Goal: Task Accomplishment & Management: Manage account settings

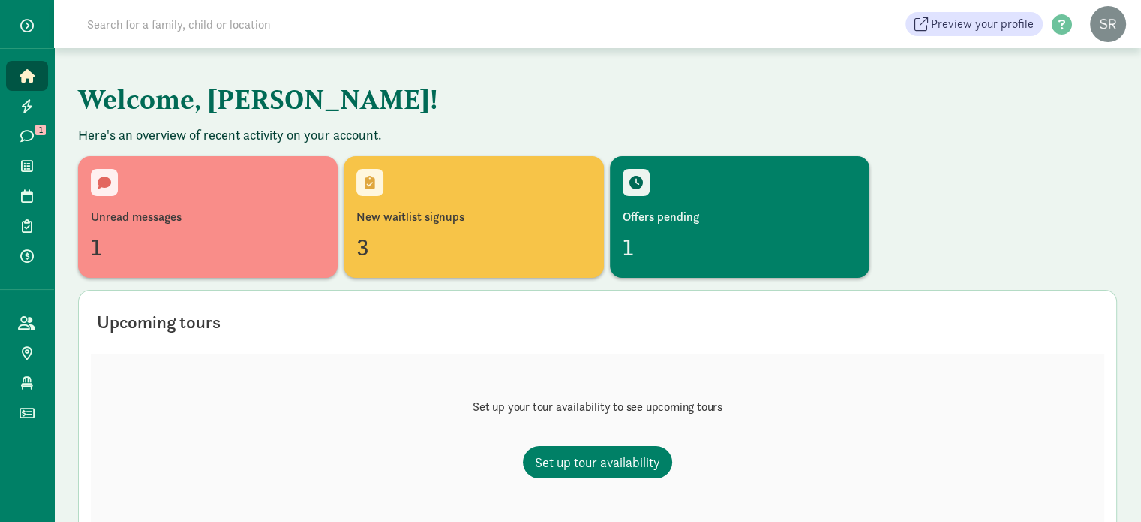
click at [146, 22] on input at bounding box center [288, 24] width 421 height 30
click at [29, 170] on icon at bounding box center [27, 166] width 12 height 14
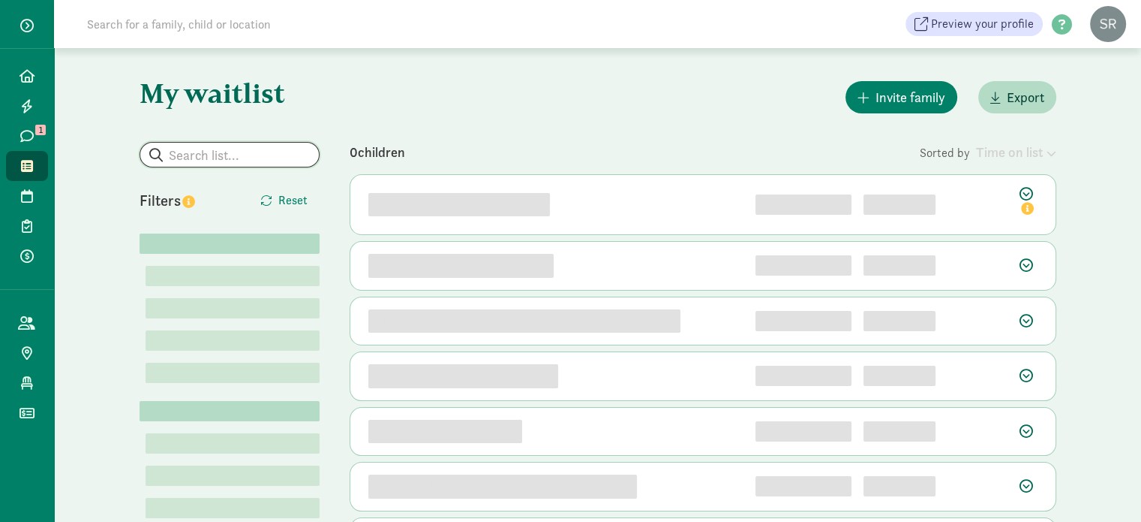
click at [209, 154] on input "search" at bounding box center [229, 155] width 179 height 24
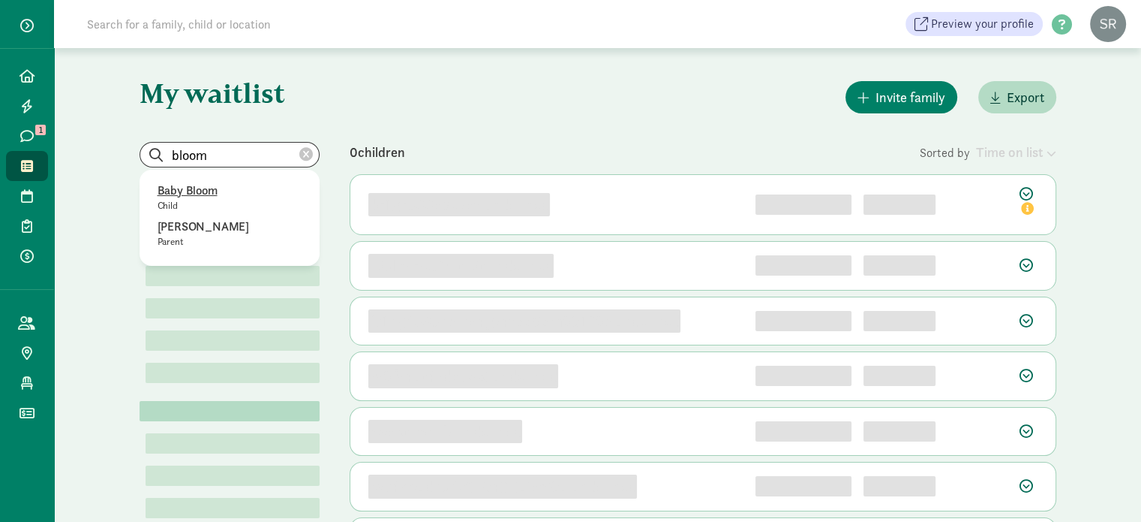
click at [214, 191] on p "Baby Bloom" at bounding box center [230, 191] width 144 height 18
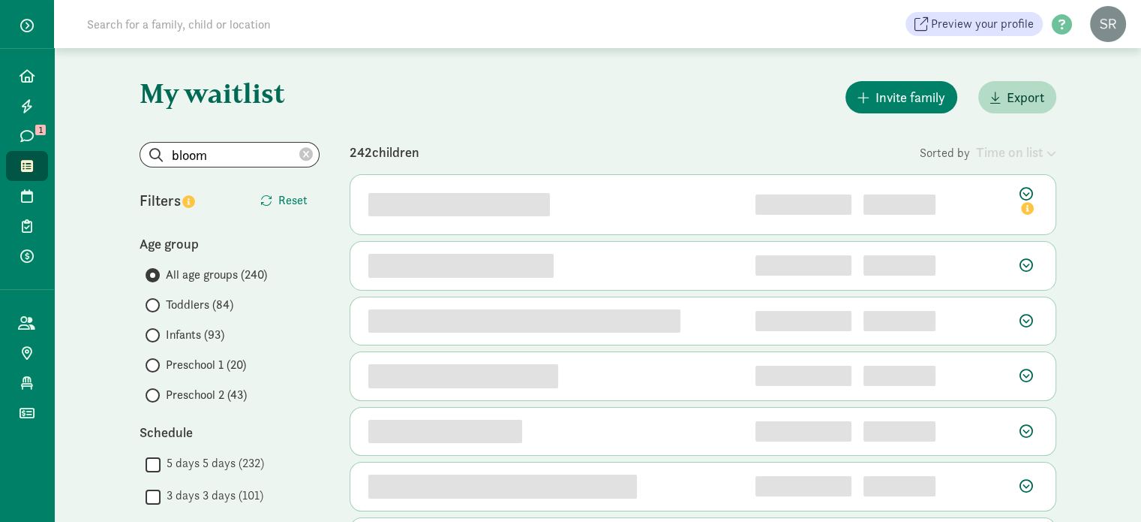
type input "Baby Bloom"
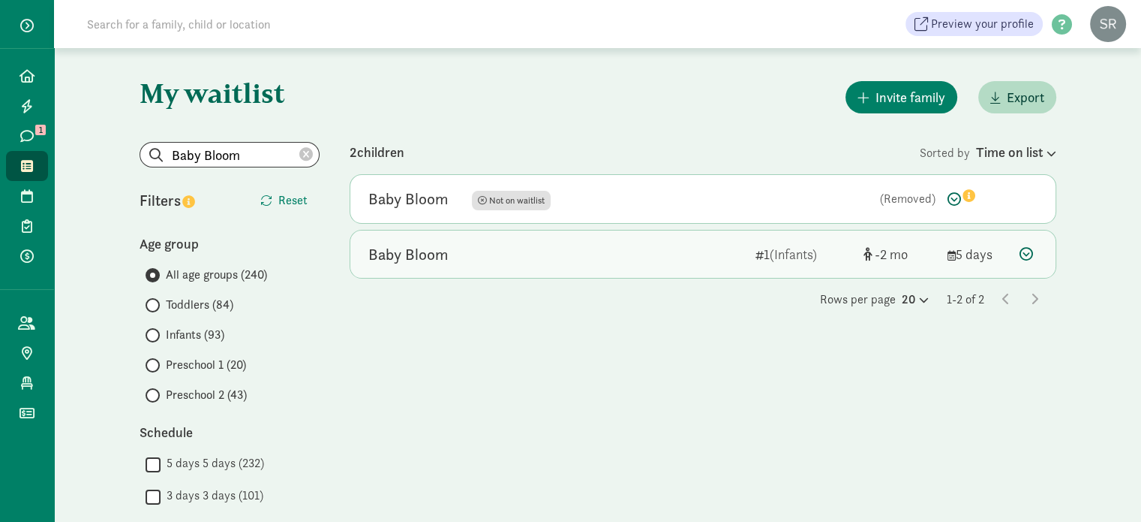
click at [495, 252] on div "Baby Bloom" at bounding box center [555, 254] width 375 height 24
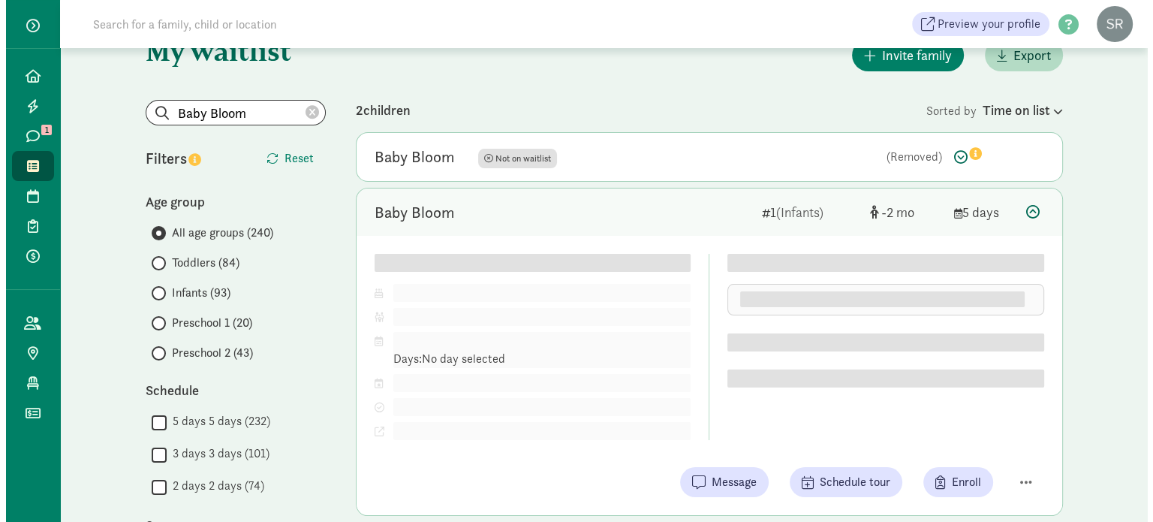
scroll to position [150, 0]
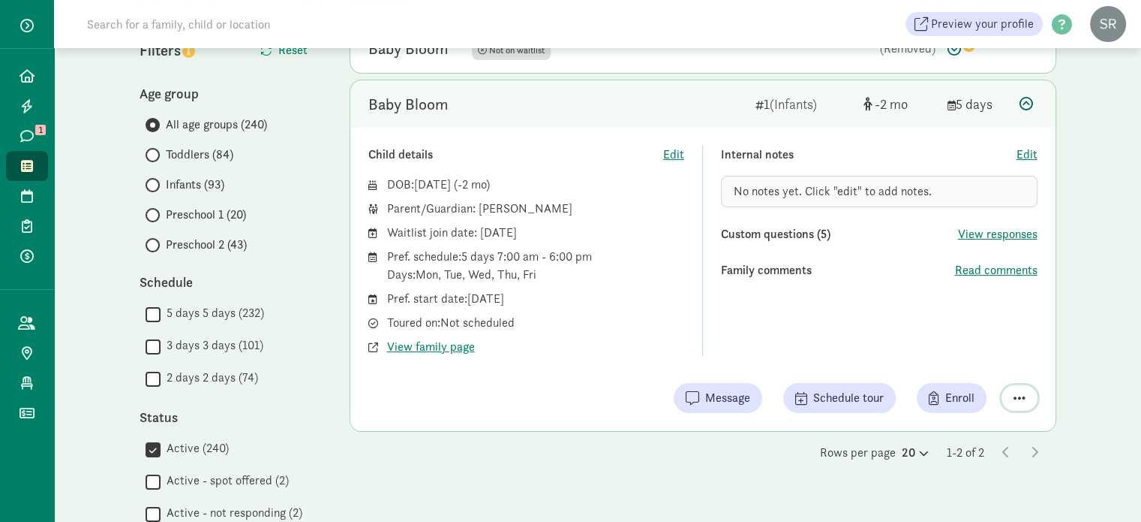
click at [1016, 397] on span "button" at bounding box center [1020, 398] width 12 height 14
click at [964, 356] on div "Remove from list" at bounding box center [967, 359] width 116 height 18
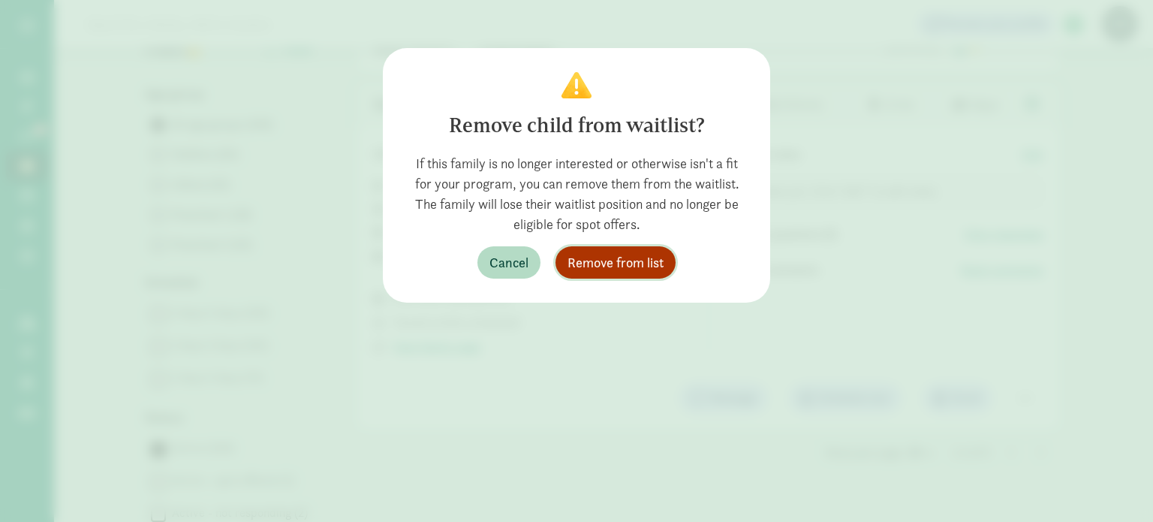
click at [585, 263] on span "Remove from list" at bounding box center [615, 262] width 96 height 20
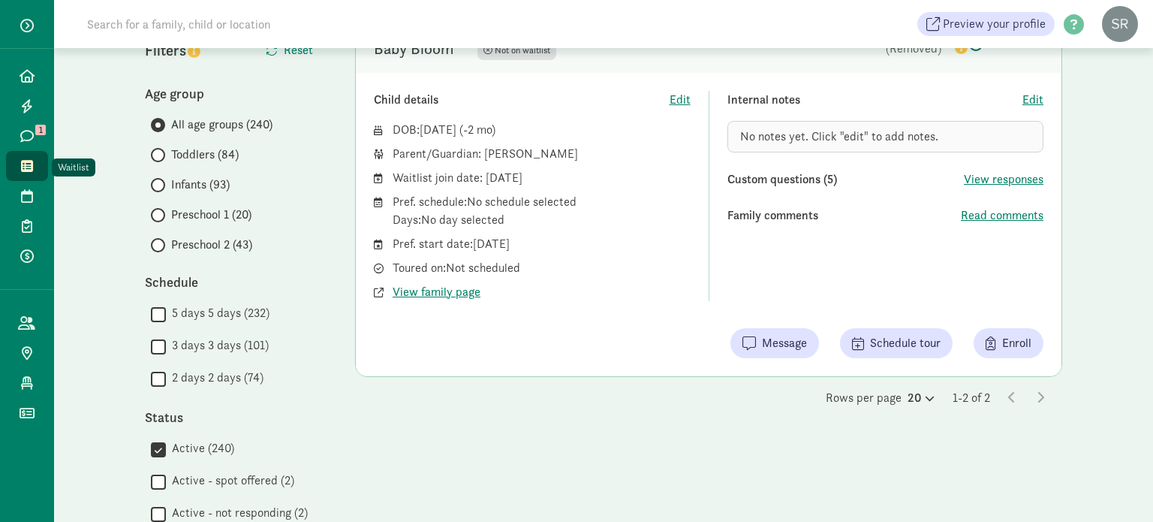
click at [32, 155] on link "Waitlist" at bounding box center [27, 166] width 42 height 30
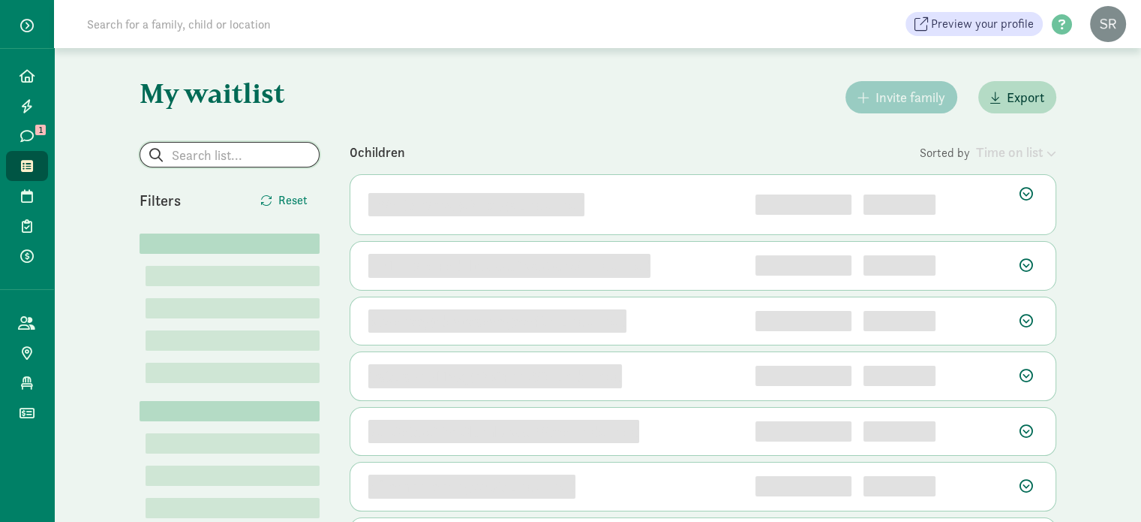
click at [197, 155] on input "search" at bounding box center [229, 155] width 179 height 24
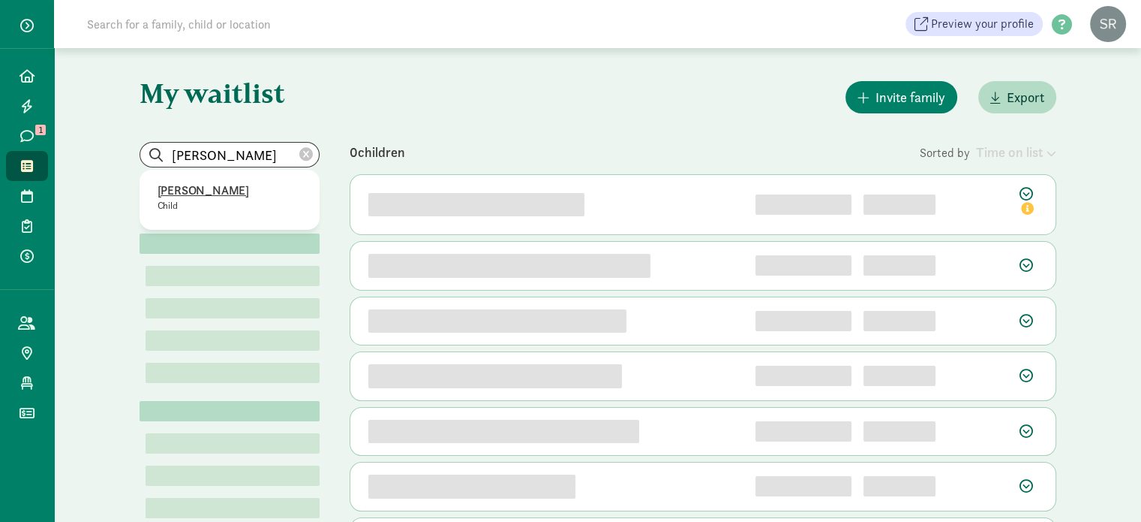
click at [209, 185] on p "Johannes Globig" at bounding box center [230, 191] width 144 height 18
type input "Johannes Globig"
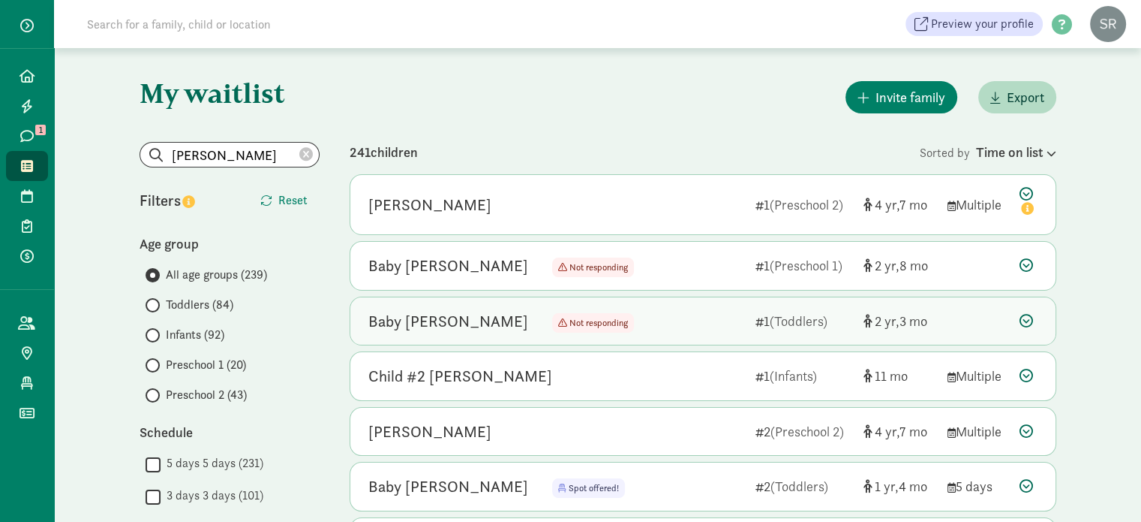
click at [1027, 321] on icon at bounding box center [1027, 321] width 14 height 14
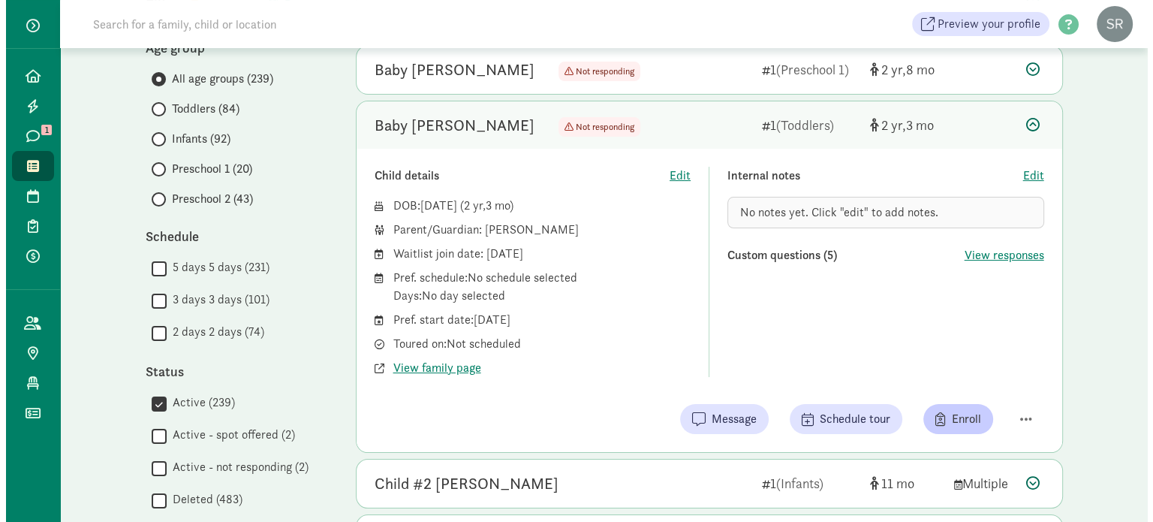
scroll to position [225, 0]
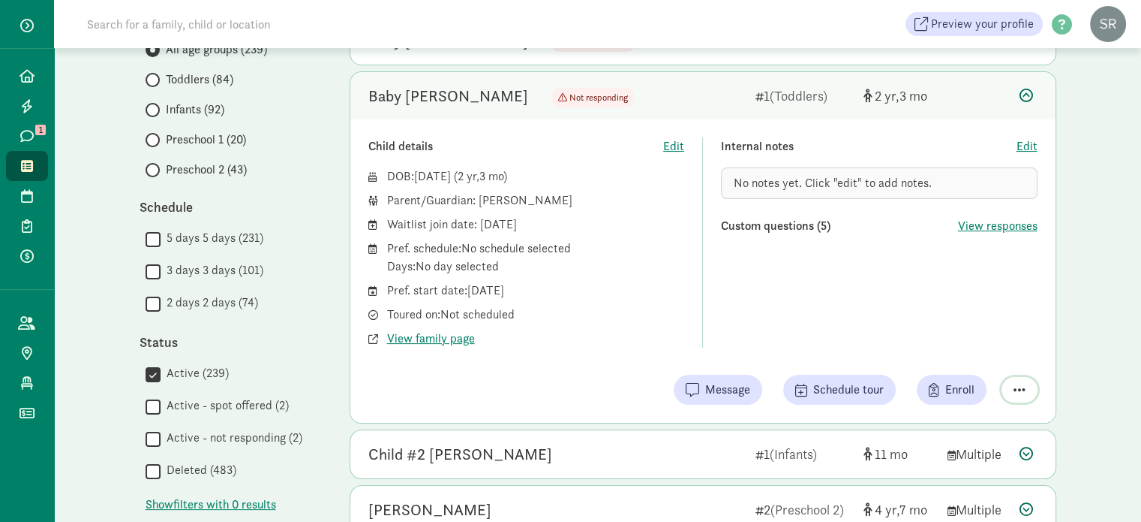
click at [1021, 387] on span "button" at bounding box center [1020, 390] width 12 height 14
click at [994, 353] on div "Remove from list" at bounding box center [979, 351] width 92 height 18
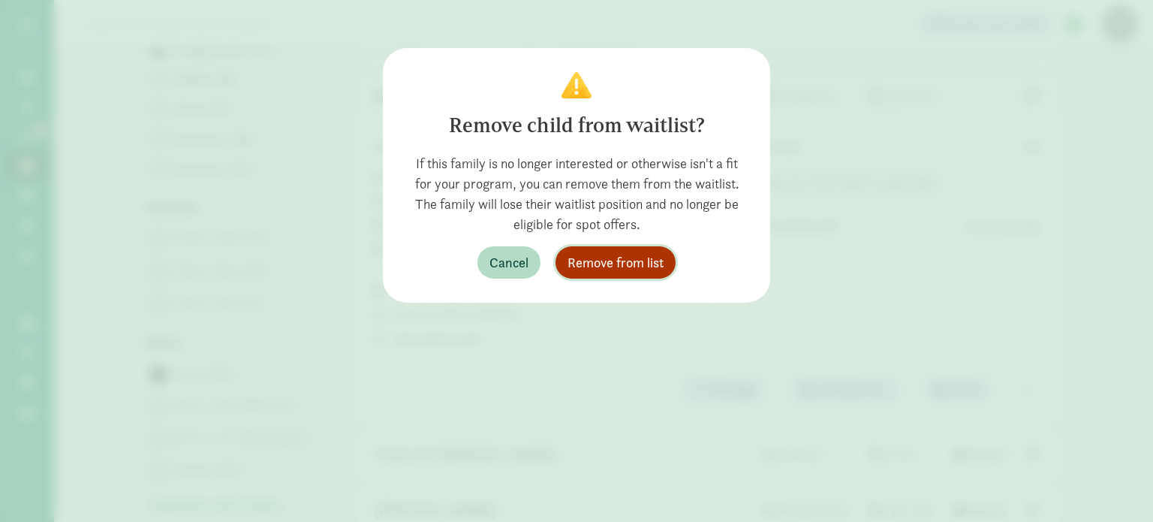
drag, startPoint x: 660, startPoint y: 268, endPoint x: 675, endPoint y: 275, distance: 16.5
click at [660, 268] on span "Remove from list" at bounding box center [615, 262] width 96 height 20
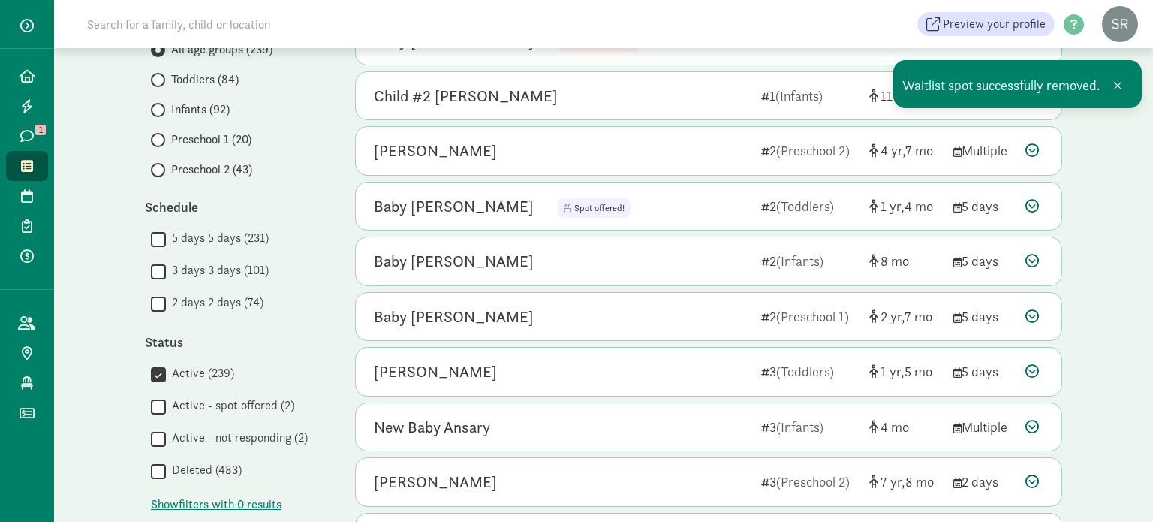
click at [29, 157] on link "Waitlist" at bounding box center [27, 166] width 42 height 30
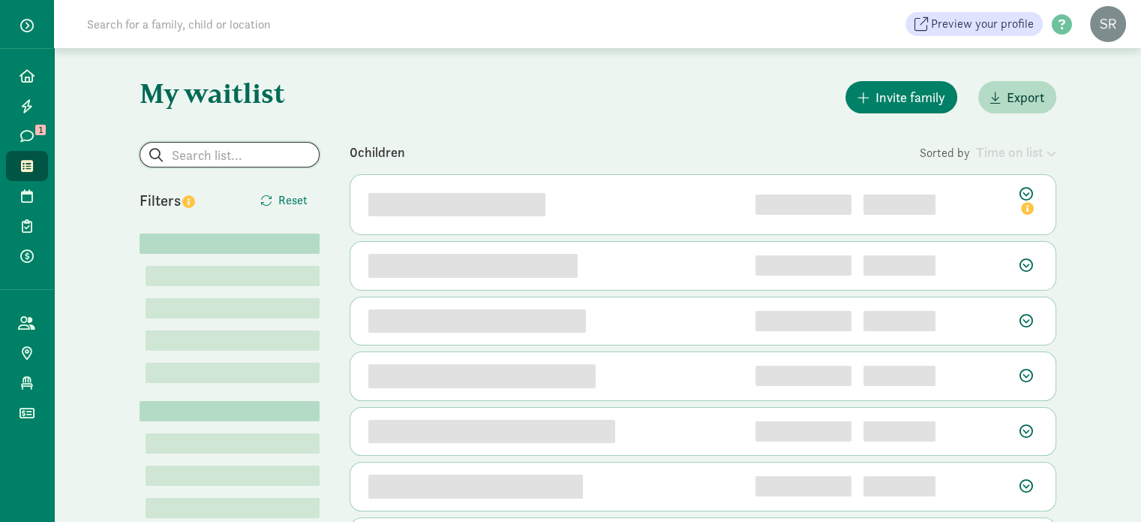
click at [228, 155] on input "search" at bounding box center [229, 155] width 179 height 24
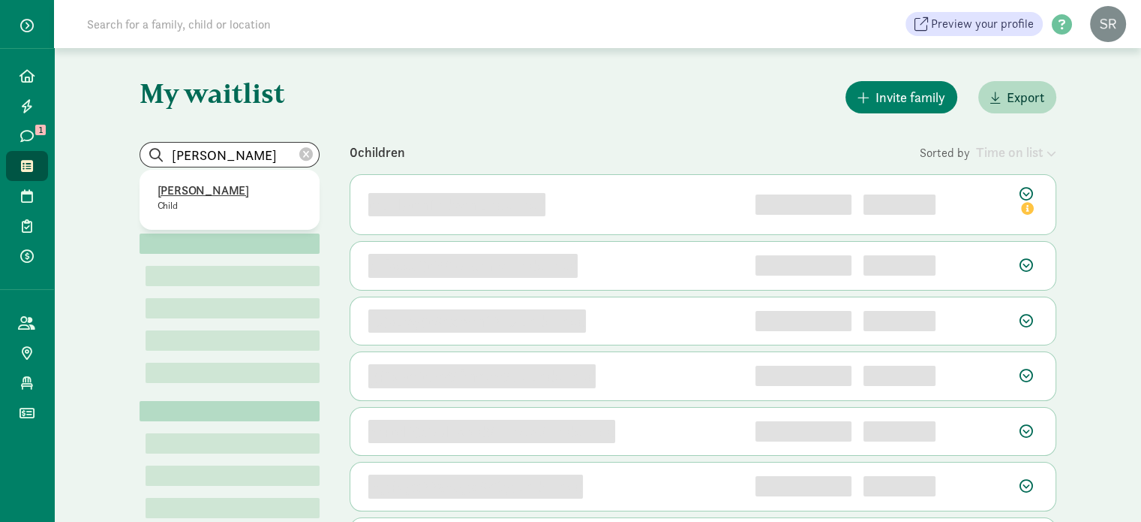
click at [230, 188] on p "[PERSON_NAME]" at bounding box center [230, 191] width 144 height 18
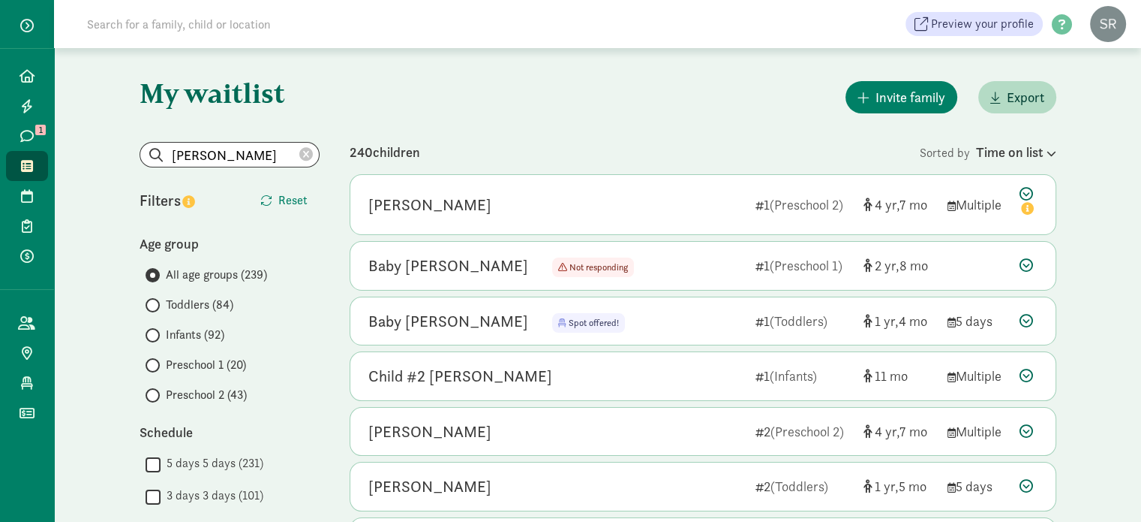
type input "[PERSON_NAME]"
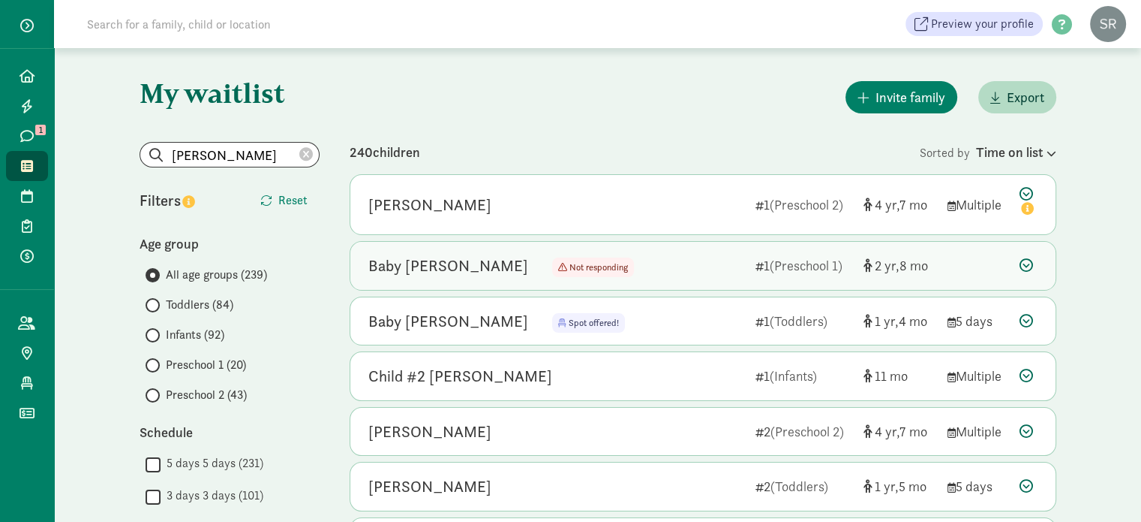
click at [1030, 265] on icon at bounding box center [1027, 265] width 14 height 14
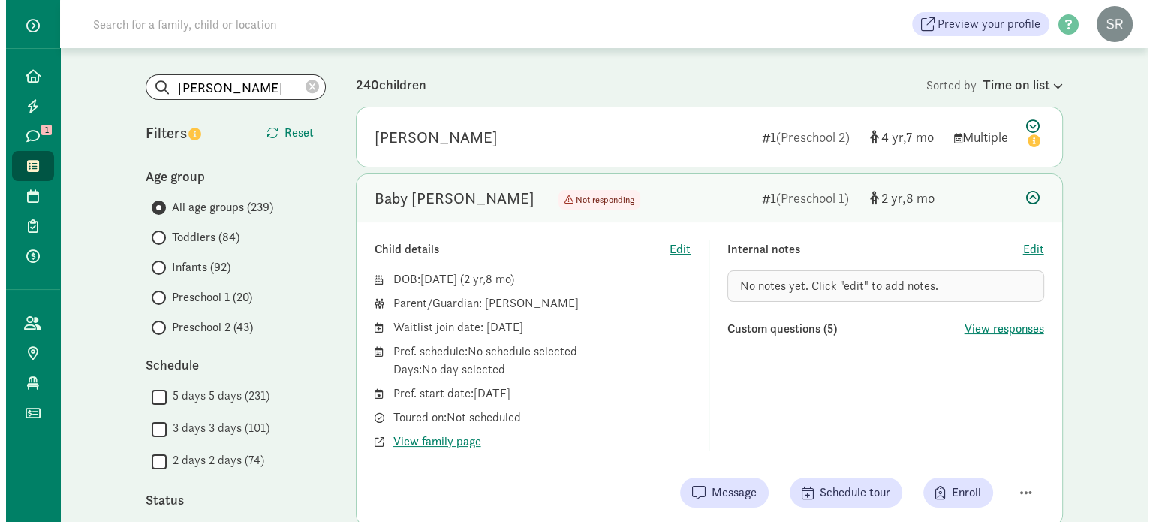
scroll to position [300, 0]
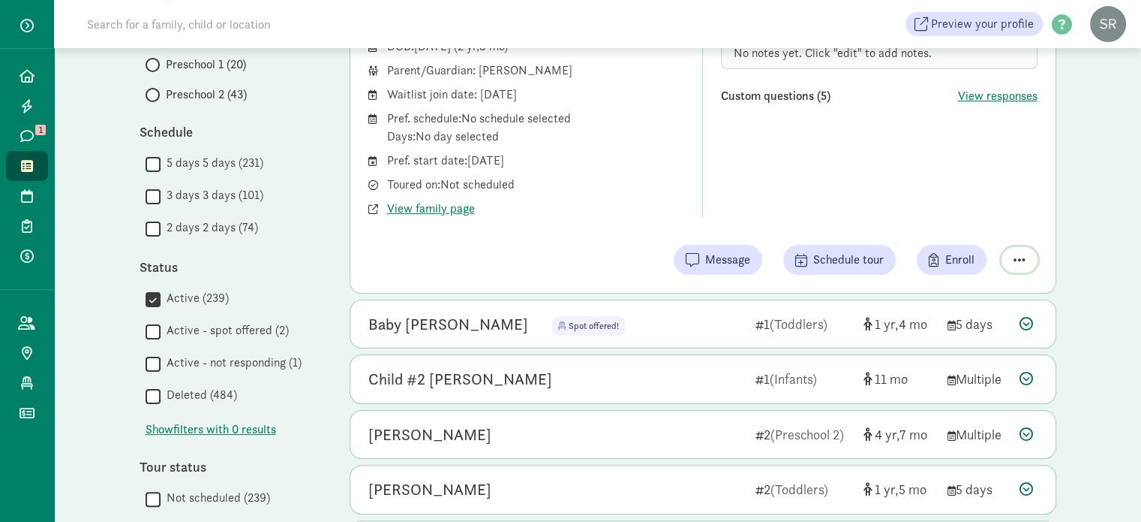
click at [1024, 258] on span "button" at bounding box center [1020, 260] width 12 height 14
click at [987, 225] on div "Remove from list" at bounding box center [979, 221] width 92 height 18
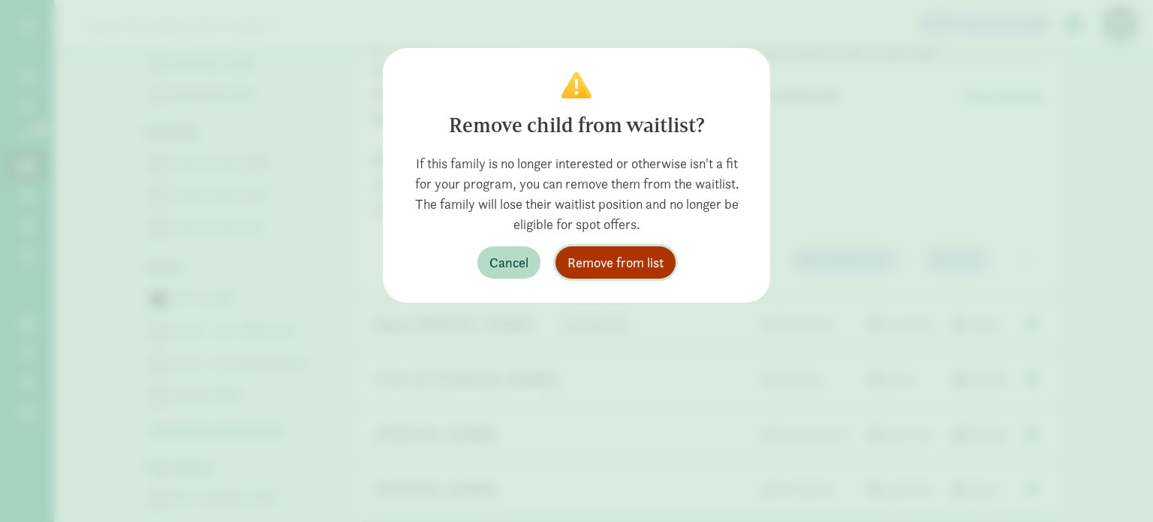
drag, startPoint x: 602, startPoint y: 264, endPoint x: 645, endPoint y: 274, distance: 44.6
click at [603, 264] on span "Remove from list" at bounding box center [615, 262] width 96 height 20
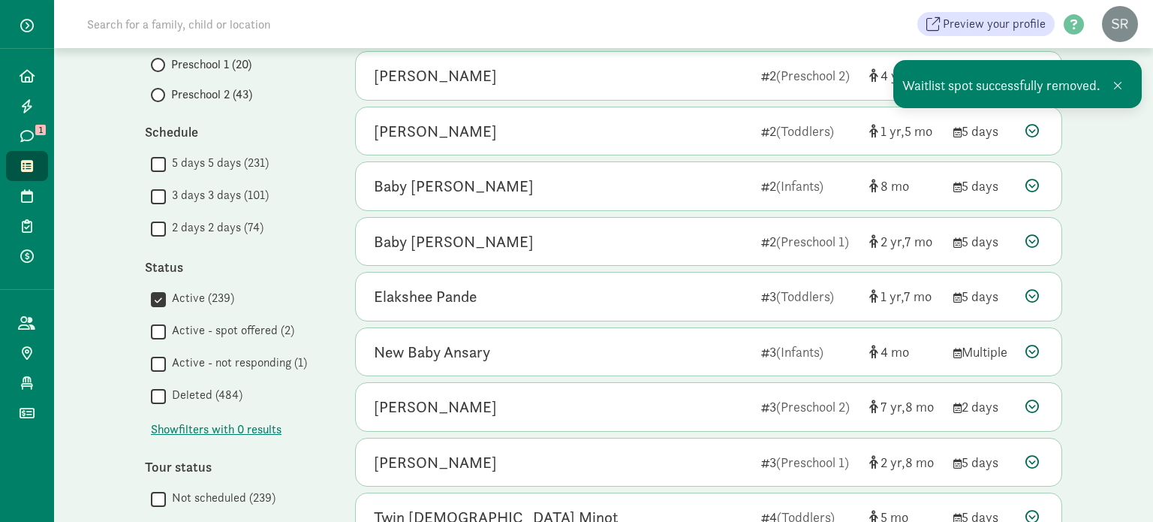
click at [8, 164] on link "Waitlist" at bounding box center [27, 166] width 42 height 30
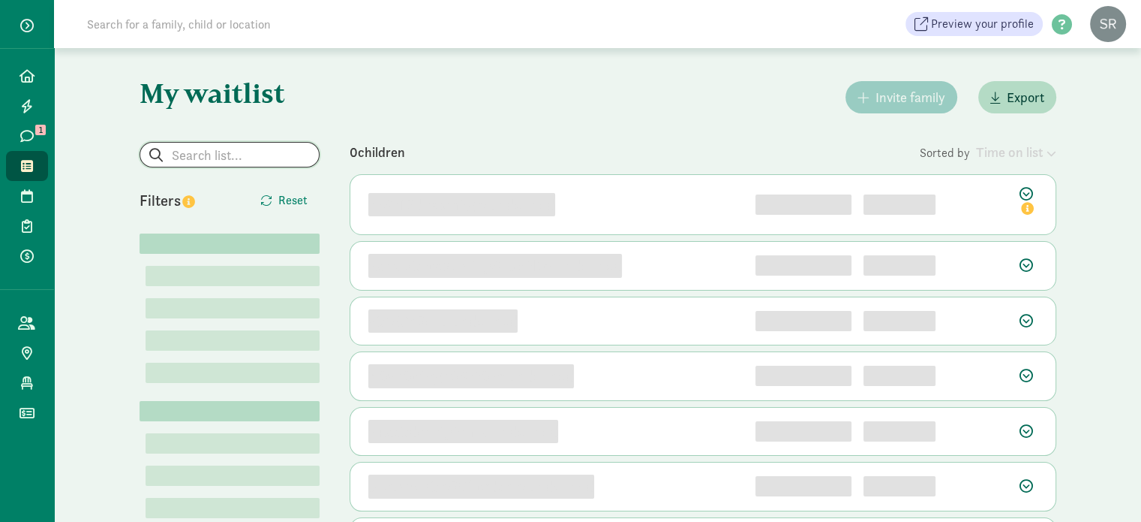
click at [263, 156] on input "search" at bounding box center [229, 155] width 179 height 24
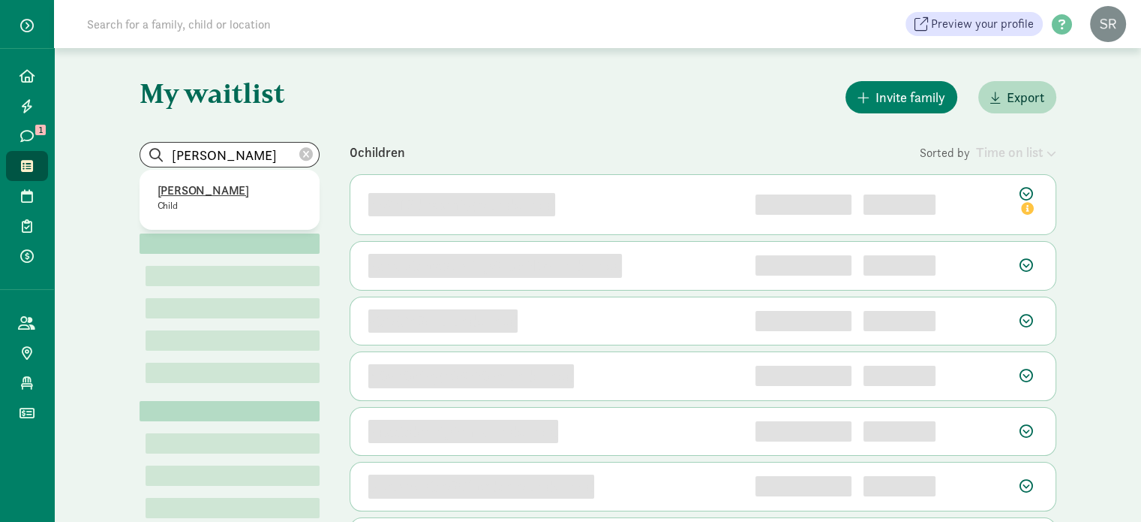
click at [210, 188] on p "Johannes Globig" at bounding box center [230, 191] width 144 height 18
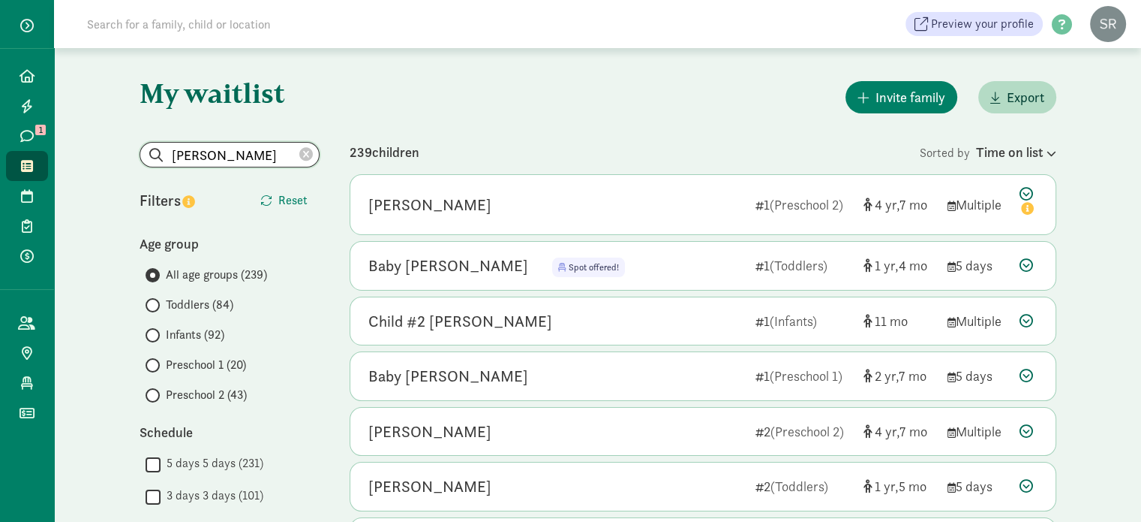
click at [240, 152] on input "Johannes Globig" at bounding box center [229, 155] width 179 height 24
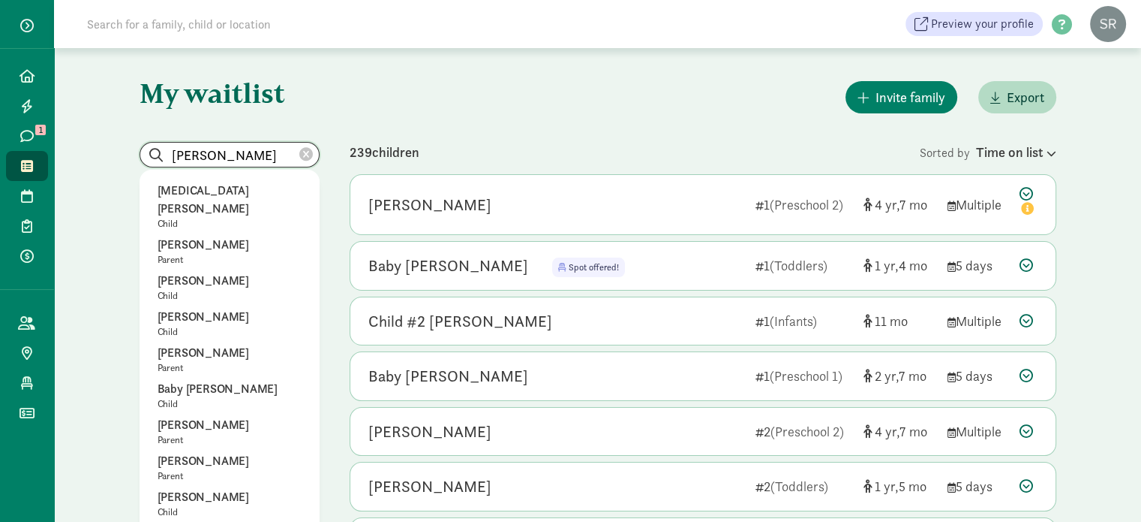
click at [258, 161] on input "Johannes Globig" at bounding box center [229, 155] width 179 height 24
click at [266, 156] on input "Johannes Globig" at bounding box center [229, 155] width 179 height 24
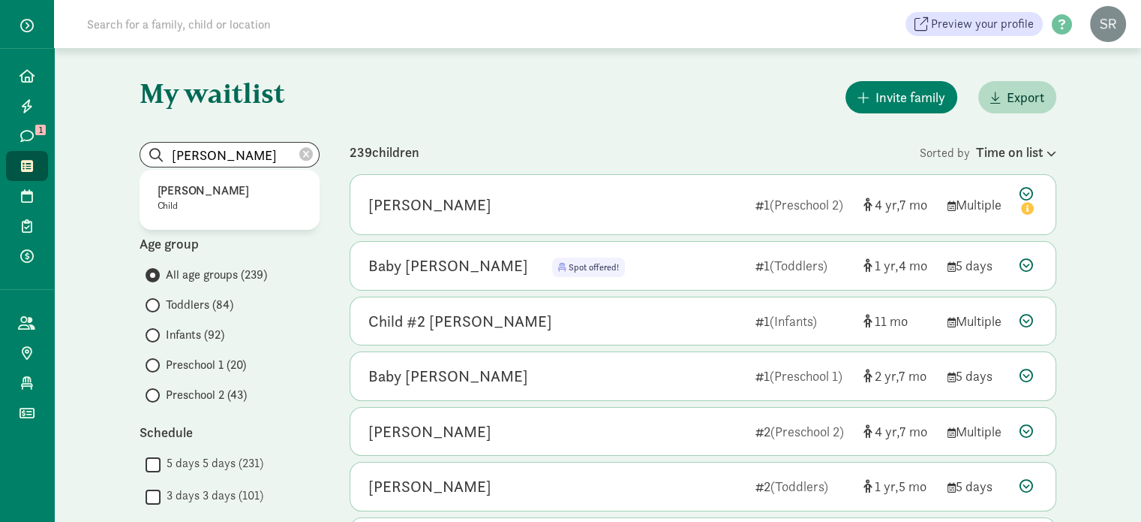
click at [217, 188] on p "Johannes Globig" at bounding box center [230, 191] width 144 height 18
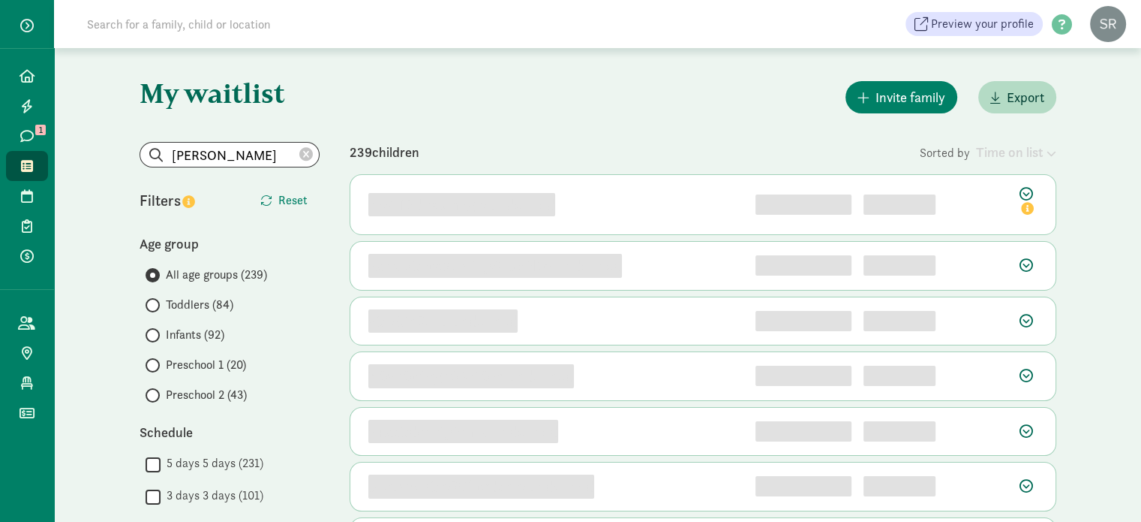
type input "Johannes Globig"
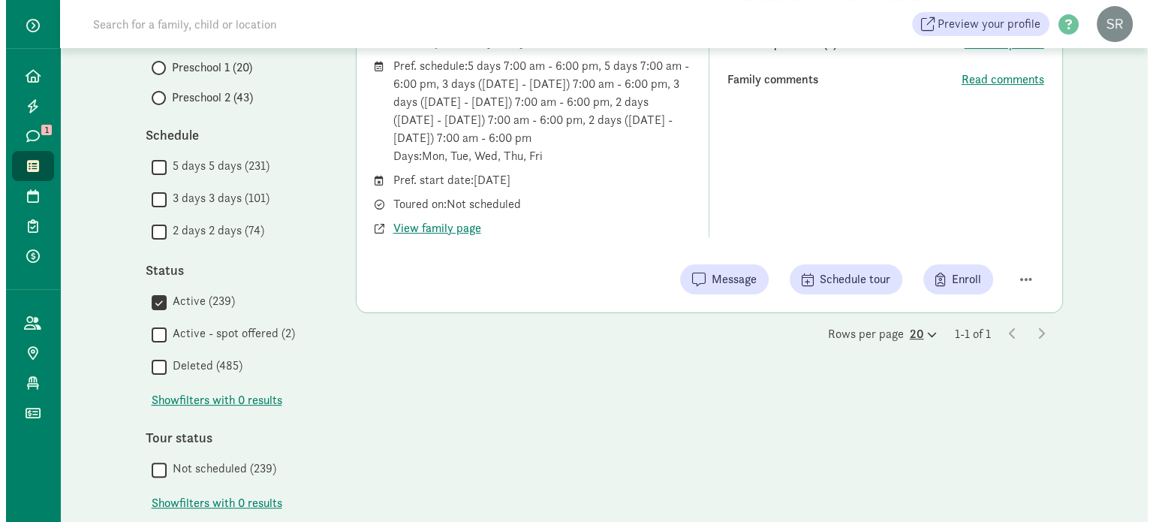
scroll to position [300, 0]
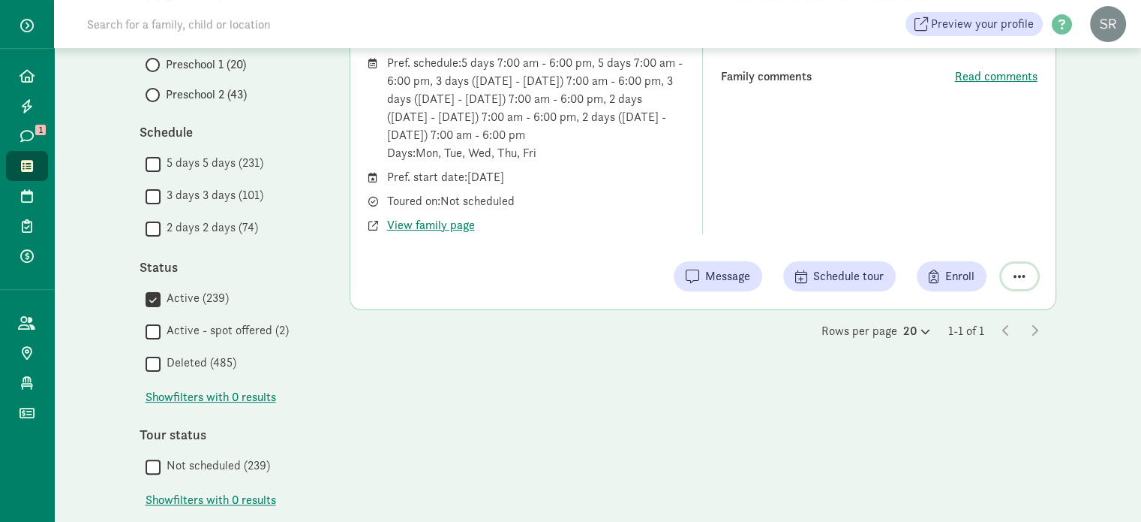
click at [1015, 275] on span "button" at bounding box center [1020, 276] width 12 height 14
click at [947, 243] on div "Remove from list" at bounding box center [967, 238] width 116 height 18
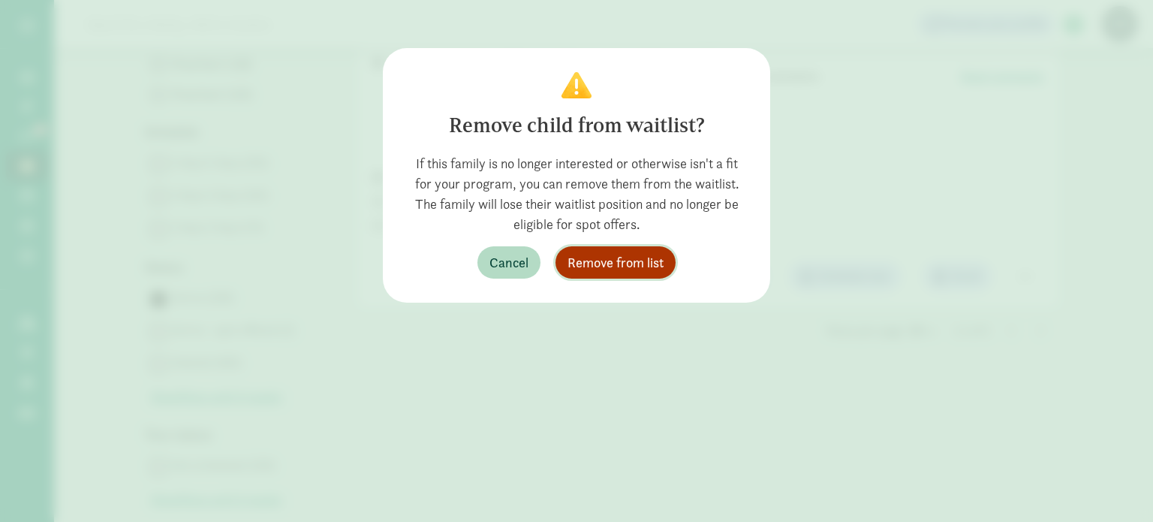
click at [603, 260] on span "Remove from list" at bounding box center [615, 262] width 96 height 20
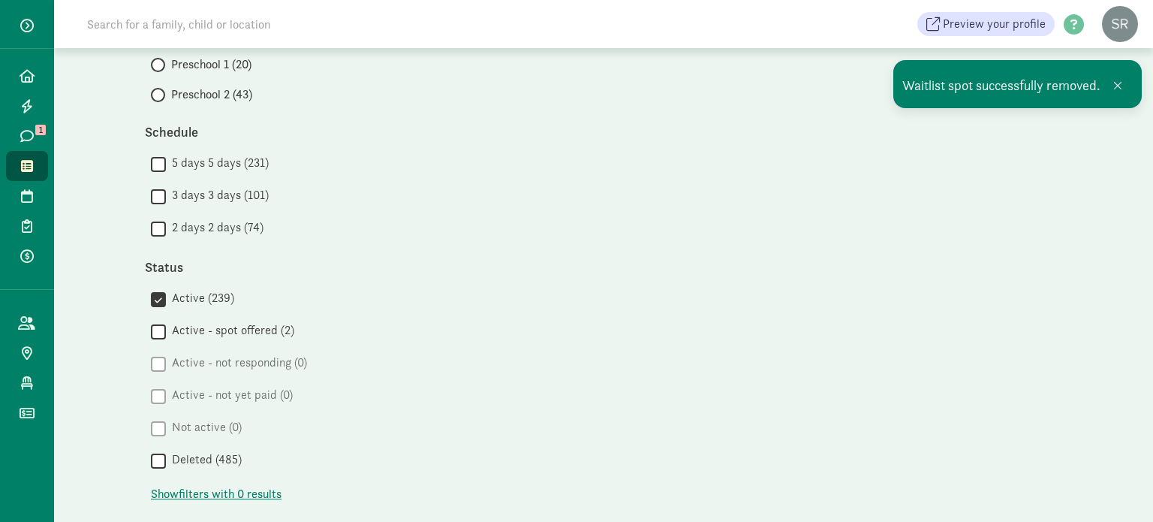
click at [24, 156] on link "Waitlist" at bounding box center [27, 166] width 42 height 30
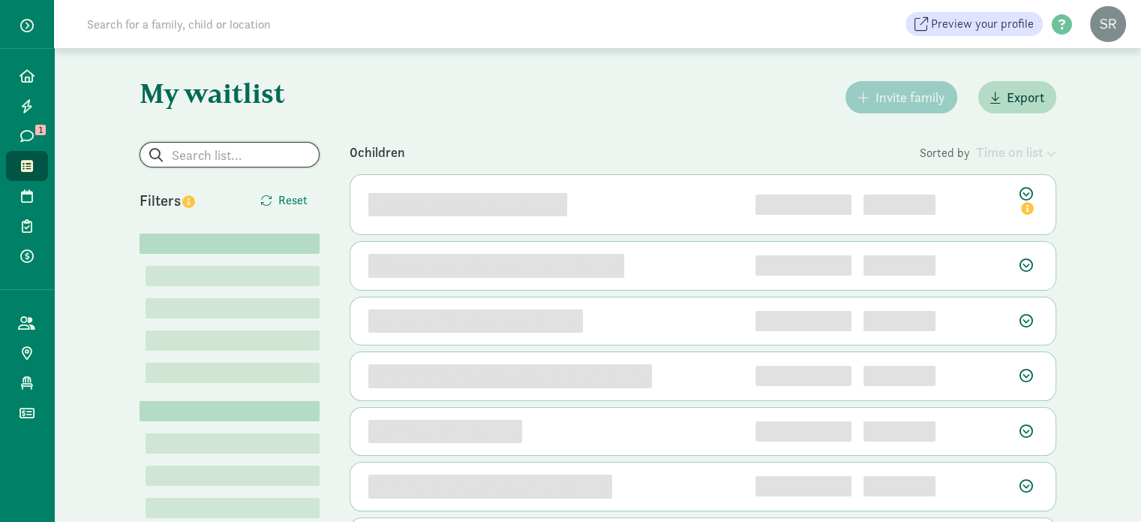
click at [186, 154] on input "search" at bounding box center [229, 155] width 179 height 24
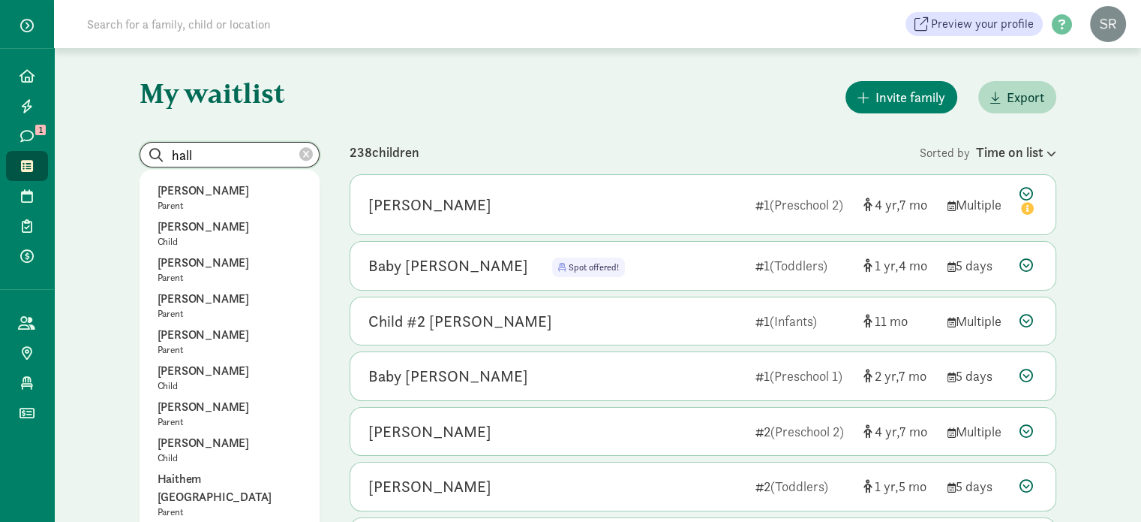
click at [171, 158] on input "hall" at bounding box center [229, 155] width 179 height 24
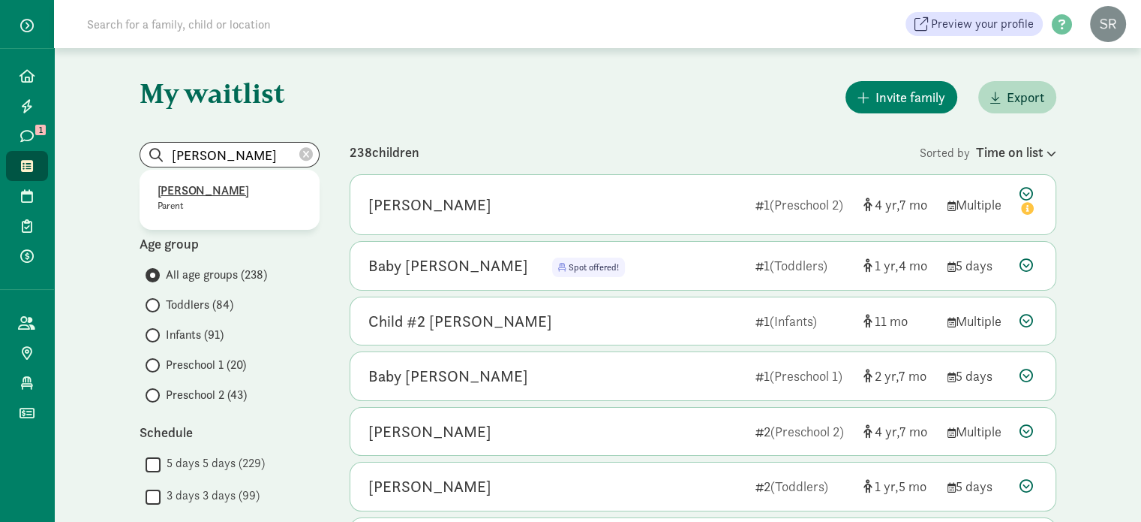
click at [191, 189] on p "Anu Hall" at bounding box center [230, 191] width 144 height 18
type input "Anu Hall"
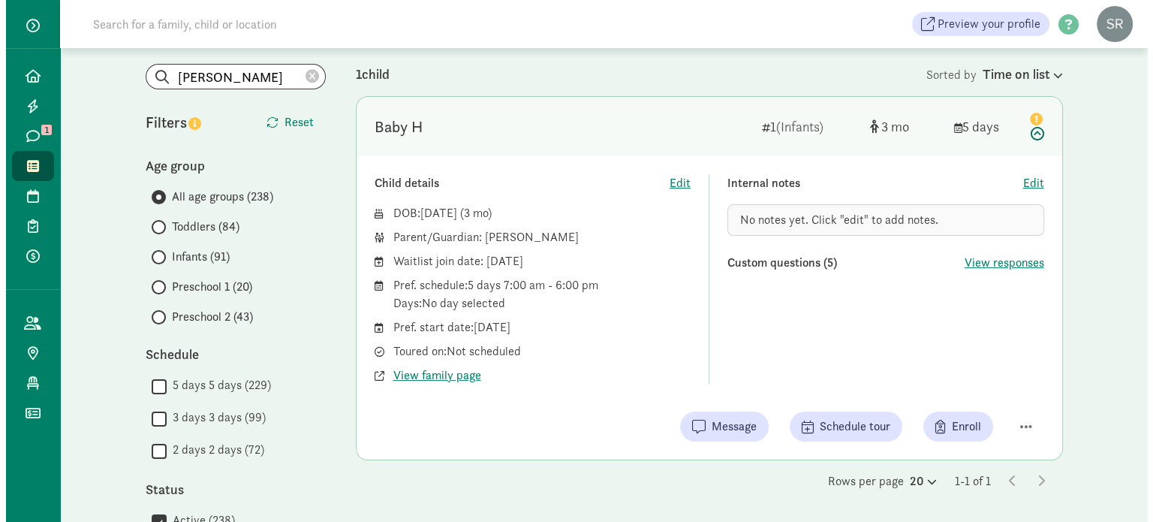
scroll to position [225, 0]
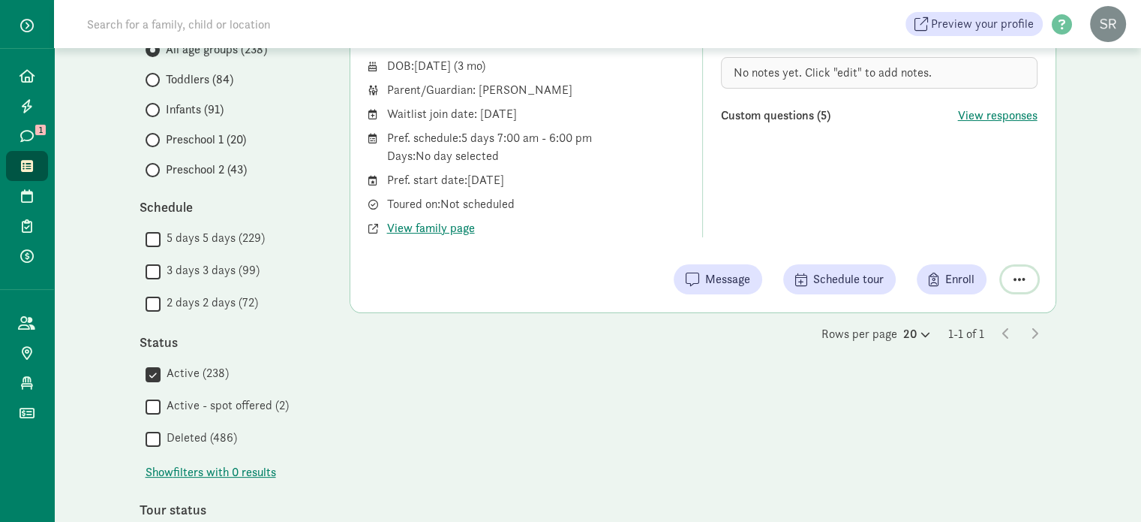
click at [1021, 277] on span "button" at bounding box center [1020, 279] width 12 height 14
click at [964, 236] on div "Remove from list" at bounding box center [967, 241] width 116 height 18
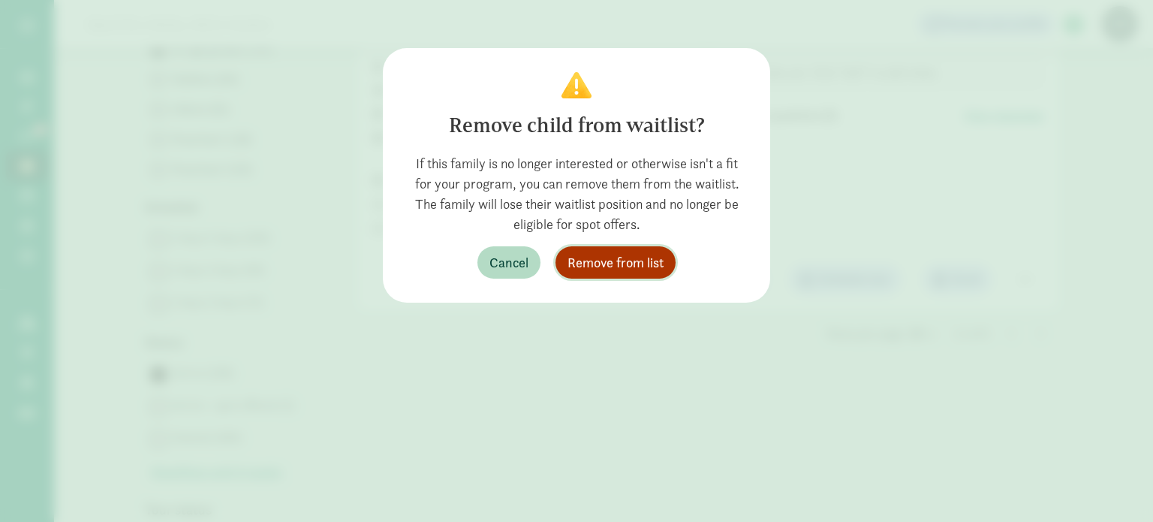
click at [618, 266] on span "Remove from list" at bounding box center [615, 262] width 96 height 20
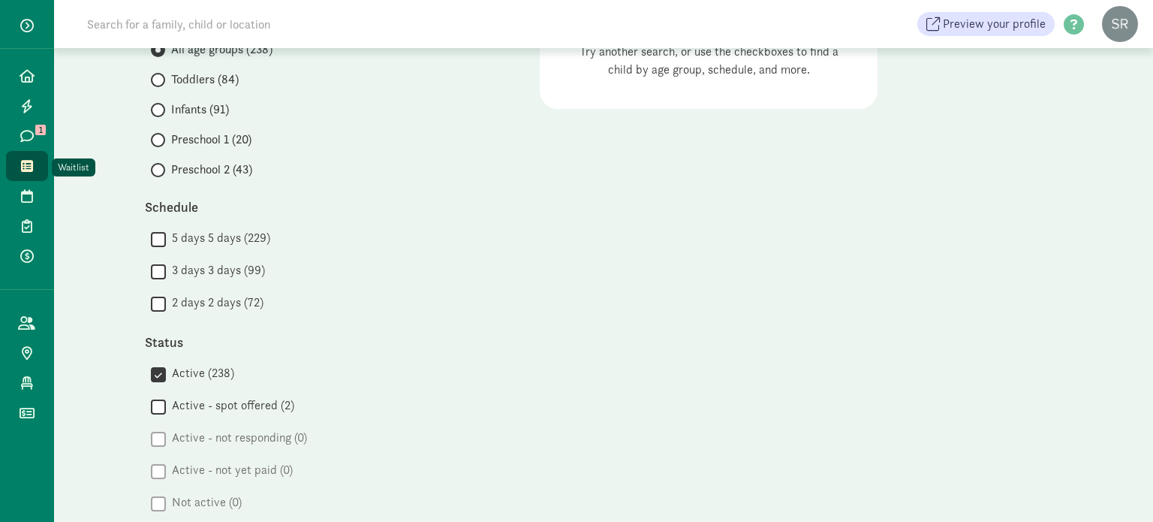
click at [17, 158] on link "Waitlist" at bounding box center [27, 166] width 42 height 30
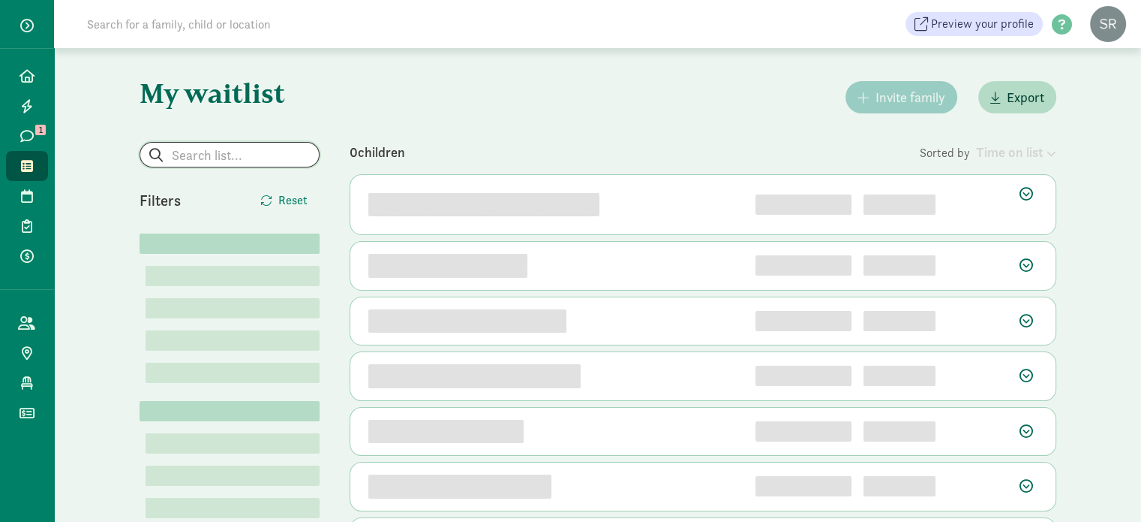
click at [218, 145] on input "search" at bounding box center [229, 155] width 179 height 24
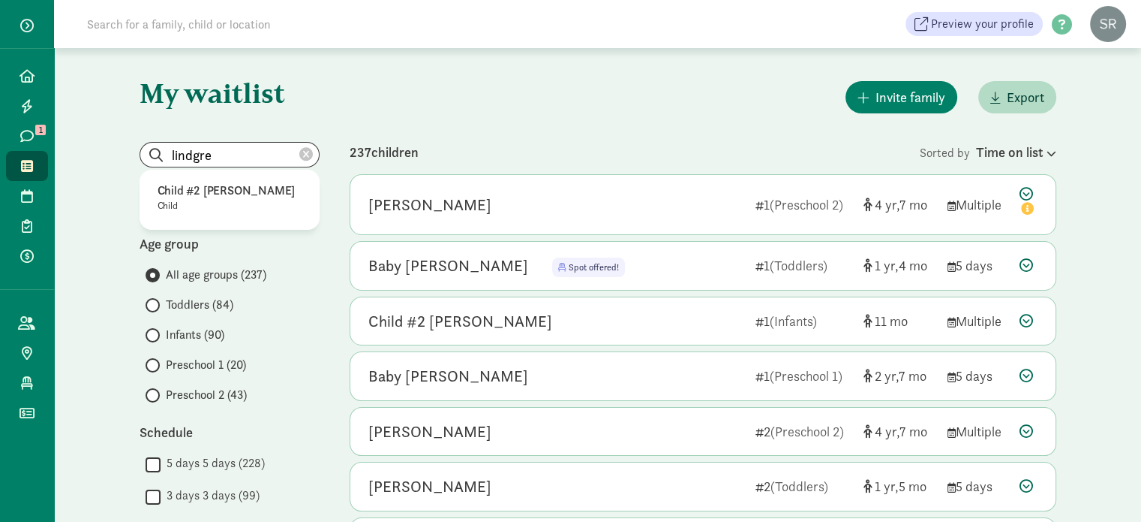
click at [217, 189] on p "Child #2 [PERSON_NAME]" at bounding box center [230, 191] width 144 height 18
type input "Child #2 [PERSON_NAME]"
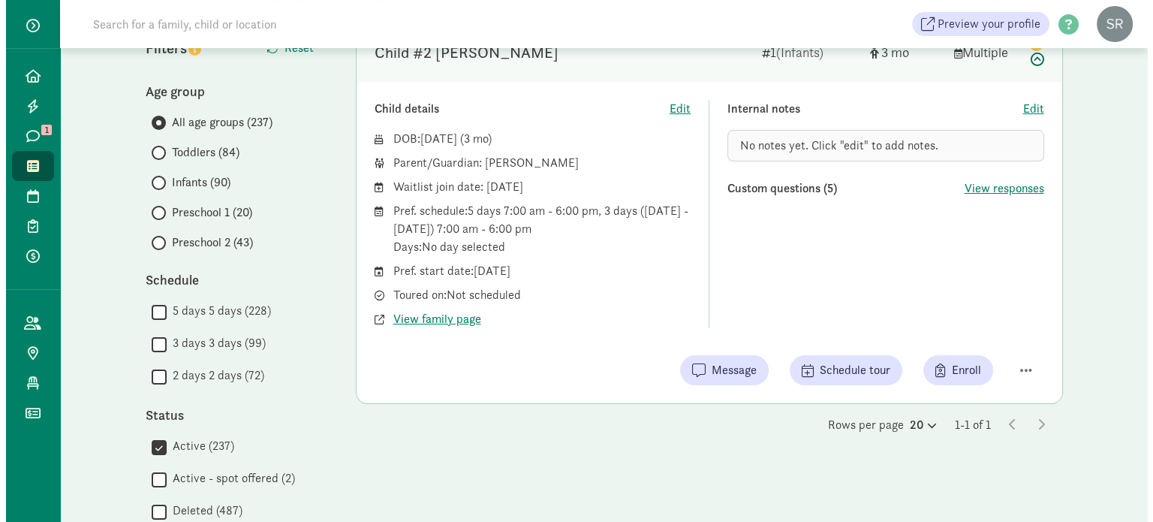
scroll to position [225, 0]
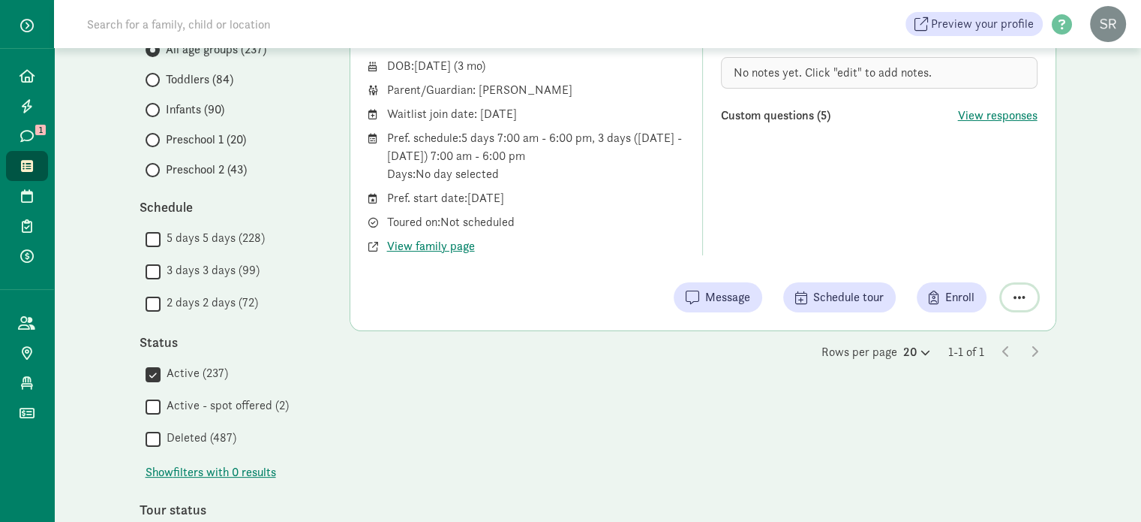
click at [1015, 293] on span "button" at bounding box center [1020, 297] width 12 height 14
click at [985, 263] on div "Remove from list" at bounding box center [967, 259] width 116 height 18
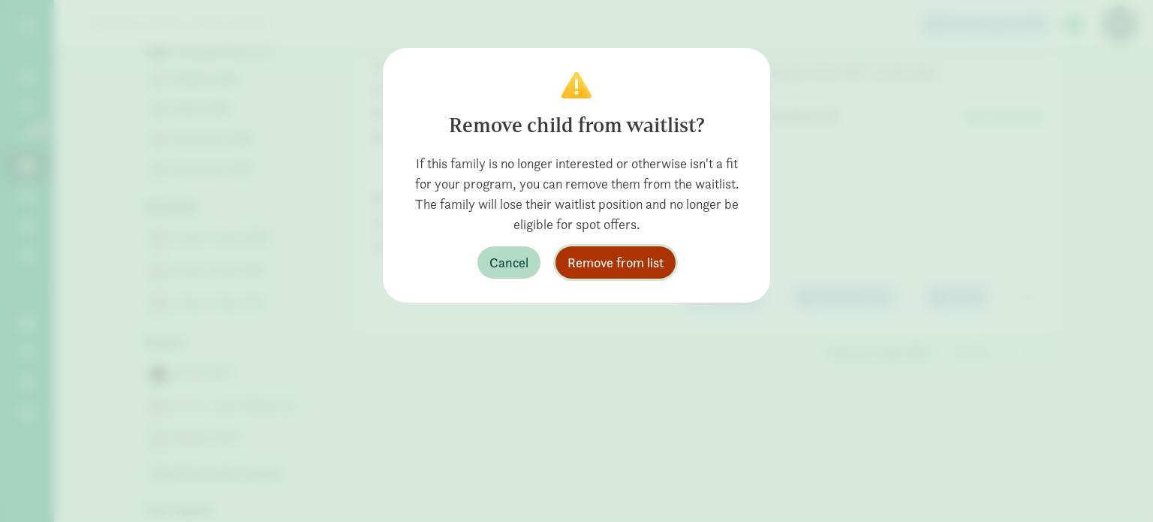
click at [639, 261] on span "Remove from list" at bounding box center [615, 262] width 96 height 20
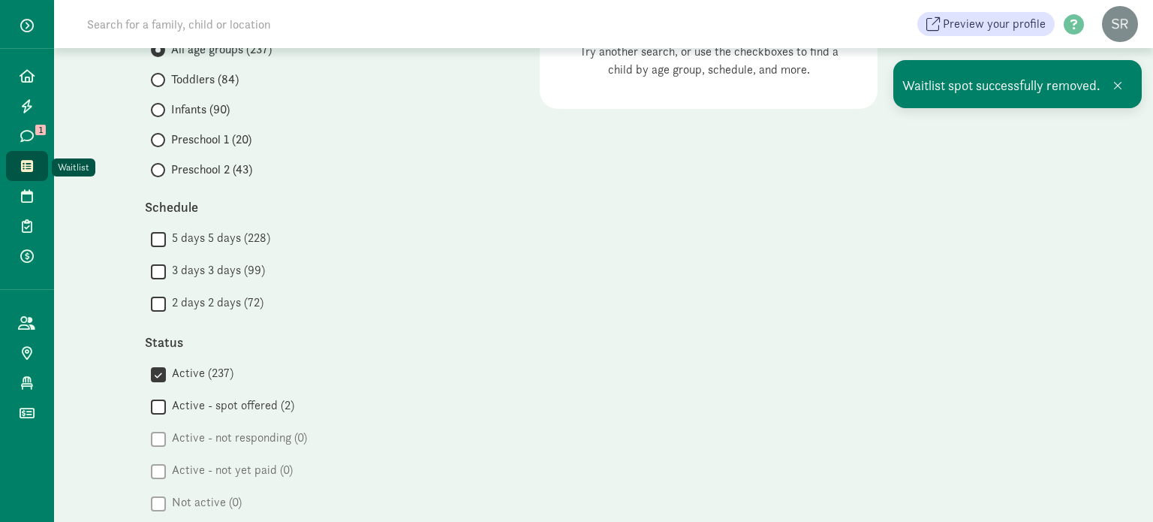
click at [35, 164] on span "Waitlist" at bounding box center [35, 166] width 1 height 18
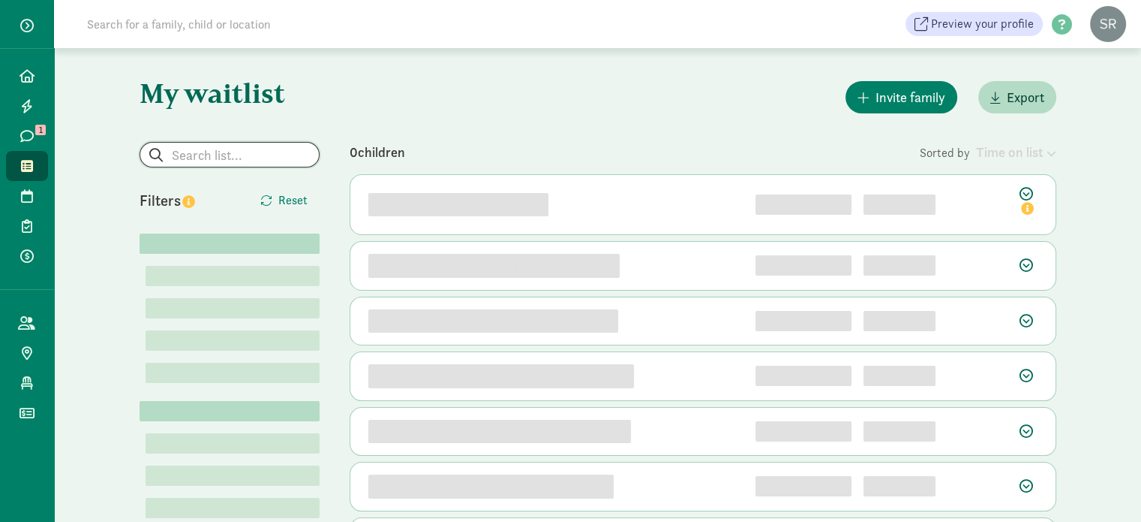
click at [207, 156] on input "search" at bounding box center [229, 155] width 179 height 24
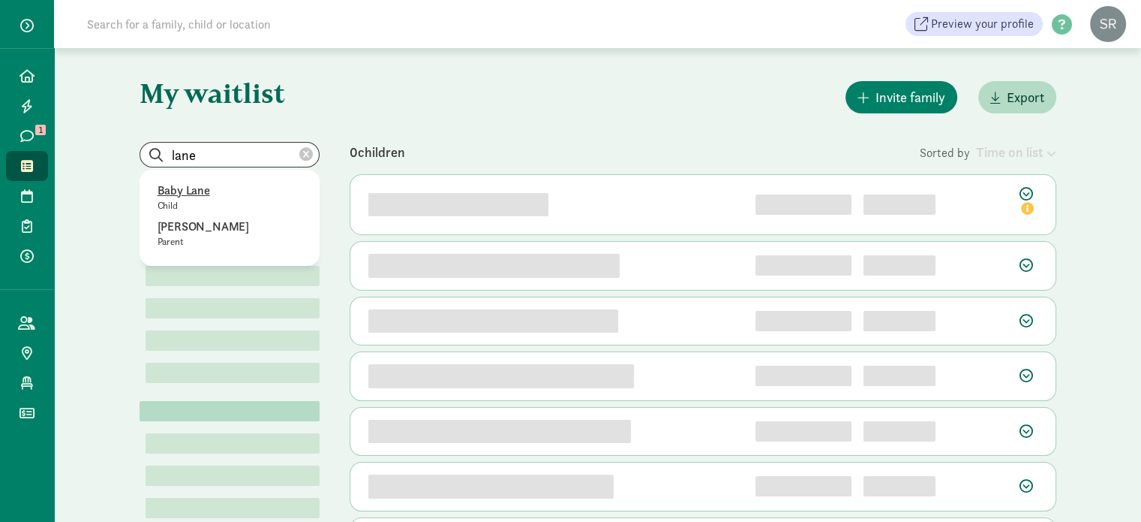
click at [195, 197] on p "Baby Lane" at bounding box center [230, 191] width 144 height 18
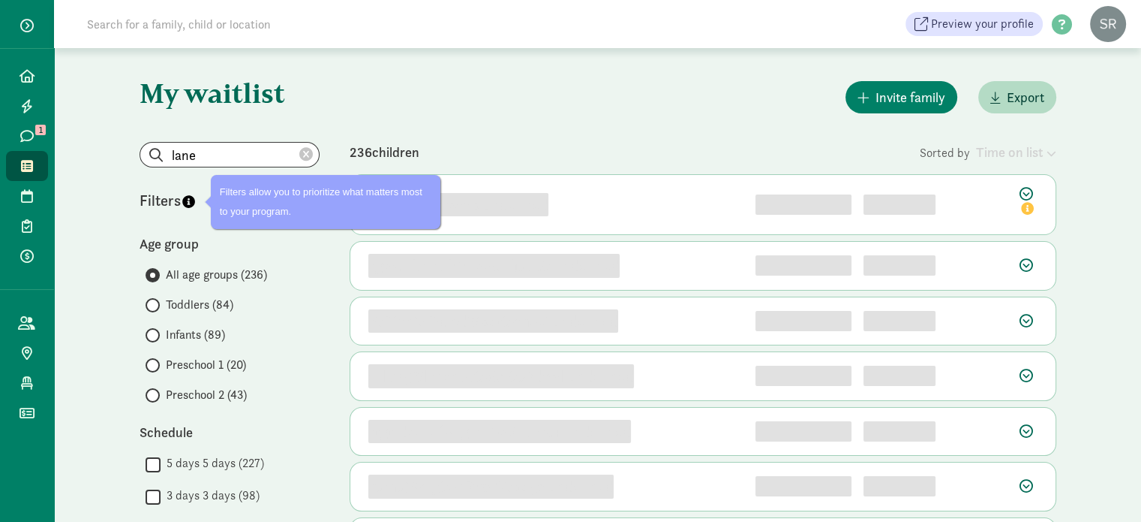
type input "Baby Lane"
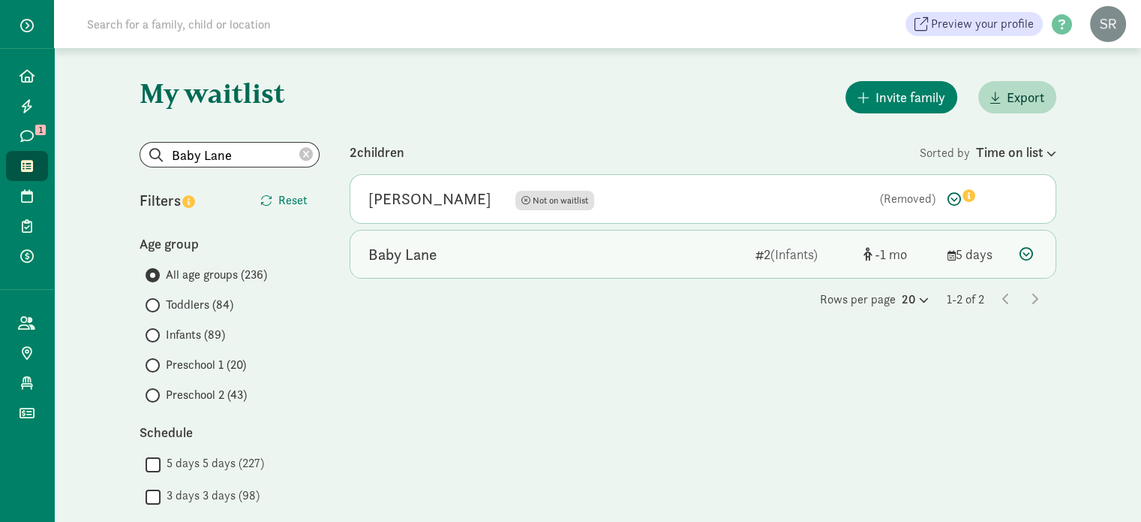
click at [645, 253] on div "Baby Lane" at bounding box center [555, 254] width 375 height 24
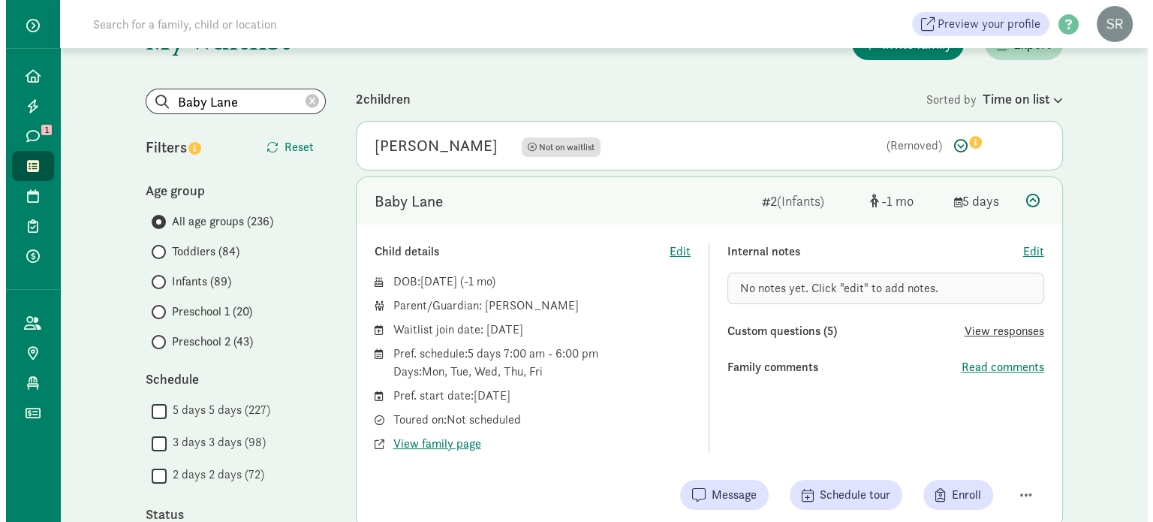
scroll to position [225, 0]
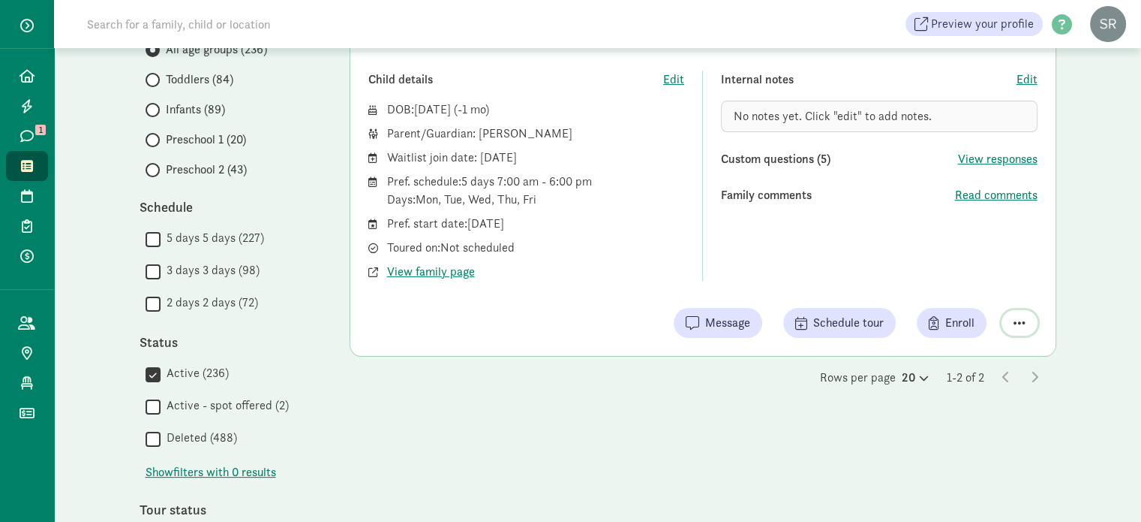
click at [1021, 318] on span "button" at bounding box center [1020, 323] width 12 height 14
click at [950, 328] on span "Enroll" at bounding box center [959, 323] width 29 height 18
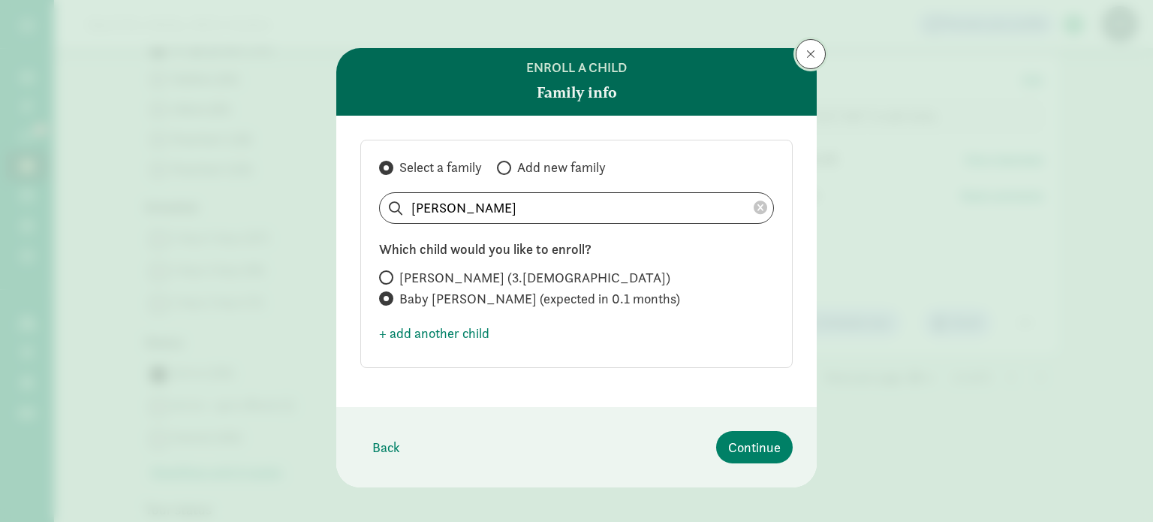
click at [806, 54] on span at bounding box center [810, 54] width 9 height 12
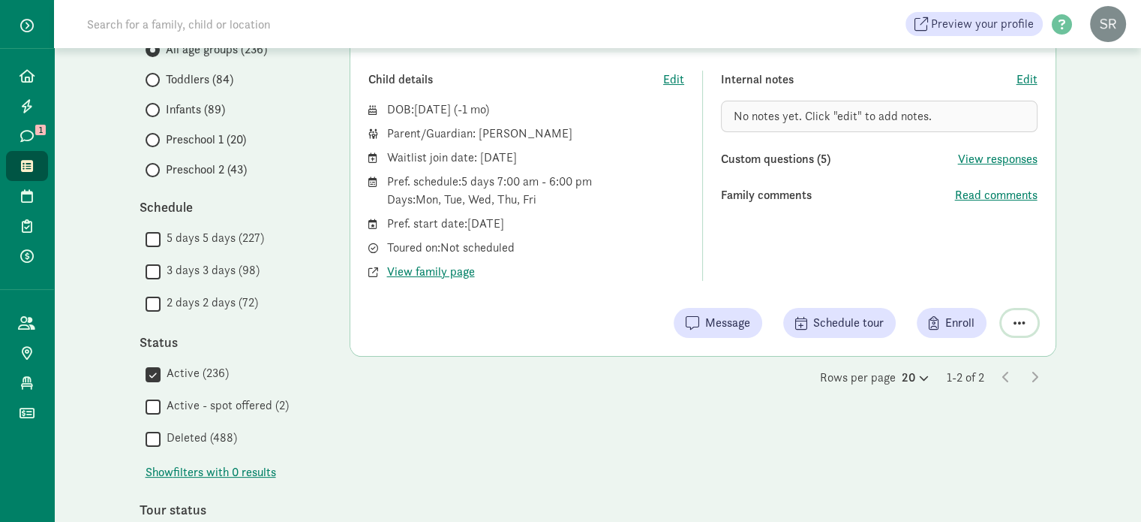
click at [1020, 324] on span "button" at bounding box center [1020, 323] width 12 height 14
click at [974, 290] on div "Remove from list" at bounding box center [967, 284] width 116 height 18
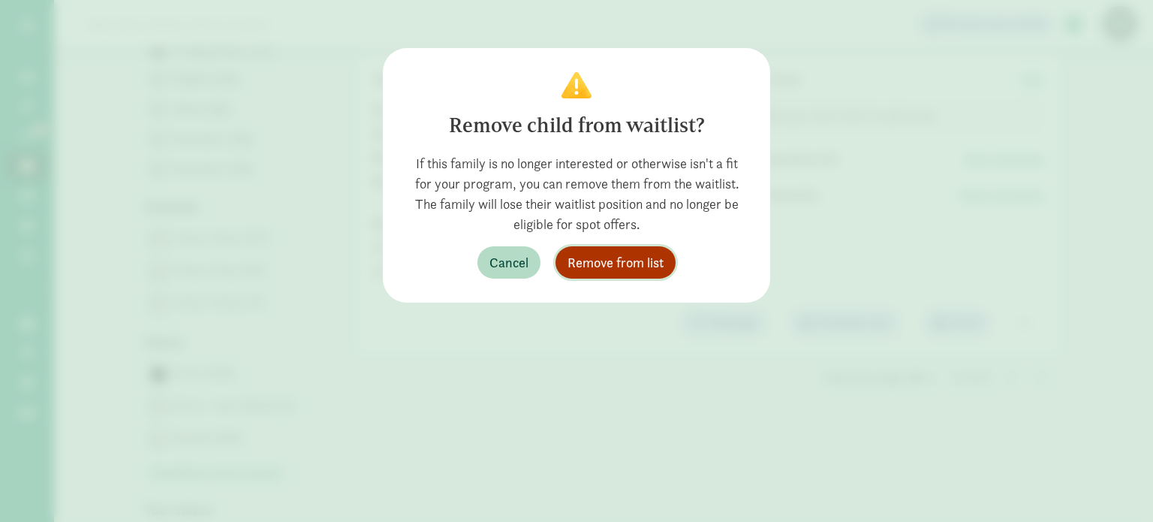
click at [660, 266] on span "Remove from list" at bounding box center [615, 262] width 96 height 20
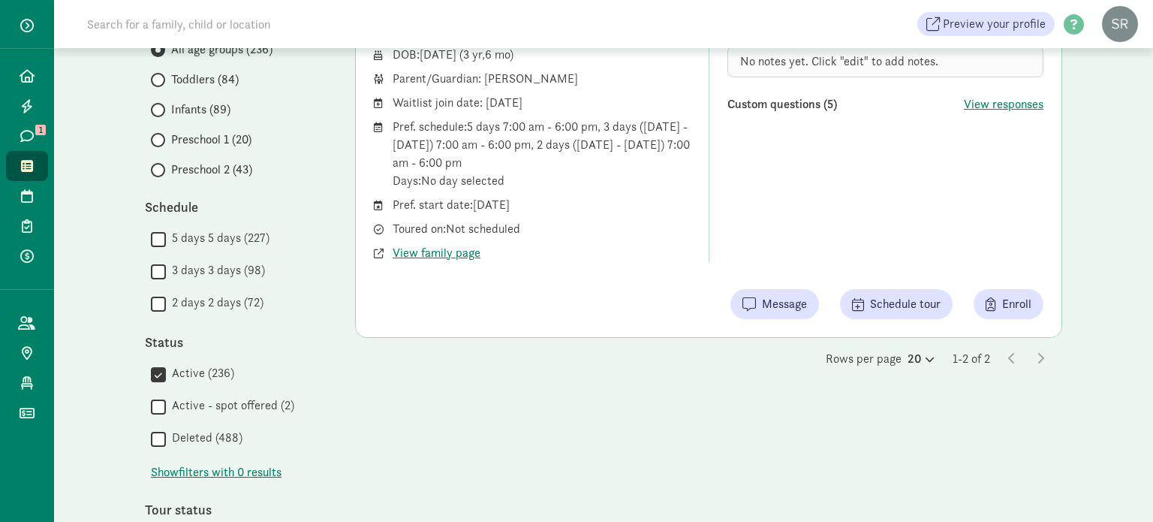
click at [852, 221] on div "Internal notes Edit No notes yet. Click "edit" to add notes. Custom questions (…" at bounding box center [885, 139] width 317 height 246
click at [23, 167] on icon at bounding box center [27, 166] width 12 height 14
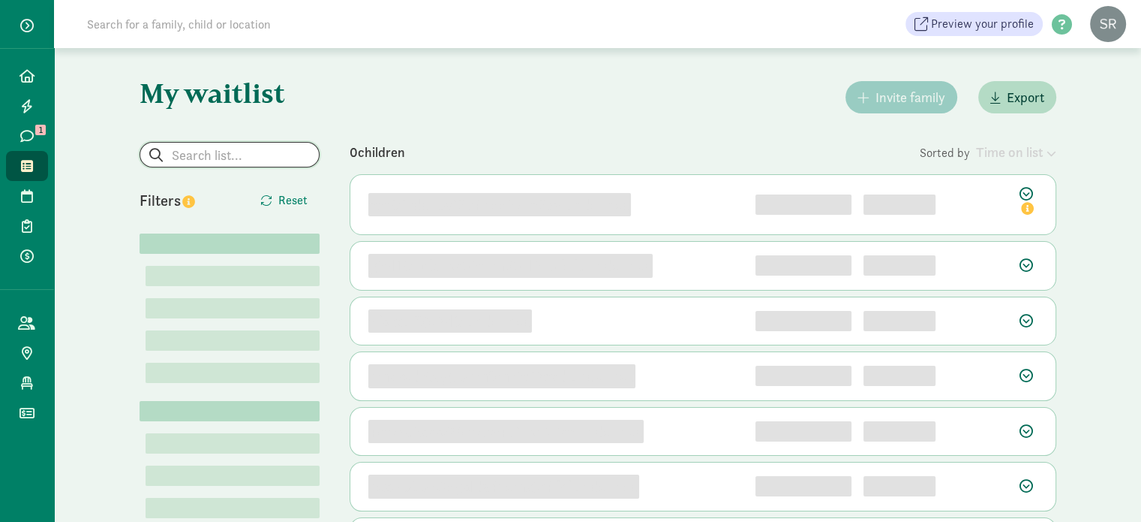
click at [255, 158] on input "search" at bounding box center [229, 155] width 179 height 24
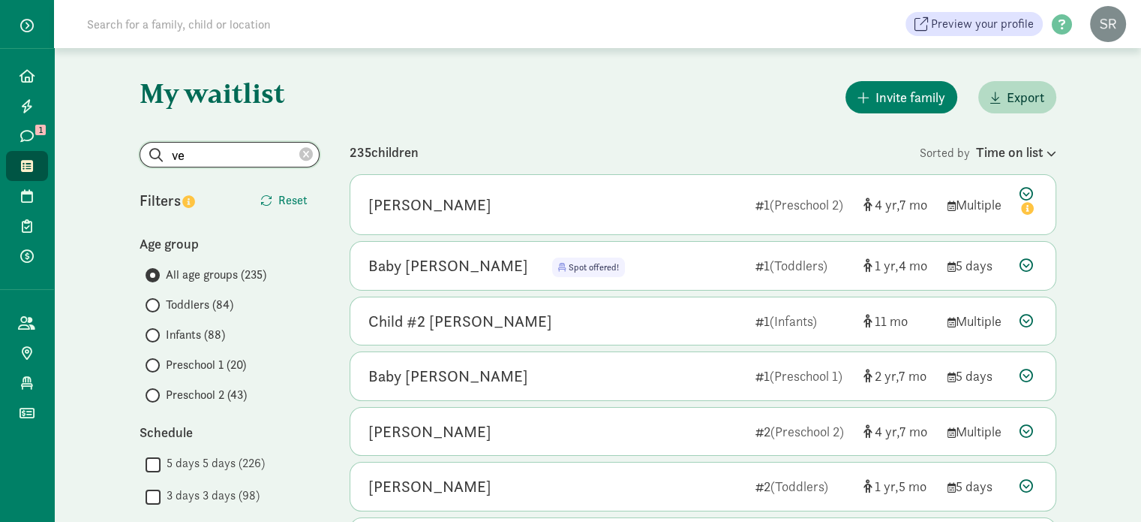
type input "v"
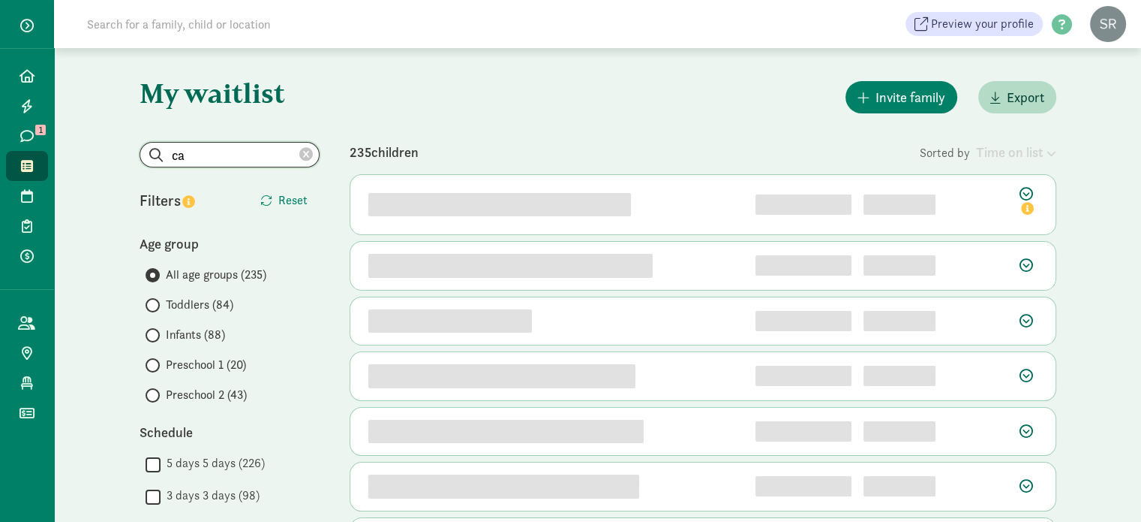
type input "c"
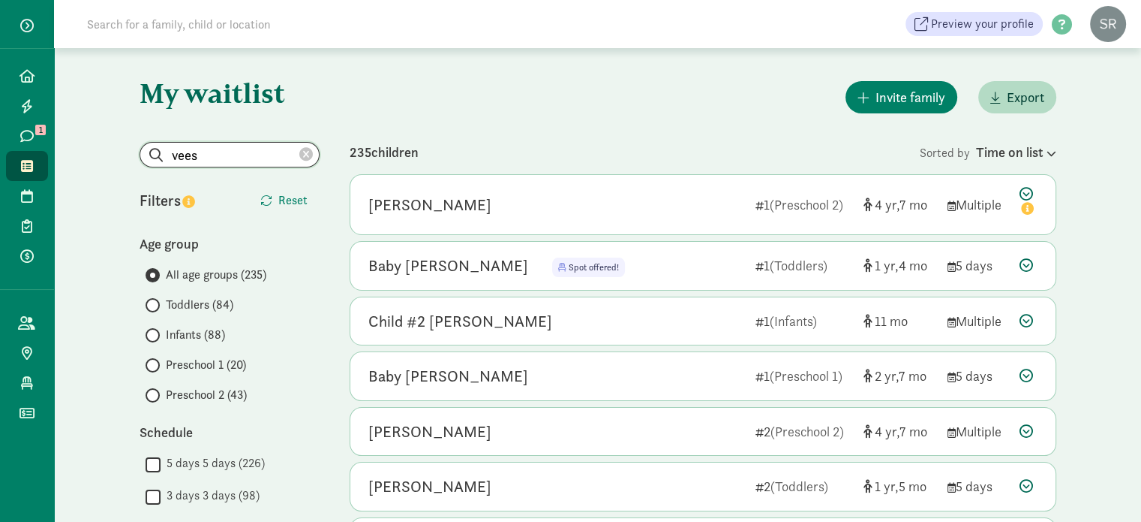
click at [242, 160] on input "vees" at bounding box center [229, 155] width 179 height 24
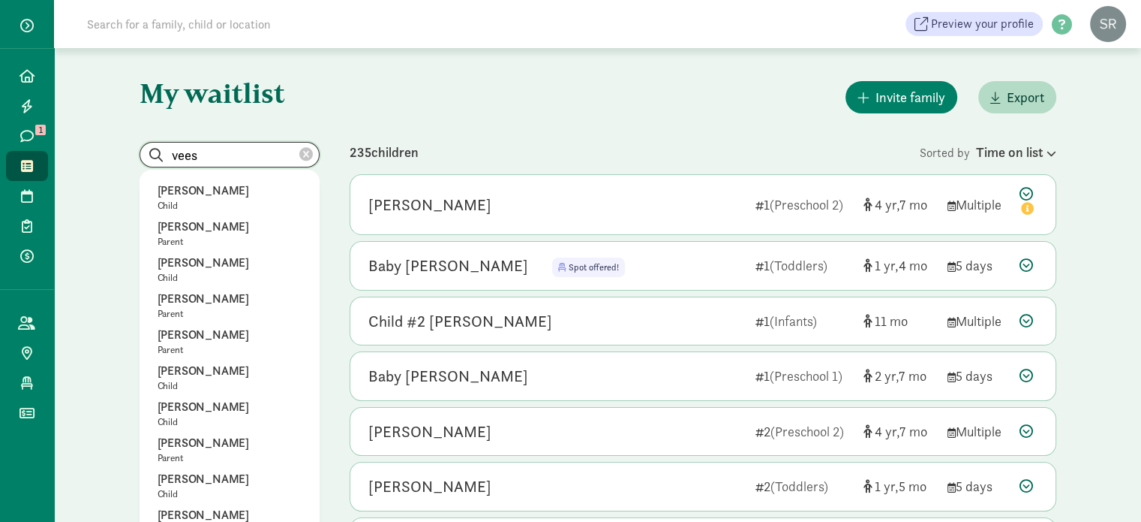
click at [242, 160] on input "vees" at bounding box center [229, 155] width 179 height 24
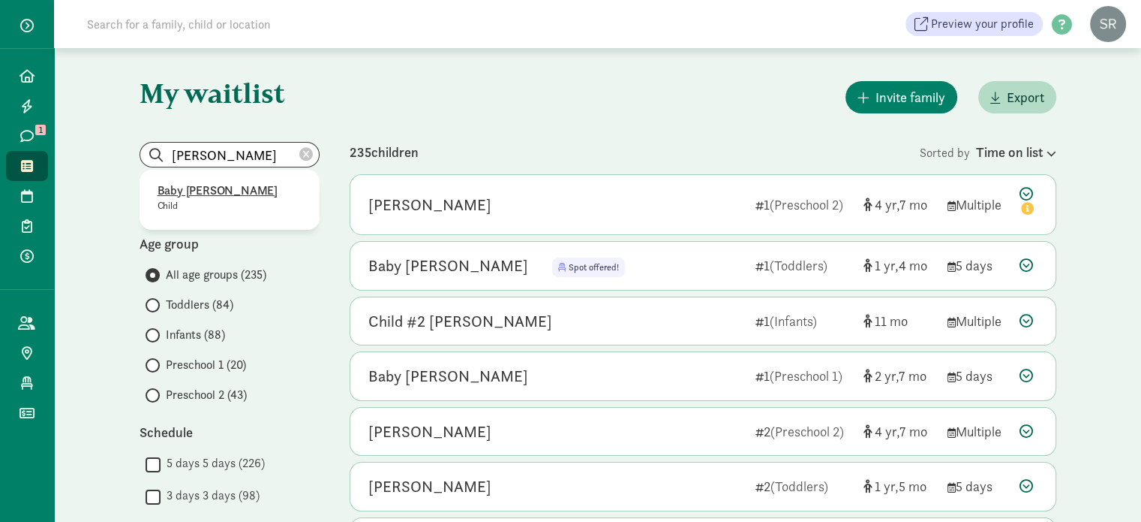
click at [201, 186] on p "Baby Atkinson" at bounding box center [230, 191] width 144 height 18
type input "Baby Atkinson"
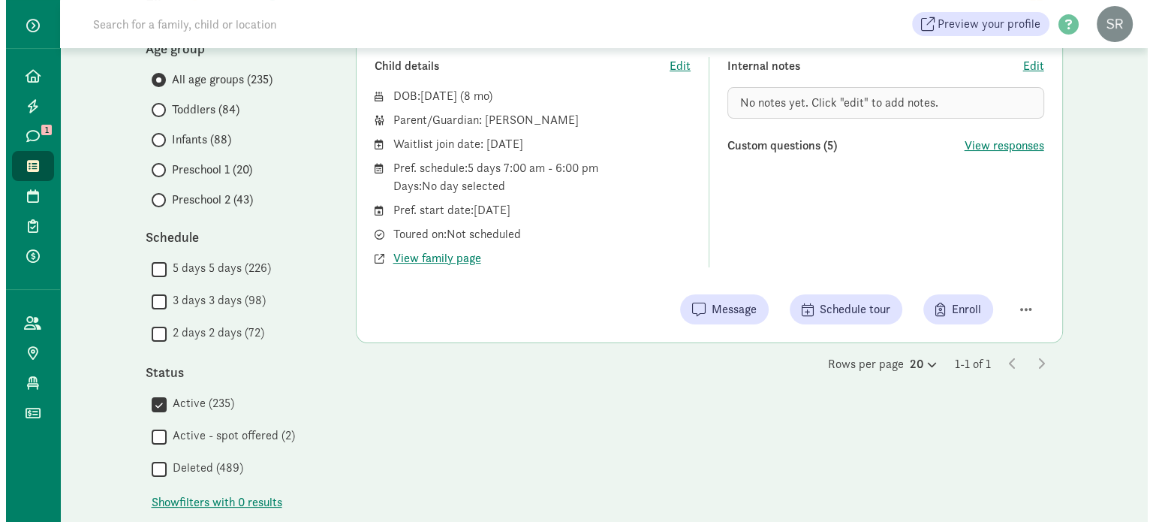
scroll to position [225, 0]
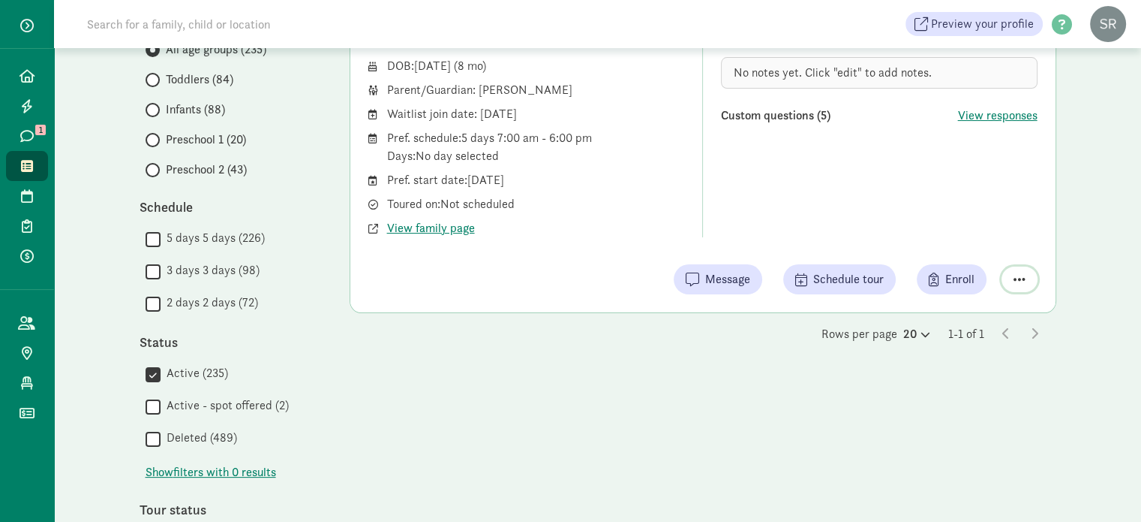
click at [1022, 278] on span "button" at bounding box center [1020, 279] width 12 height 14
click at [987, 242] on div "Remove from list" at bounding box center [967, 241] width 116 height 18
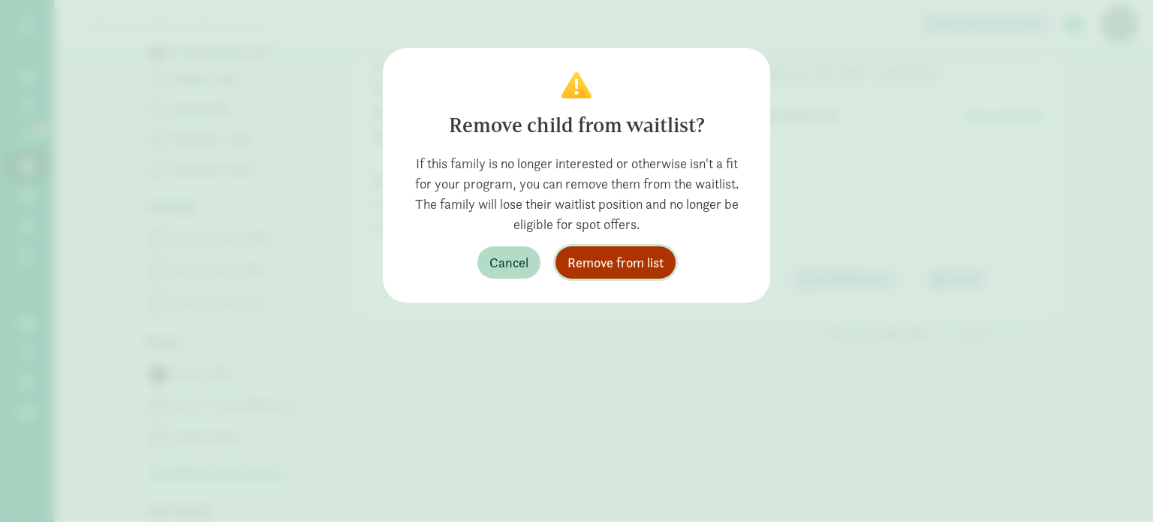
click at [642, 256] on span "Remove from list" at bounding box center [615, 262] width 96 height 20
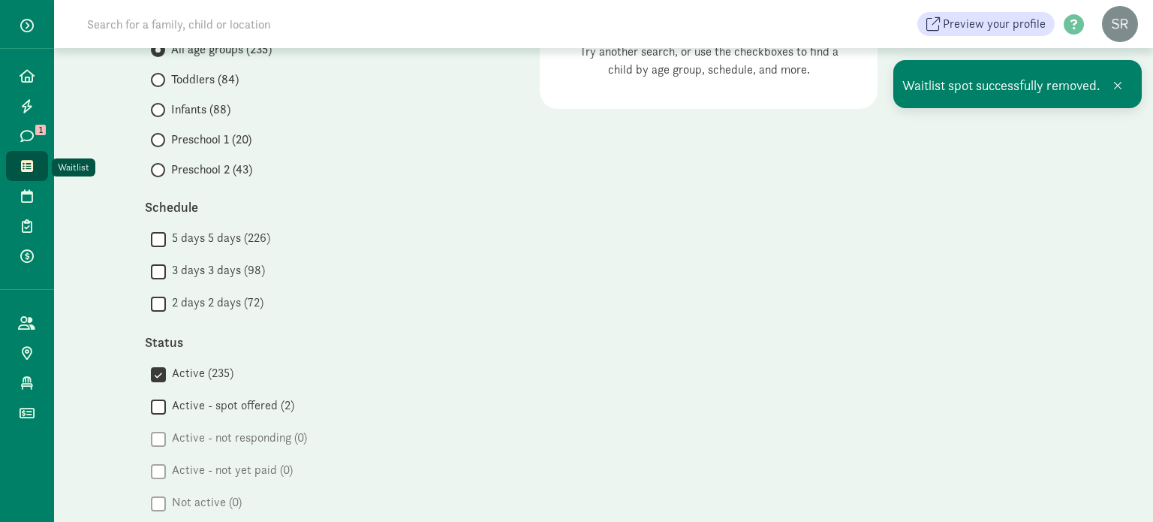
click at [29, 167] on icon at bounding box center [27, 166] width 12 height 14
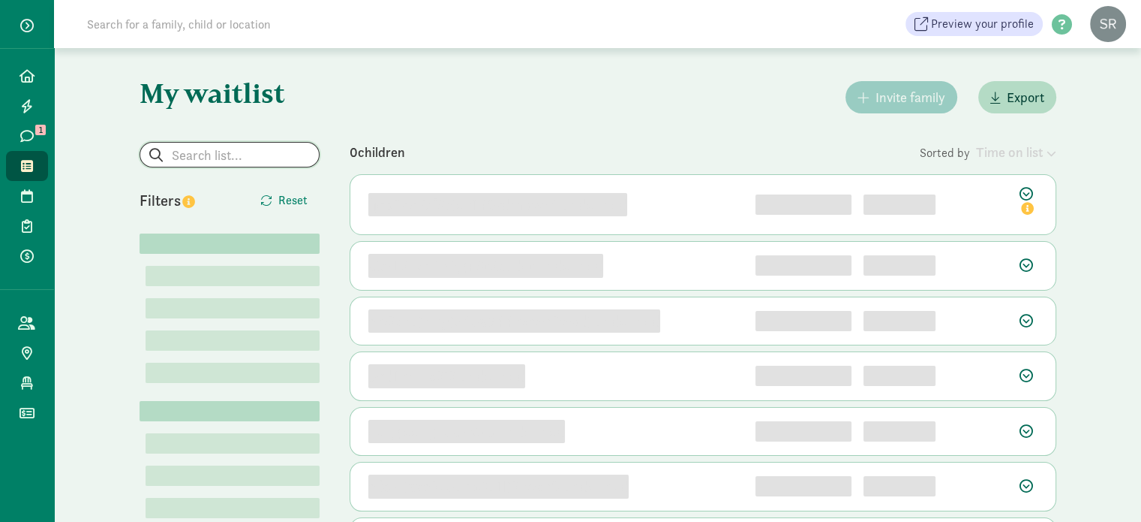
click at [205, 148] on input "search" at bounding box center [229, 155] width 179 height 24
type input "t"
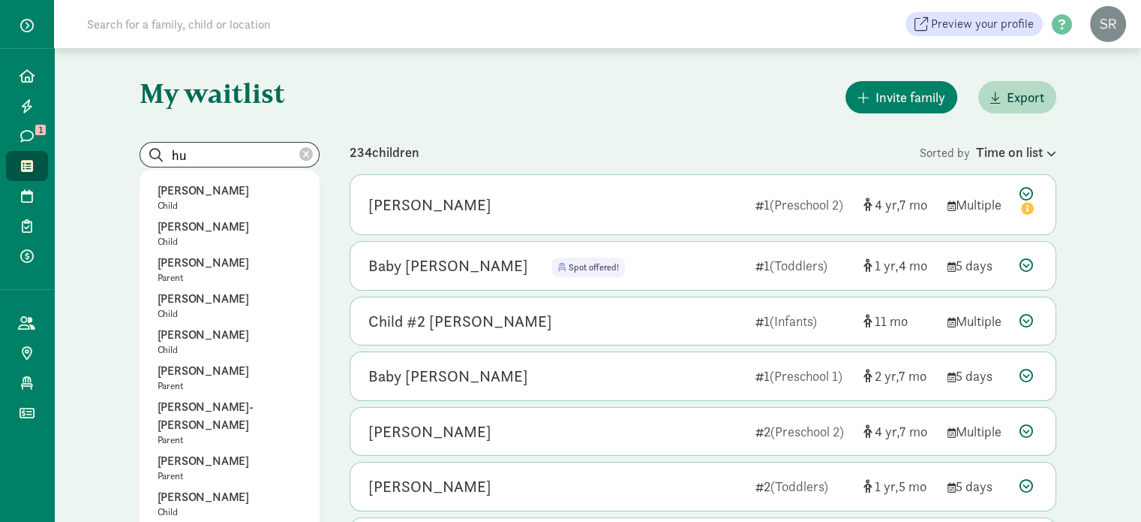
click at [196, 296] on p "[PERSON_NAME]" at bounding box center [230, 299] width 144 height 18
type input "[PERSON_NAME]"
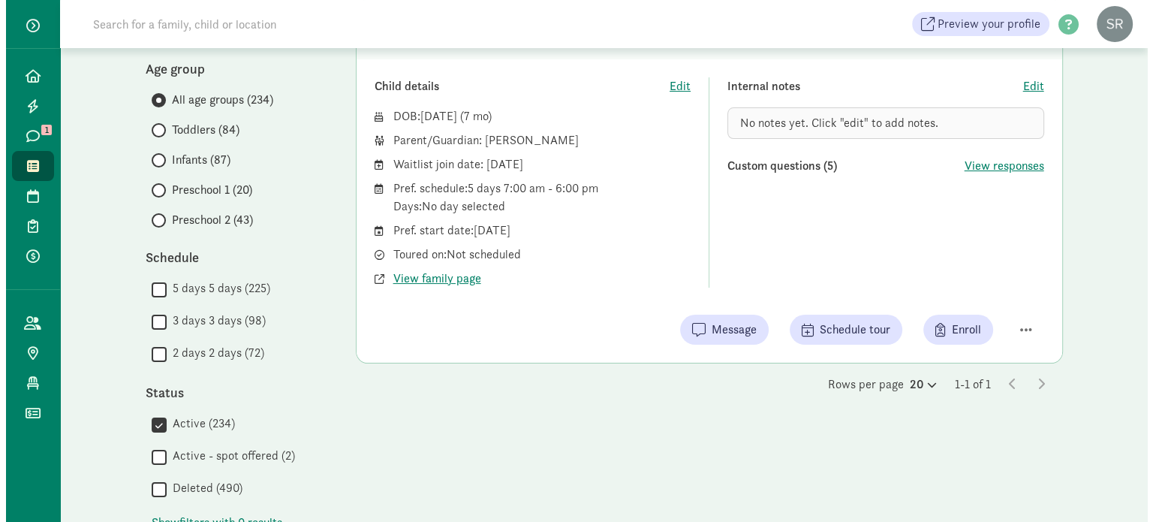
scroll to position [225, 0]
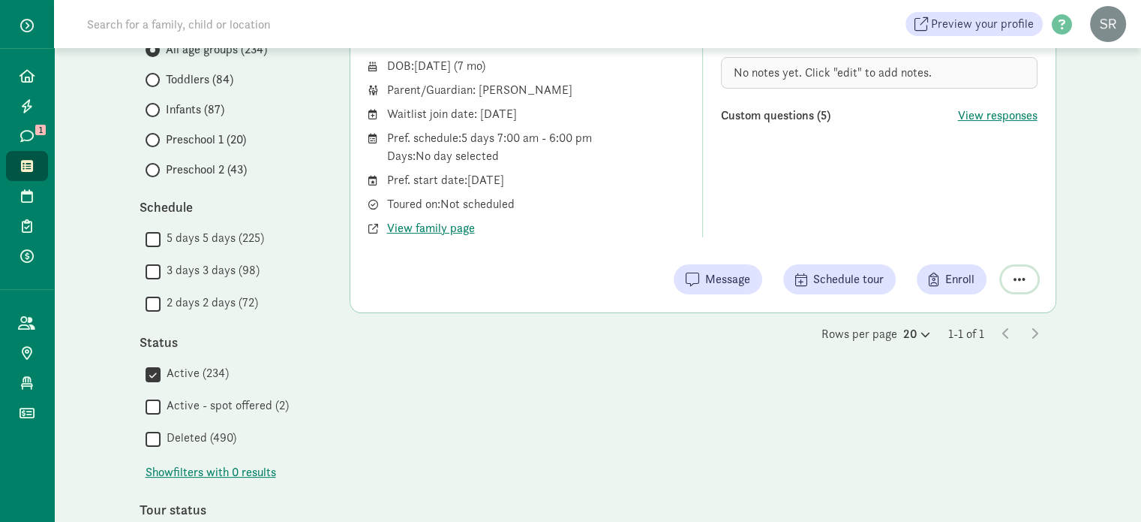
click at [1021, 275] on span "button" at bounding box center [1020, 279] width 12 height 14
click at [945, 242] on div "Remove from list" at bounding box center [967, 241] width 116 height 18
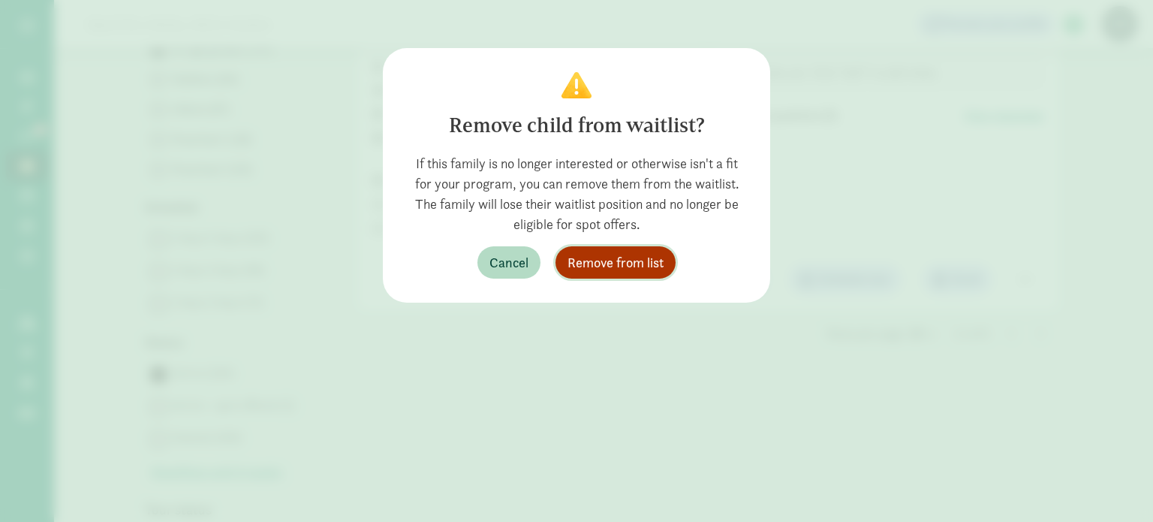
click at [570, 263] on span "Remove from list" at bounding box center [615, 262] width 96 height 20
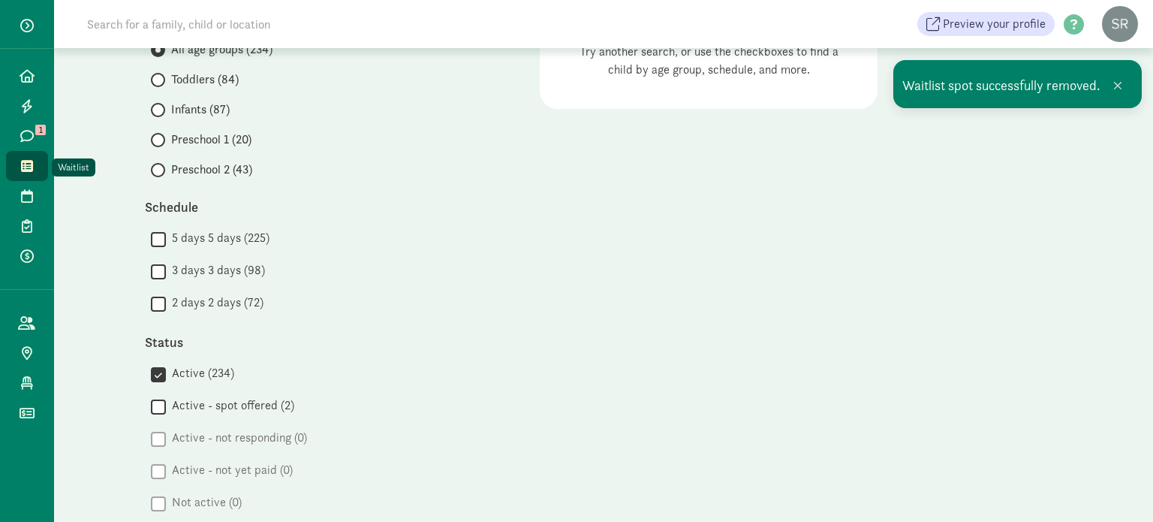
click at [23, 163] on icon at bounding box center [27, 166] width 12 height 14
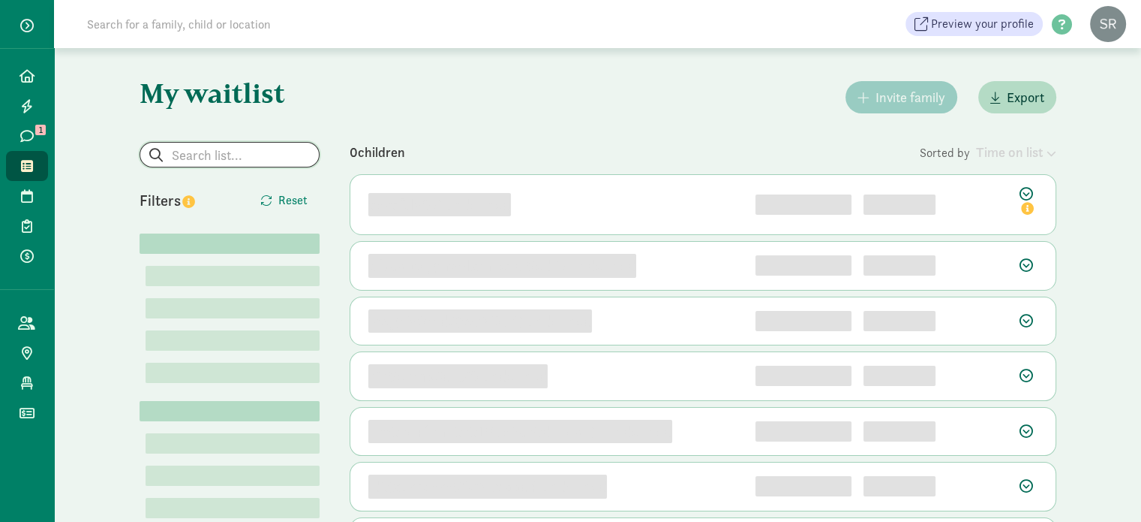
click at [240, 149] on input "search" at bounding box center [229, 155] width 179 height 24
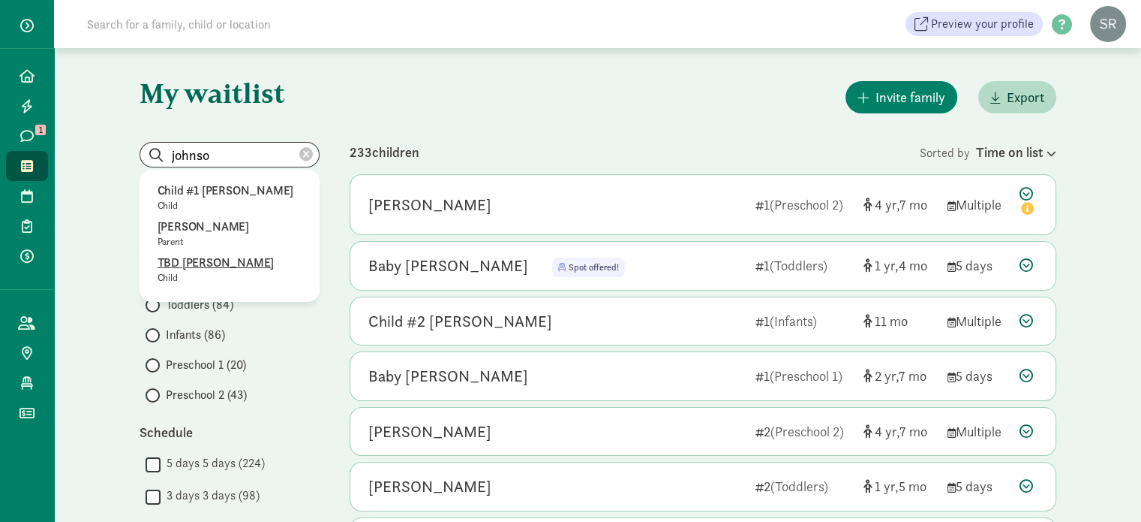
click at [208, 263] on p "TBD Johnson" at bounding box center [230, 263] width 144 height 18
type input "TBD Johnson"
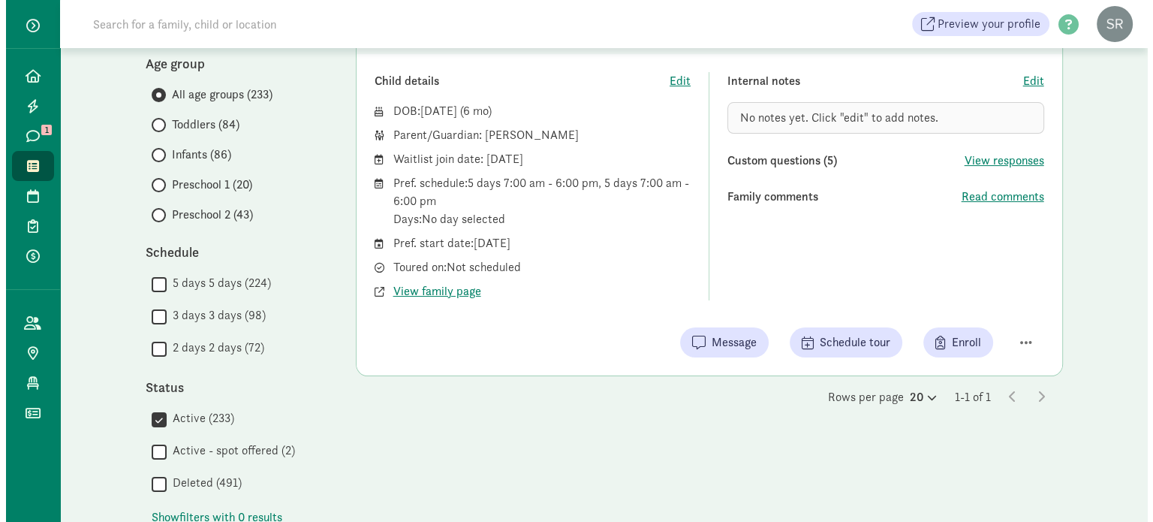
scroll to position [225, 0]
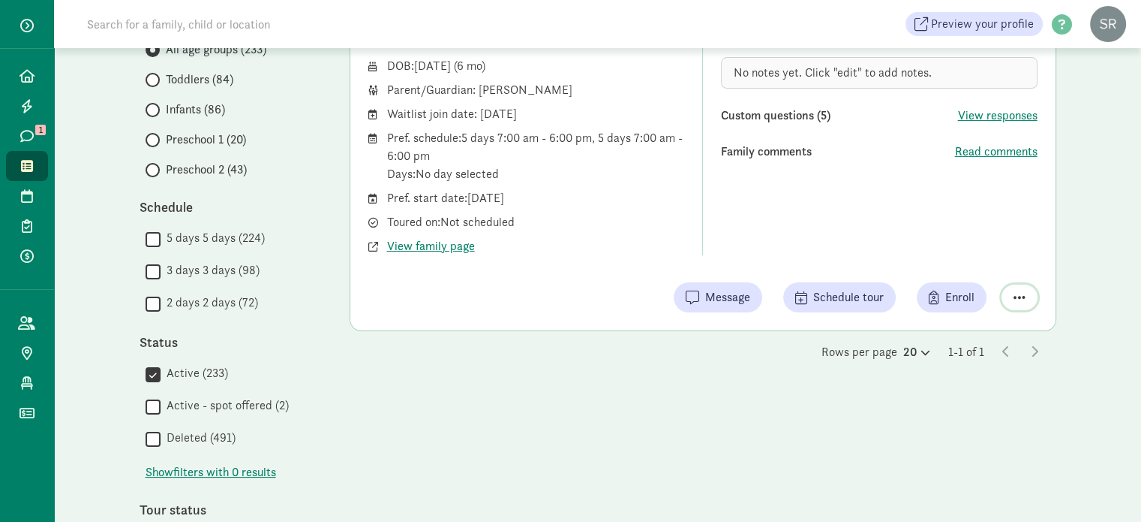
click at [1018, 296] on span "button" at bounding box center [1020, 297] width 12 height 14
click at [971, 252] on div "Remove from list" at bounding box center [967, 259] width 116 height 18
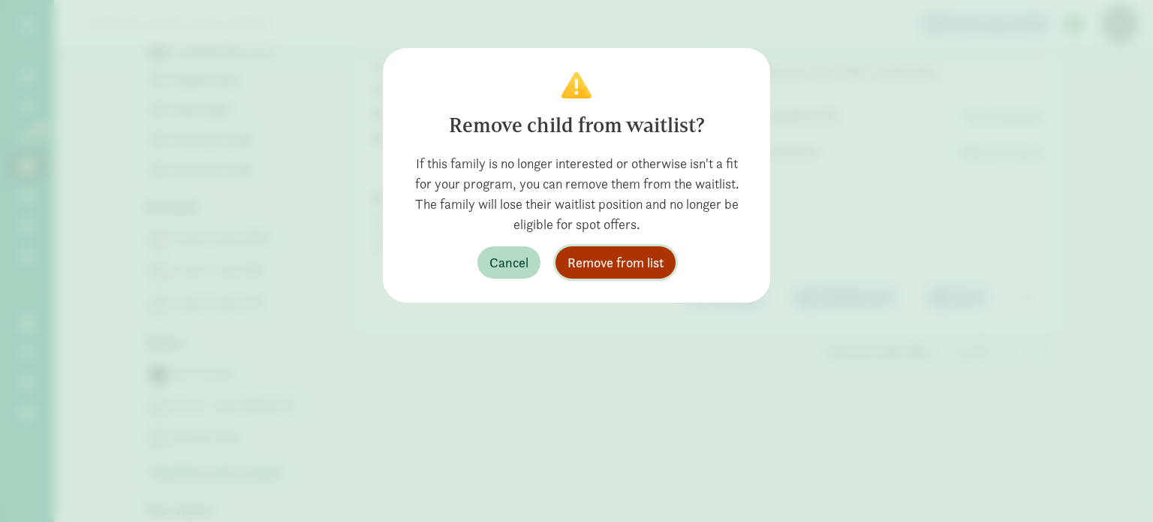
click at [616, 266] on span "Remove from list" at bounding box center [615, 262] width 96 height 20
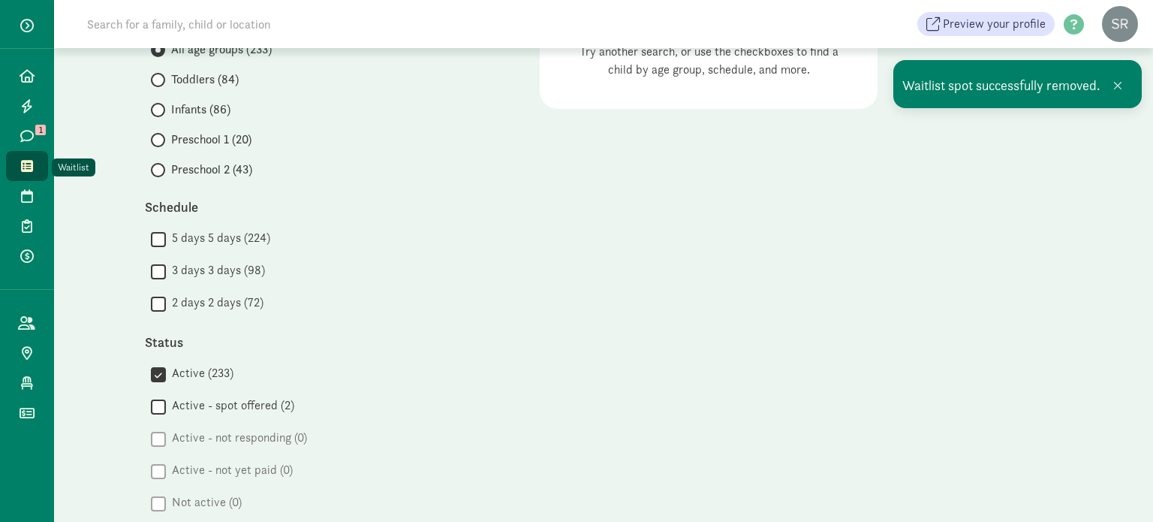
click at [29, 168] on icon at bounding box center [27, 166] width 12 height 14
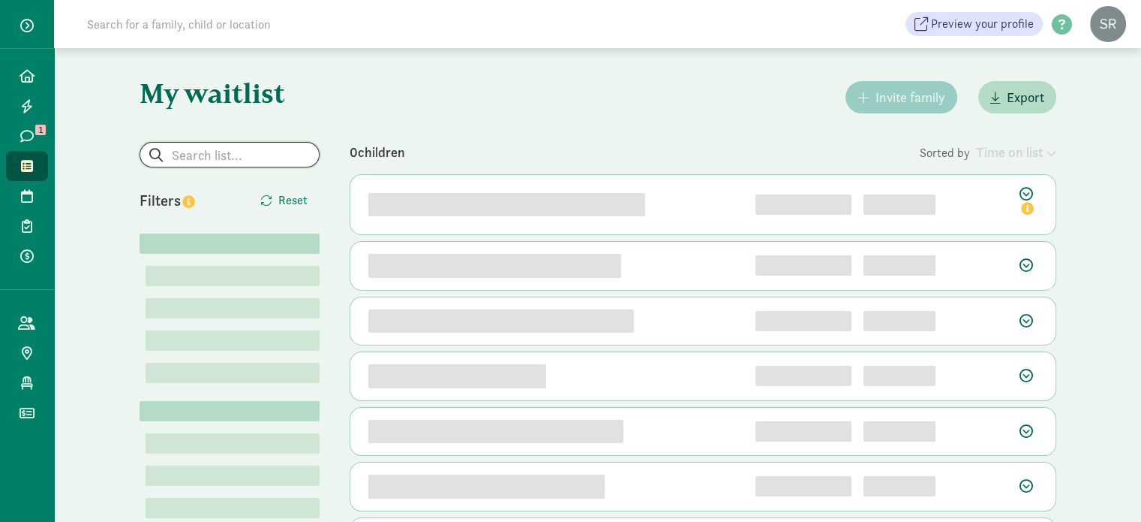
click at [233, 149] on input "search" at bounding box center [229, 155] width 179 height 24
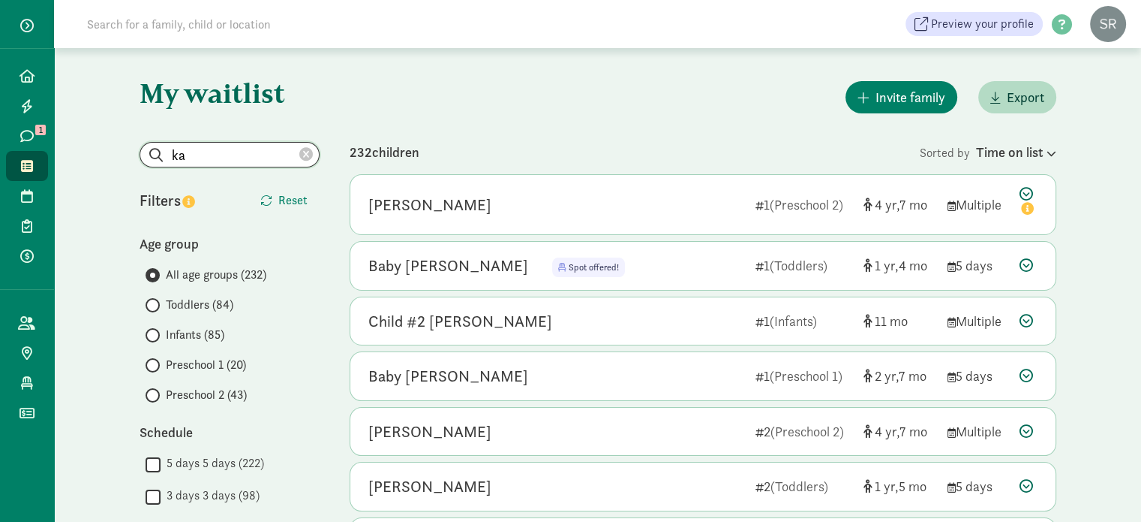
type input "k"
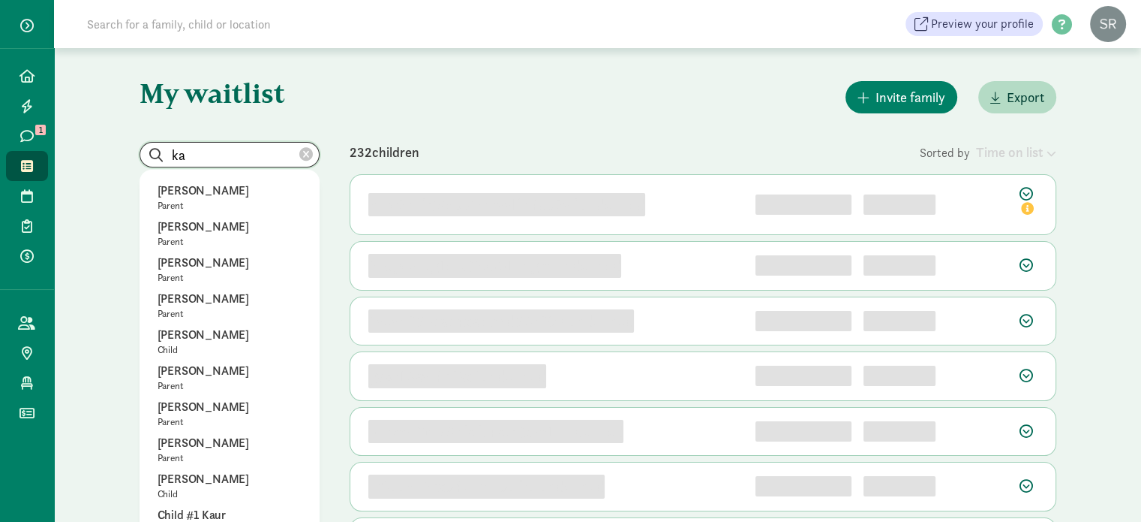
type input "k"
type input "l"
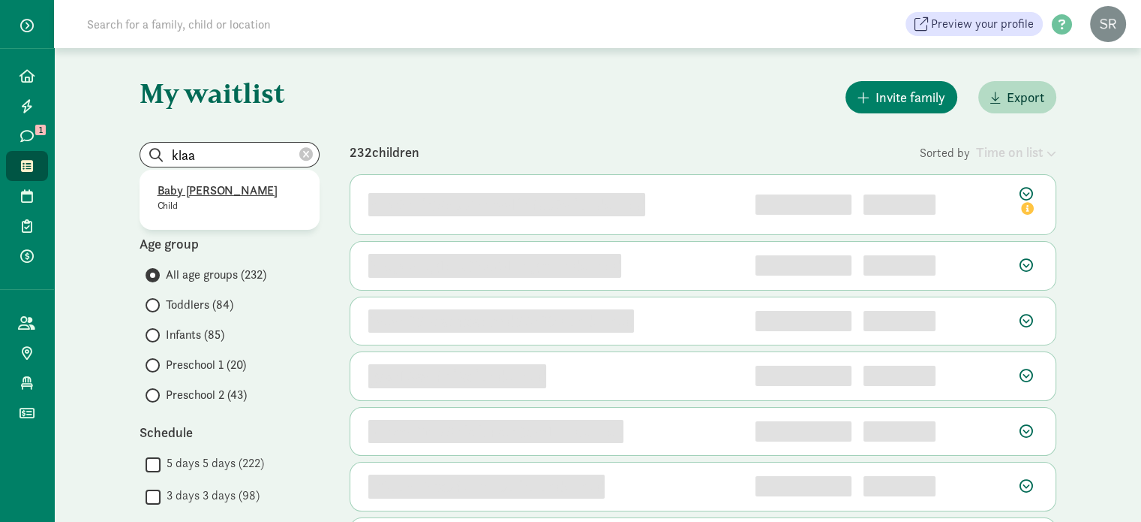
click at [201, 191] on p "Baby Klaassen" at bounding box center [230, 191] width 144 height 18
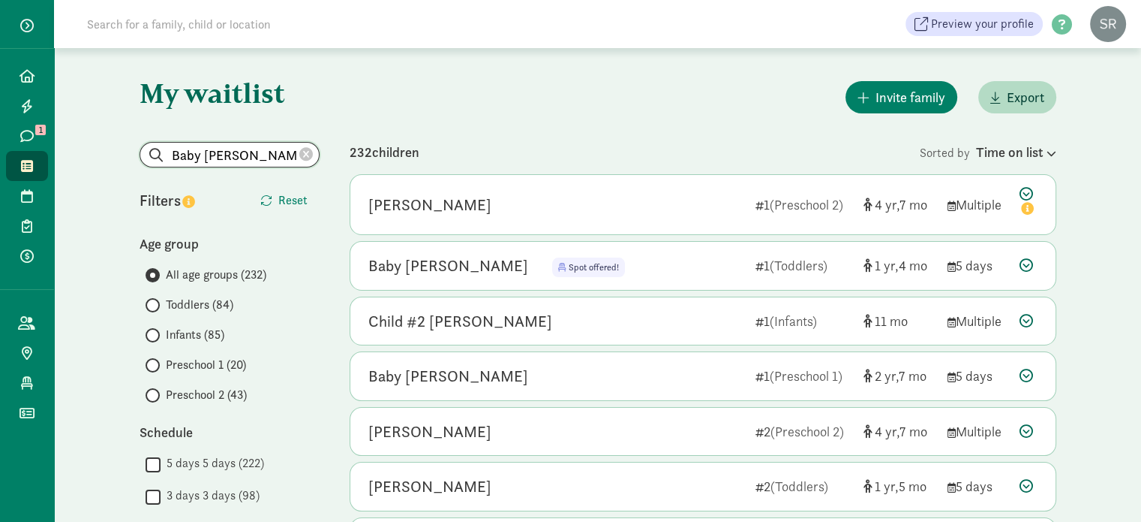
click at [245, 155] on input "Baby Klaassen" at bounding box center [229, 155] width 179 height 24
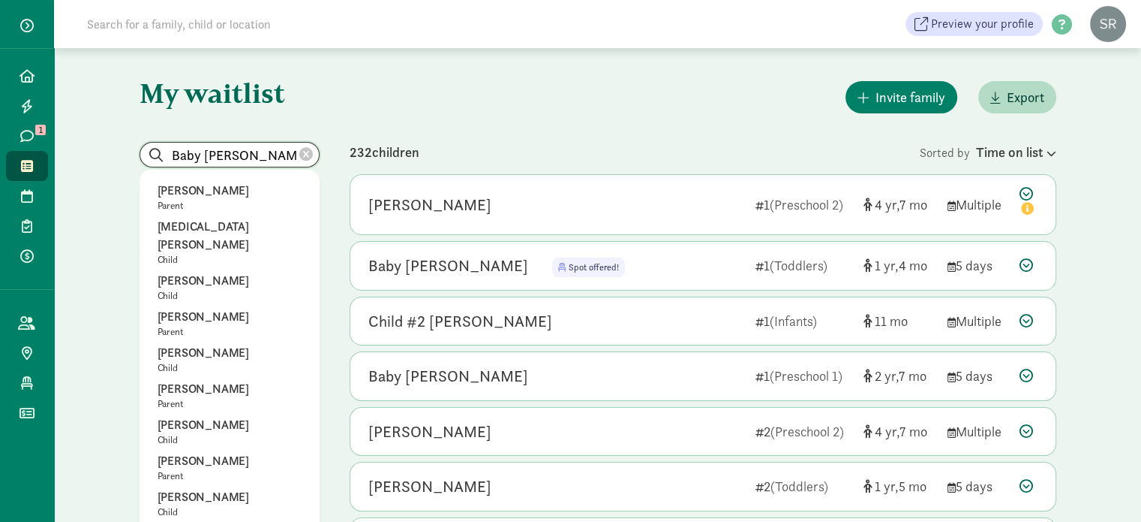
click at [258, 157] on input "Baby Klaassen" at bounding box center [229, 155] width 179 height 24
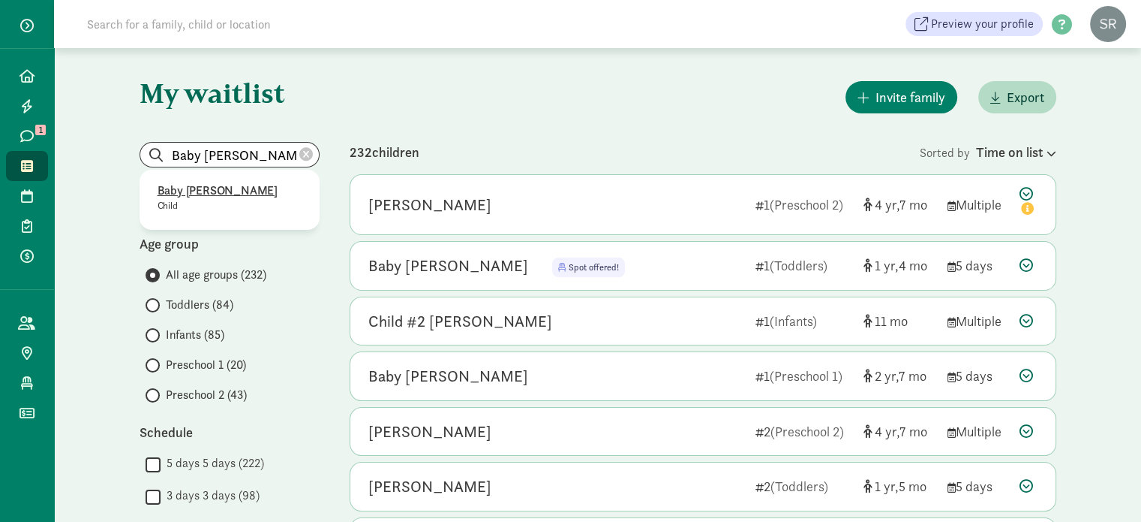
click at [206, 191] on p "Baby Klaassen" at bounding box center [230, 191] width 144 height 18
type input "Baby Klaassen"
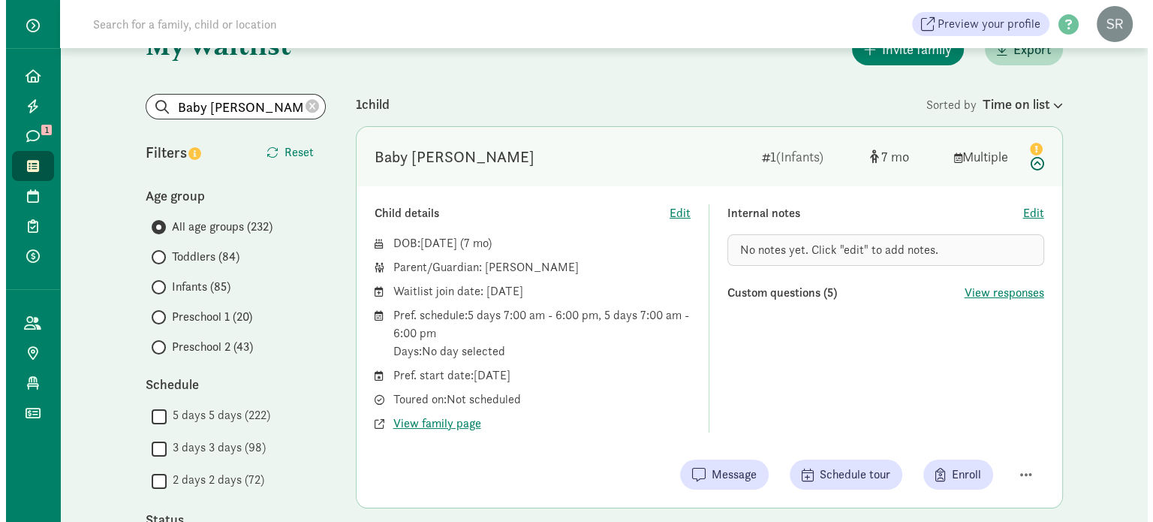
scroll to position [75, 0]
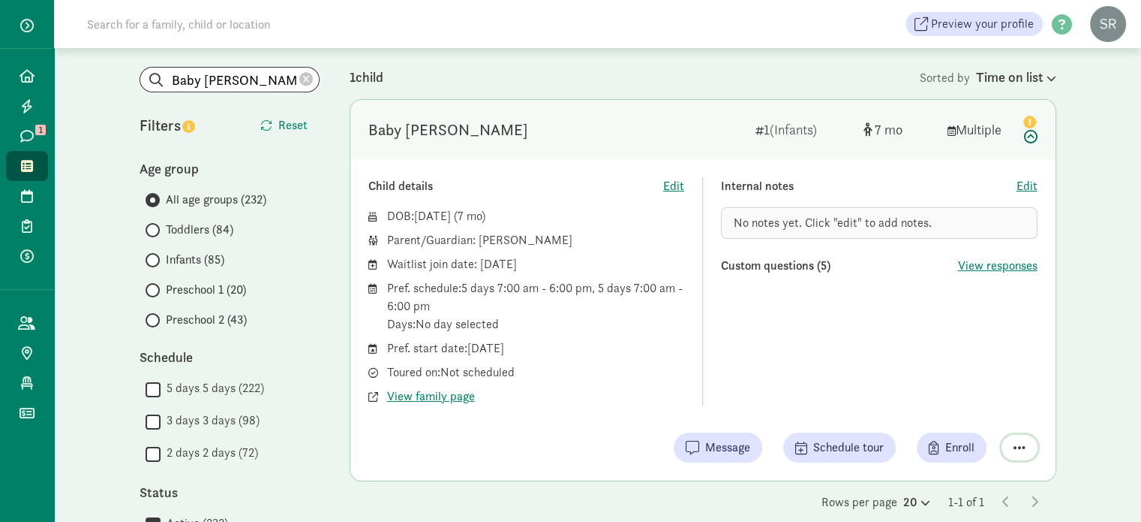
click at [1021, 442] on span "button" at bounding box center [1020, 447] width 12 height 14
click at [966, 410] on div "Remove from list" at bounding box center [967, 409] width 116 height 18
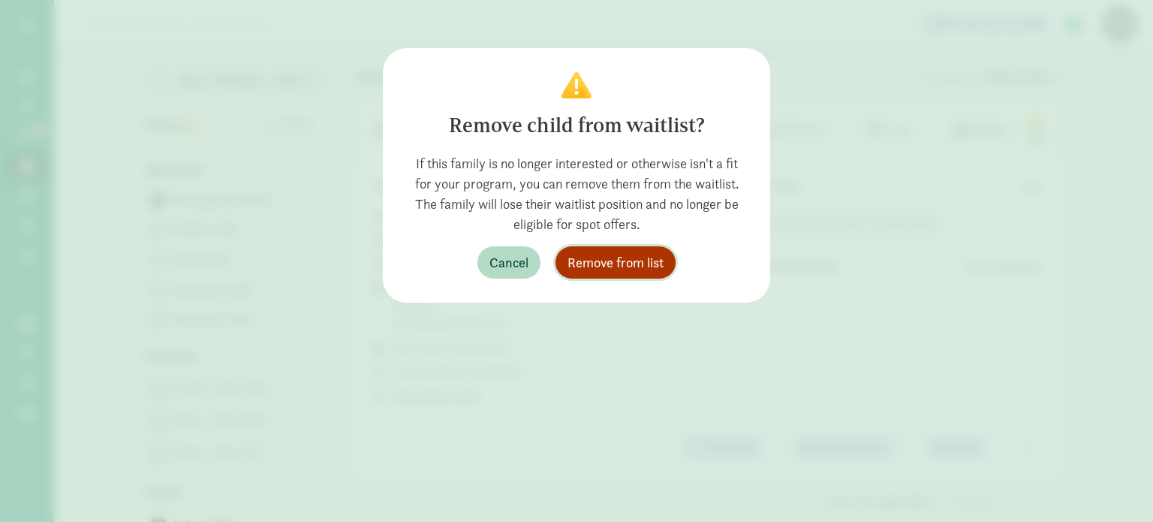
click at [657, 263] on span "Remove from list" at bounding box center [615, 262] width 96 height 20
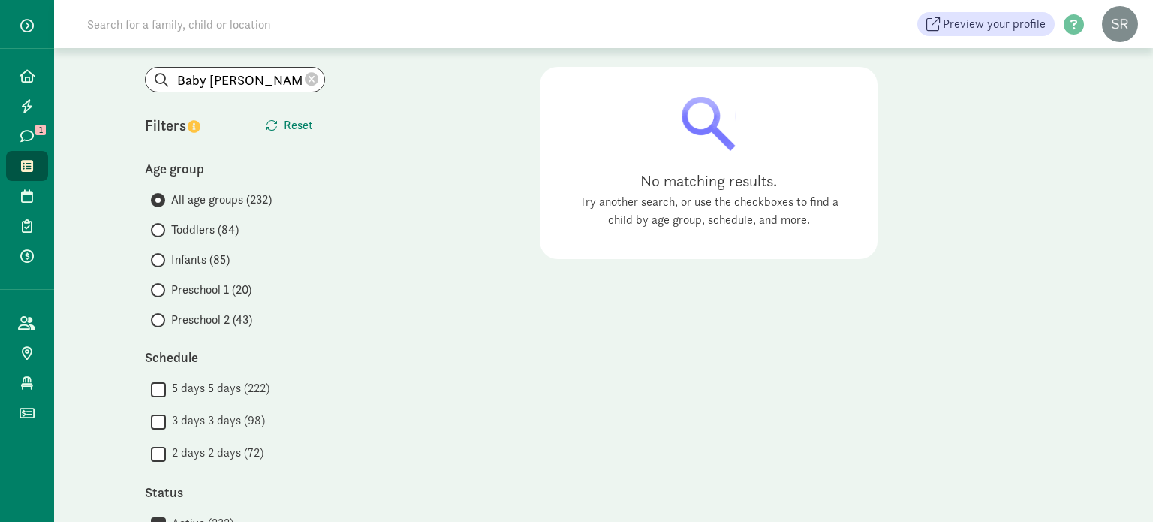
click at [314, 86] on icon at bounding box center [312, 80] width 14 height 14
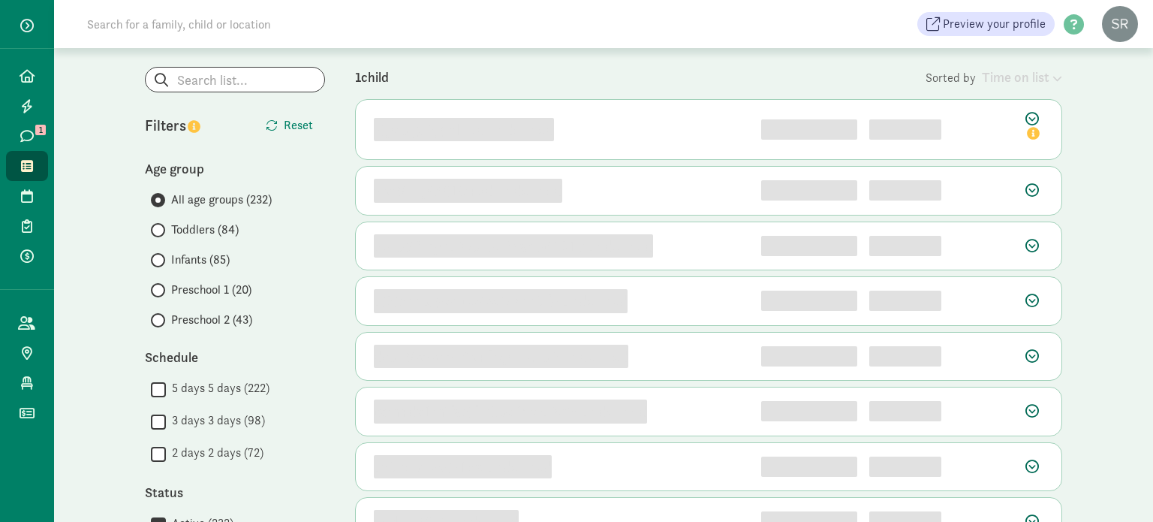
scroll to position [0, 0]
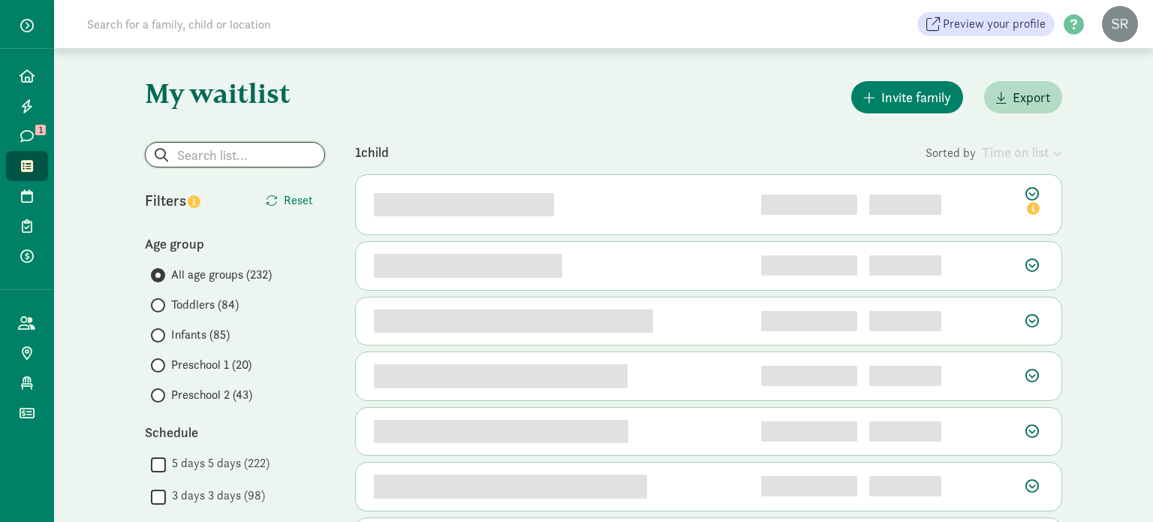
click at [251, 161] on input "search" at bounding box center [235, 155] width 179 height 24
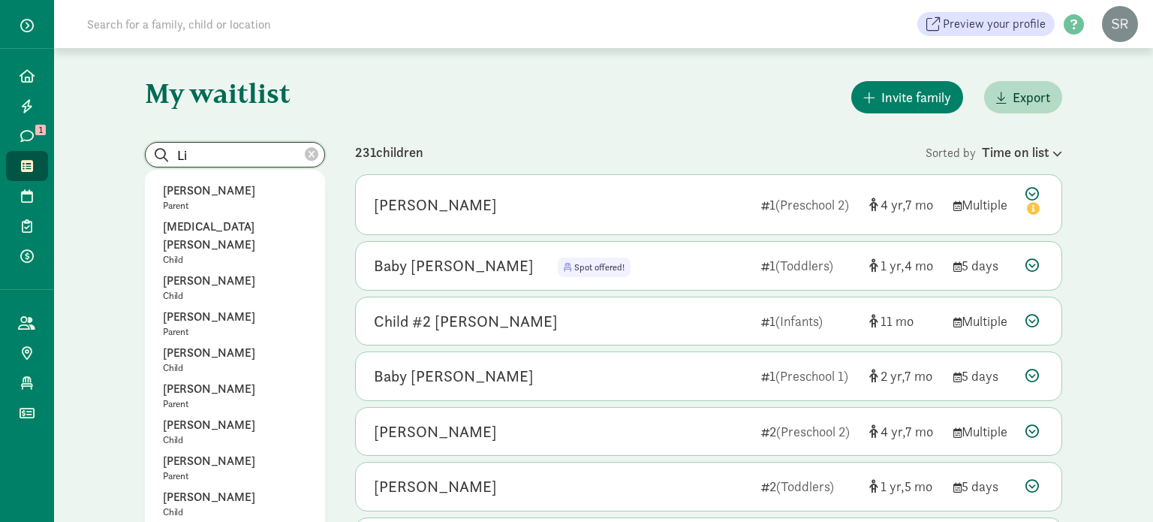
drag, startPoint x: 200, startPoint y: 156, endPoint x: 120, endPoint y: 144, distance: 80.4
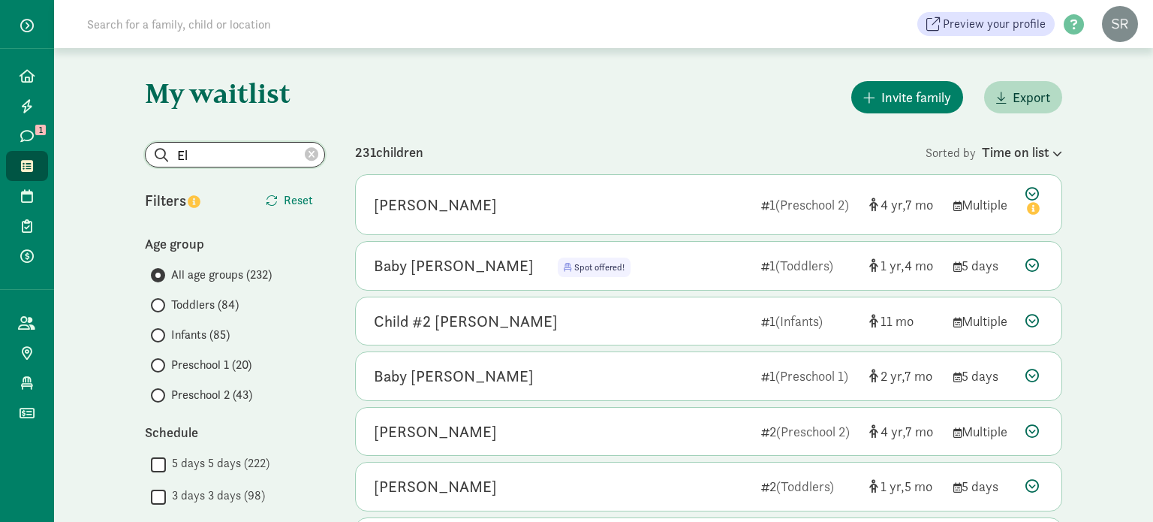
type input "E"
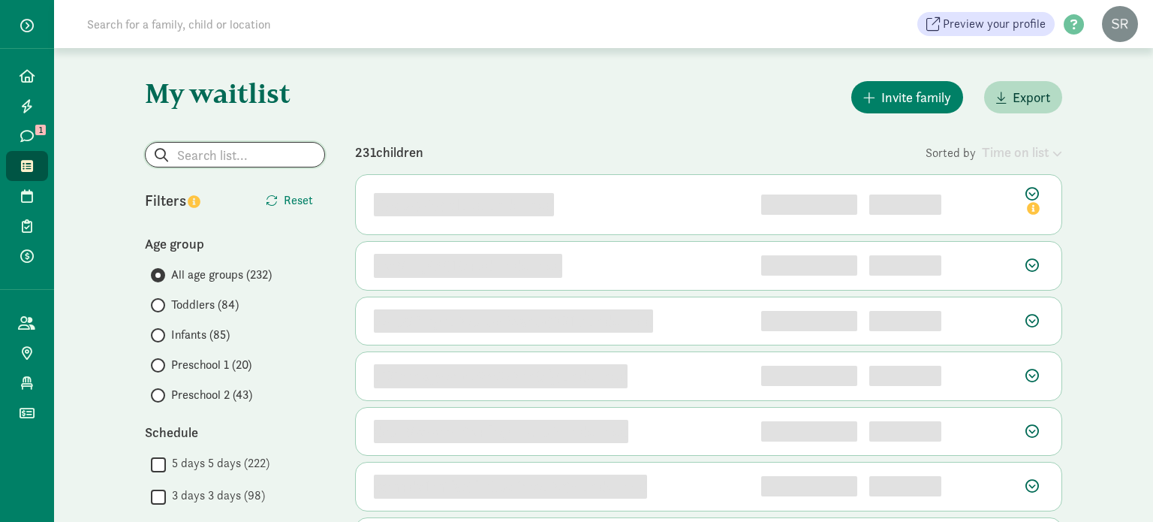
click at [281, 153] on input "search" at bounding box center [235, 155] width 179 height 24
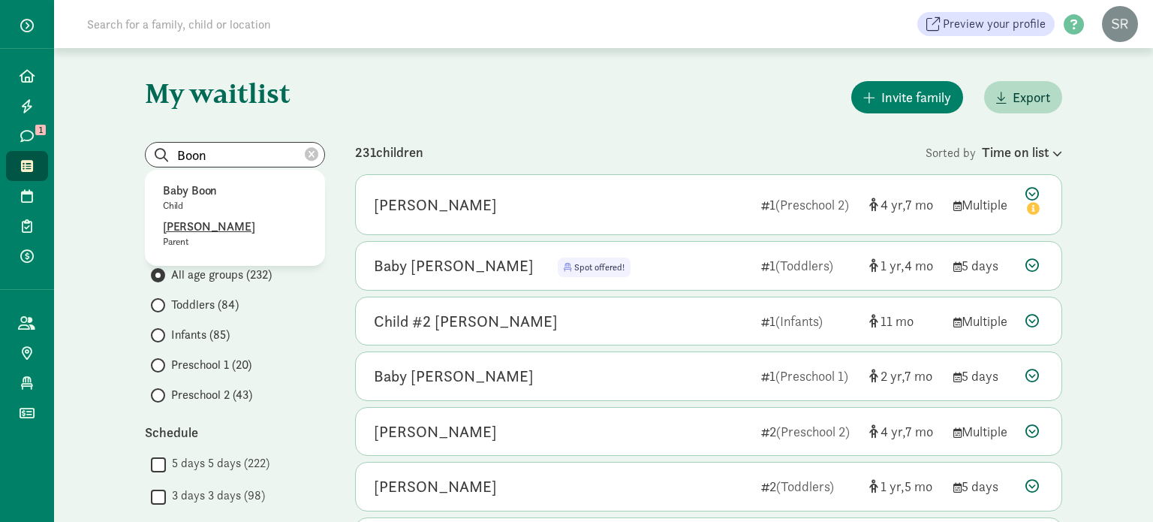
click at [267, 221] on p "Jim Boonyaratanakornkit" at bounding box center [235, 227] width 144 height 18
type input "Jim Boonyaratanakornkit"
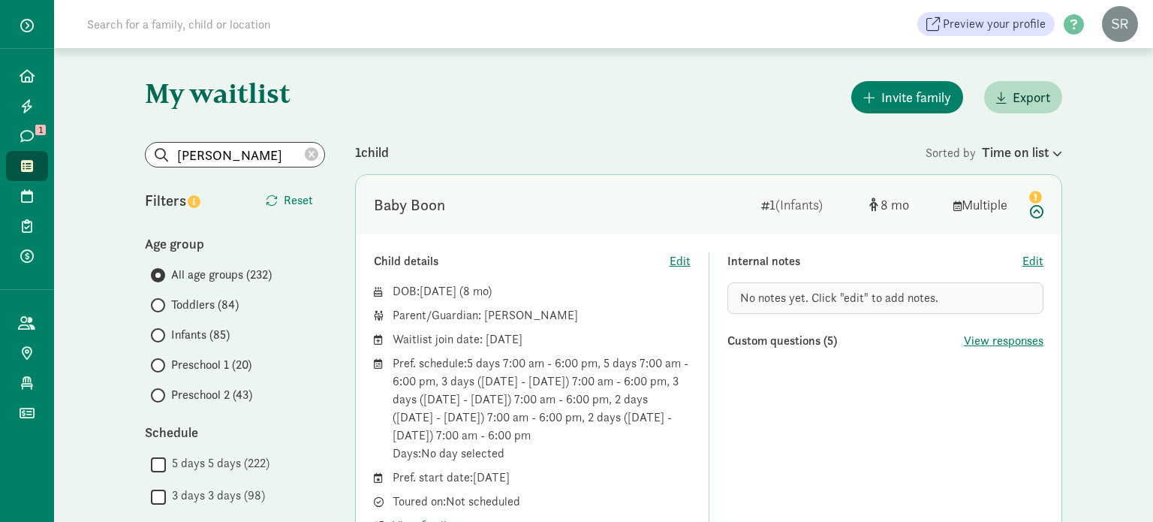
click at [694, 445] on div "Child details Edit DOB: Dec 25, 2024 ( 8 ) Parent/Guardian: Jim Boonyaratanakor…" at bounding box center [708, 393] width 669 height 282
click at [426, 208] on div "Baby Boon" at bounding box center [409, 205] width 71 height 24
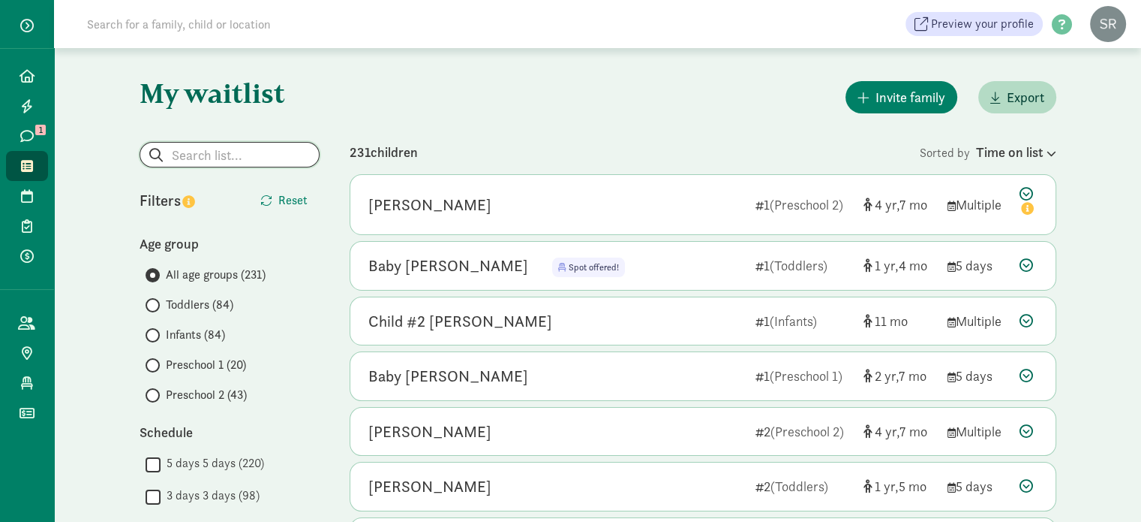
click at [179, 155] on input "search" at bounding box center [229, 155] width 179 height 24
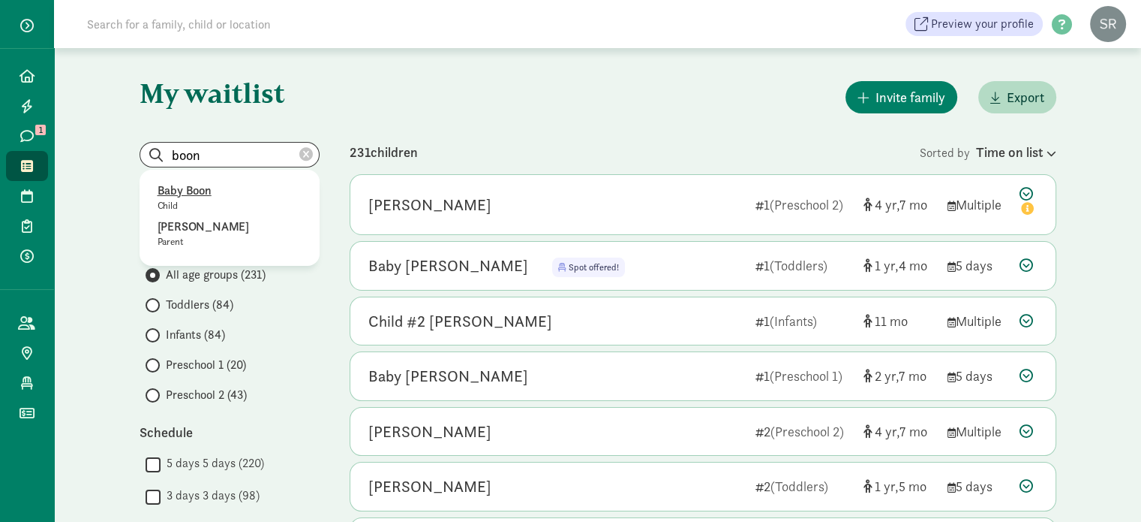
click at [201, 186] on p "Baby Boon" at bounding box center [230, 191] width 144 height 18
type input "Baby Boon"
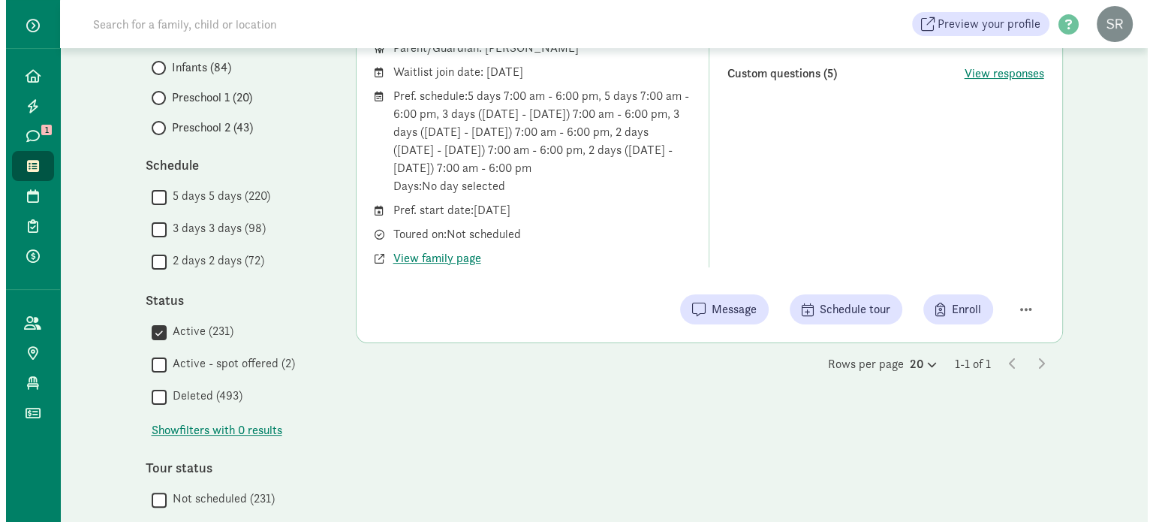
scroll to position [300, 0]
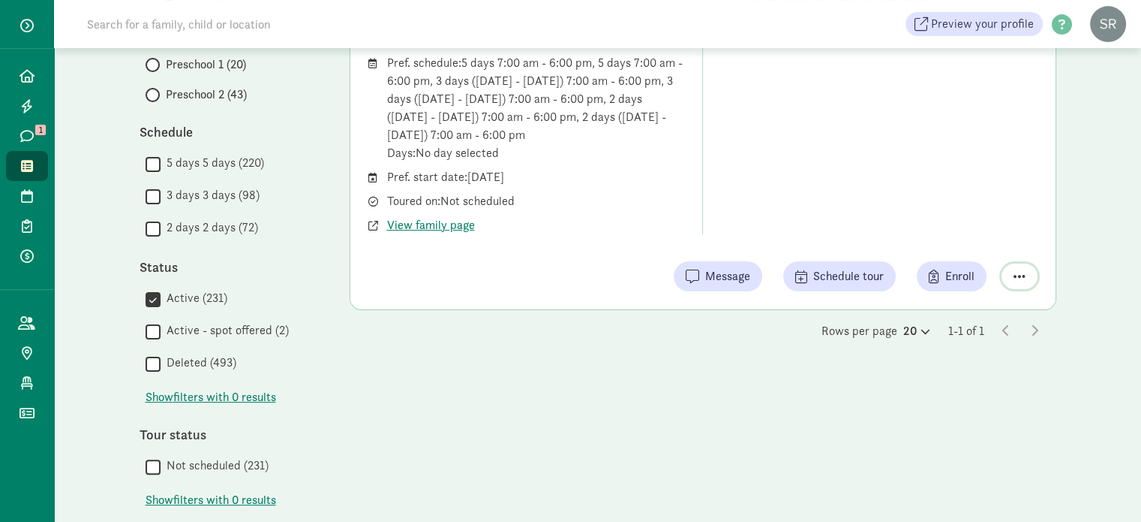
click at [1018, 273] on span "button" at bounding box center [1020, 276] width 12 height 14
click at [966, 242] on div "Remove from list" at bounding box center [967, 238] width 116 height 18
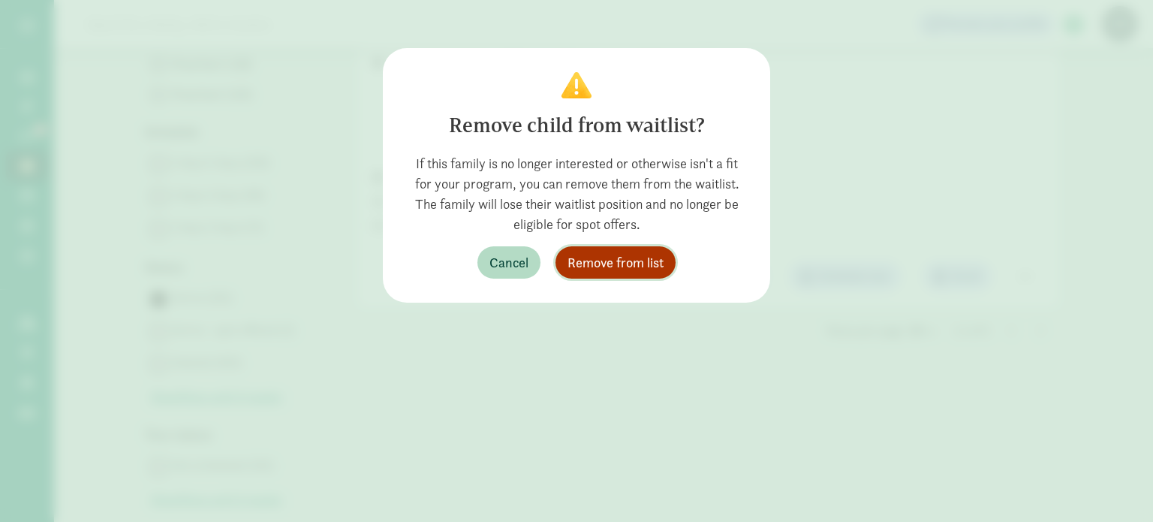
click at [645, 272] on button "Remove from list" at bounding box center [615, 262] width 120 height 32
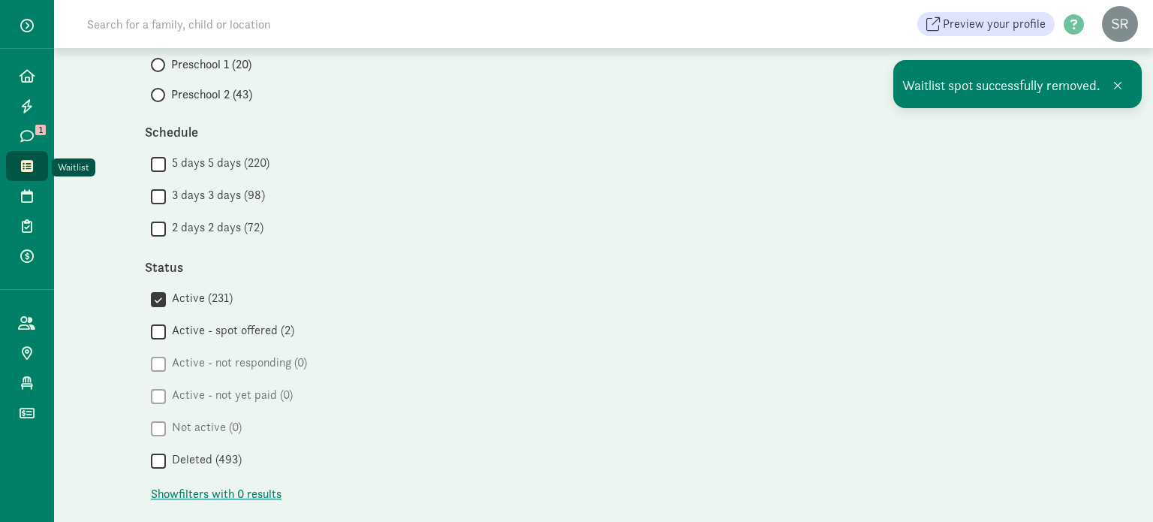
click at [23, 164] on icon at bounding box center [27, 166] width 12 height 14
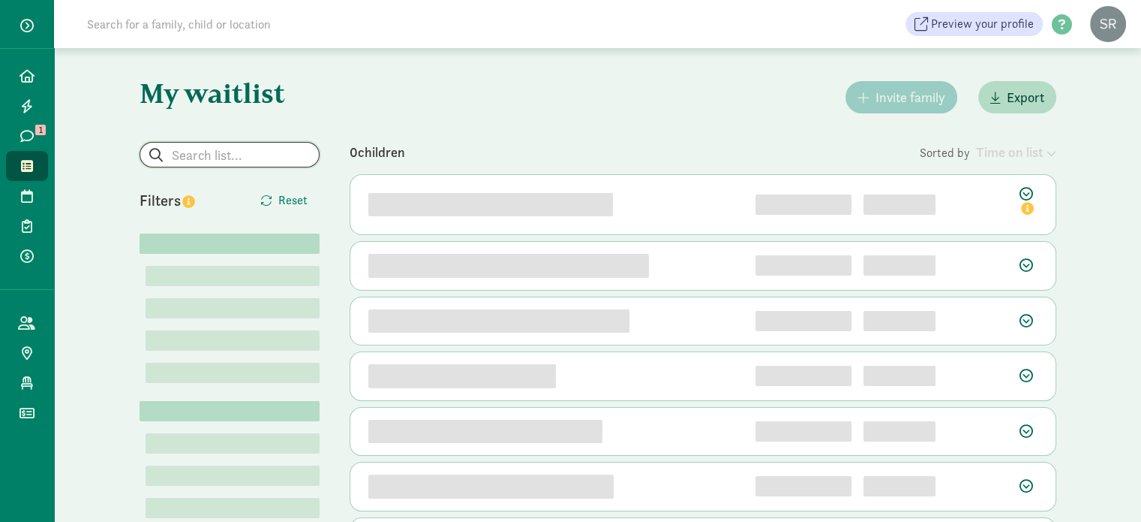
click at [186, 152] on input "search" at bounding box center [229, 155] width 179 height 24
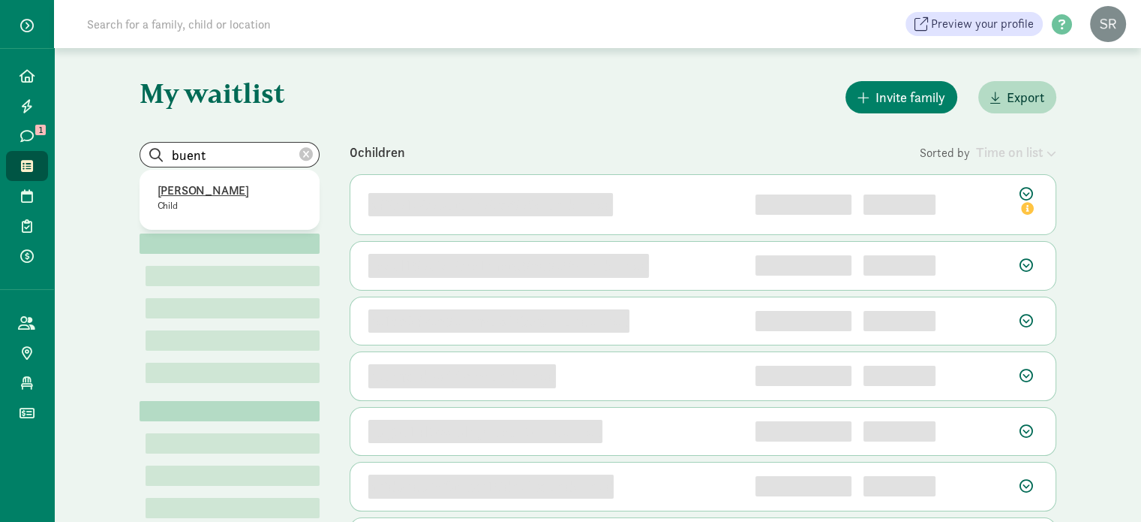
click at [212, 194] on p "[PERSON_NAME]" at bounding box center [230, 191] width 144 height 18
type input "[PERSON_NAME]"
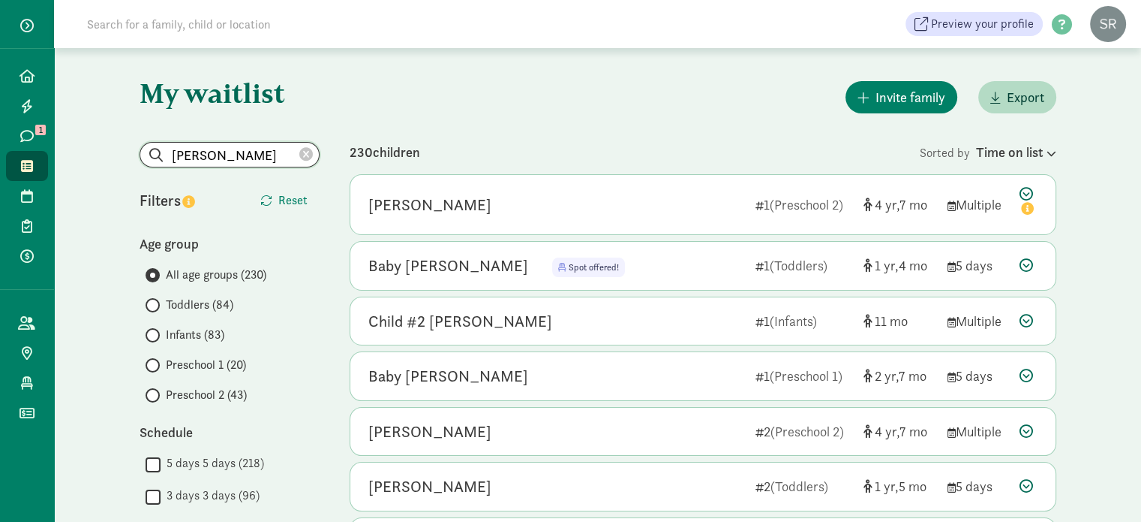
click at [265, 144] on input "[PERSON_NAME]" at bounding box center [229, 155] width 179 height 24
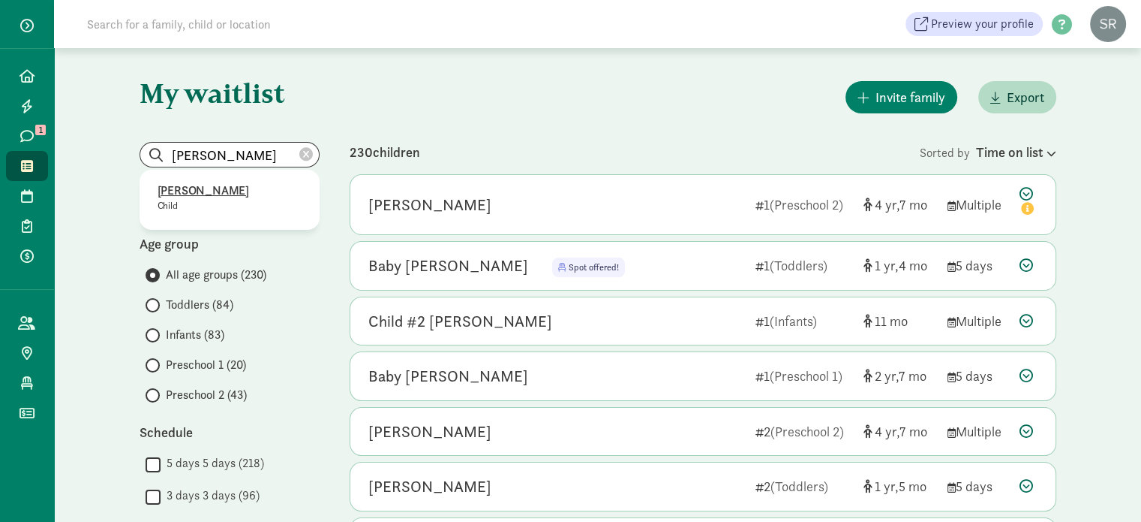
click at [216, 191] on p "Emilio Buentello" at bounding box center [230, 191] width 144 height 18
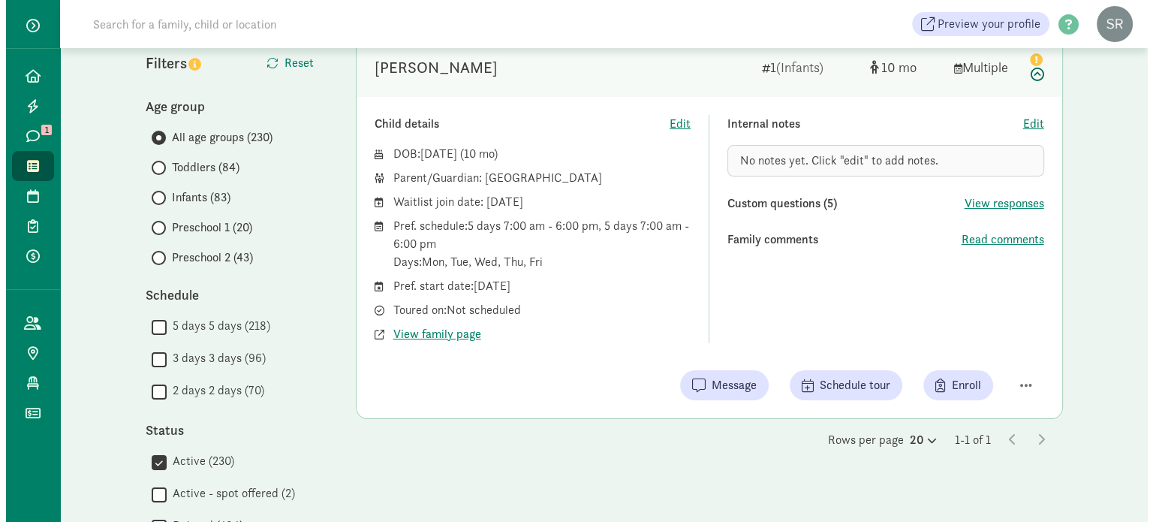
scroll to position [150, 0]
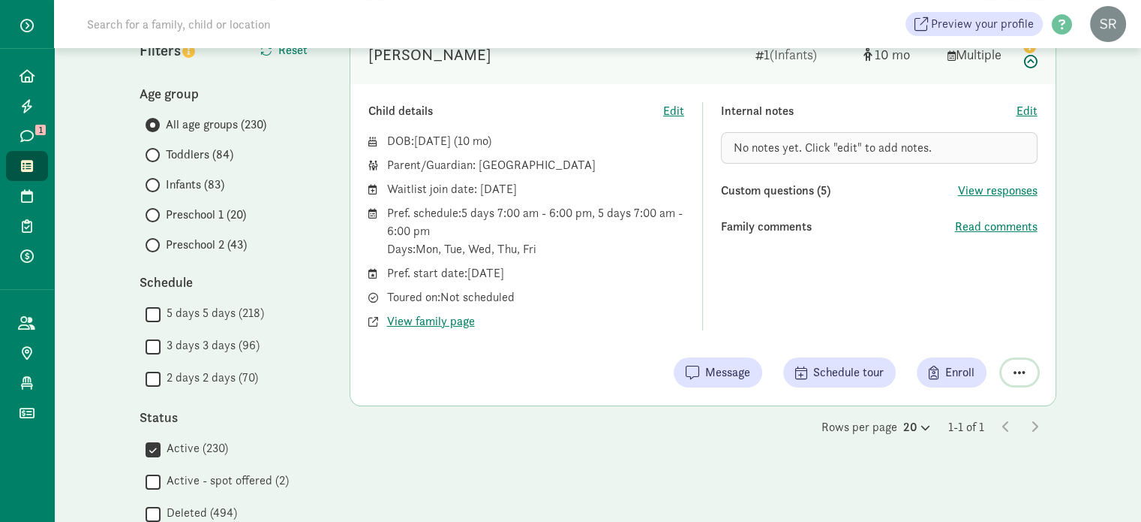
click at [1018, 371] on span "button" at bounding box center [1020, 372] width 12 height 14
click at [967, 341] on div "Remove from list" at bounding box center [967, 334] width 116 height 18
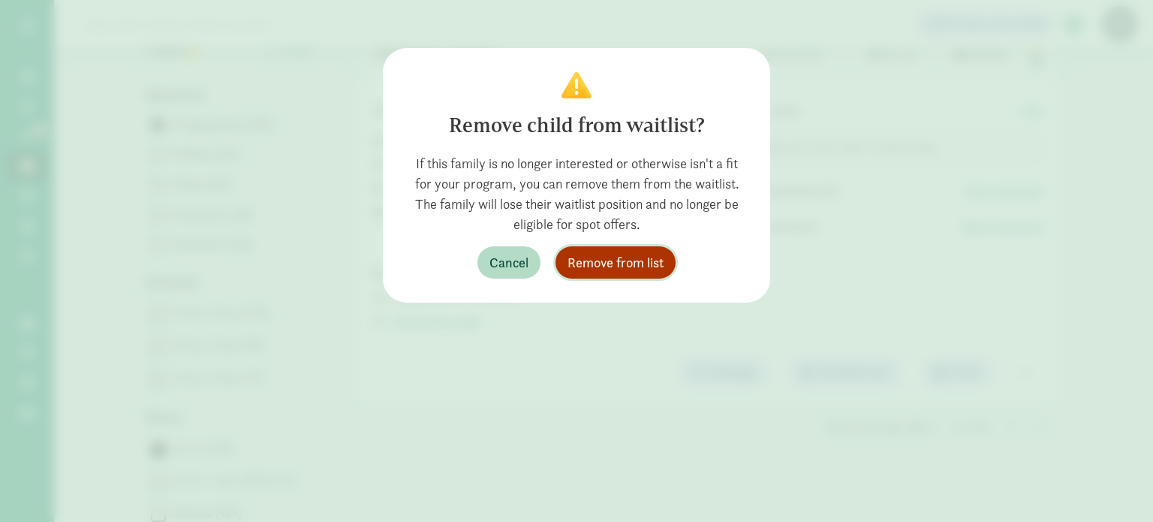
click at [657, 263] on span "Remove from list" at bounding box center [615, 262] width 96 height 20
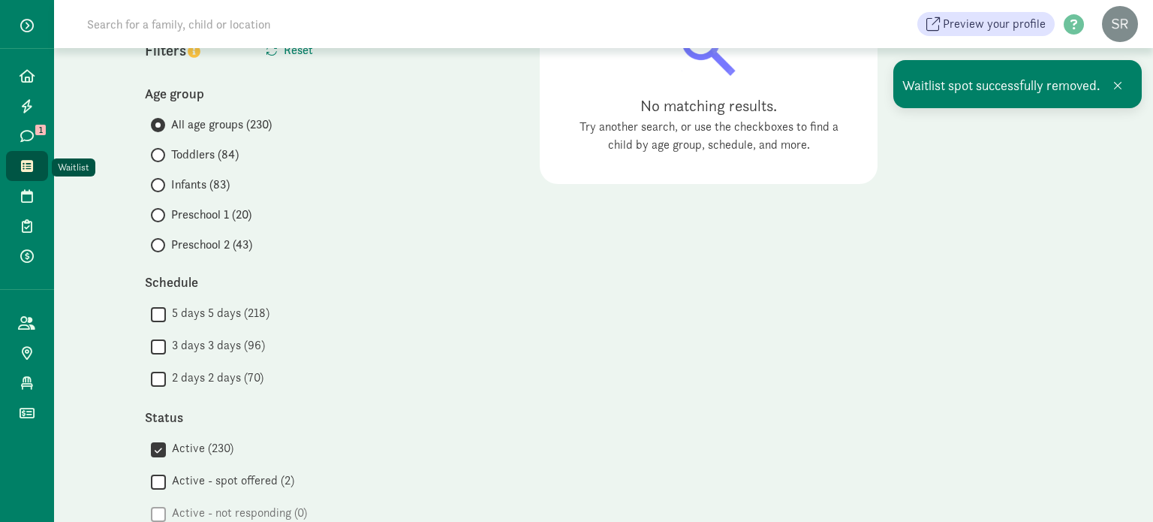
click at [20, 158] on link "Waitlist" at bounding box center [27, 166] width 42 height 30
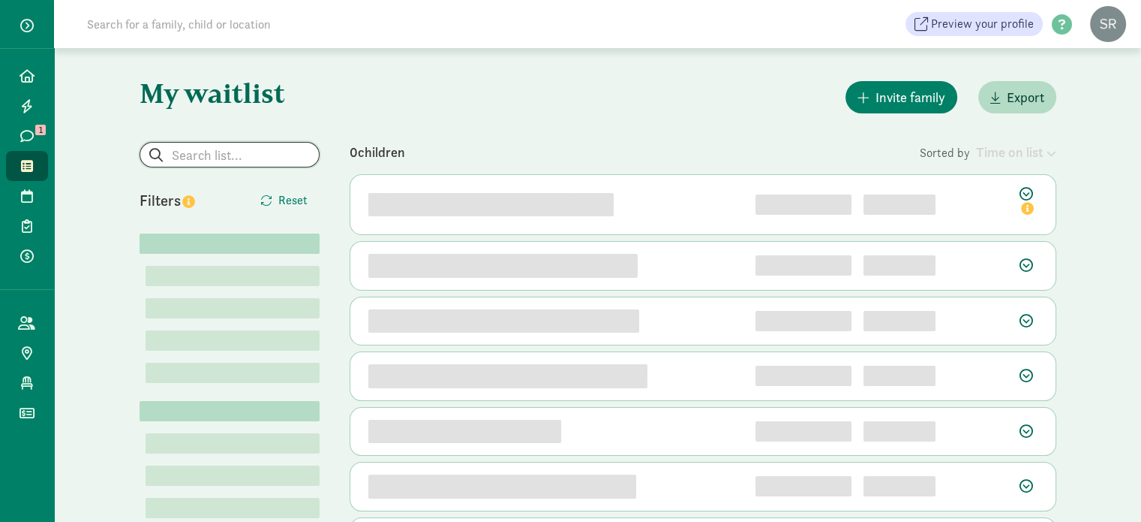
click at [246, 155] on input "search" at bounding box center [229, 155] width 179 height 24
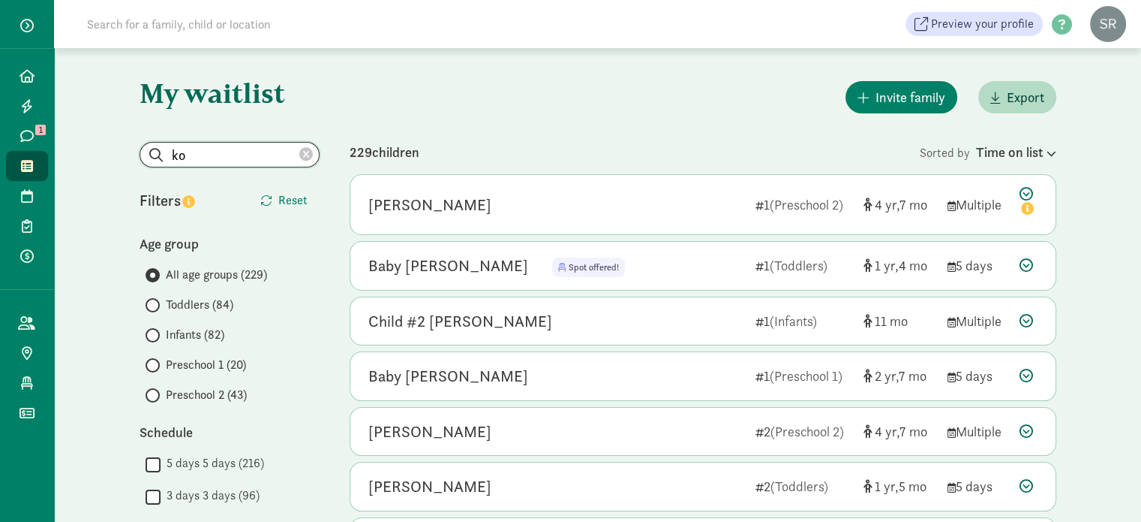
type input "k"
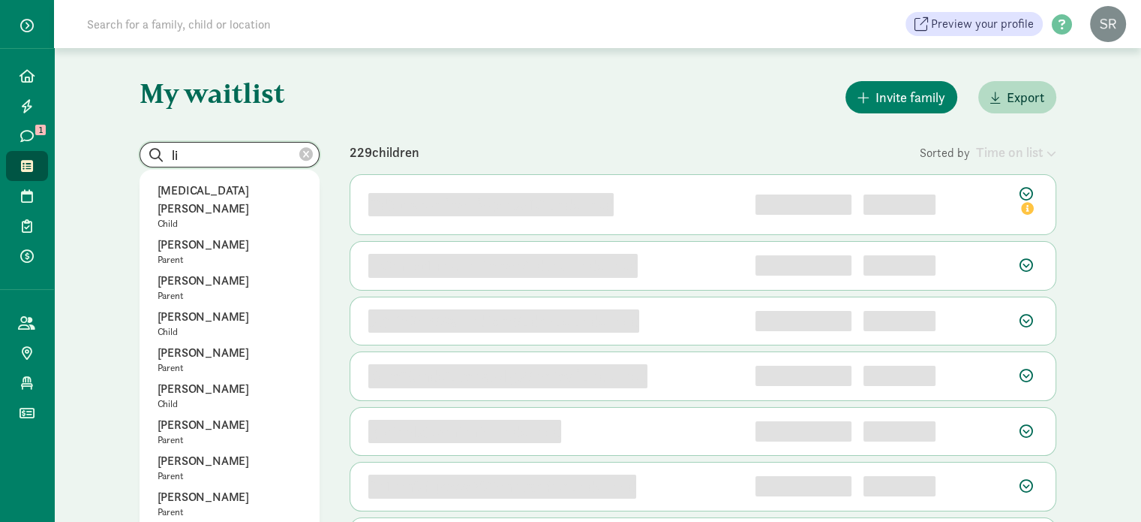
type input "l"
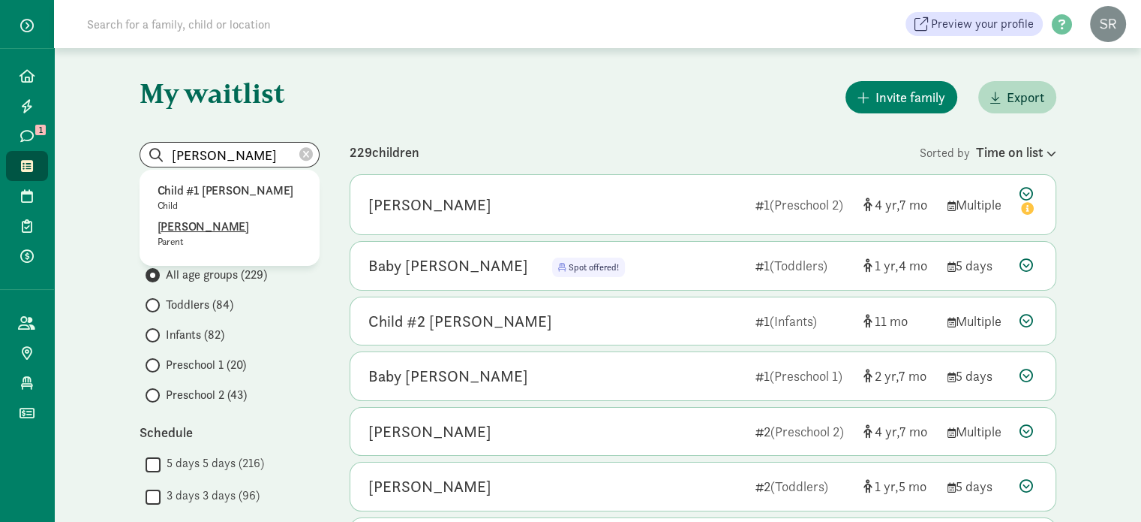
click at [204, 225] on p "[PERSON_NAME]" at bounding box center [230, 227] width 144 height 18
type input "[PERSON_NAME]"
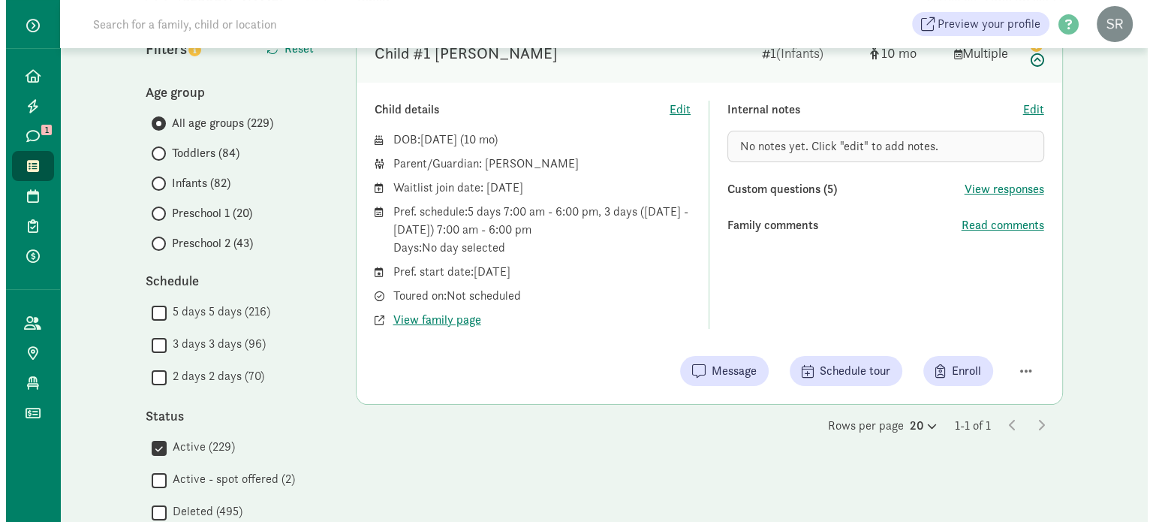
scroll to position [75, 0]
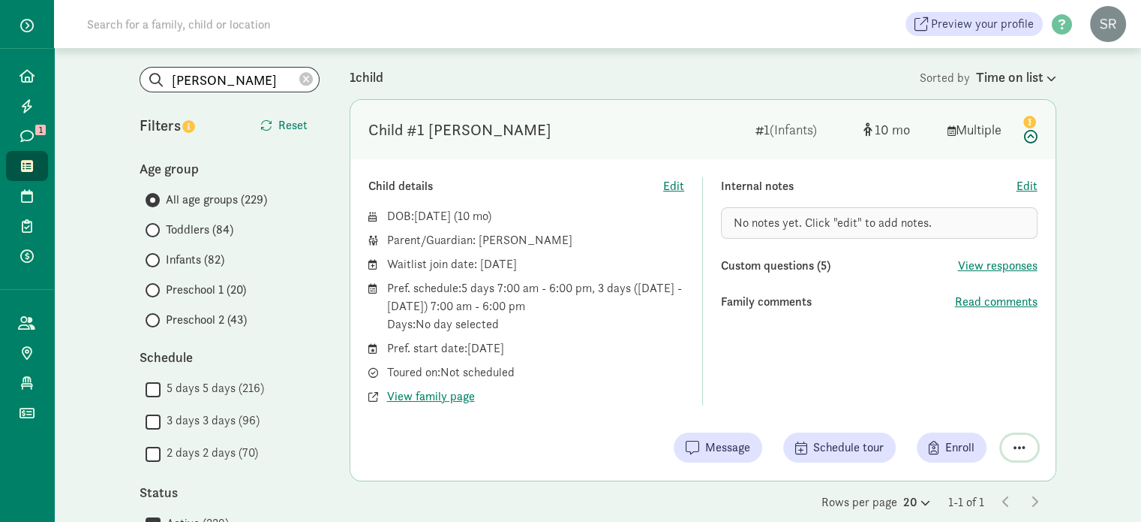
click at [1014, 446] on span "button" at bounding box center [1020, 447] width 12 height 14
click at [987, 412] on div "Remove from list" at bounding box center [967, 409] width 116 height 18
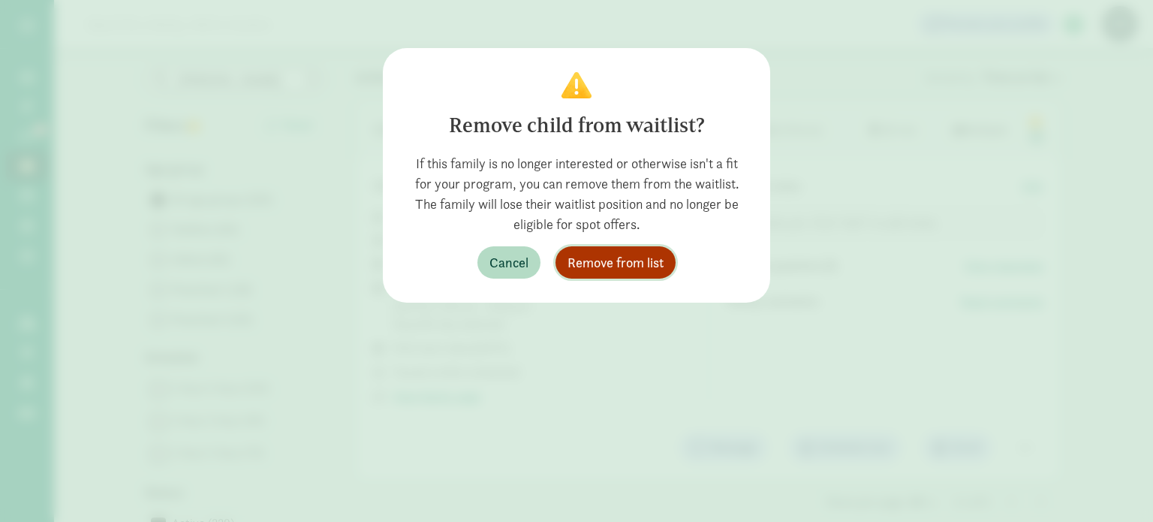
click at [564, 260] on button "Remove from list" at bounding box center [615, 262] width 120 height 32
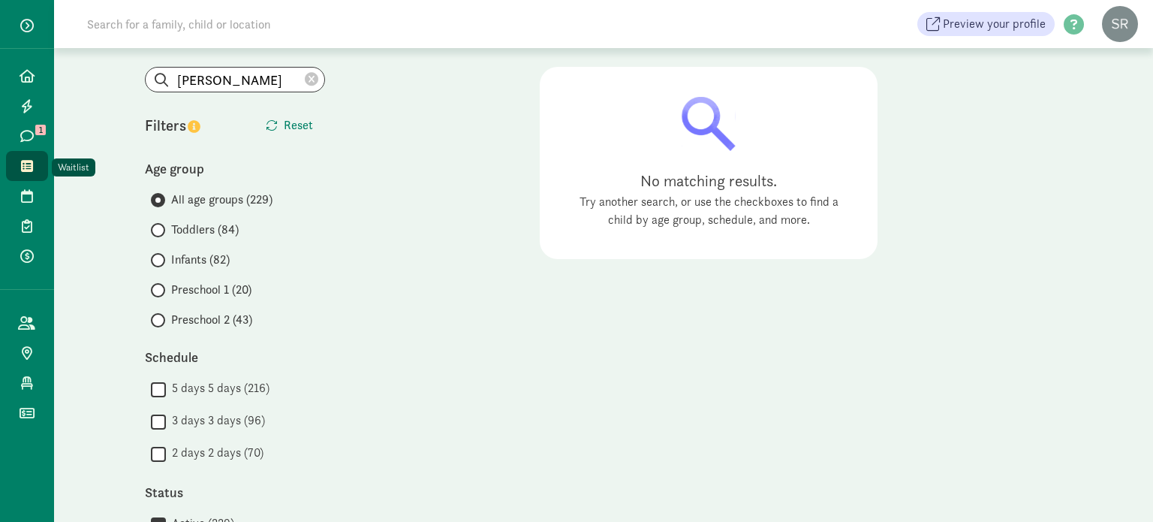
click at [32, 170] on icon at bounding box center [27, 166] width 12 height 14
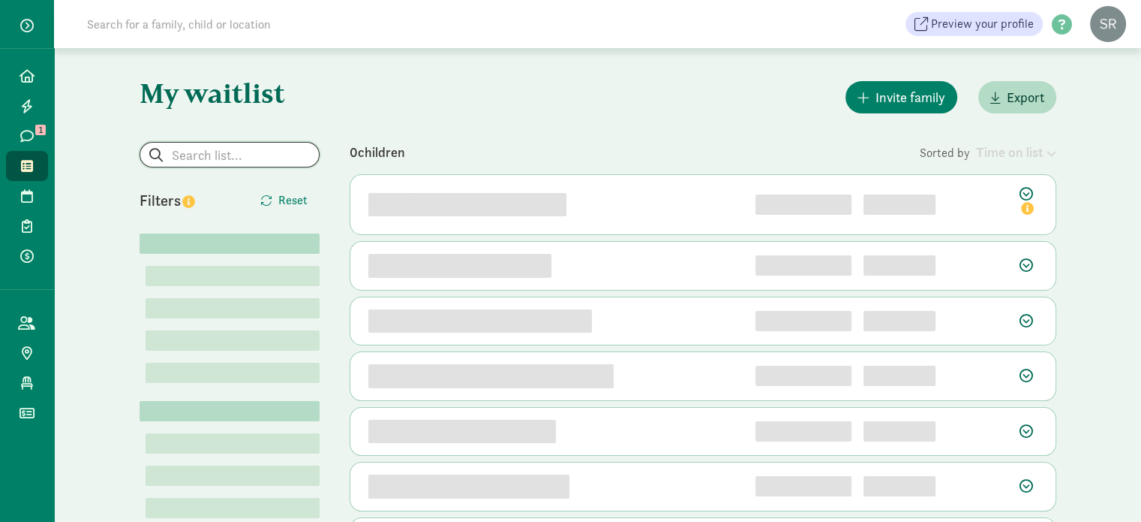
click at [229, 155] on input "search" at bounding box center [229, 155] width 179 height 24
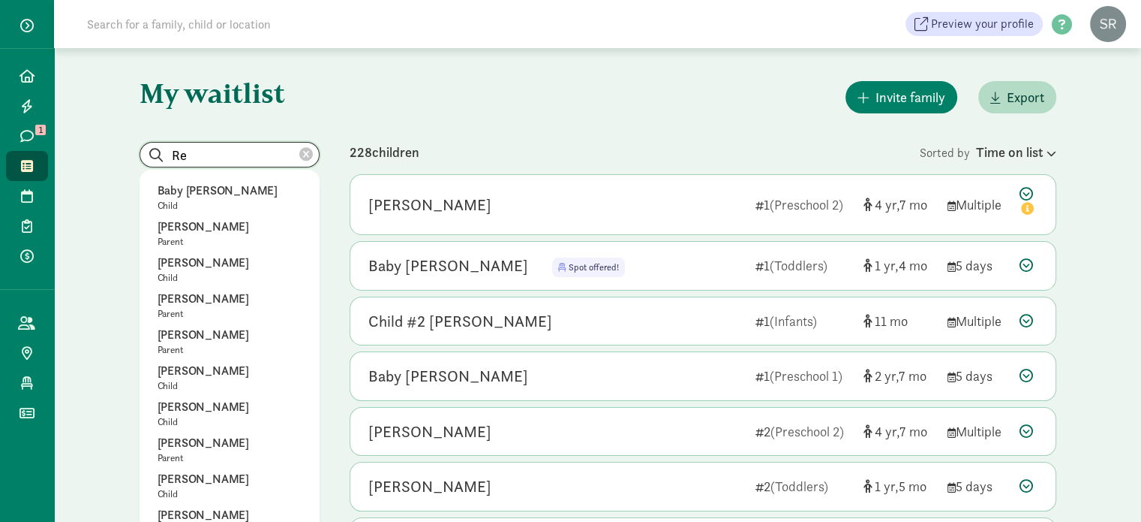
type input "R"
type input "M"
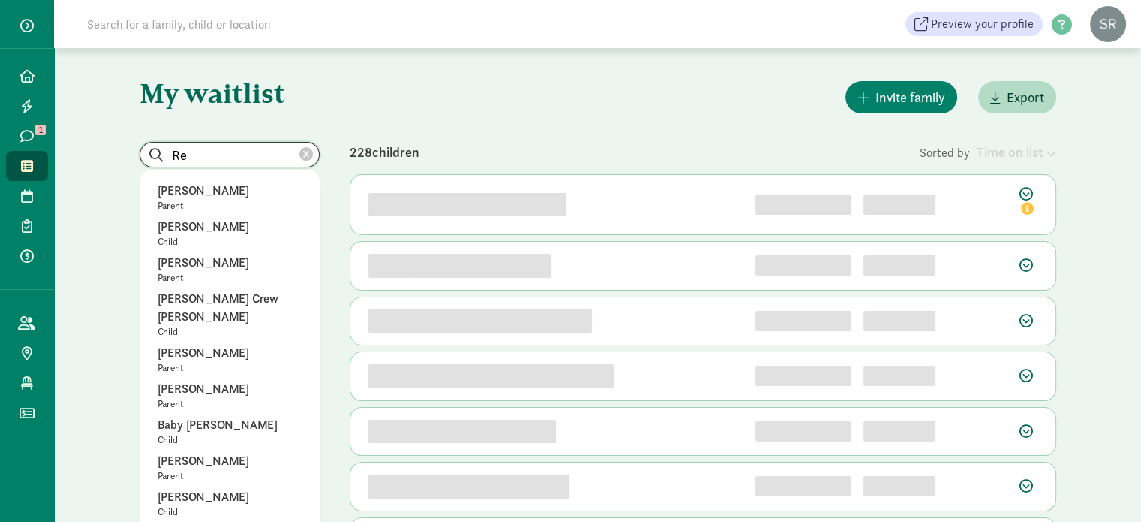
type input "R"
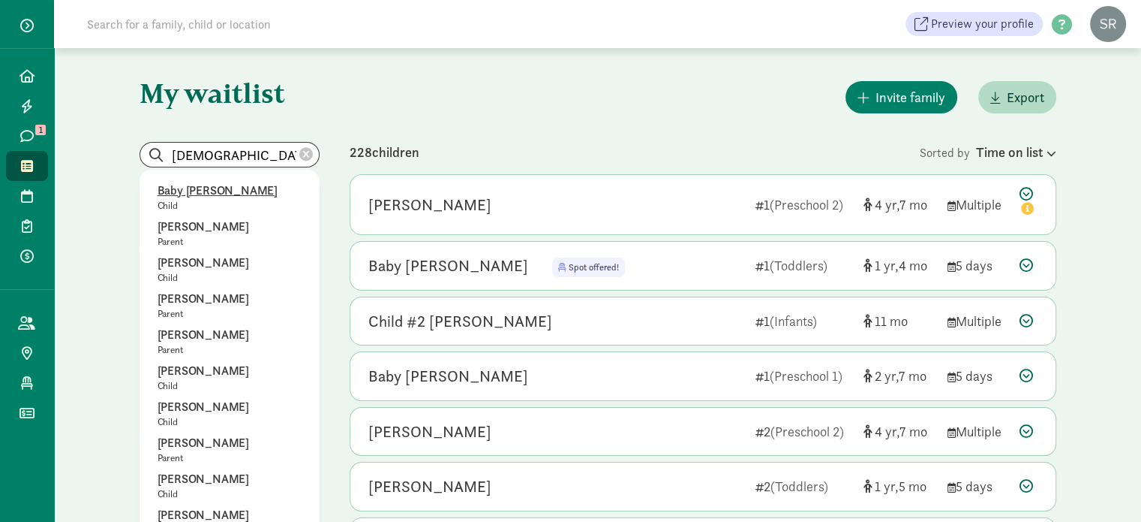
click at [217, 189] on p "Baby Zepeda Rivera" at bounding box center [230, 191] width 144 height 18
type input "Baby Zepeda Rivera"
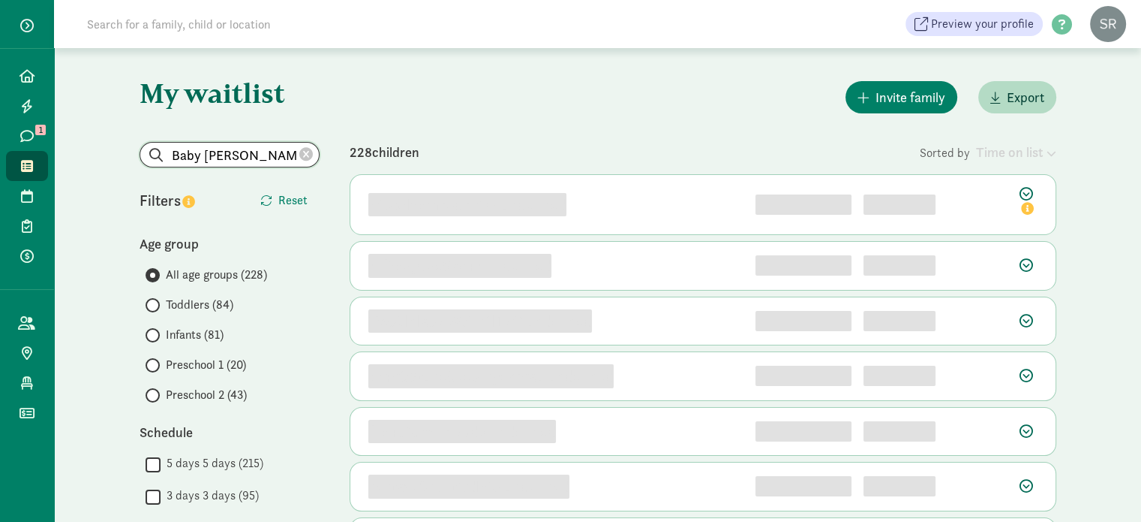
click at [243, 148] on input "Baby Zepeda Rivera" at bounding box center [229, 155] width 179 height 24
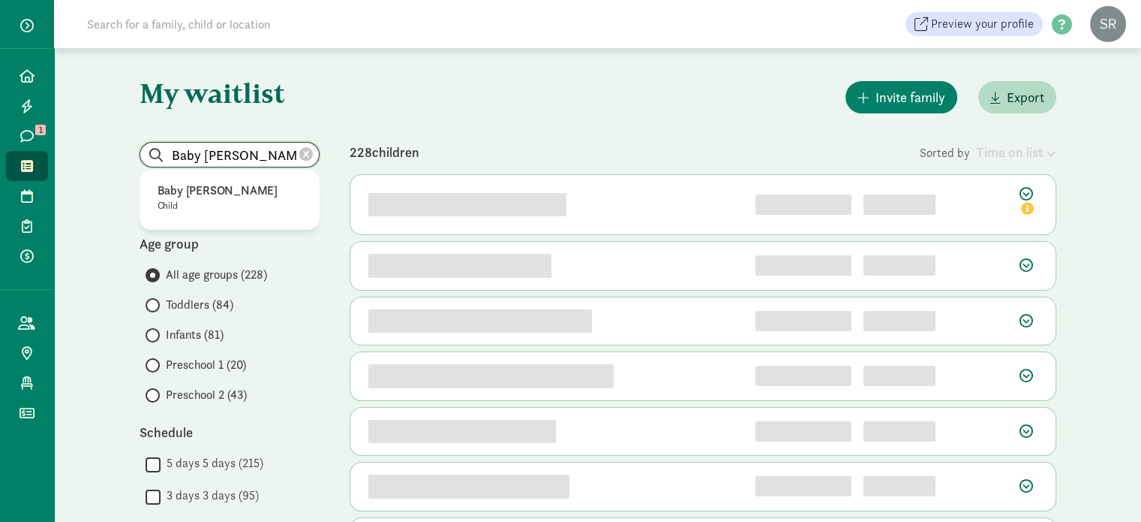
click at [243, 148] on input "Baby Zepeda Rivera" at bounding box center [229, 155] width 179 height 24
click at [308, 155] on icon at bounding box center [306, 155] width 14 height 14
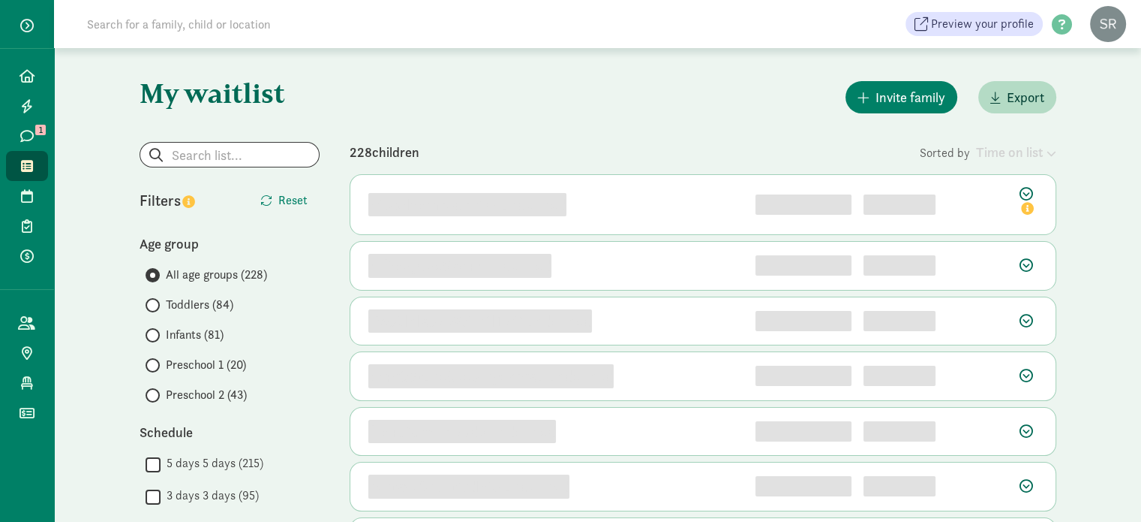
drag, startPoint x: 164, startPoint y: 123, endPoint x: 200, endPoint y: 143, distance: 41.3
click at [201, 145] on input "search" at bounding box center [229, 155] width 179 height 24
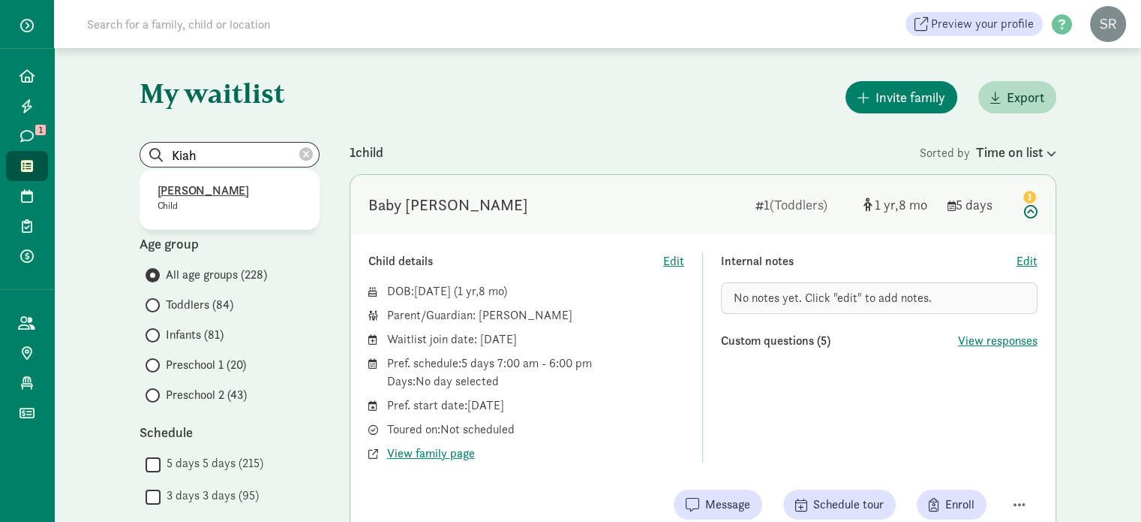
click at [212, 191] on p "Kiah Jain-Ohol" at bounding box center [230, 191] width 144 height 18
type input "Kiah Jain-Ohol"
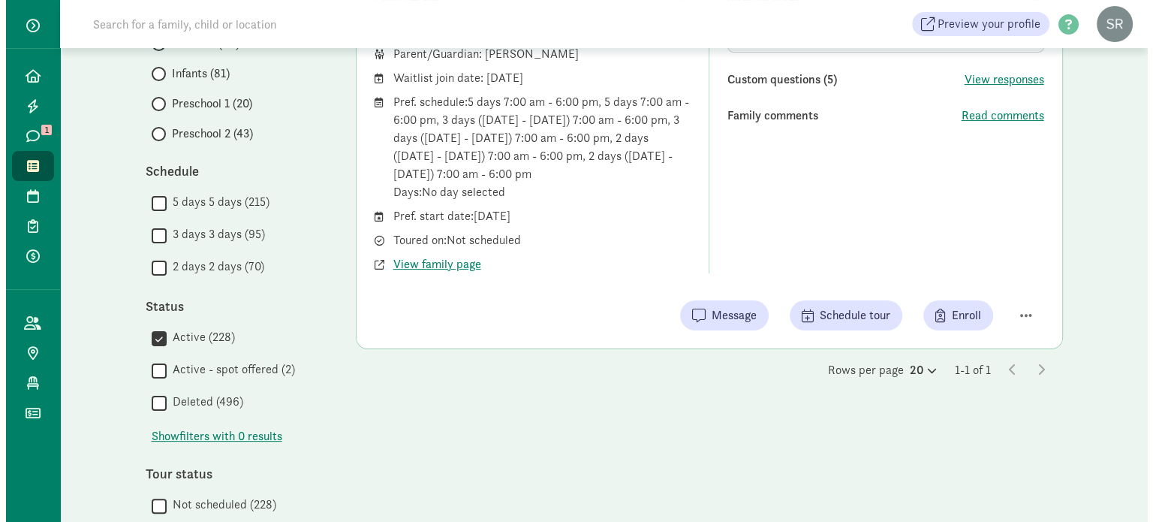
scroll to position [300, 0]
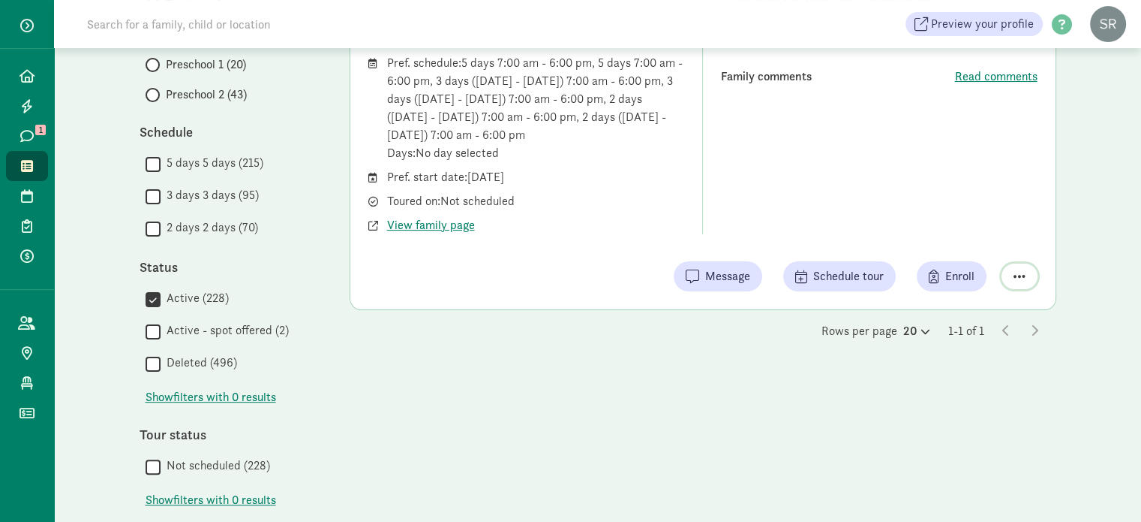
click at [1026, 273] on button "button" at bounding box center [1020, 276] width 36 height 26
click at [986, 241] on div "Remove from list" at bounding box center [967, 238] width 116 height 18
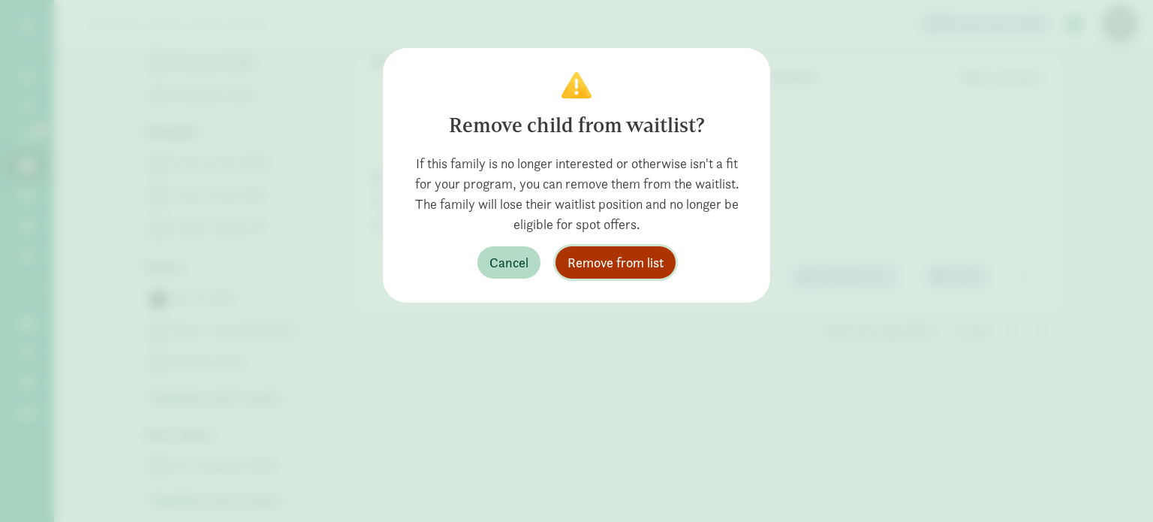
click at [638, 255] on span "Remove from list" at bounding box center [615, 262] width 96 height 20
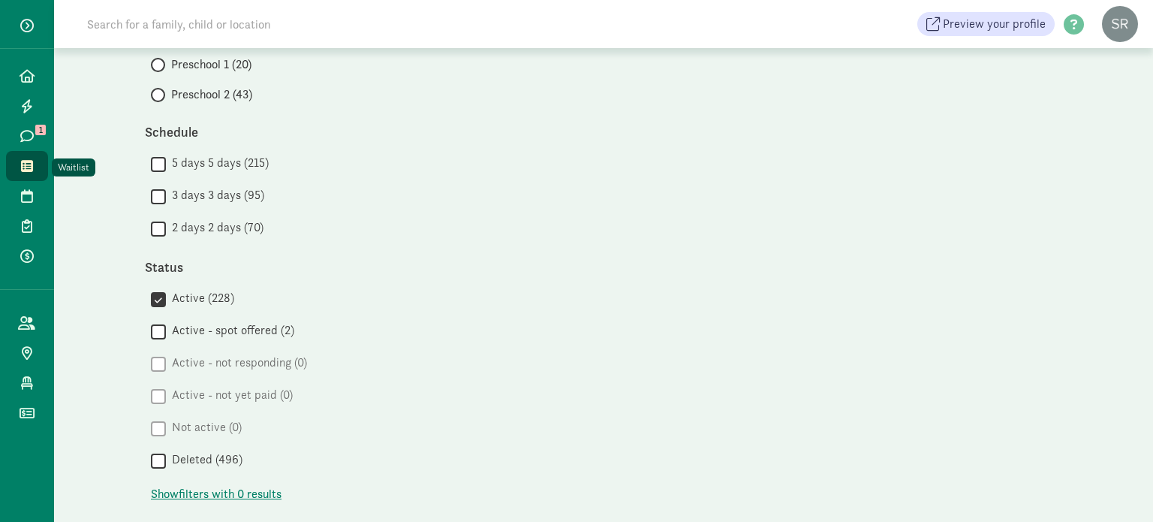
click at [34, 164] on span at bounding box center [26, 166] width 17 height 14
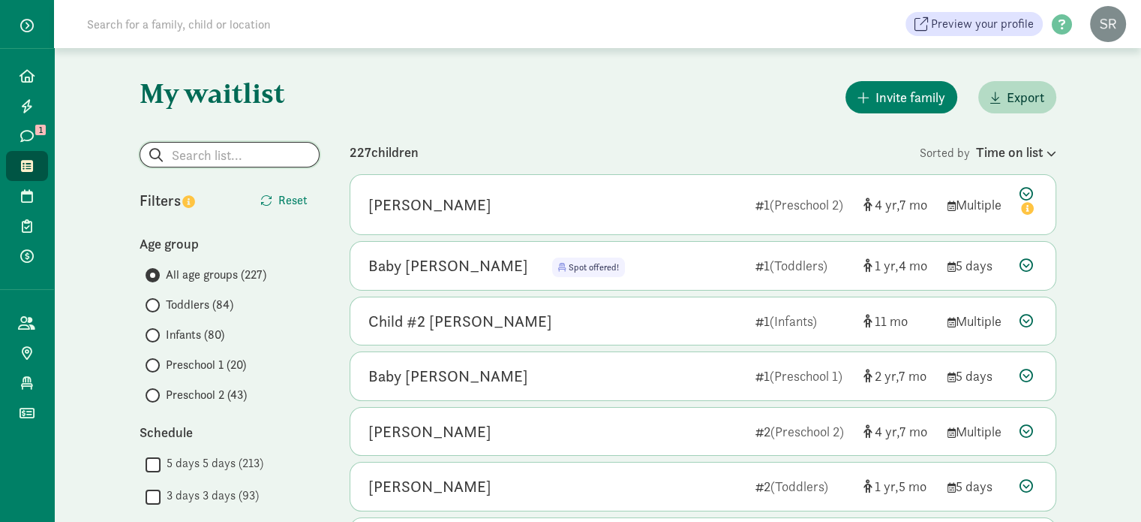
click at [192, 164] on input "search" at bounding box center [229, 155] width 179 height 24
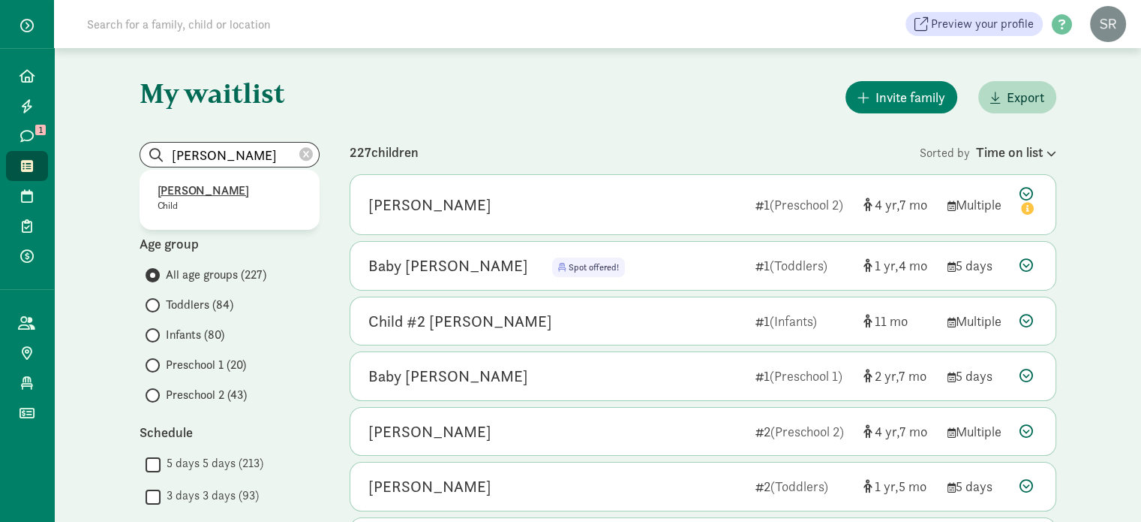
click at [160, 183] on p "[PERSON_NAME]" at bounding box center [230, 191] width 144 height 18
type input "[PERSON_NAME]"
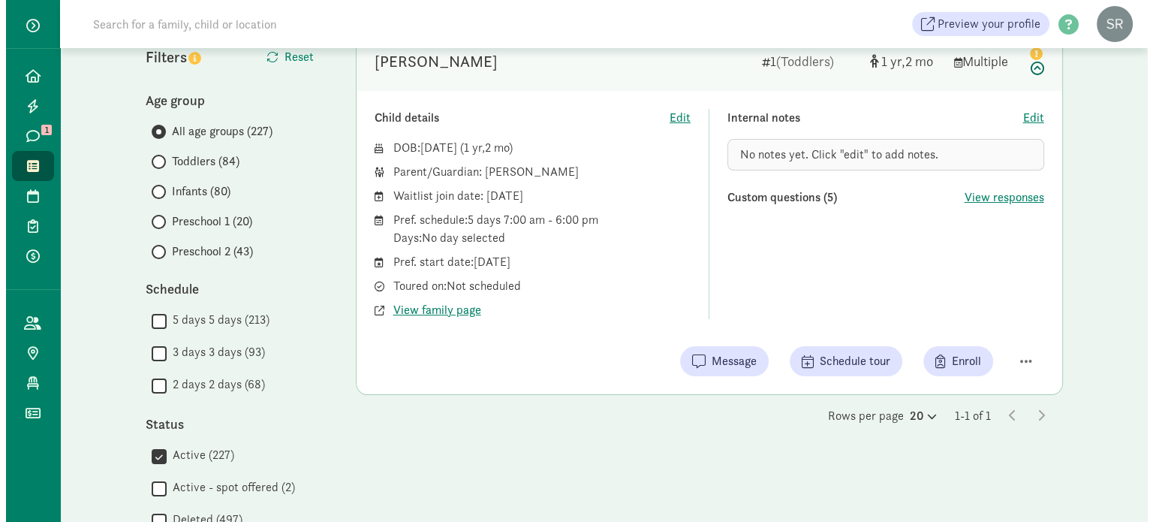
scroll to position [150, 0]
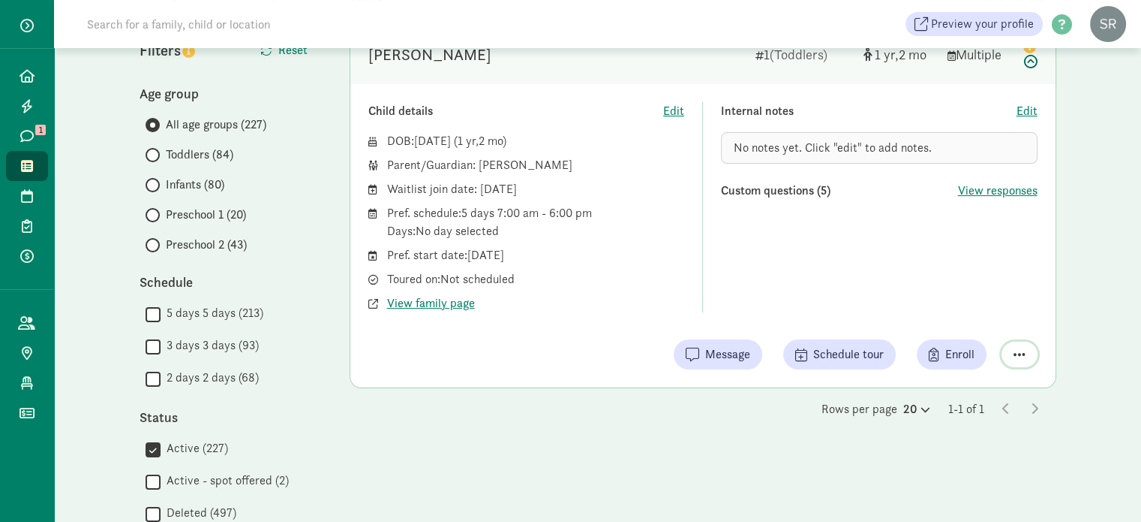
click at [1020, 356] on span "button" at bounding box center [1020, 354] width 12 height 14
click at [936, 317] on div "Remove from list" at bounding box center [967, 316] width 116 height 18
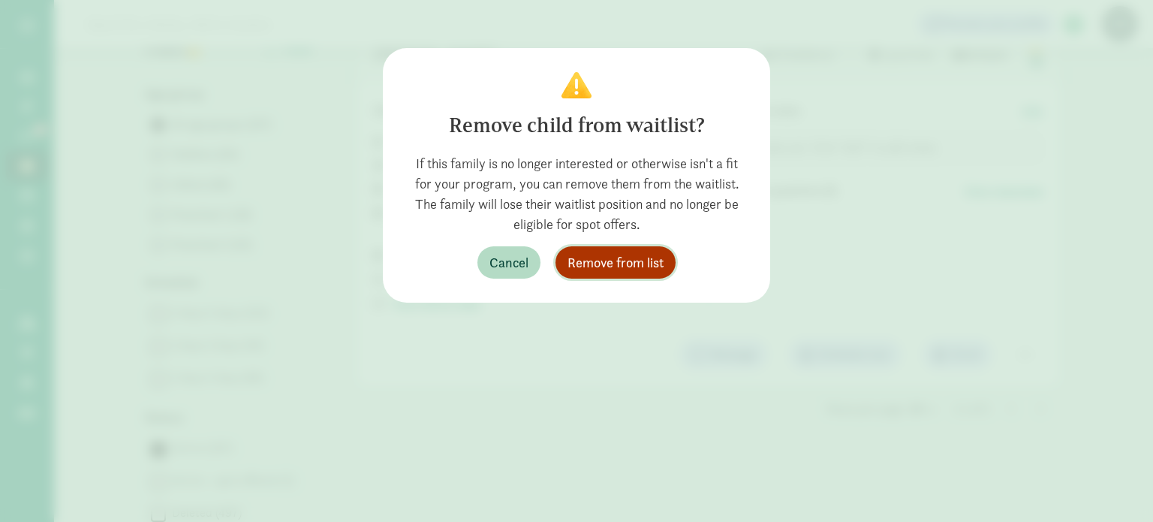
click at [619, 255] on span "Remove from list" at bounding box center [615, 262] width 96 height 20
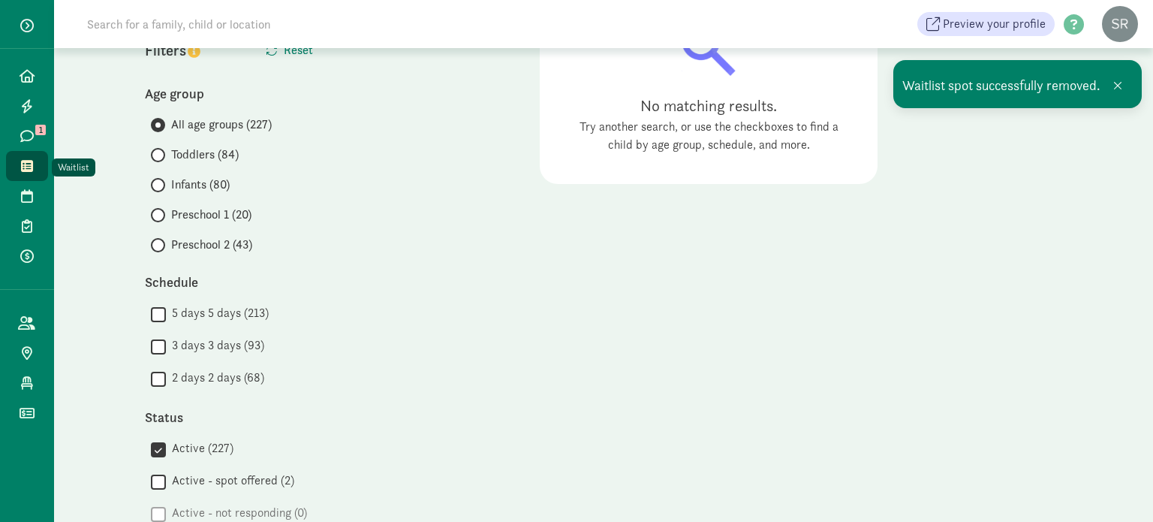
click at [23, 159] on icon at bounding box center [27, 166] width 12 height 14
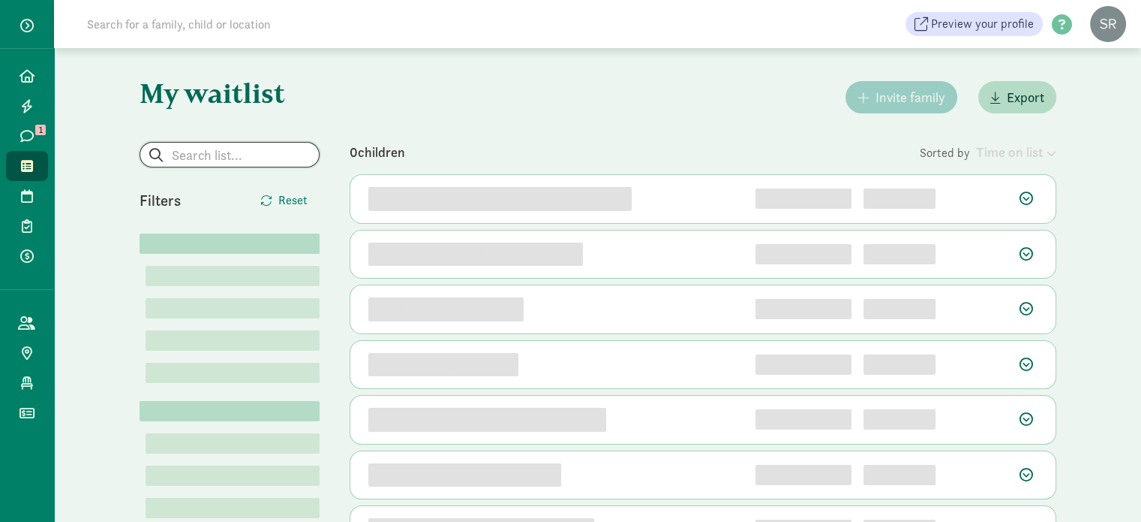
click at [259, 146] on input "search" at bounding box center [229, 155] width 179 height 24
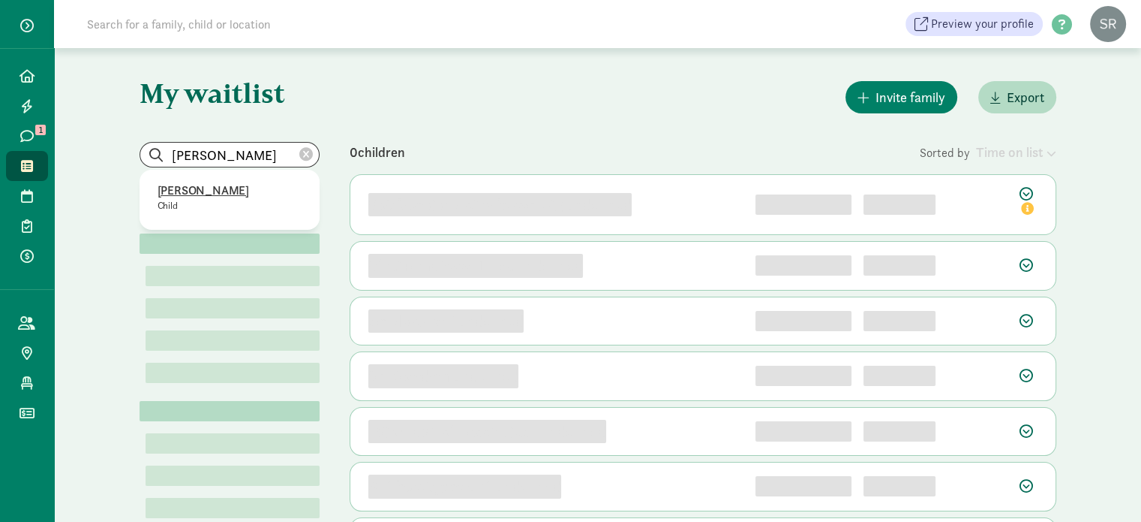
click at [196, 191] on p "[PERSON_NAME]" at bounding box center [230, 191] width 144 height 18
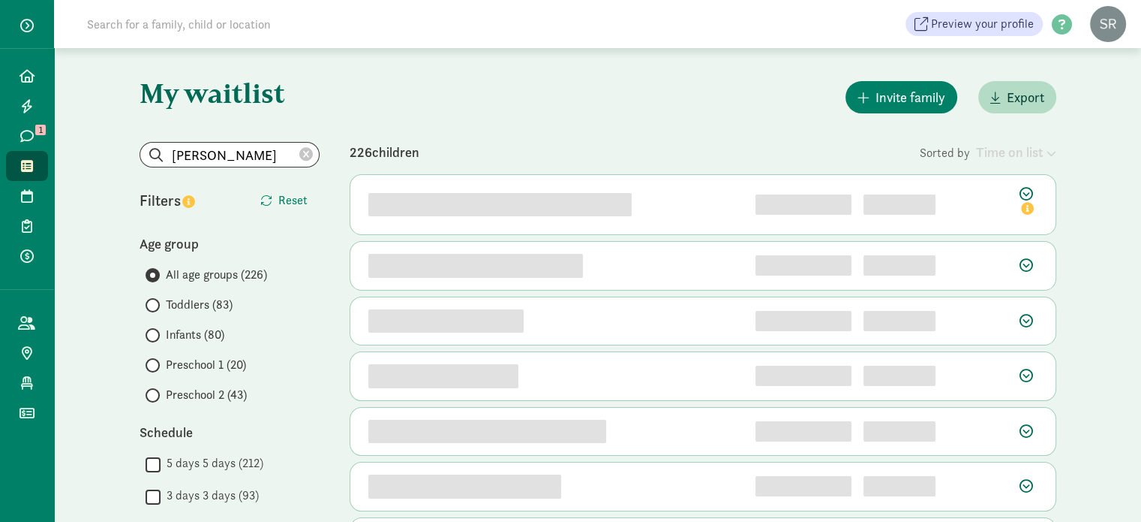
type input "[PERSON_NAME]"
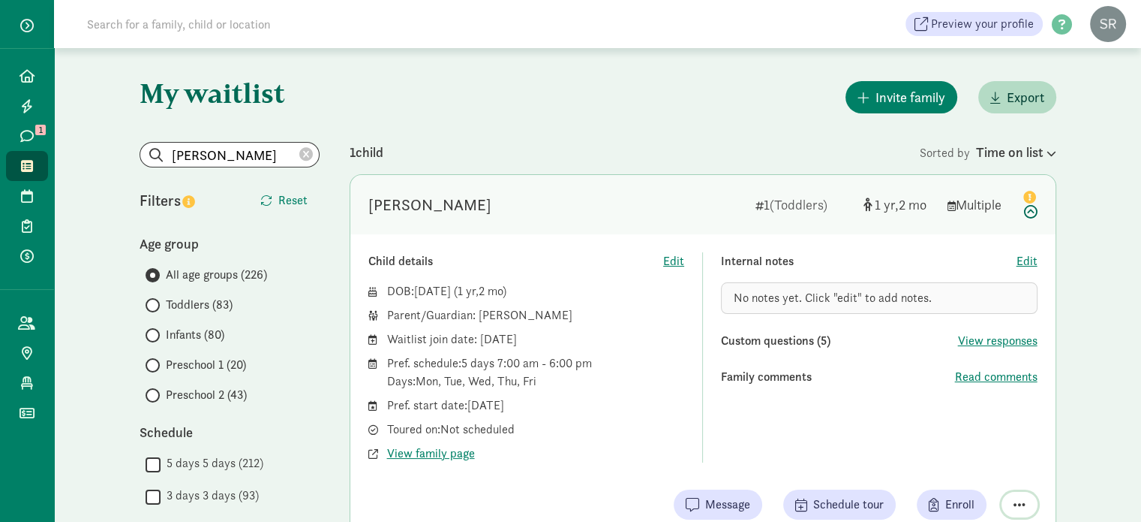
click at [1018, 506] on span "button" at bounding box center [1020, 504] width 12 height 14
click at [979, 468] on div "Remove from list" at bounding box center [967, 466] width 116 height 18
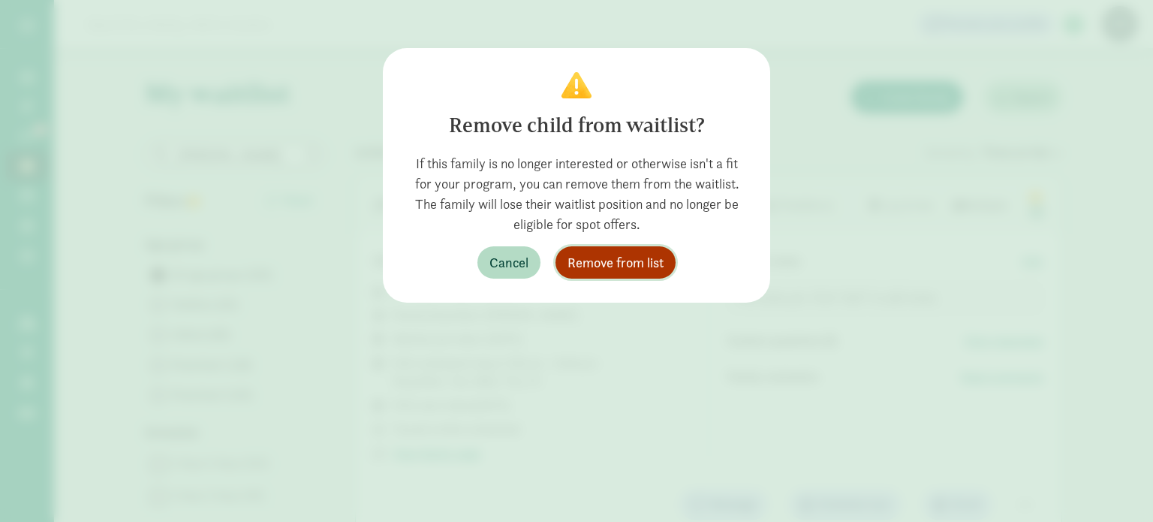
click at [650, 275] on button "Remove from list" at bounding box center [615, 262] width 120 height 32
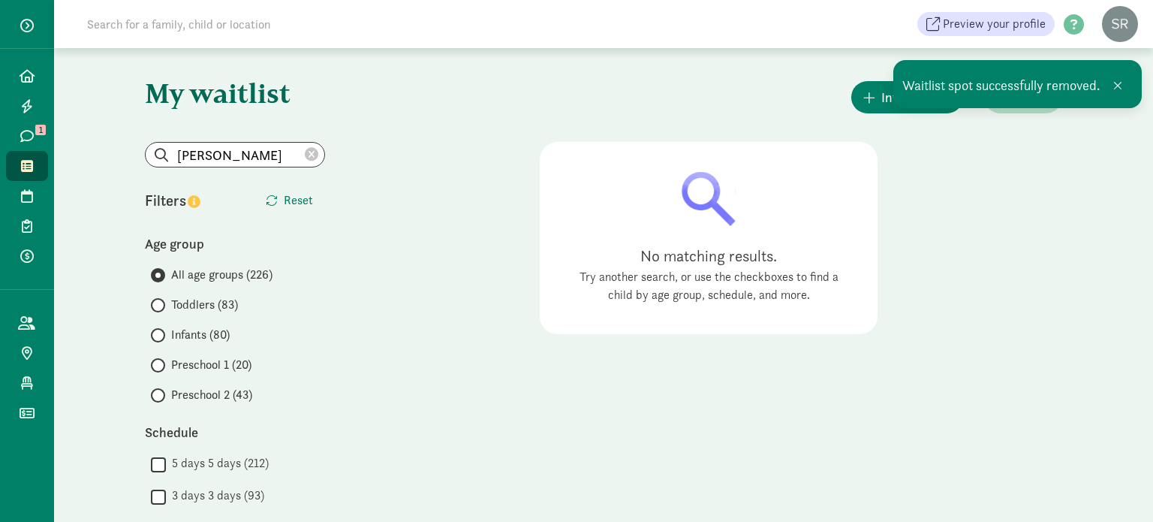
click at [307, 155] on icon at bounding box center [312, 155] width 14 height 14
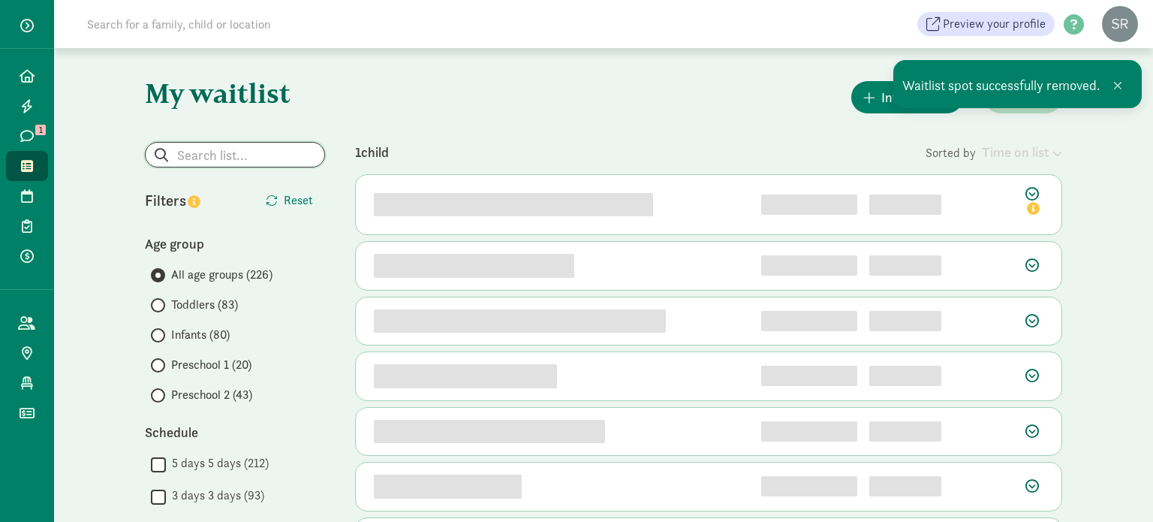
click at [233, 155] on input "search" at bounding box center [235, 155] width 179 height 24
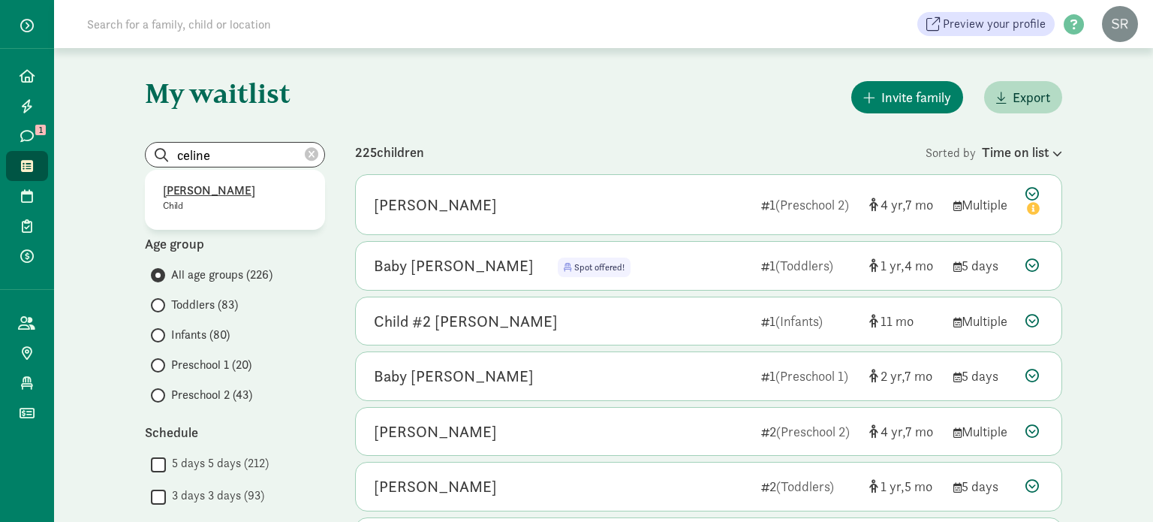
click at [194, 191] on p "Celine Flutts" at bounding box center [235, 191] width 144 height 18
type input "Celine Flutts"
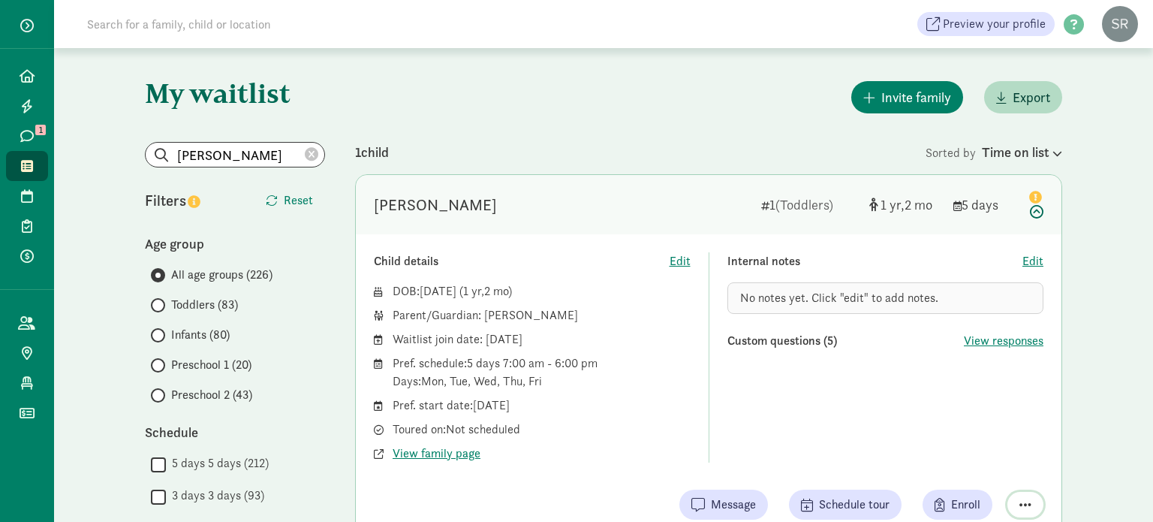
click at [1019, 510] on span "button" at bounding box center [1025, 504] width 12 height 14
click at [992, 470] on div "Remove from list" at bounding box center [972, 466] width 116 height 18
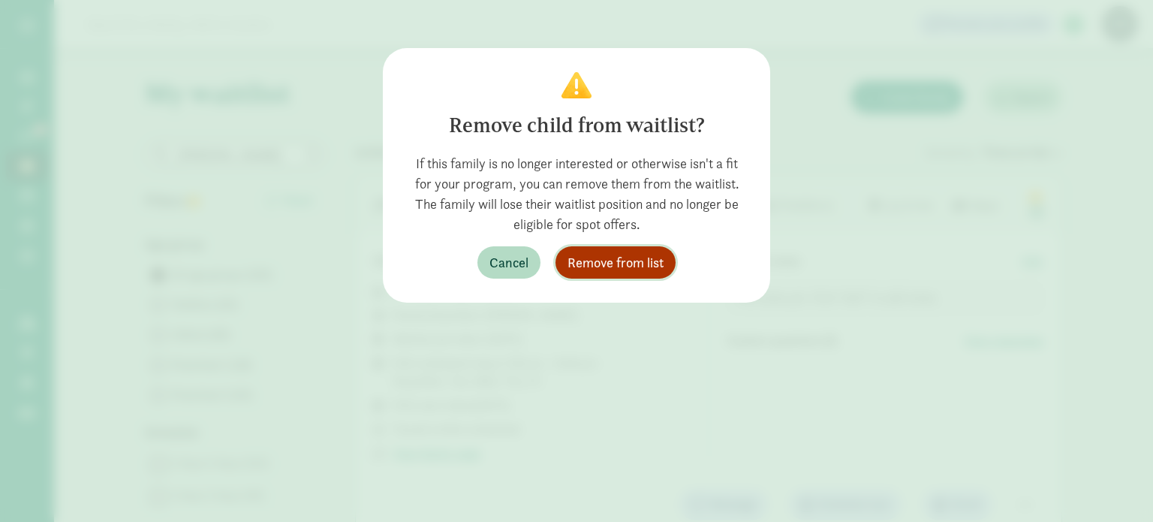
click at [645, 267] on span "Remove from list" at bounding box center [615, 262] width 96 height 20
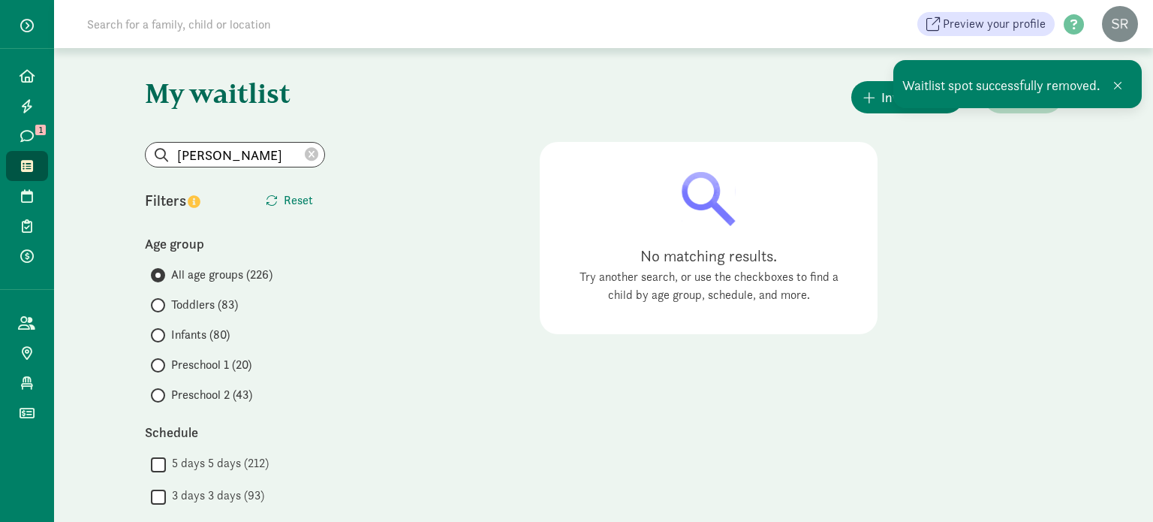
click at [307, 157] on icon at bounding box center [312, 155] width 14 height 14
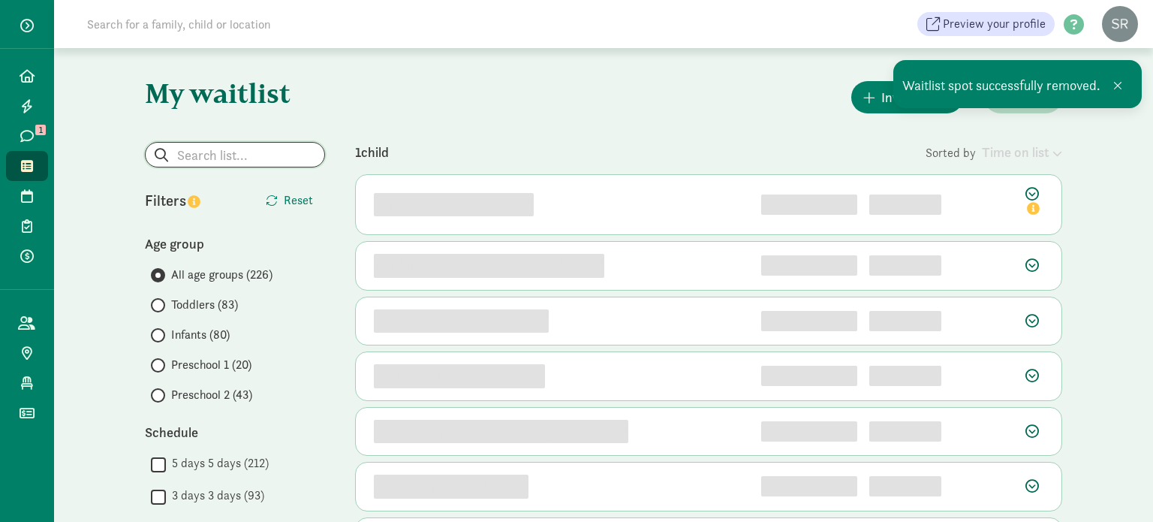
click at [236, 161] on input "search" at bounding box center [235, 155] width 179 height 24
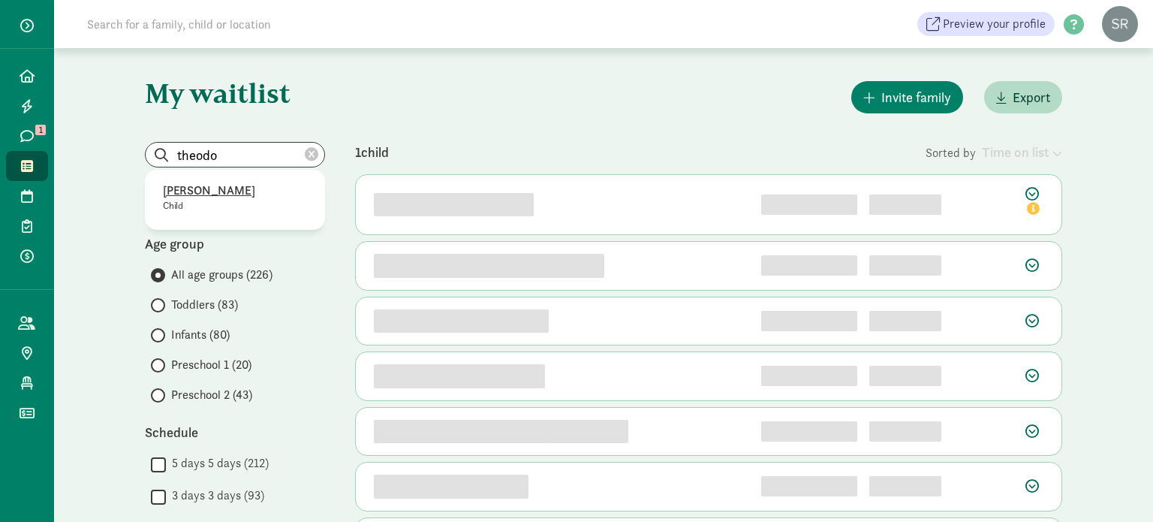
click at [204, 194] on p "Theodore Ma" at bounding box center [235, 191] width 144 height 18
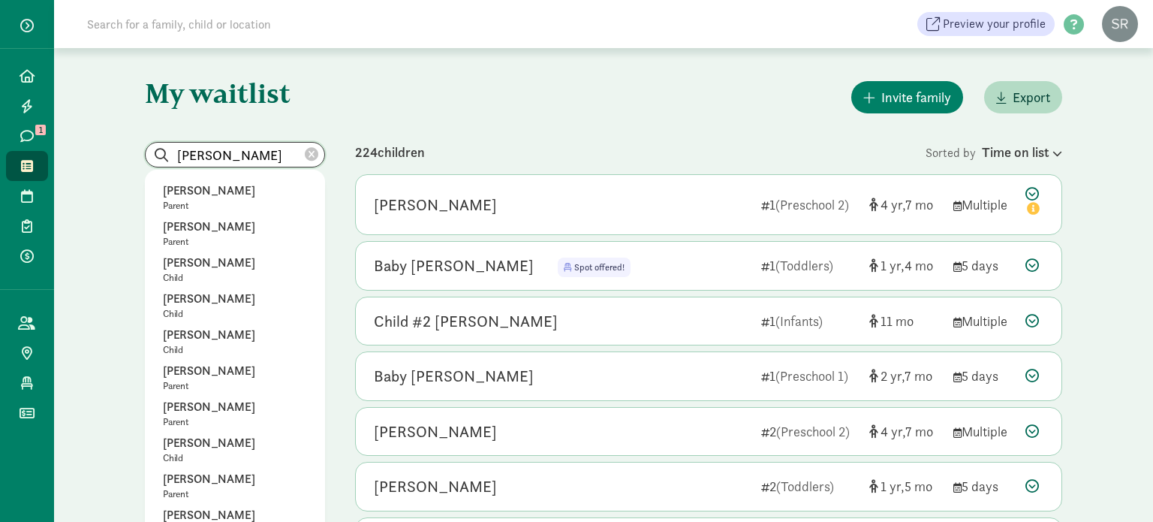
click at [264, 158] on input "Theodore Ma" at bounding box center [235, 155] width 179 height 24
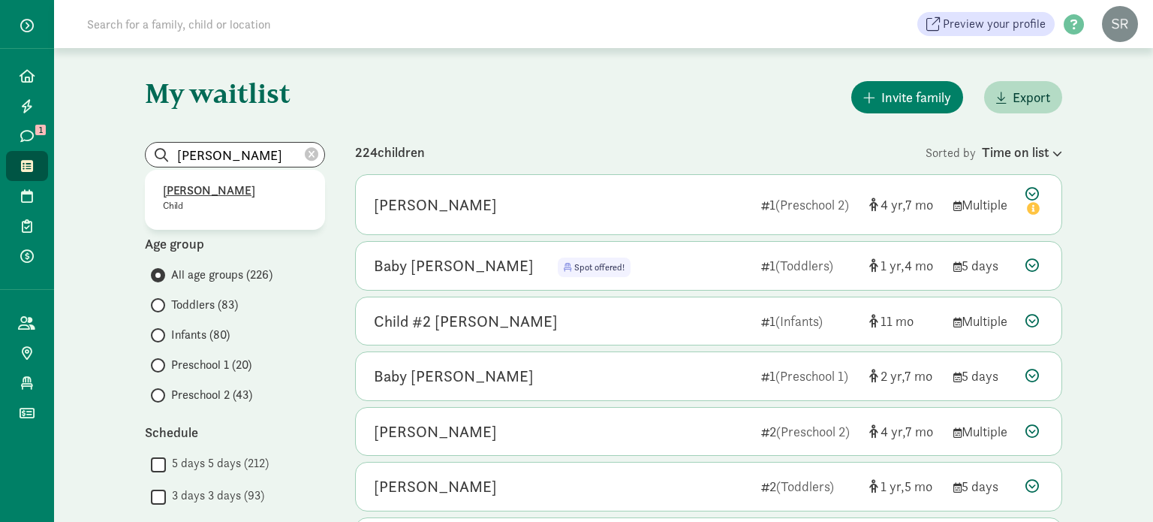
click at [204, 190] on p "Theodore Ma" at bounding box center [235, 191] width 144 height 18
type input "Theodore Ma"
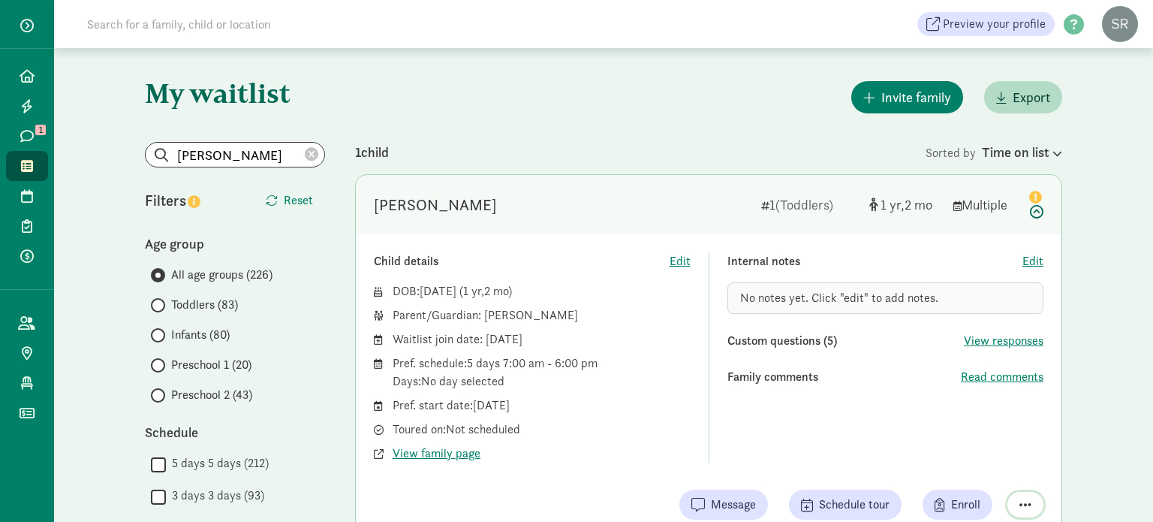
click at [1027, 500] on span "button" at bounding box center [1025, 504] width 12 height 14
click at [961, 462] on div "Remove from list" at bounding box center [972, 466] width 116 height 18
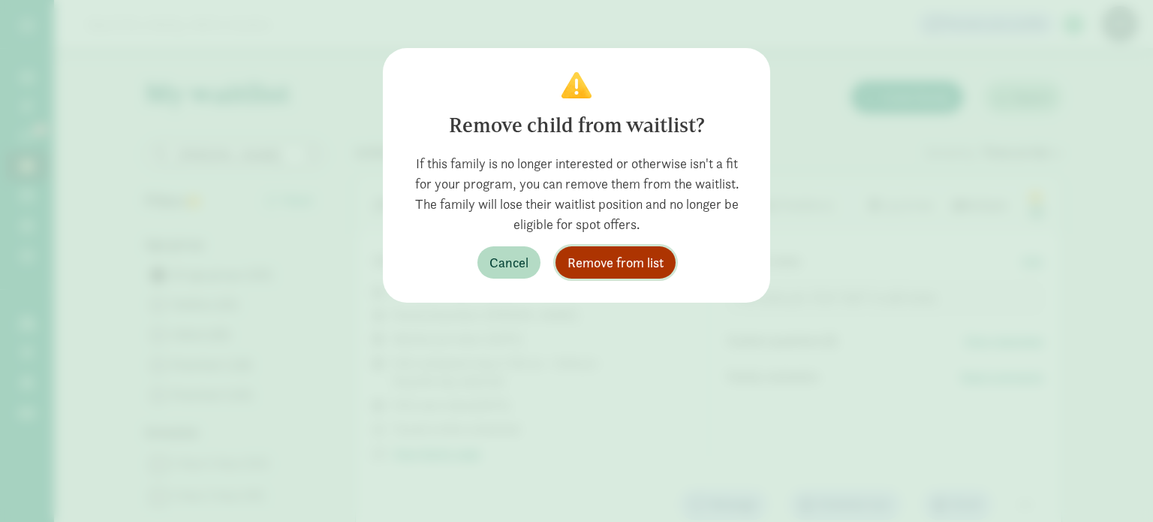
click at [615, 253] on span "Remove from list" at bounding box center [615, 262] width 96 height 20
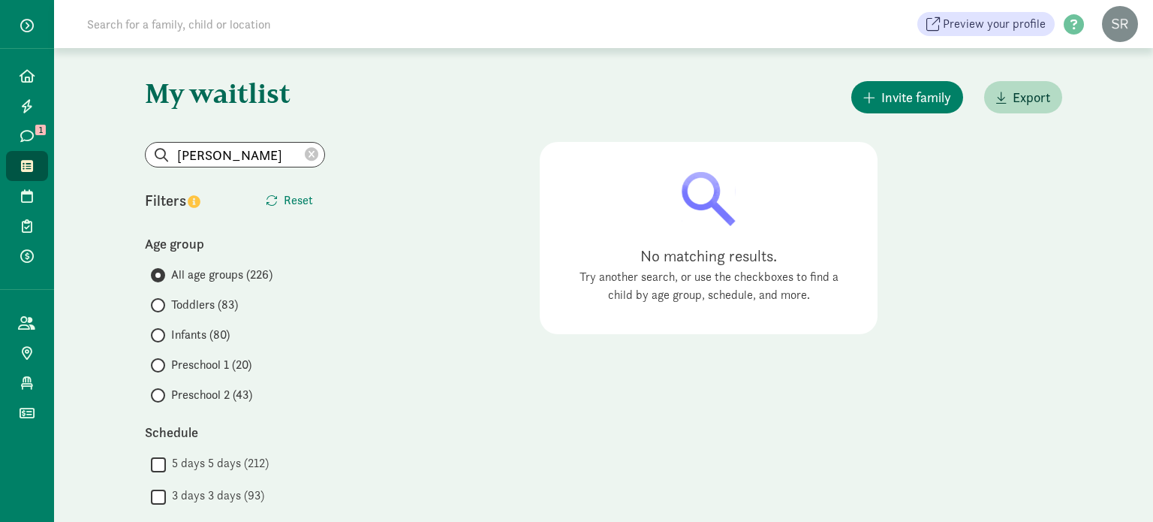
click at [306, 156] on icon at bounding box center [312, 155] width 14 height 14
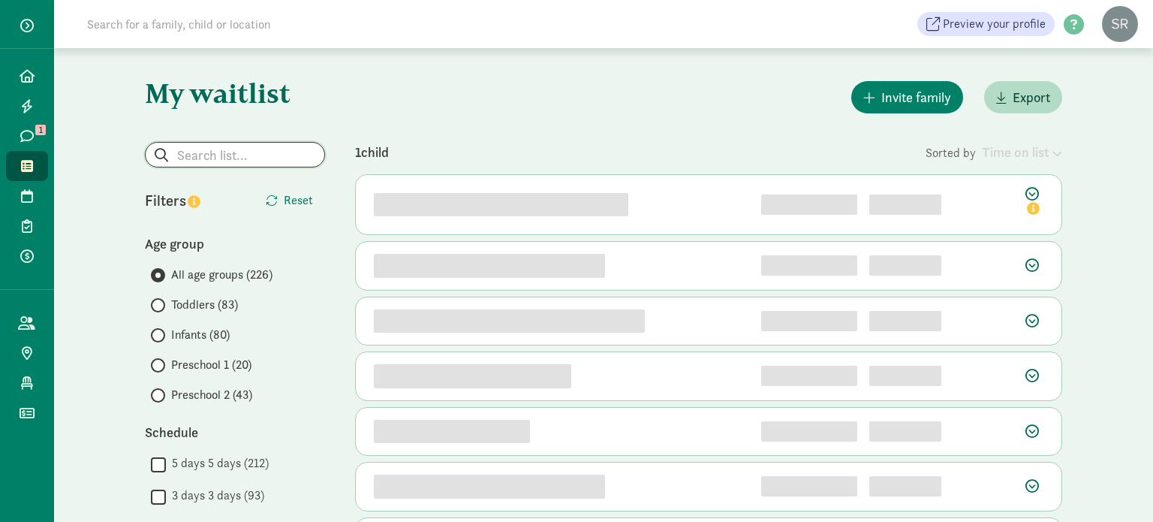
click at [272, 155] on input "search" at bounding box center [235, 155] width 179 height 24
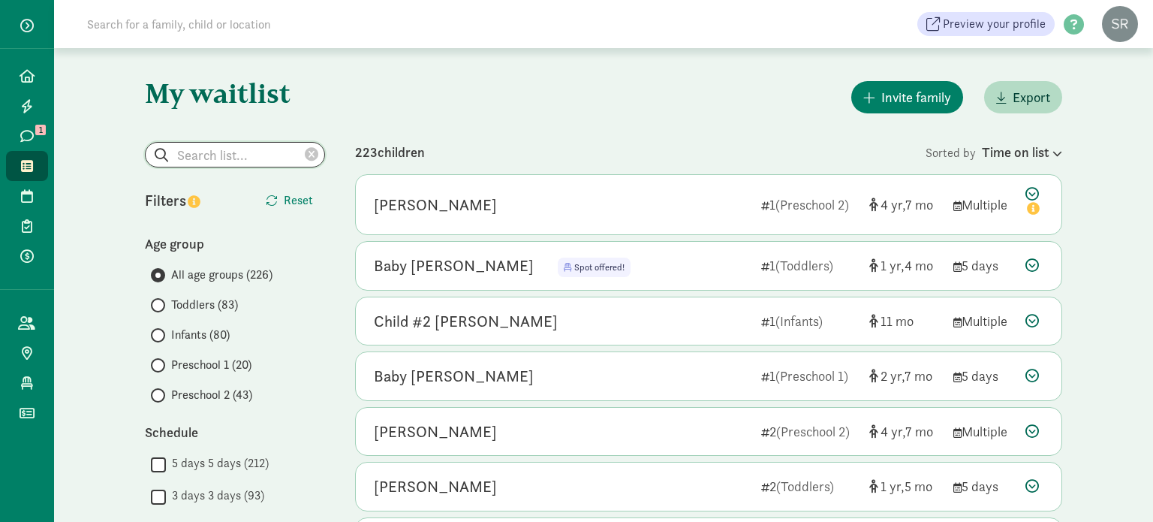
type input "s"
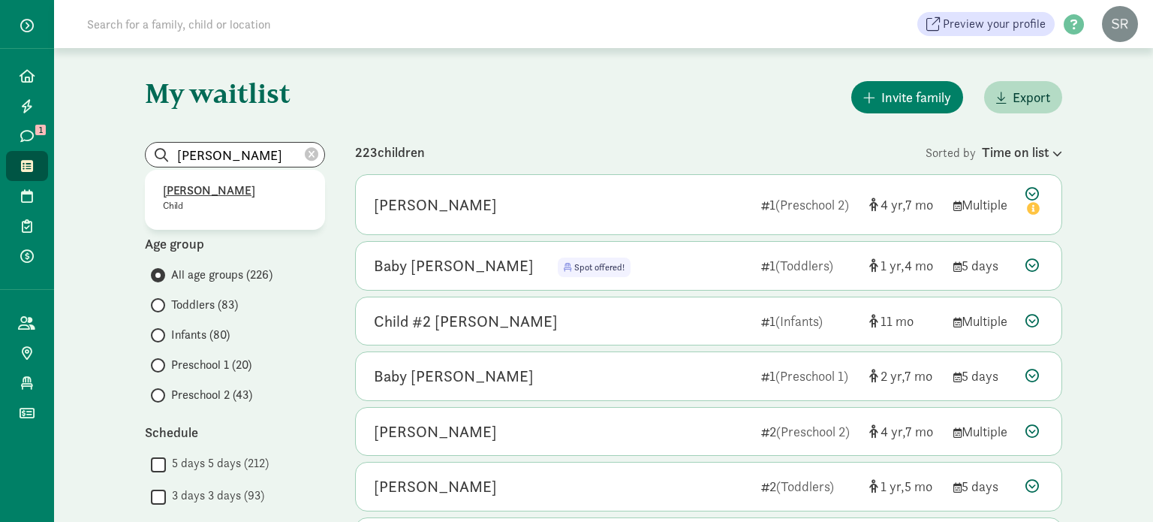
click at [215, 188] on p "Beatrice Oerter-Studerus" at bounding box center [235, 191] width 144 height 18
type input "Beatrice Oerter-Studerus"
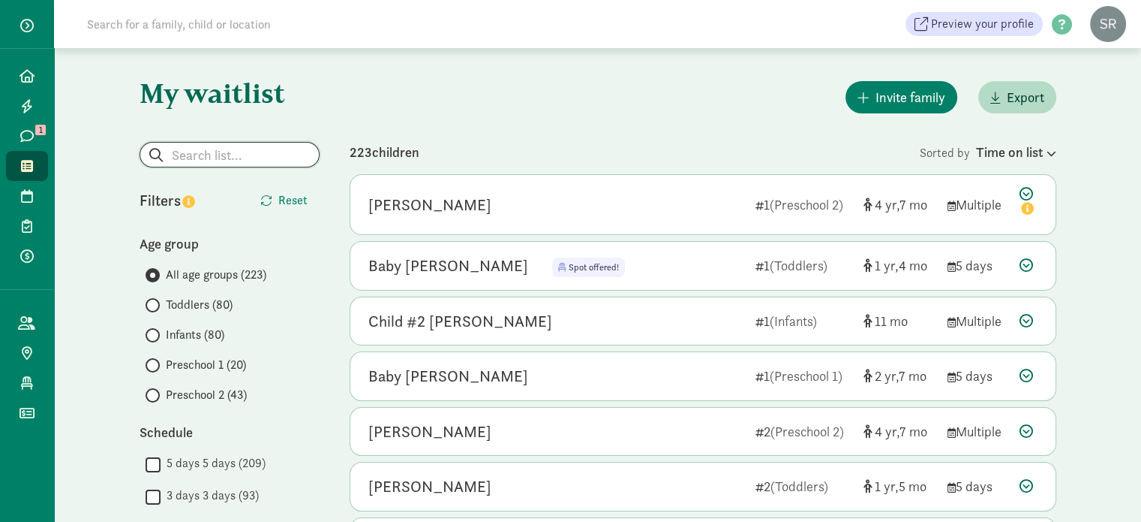
click at [197, 149] on input "search" at bounding box center [229, 155] width 179 height 24
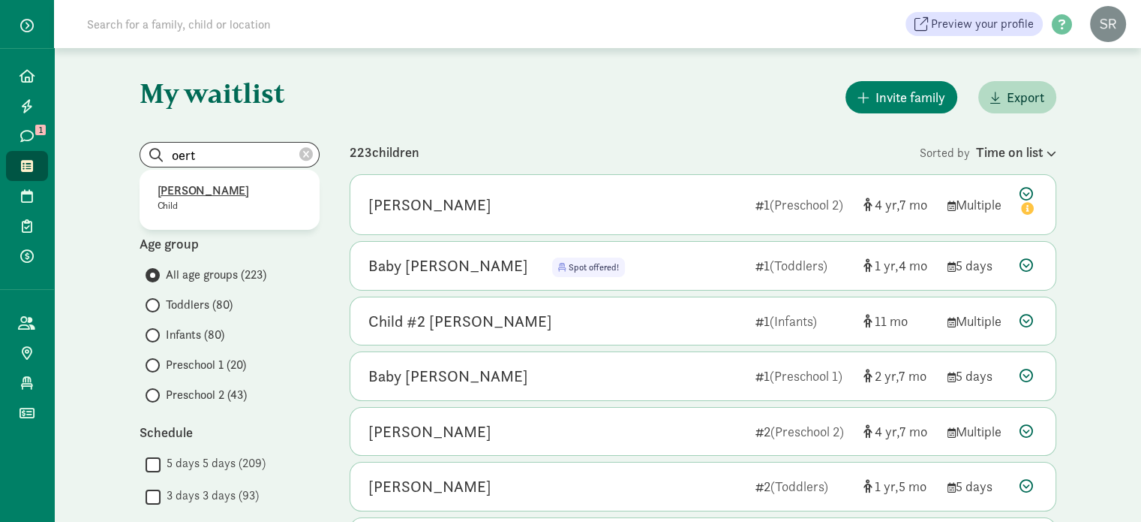
click at [225, 192] on p "[PERSON_NAME]" at bounding box center [230, 191] width 144 height 18
type input "[PERSON_NAME]"
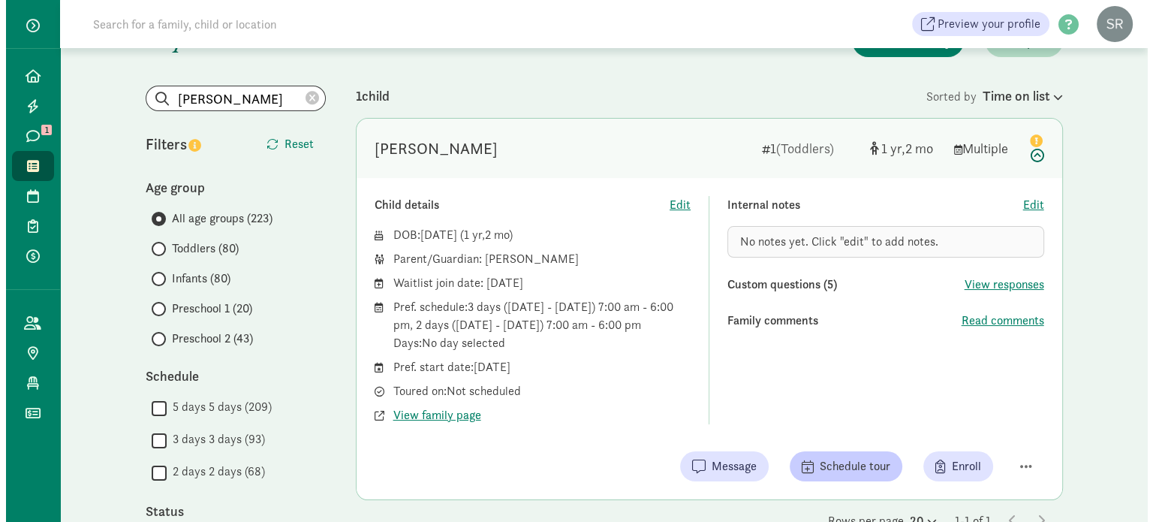
scroll to position [150, 0]
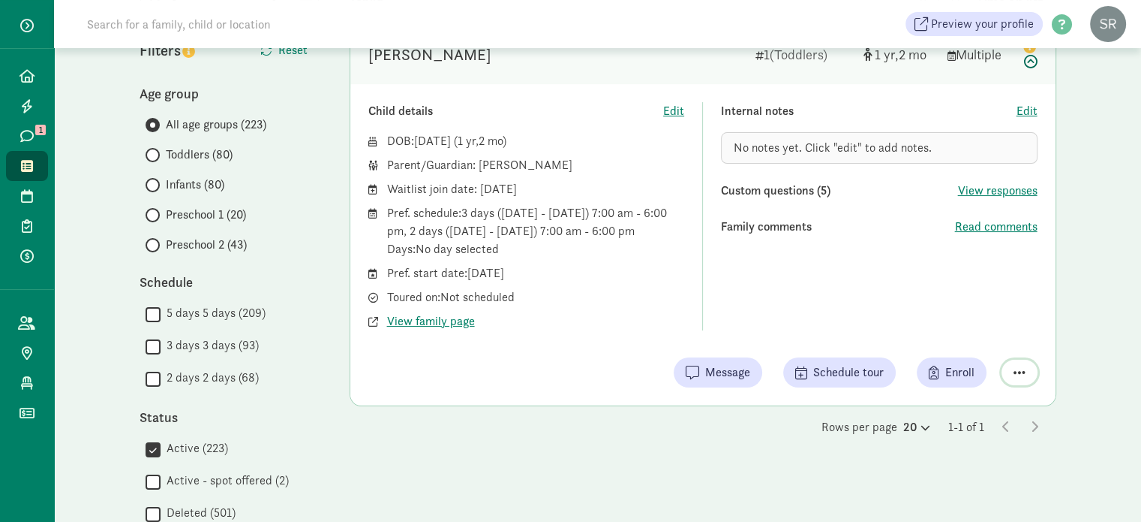
click at [1018, 365] on span "button" at bounding box center [1020, 372] width 12 height 14
click at [981, 334] on div "Remove from list" at bounding box center [967, 334] width 116 height 18
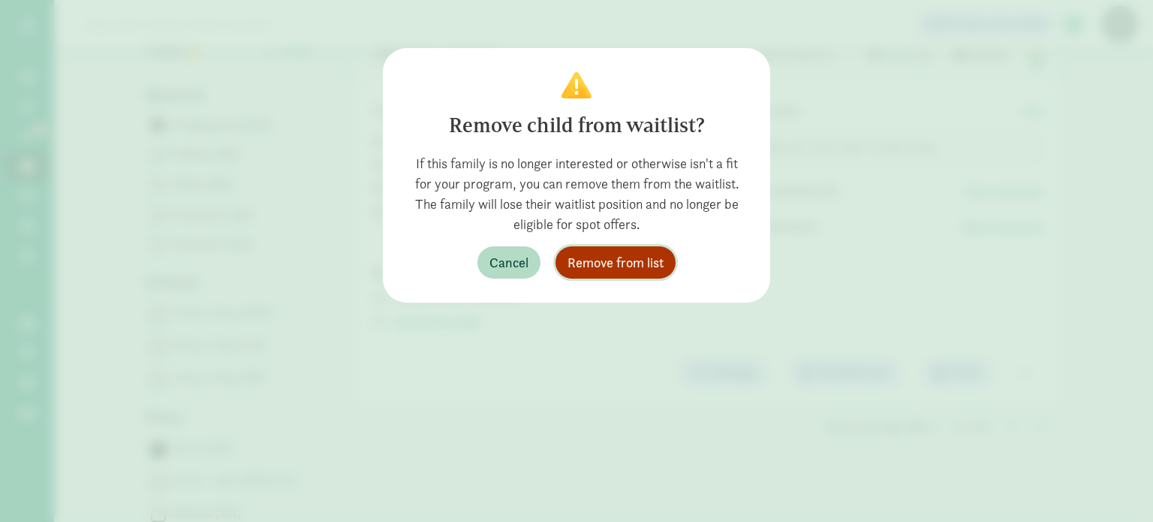
click at [657, 264] on span "Remove from list" at bounding box center [615, 262] width 96 height 20
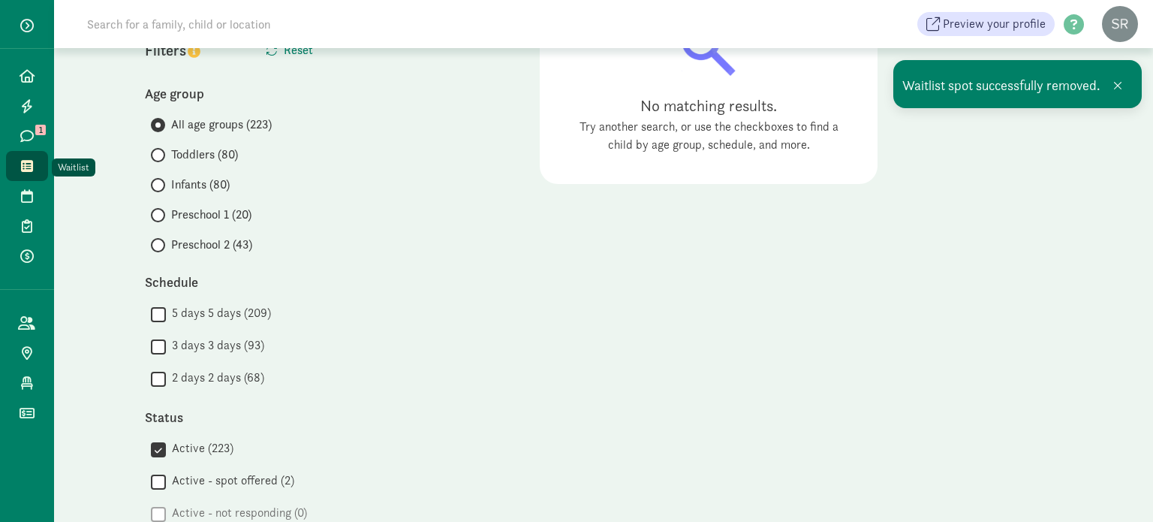
click at [30, 164] on icon at bounding box center [27, 166] width 12 height 14
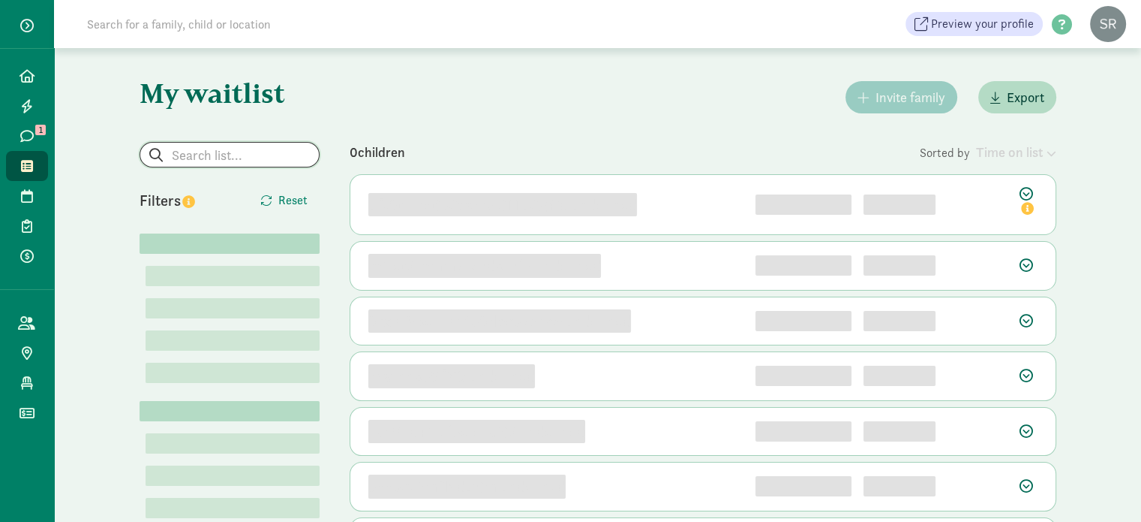
click at [182, 149] on input "search" at bounding box center [229, 155] width 179 height 24
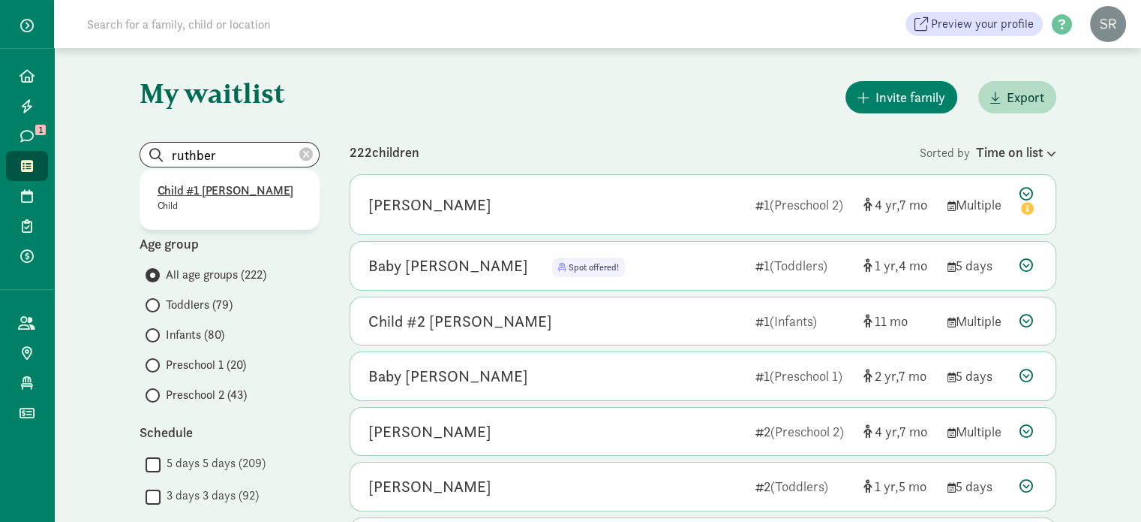
click at [234, 186] on p "Child #1 Ruthberg" at bounding box center [230, 191] width 144 height 18
type input "Child #1 Ruthberg"
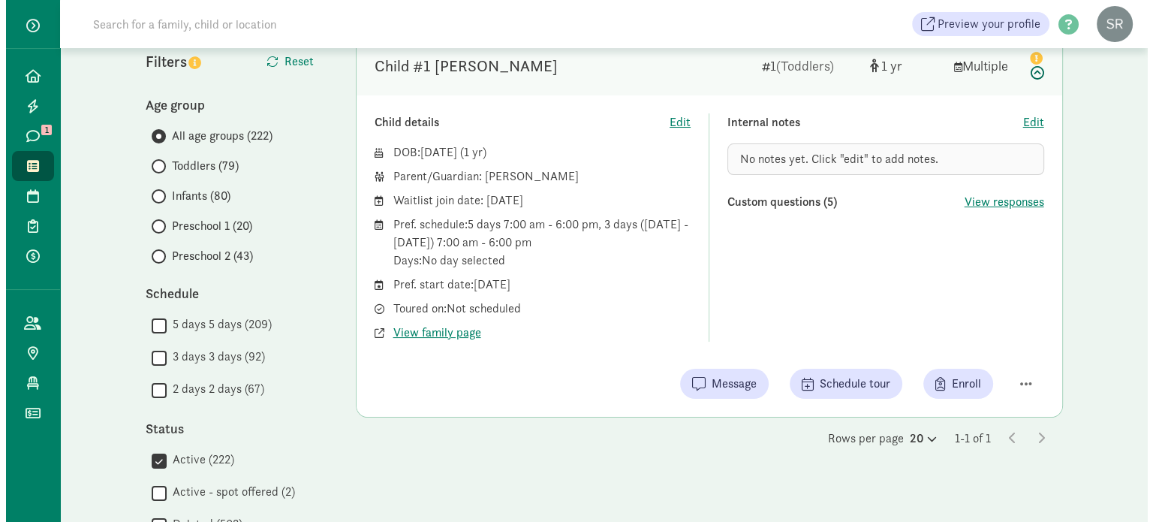
scroll to position [150, 0]
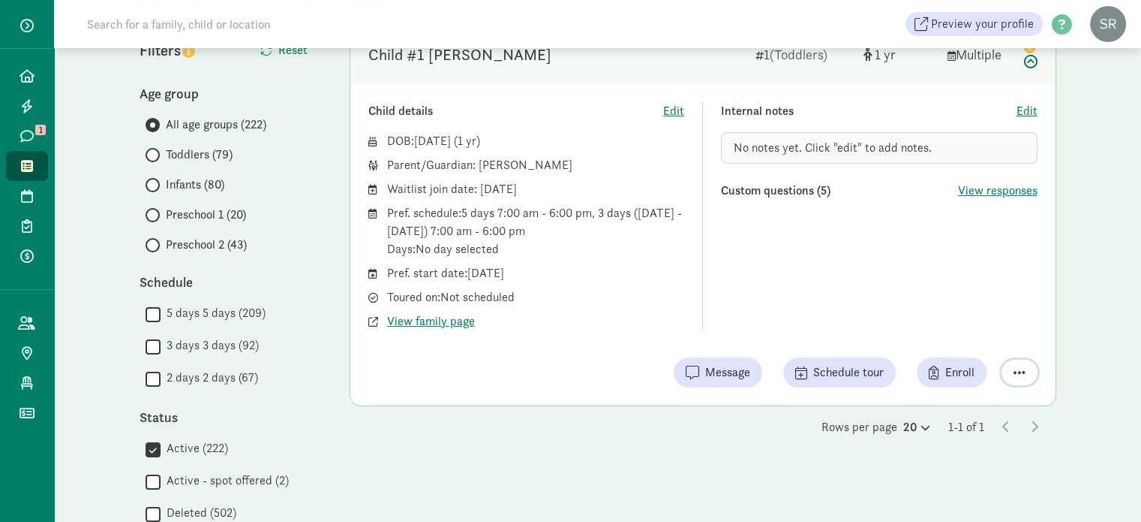
click at [1019, 368] on span "button" at bounding box center [1020, 372] width 12 height 14
click at [980, 332] on div "Remove from list" at bounding box center [967, 334] width 116 height 18
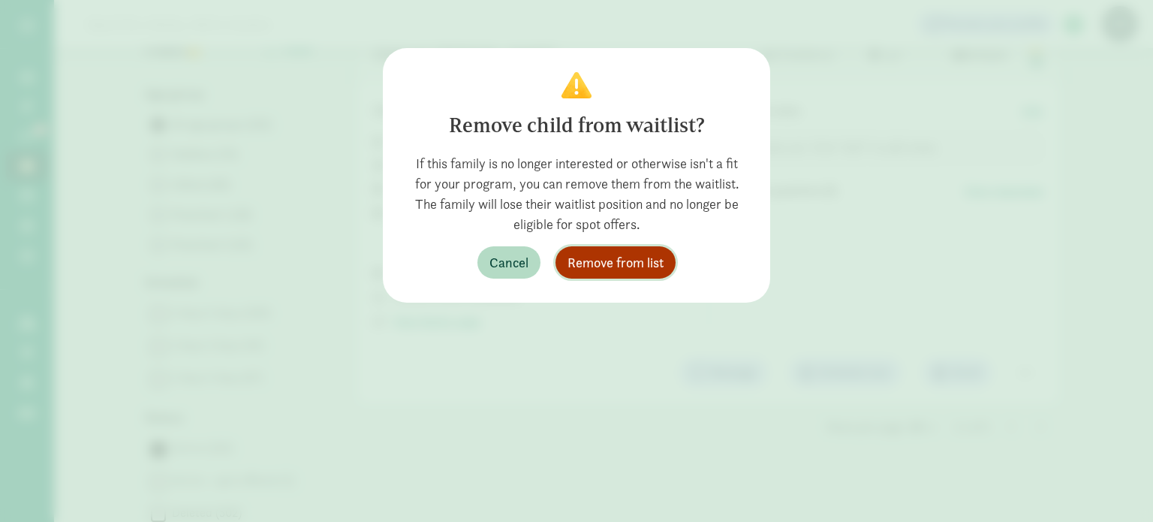
click at [569, 260] on span "Remove from list" at bounding box center [615, 262] width 96 height 20
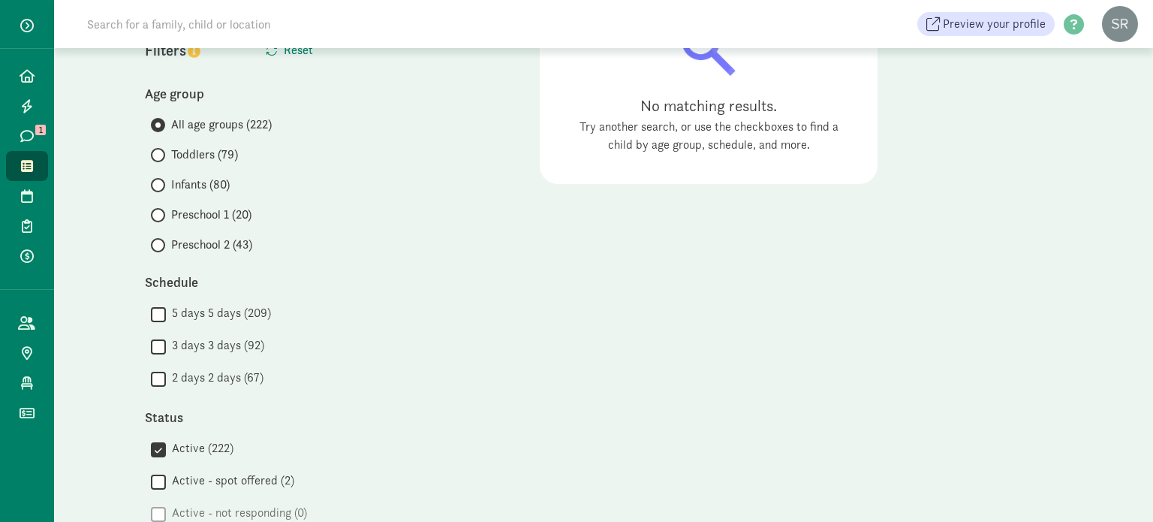
click at [32, 161] on icon at bounding box center [27, 166] width 12 height 14
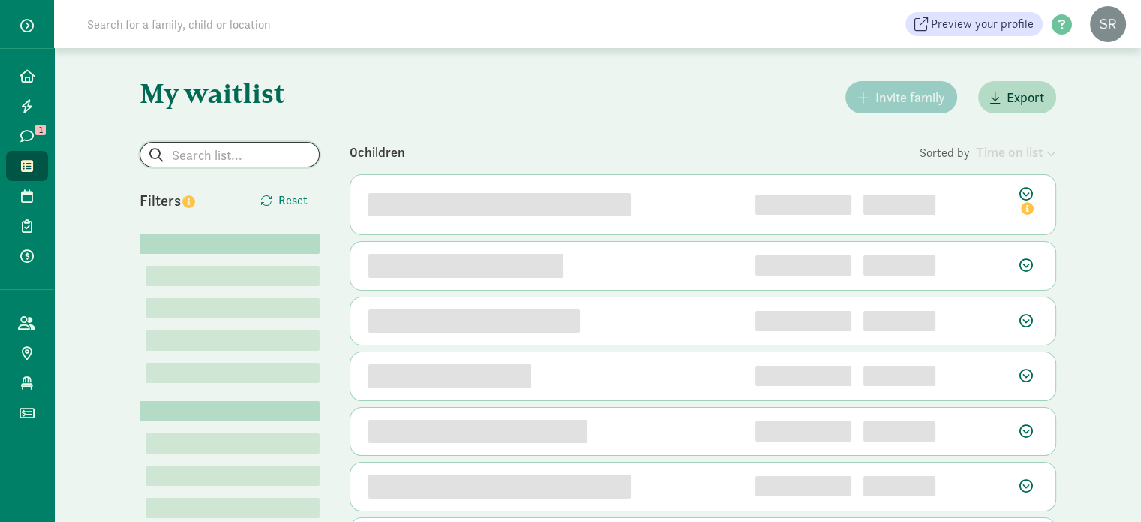
click at [211, 146] on input "search" at bounding box center [229, 155] width 179 height 24
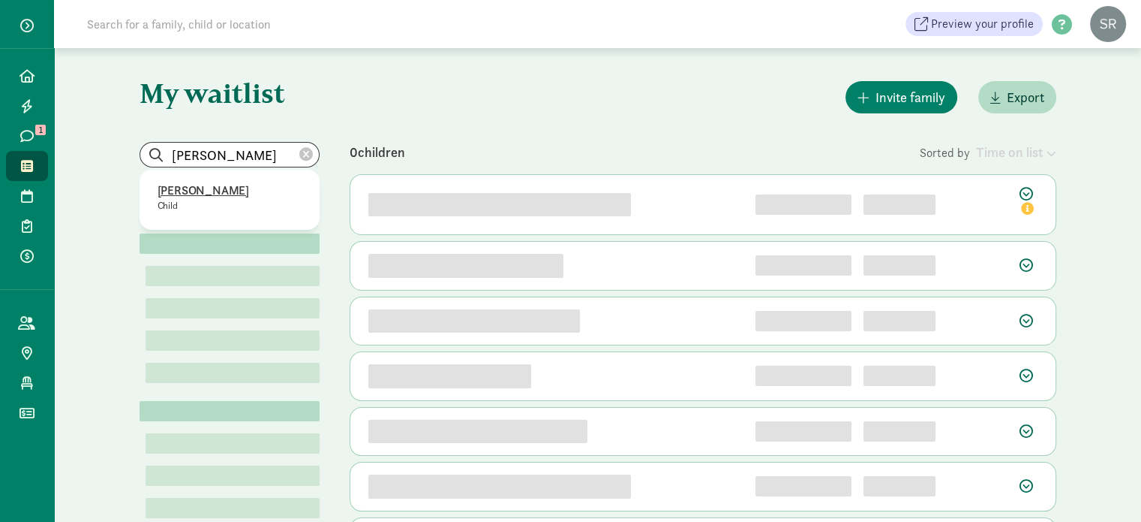
click at [206, 188] on p "[PERSON_NAME]" at bounding box center [230, 191] width 144 height 18
type input "[PERSON_NAME]"
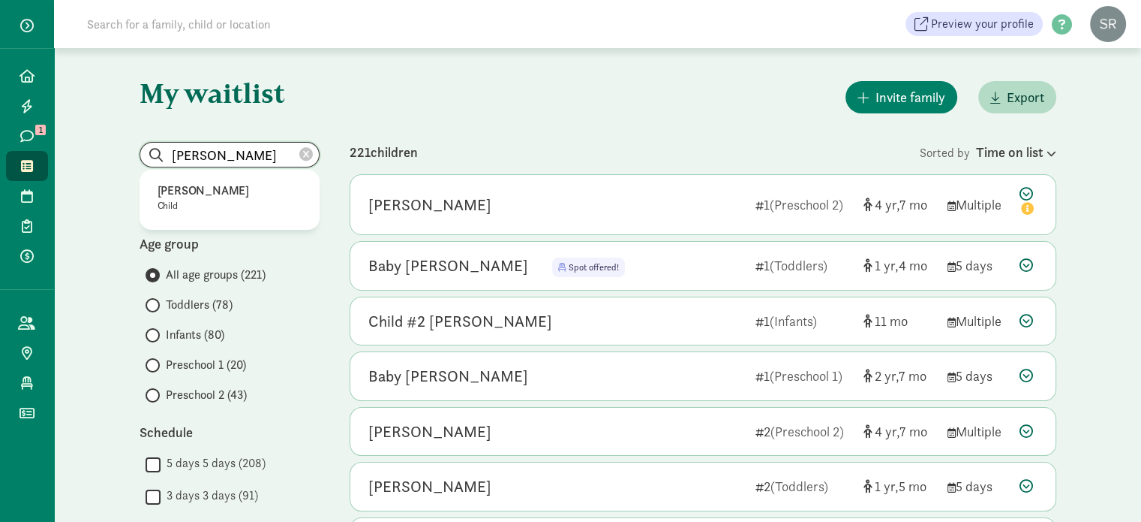
click at [273, 152] on input "[PERSON_NAME]" at bounding box center [229, 155] width 179 height 24
click at [231, 188] on p "[PERSON_NAME]" at bounding box center [230, 191] width 144 height 18
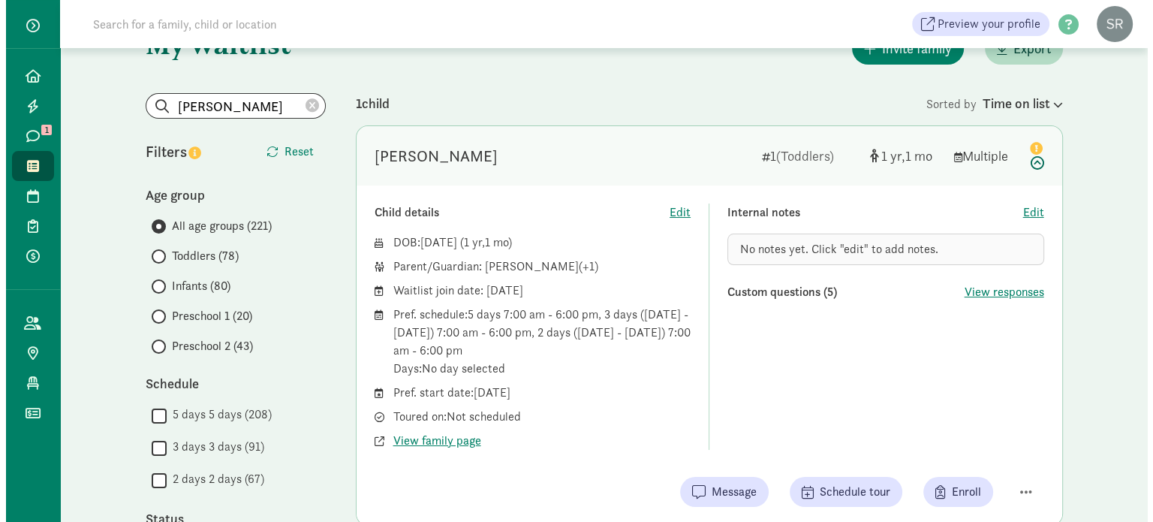
scroll to position [75, 0]
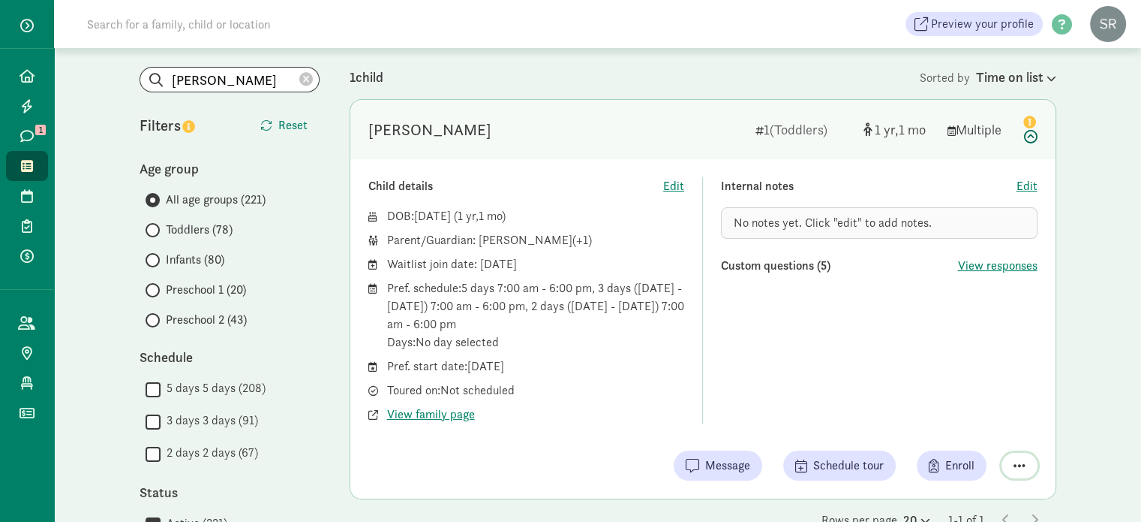
click at [1025, 460] on span "button" at bounding box center [1020, 465] width 12 height 14
click at [971, 426] on div "Remove from list" at bounding box center [967, 427] width 116 height 18
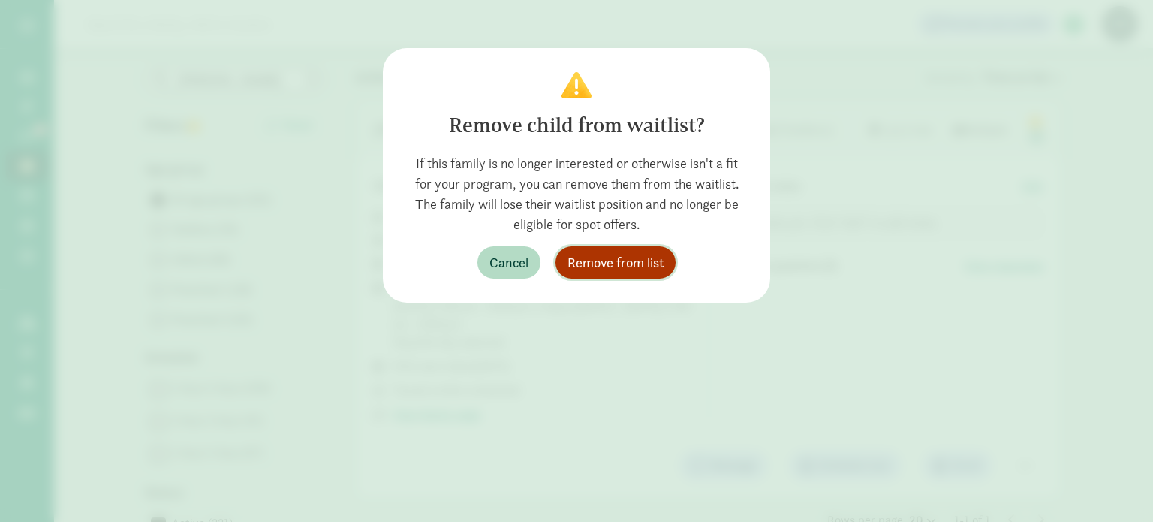
click at [608, 266] on span "Remove from list" at bounding box center [615, 262] width 96 height 20
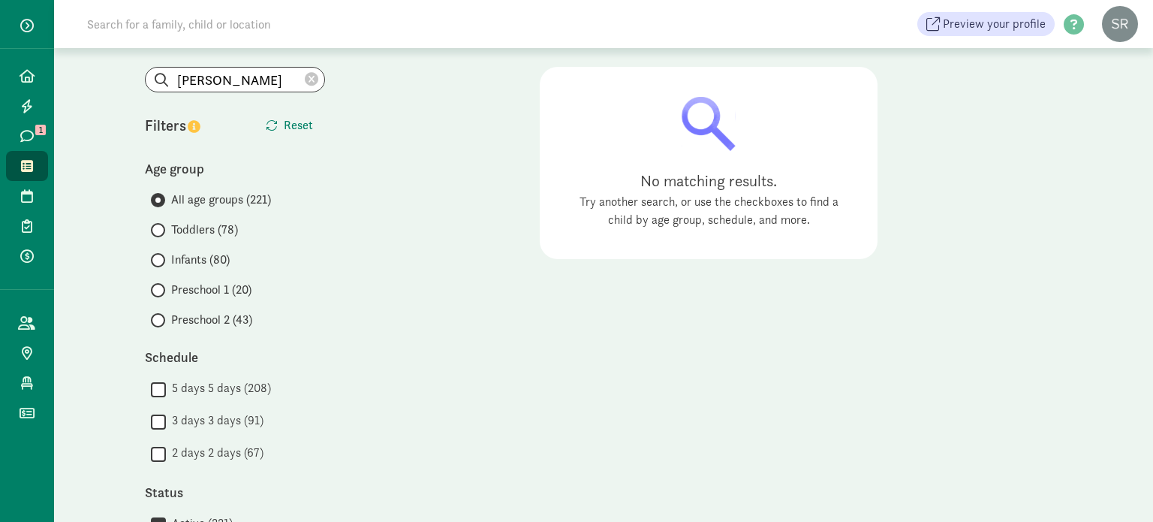
click at [311, 77] on icon at bounding box center [312, 80] width 14 height 14
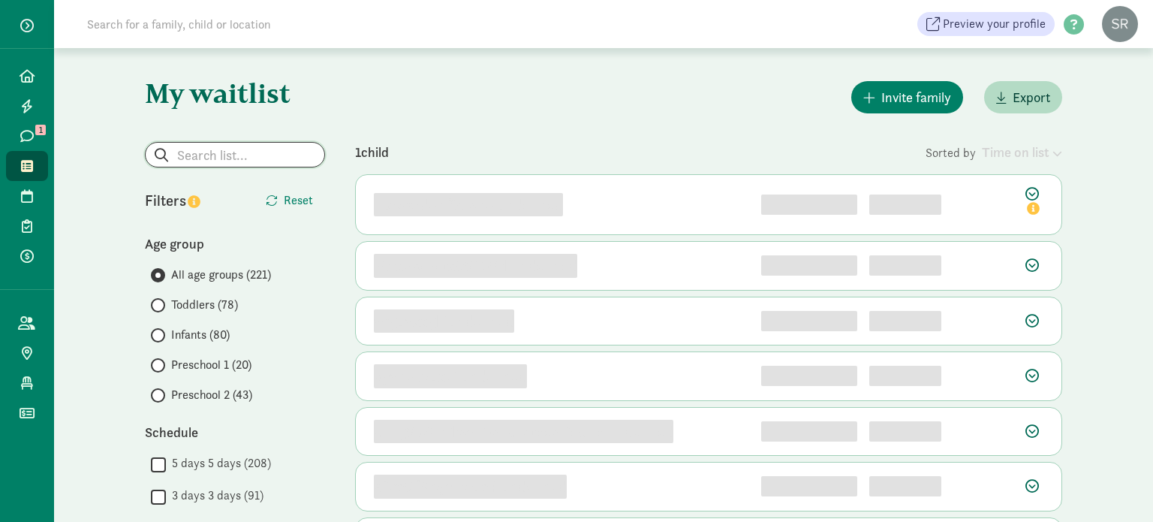
click at [231, 152] on input "search" at bounding box center [235, 155] width 179 height 24
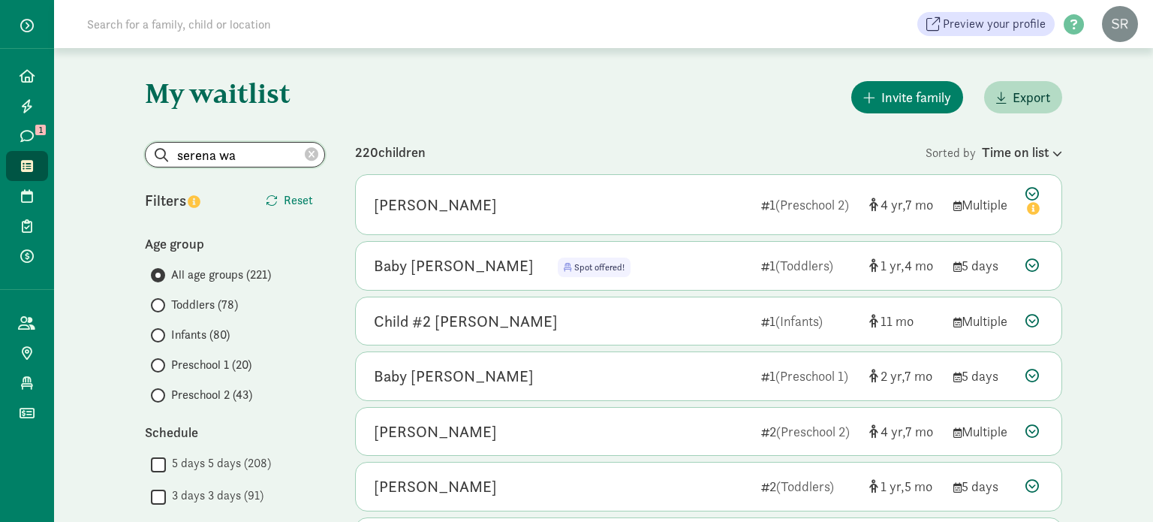
click at [235, 153] on input "serena wa" at bounding box center [235, 155] width 179 height 24
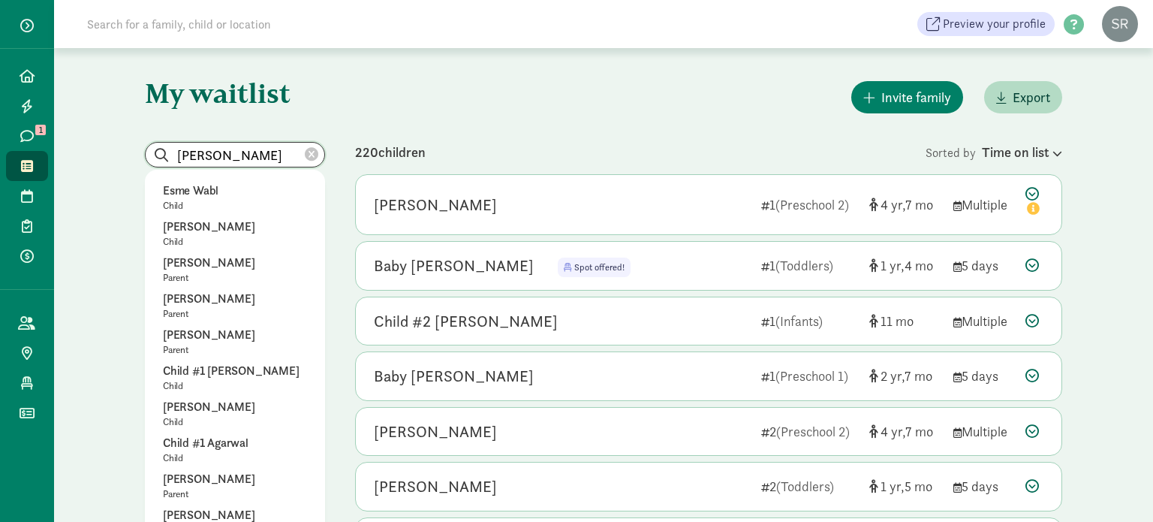
click at [235, 153] on input "wang" at bounding box center [235, 155] width 179 height 24
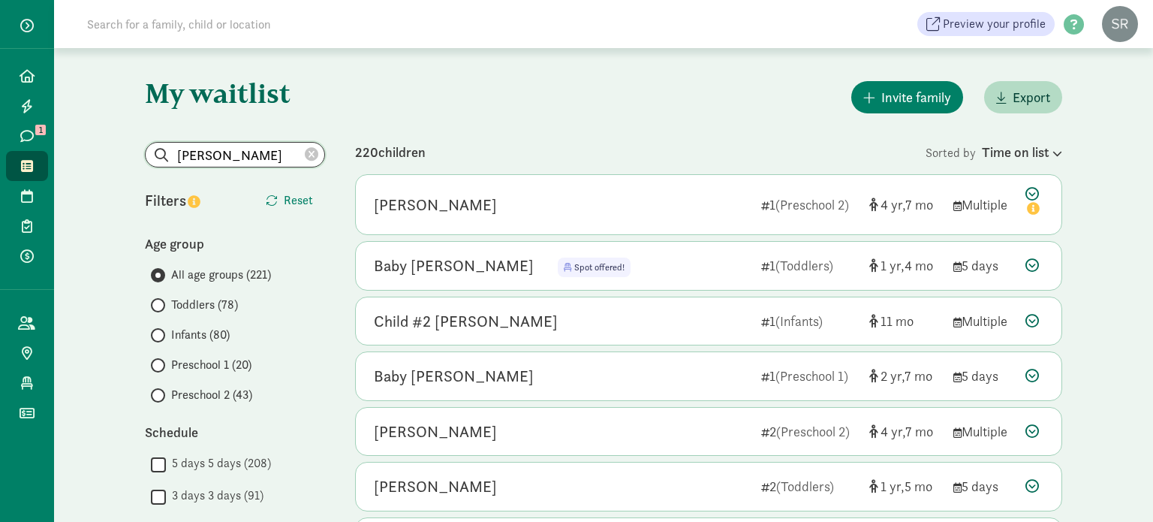
click at [203, 145] on input "wang" at bounding box center [235, 155] width 179 height 24
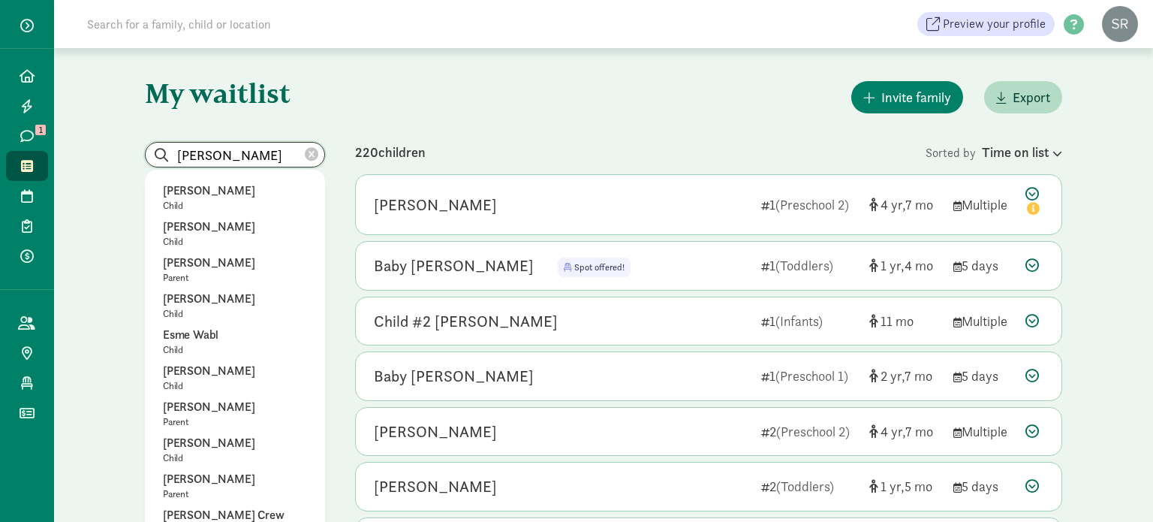
click at [203, 145] on input "wang" at bounding box center [235, 155] width 179 height 24
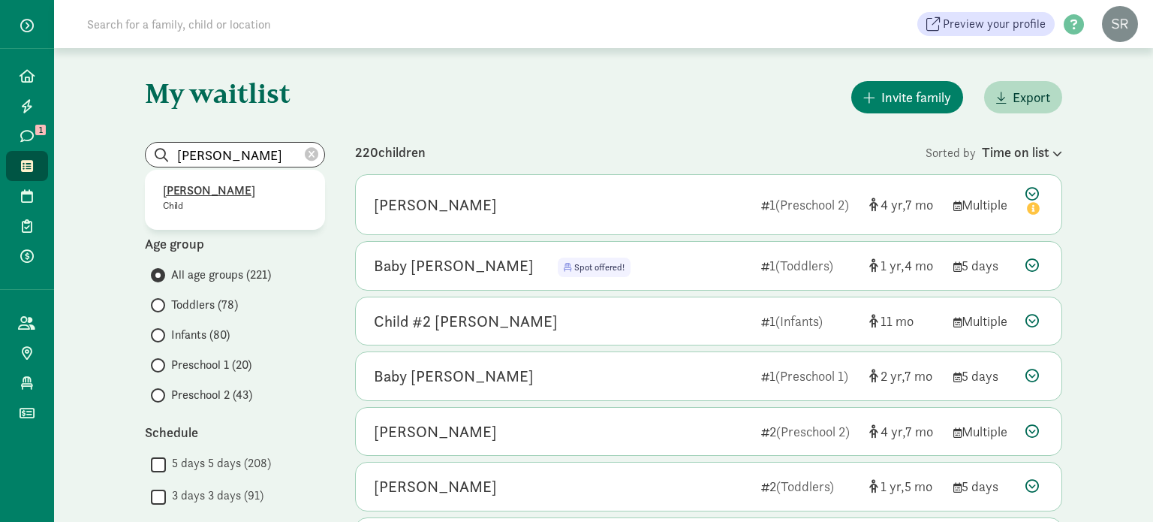
click at [212, 184] on p "Ethan Blinka" at bounding box center [235, 191] width 144 height 18
type input "Ethan Blinka"
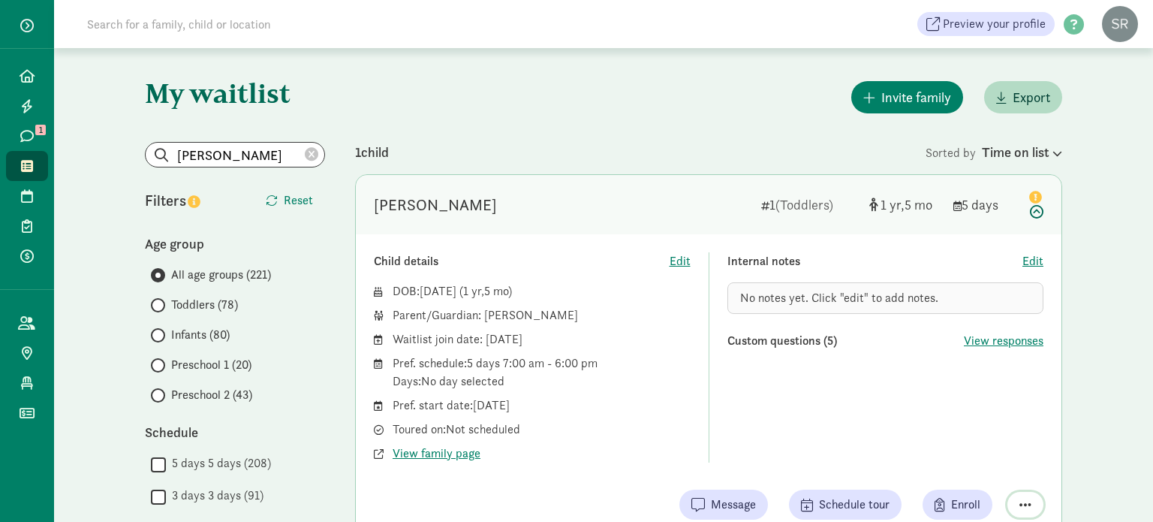
click at [1033, 501] on button "button" at bounding box center [1025, 504] width 36 height 26
click at [960, 460] on div "Remove from list" at bounding box center [972, 466] width 116 height 18
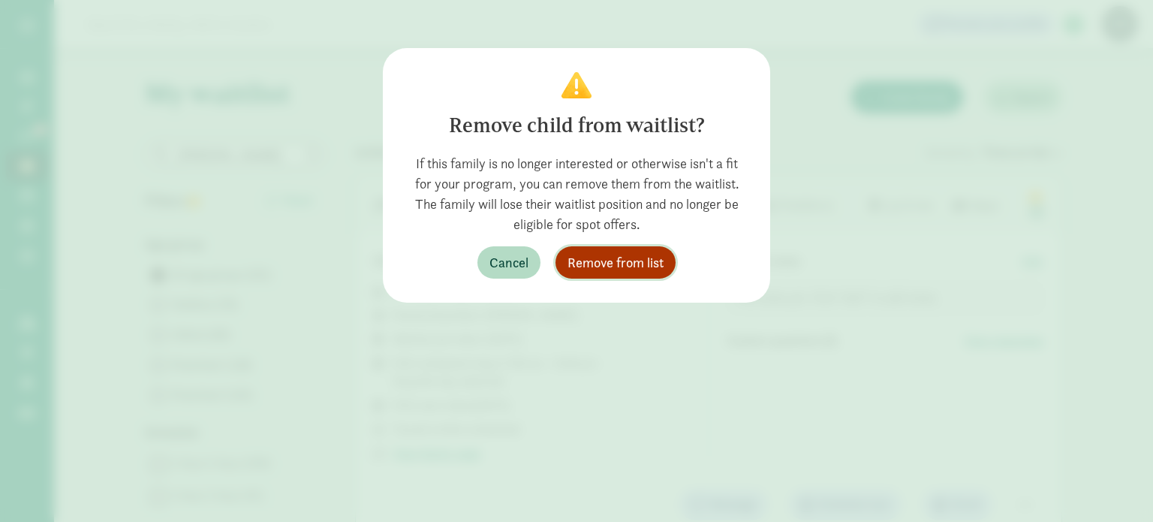
click at [633, 263] on span "Remove from list" at bounding box center [615, 262] width 96 height 20
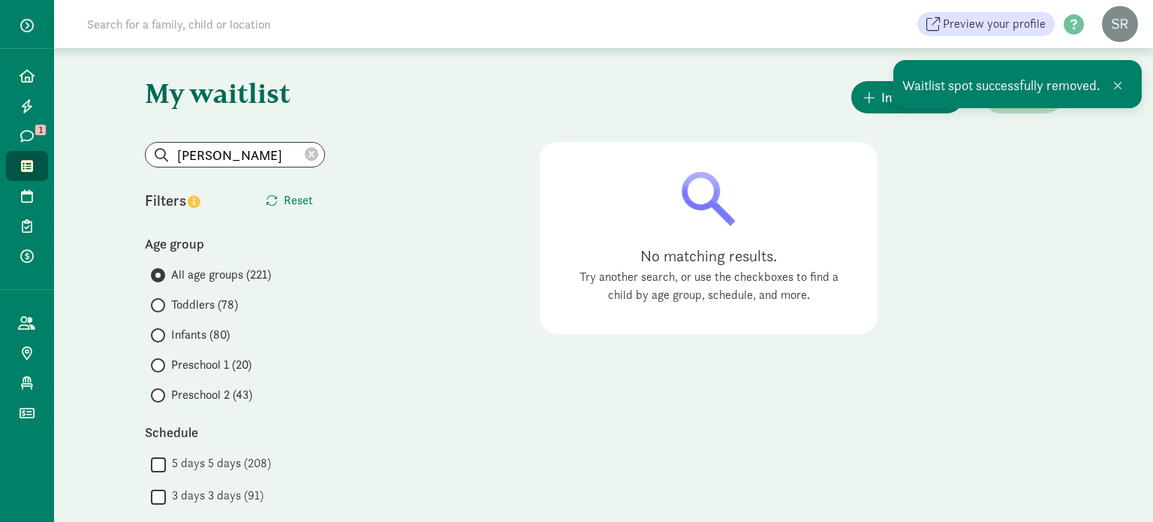
click at [312, 155] on icon at bounding box center [312, 155] width 14 height 14
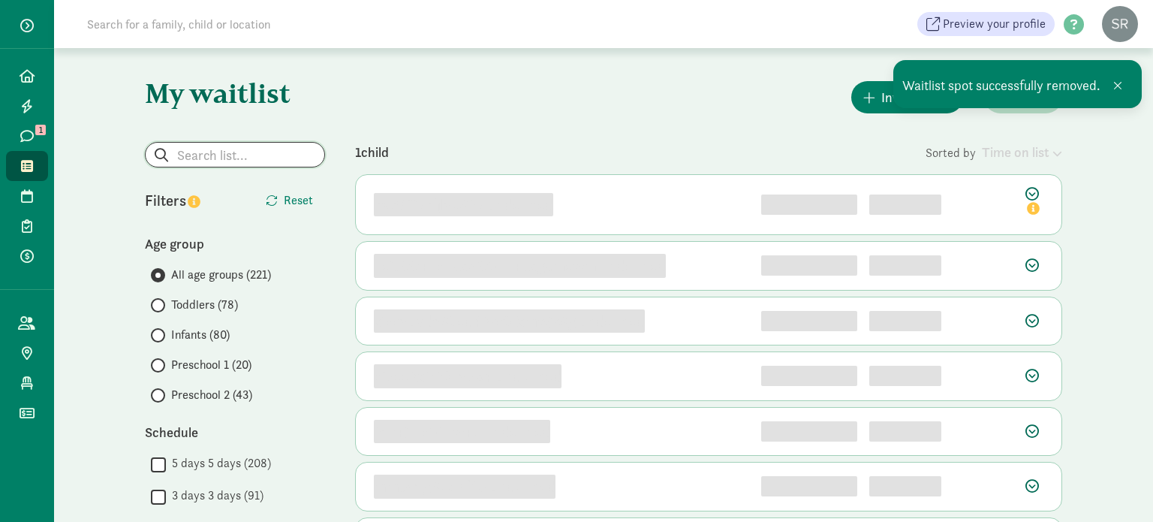
click at [259, 155] on input "search" at bounding box center [235, 155] width 179 height 24
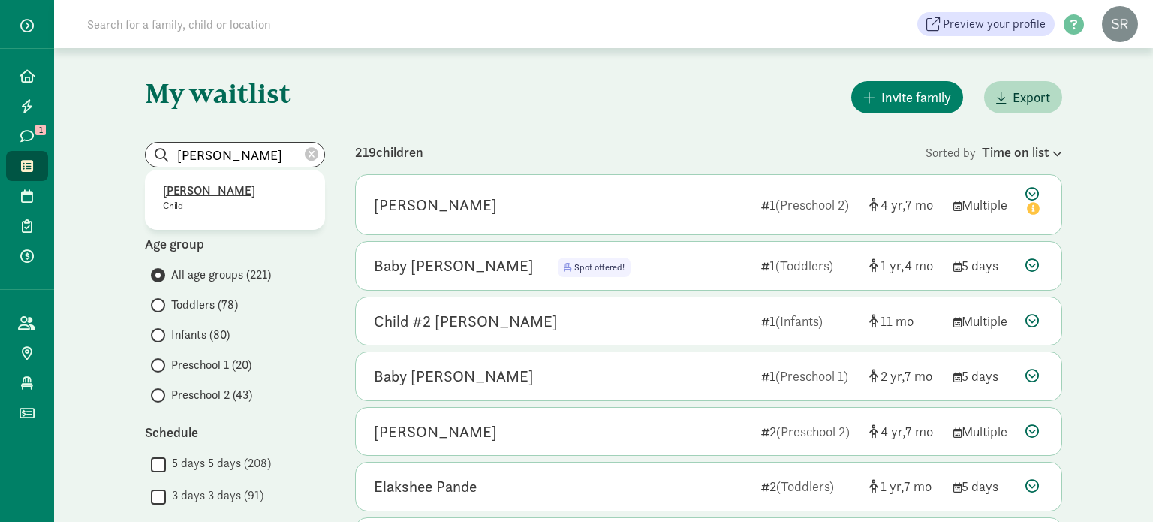
click at [234, 194] on p "Maya Childrey" at bounding box center [235, 191] width 144 height 18
type input "[PERSON_NAME]"
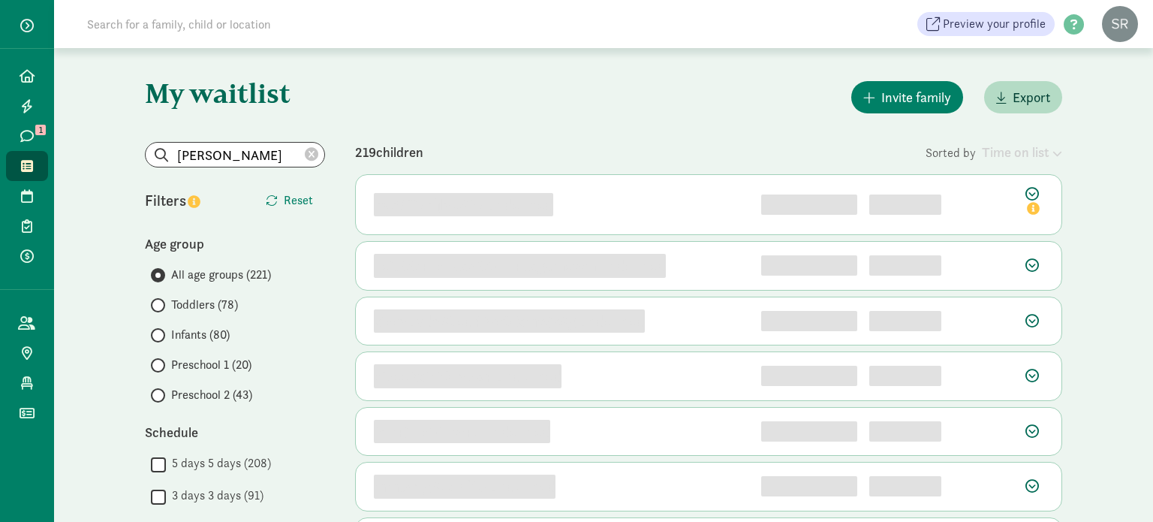
click at [312, 152] on icon at bounding box center [312, 155] width 14 height 14
click at [267, 152] on input "search" at bounding box center [235, 155] width 179 height 24
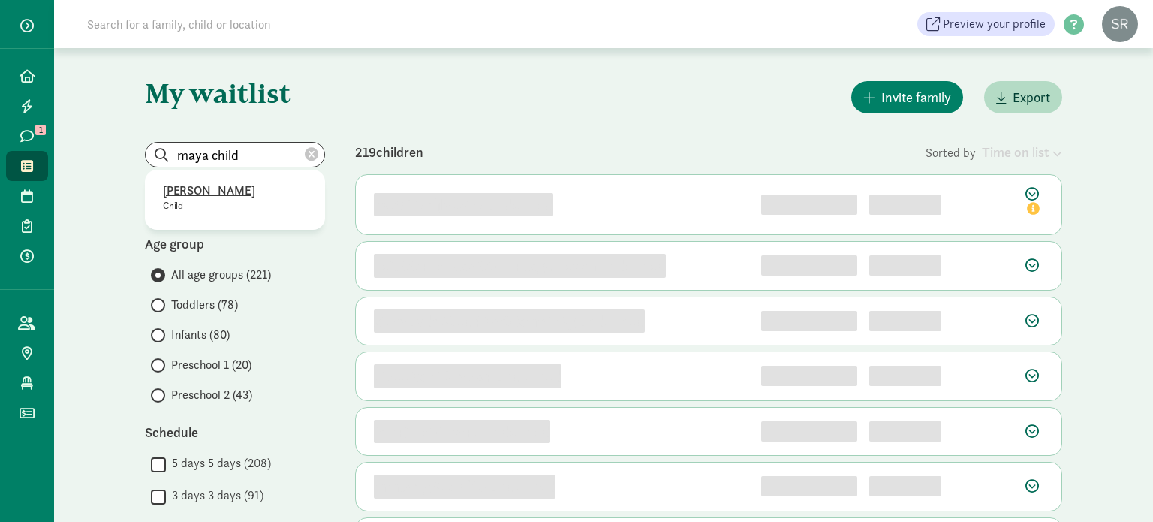
click at [194, 191] on p "Maya Childrey" at bounding box center [235, 191] width 144 height 18
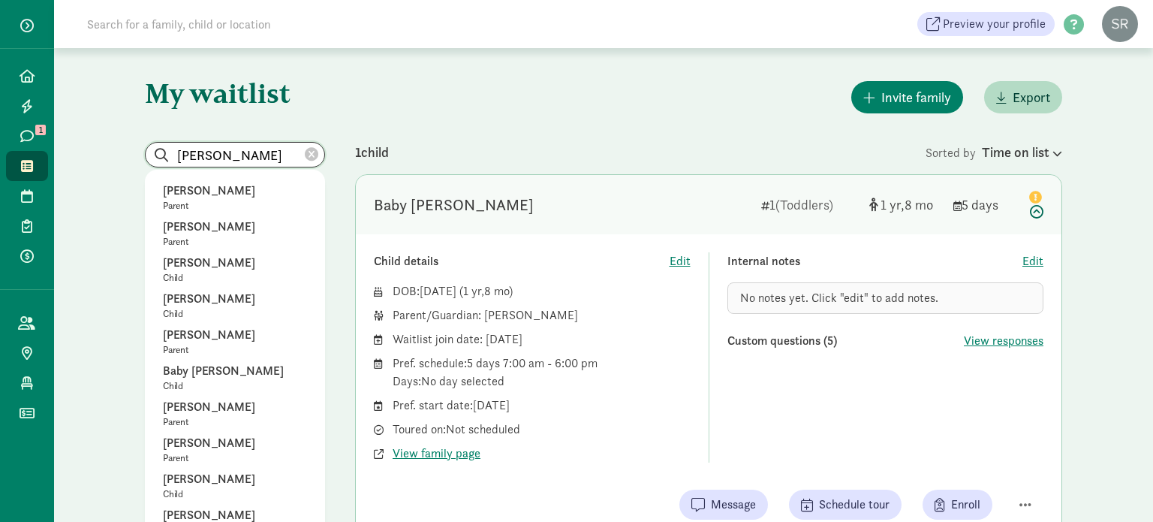
click at [275, 151] on input "Maya Childrey" at bounding box center [235, 155] width 179 height 24
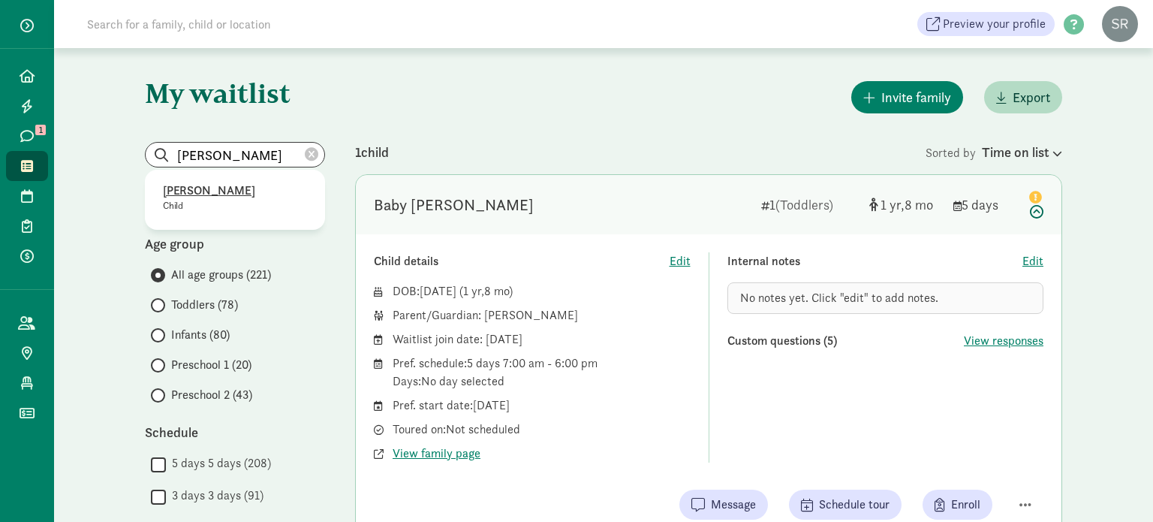
click at [218, 194] on p "Maya Childrey" at bounding box center [235, 191] width 144 height 18
type input "Maya Childrey"
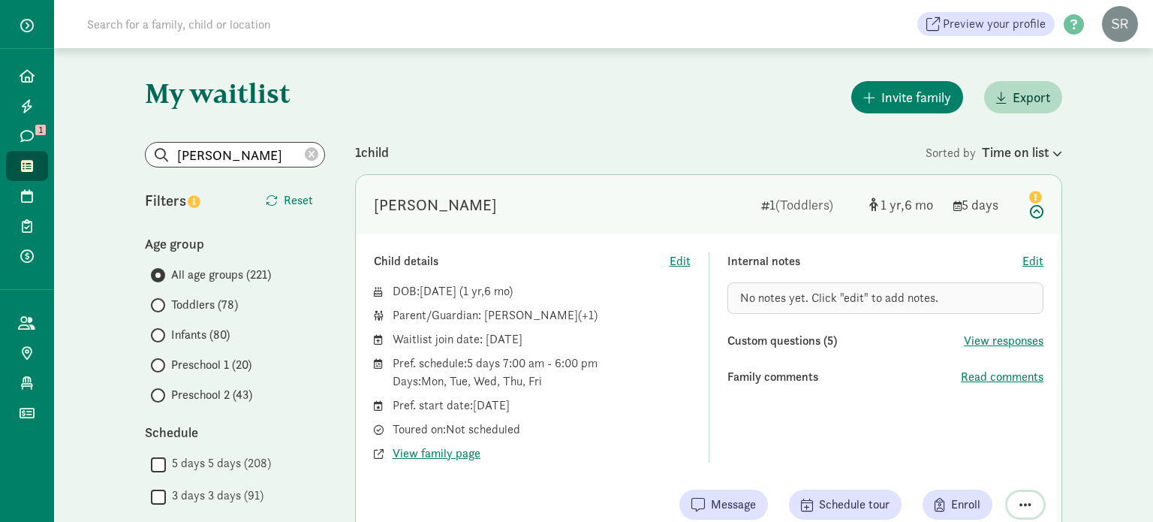
click at [1019, 507] on span "button" at bounding box center [1025, 504] width 12 height 14
click at [991, 470] on div "Remove from list" at bounding box center [972, 466] width 116 height 18
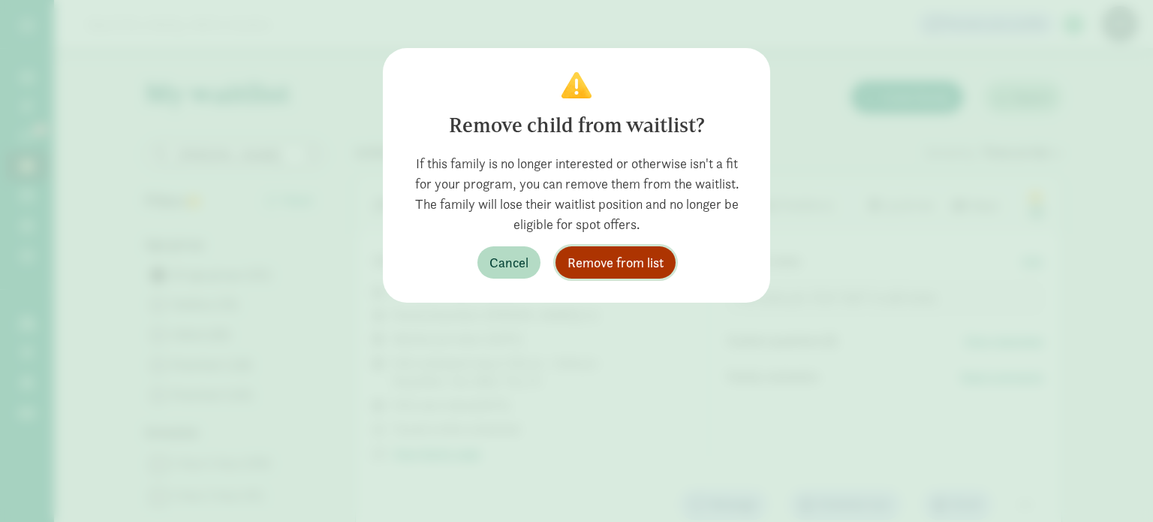
click at [657, 248] on button "Remove from list" at bounding box center [615, 262] width 120 height 32
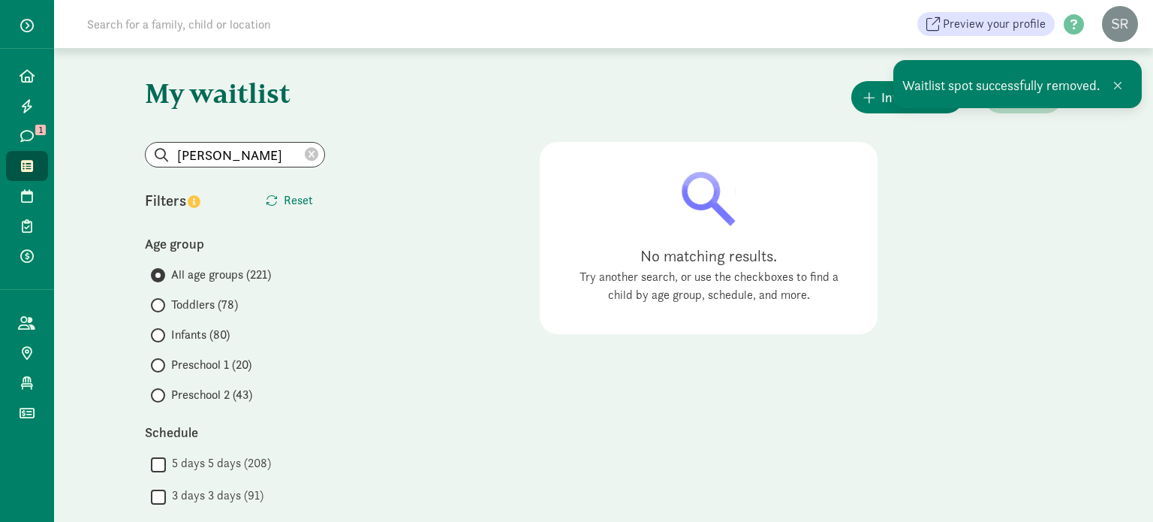
click at [310, 158] on icon at bounding box center [312, 155] width 14 height 14
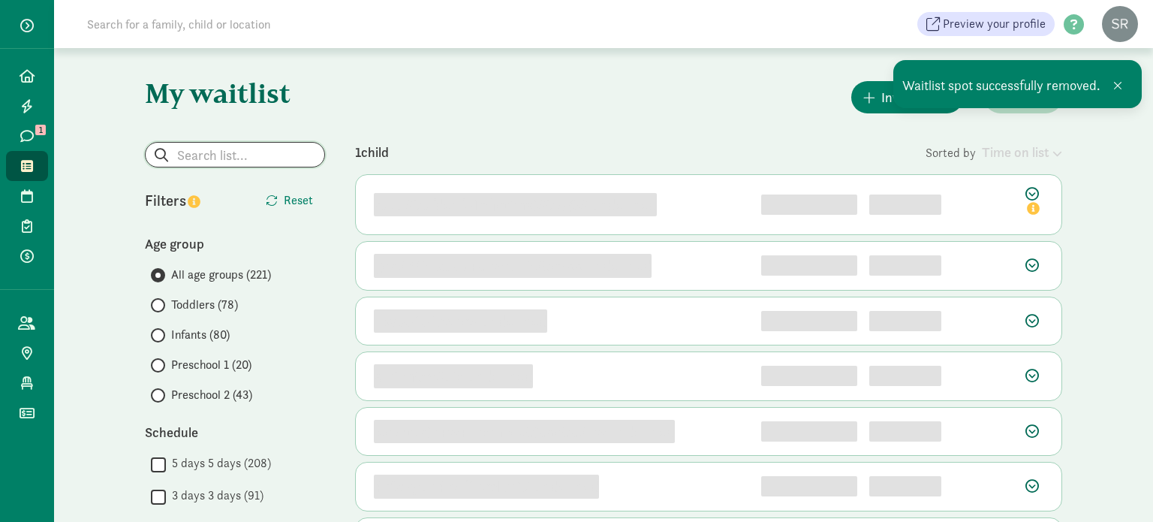
click at [271, 152] on input "search" at bounding box center [235, 155] width 179 height 24
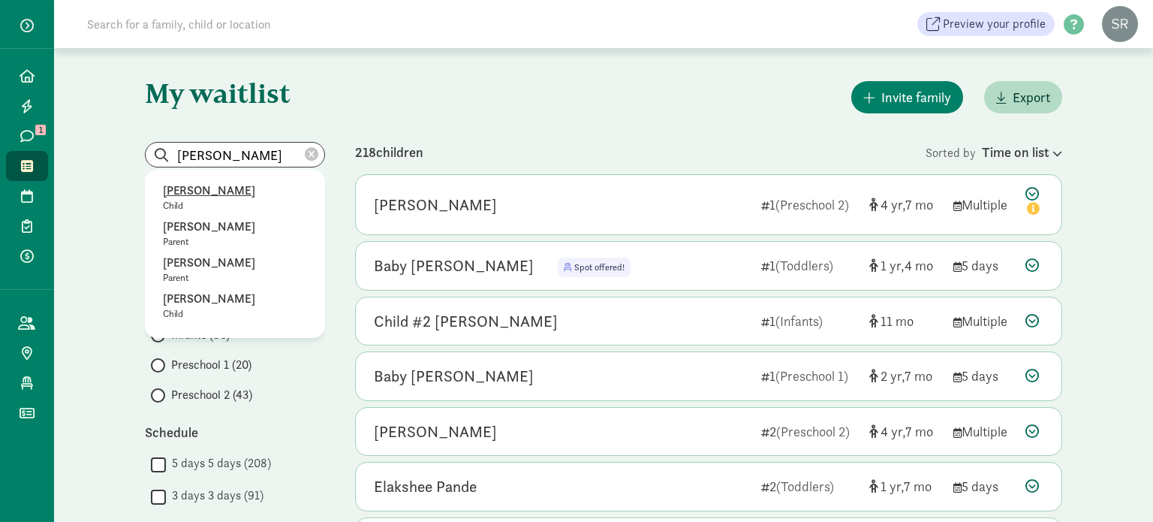
click at [177, 188] on p "Alex Qian" at bounding box center [235, 191] width 144 height 18
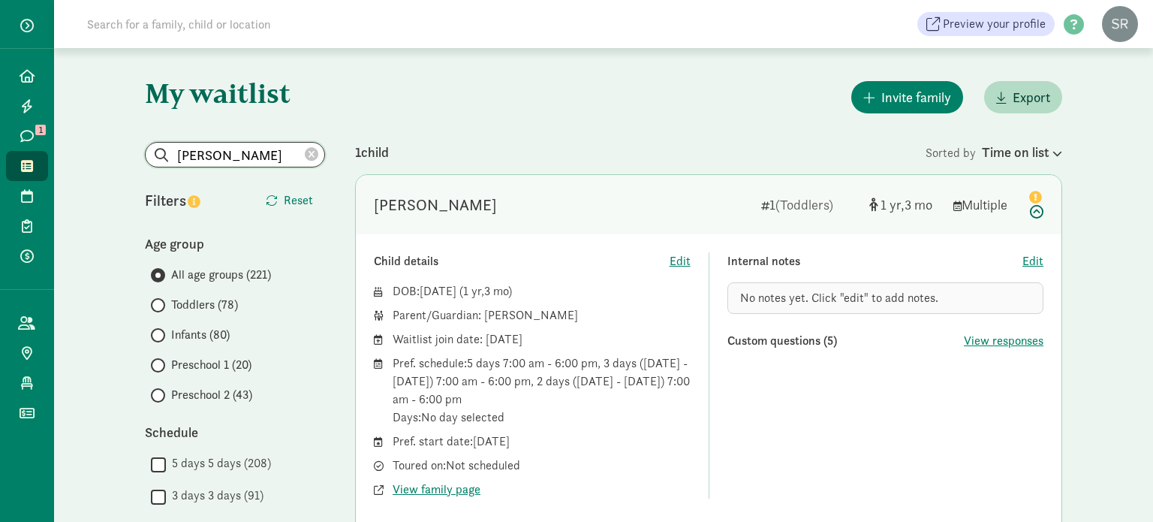
click at [293, 155] on input "Alex Qian" at bounding box center [235, 155] width 179 height 24
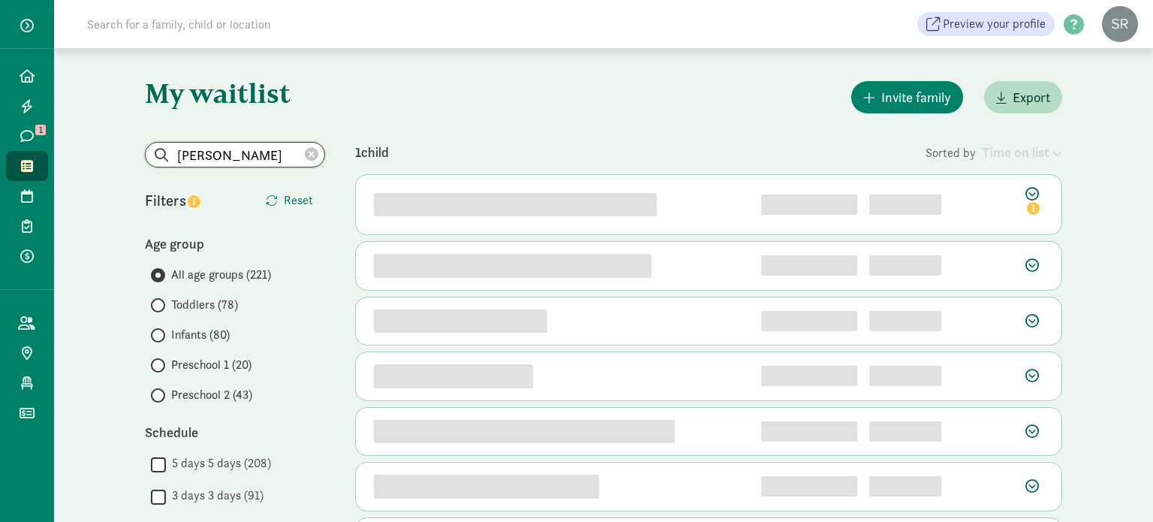
click at [238, 149] on input "Alex Qian" at bounding box center [235, 155] width 179 height 24
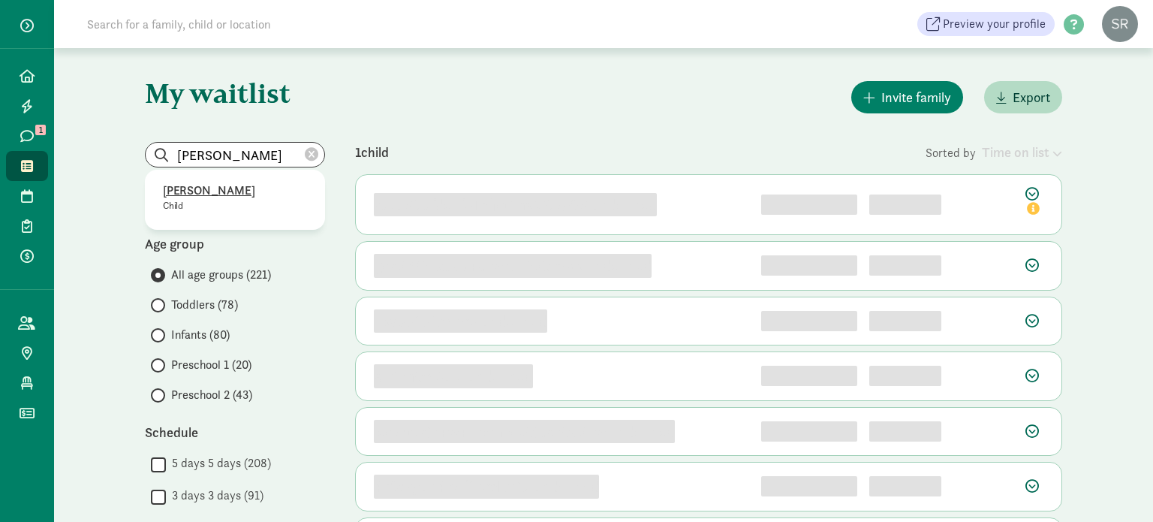
click at [204, 186] on p "Alex Qian" at bounding box center [235, 191] width 144 height 18
type input "Alex Qian"
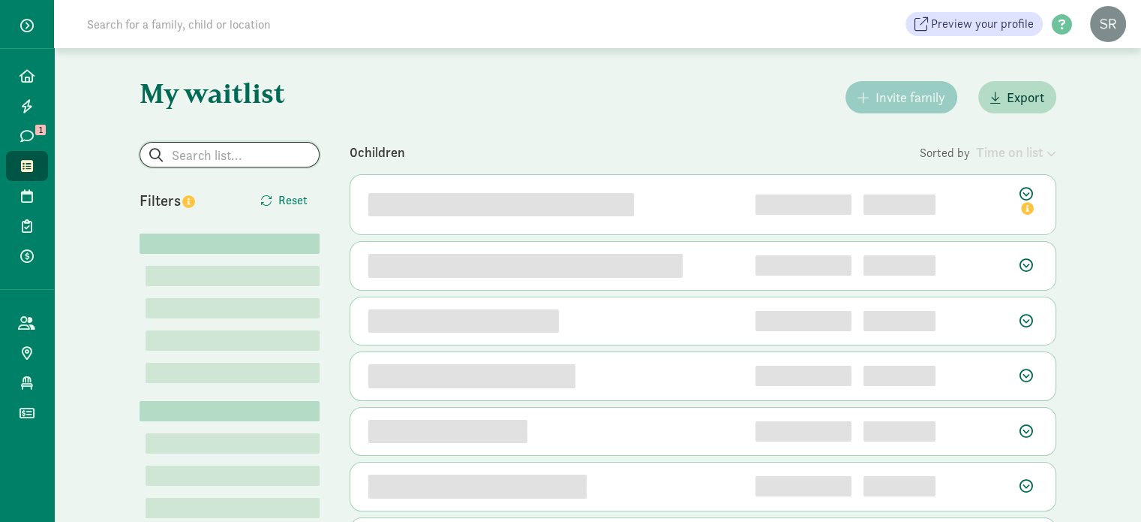
click at [221, 152] on input "search" at bounding box center [229, 155] width 179 height 24
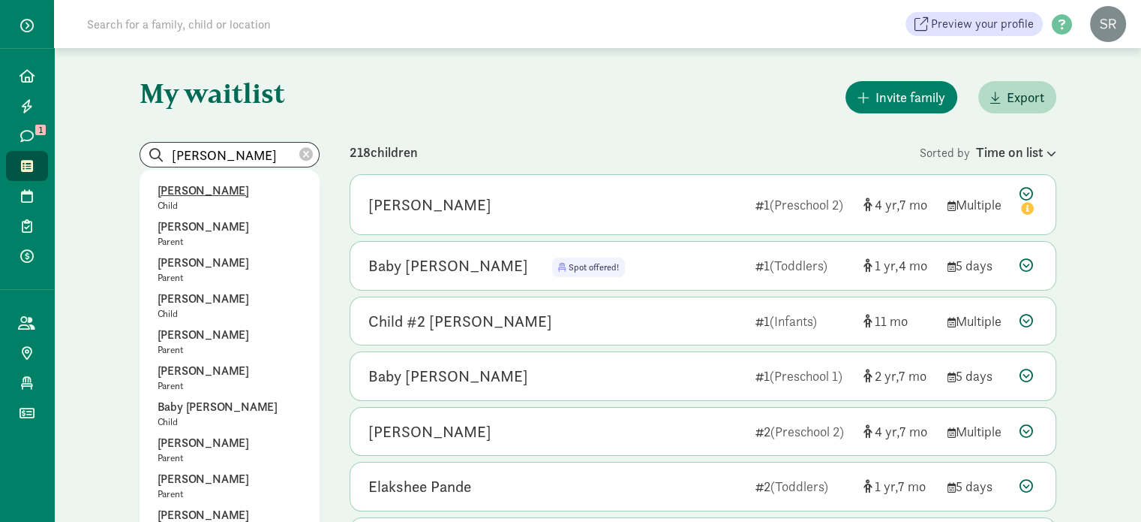
click at [198, 191] on p "[PERSON_NAME]" at bounding box center [230, 191] width 144 height 18
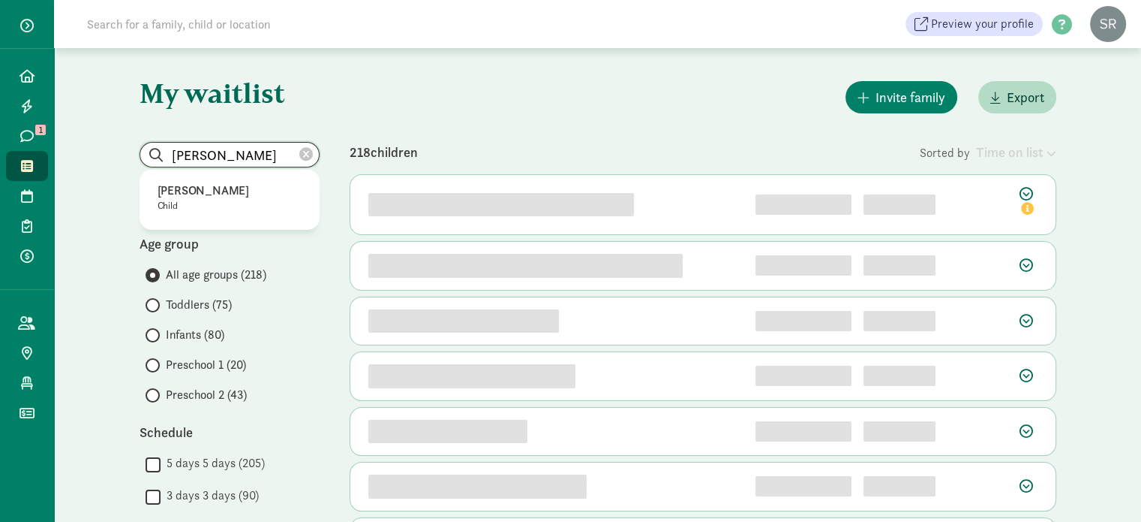
click at [226, 156] on input "[PERSON_NAME]" at bounding box center [229, 155] width 179 height 24
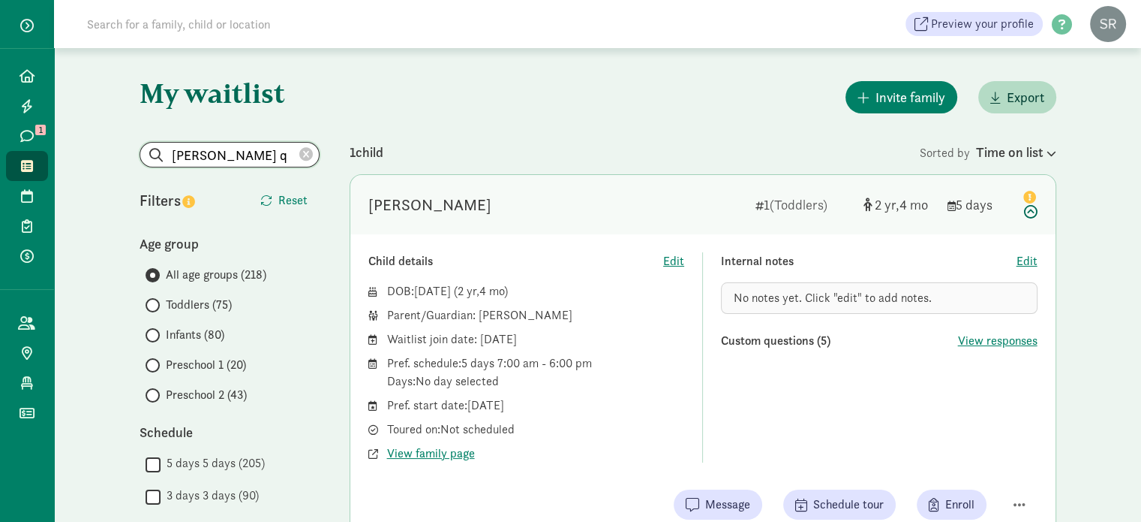
click at [263, 158] on input "[PERSON_NAME] q" at bounding box center [229, 155] width 179 height 24
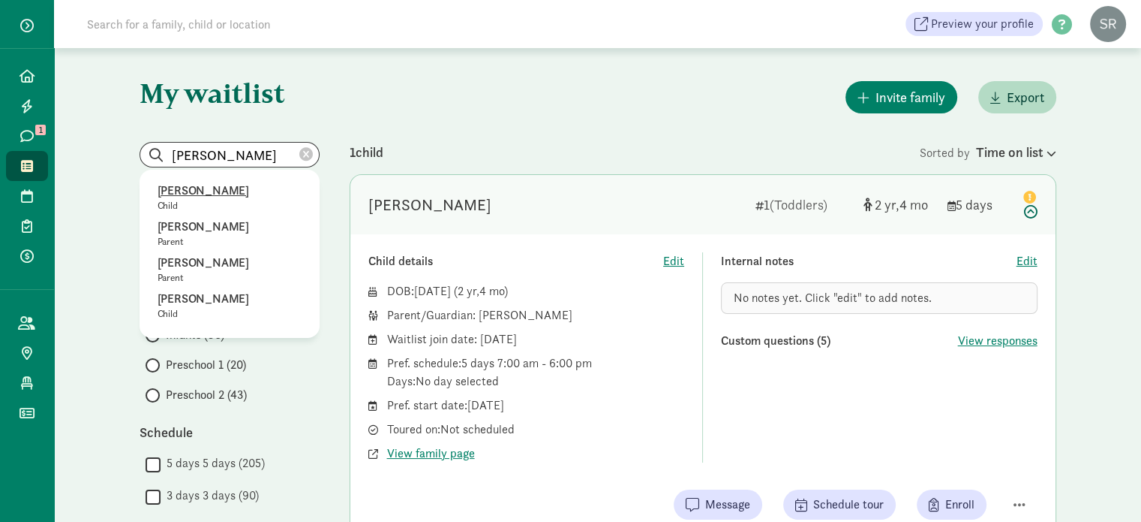
click at [176, 189] on p "[PERSON_NAME]" at bounding box center [230, 191] width 144 height 18
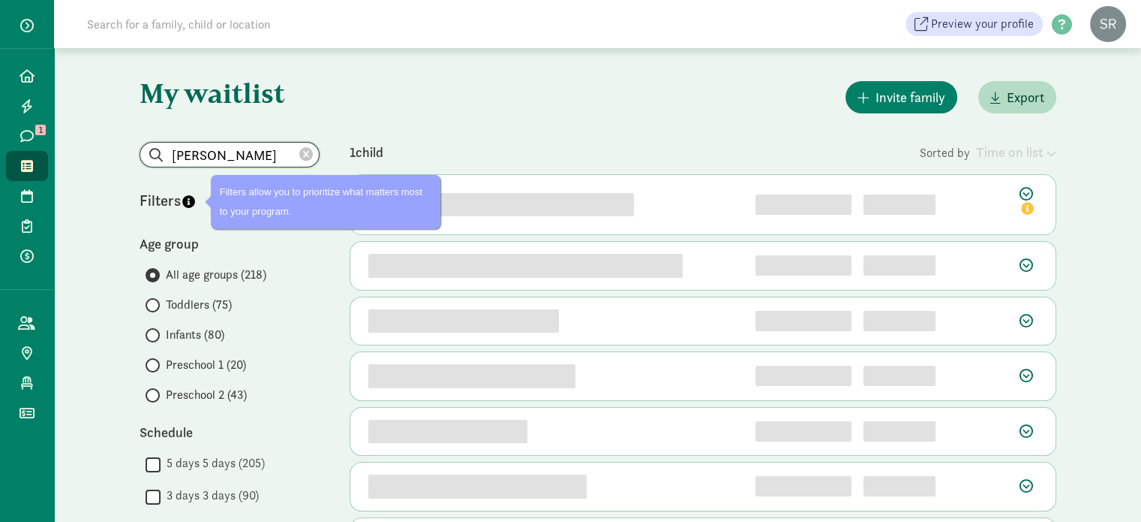
click at [226, 158] on input "[PERSON_NAME]" at bounding box center [229, 155] width 179 height 24
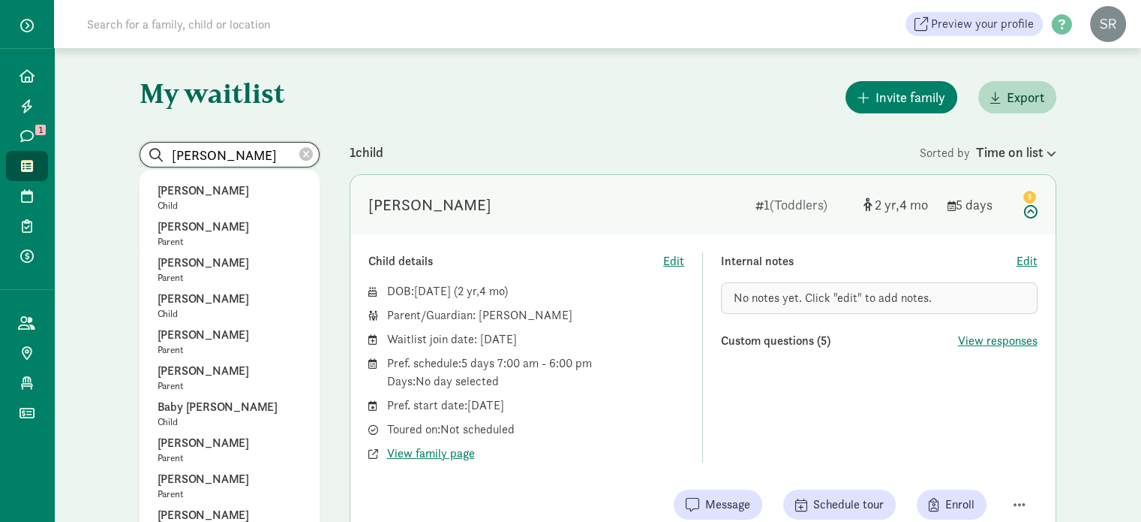
click at [226, 158] on input "[PERSON_NAME]" at bounding box center [229, 155] width 179 height 24
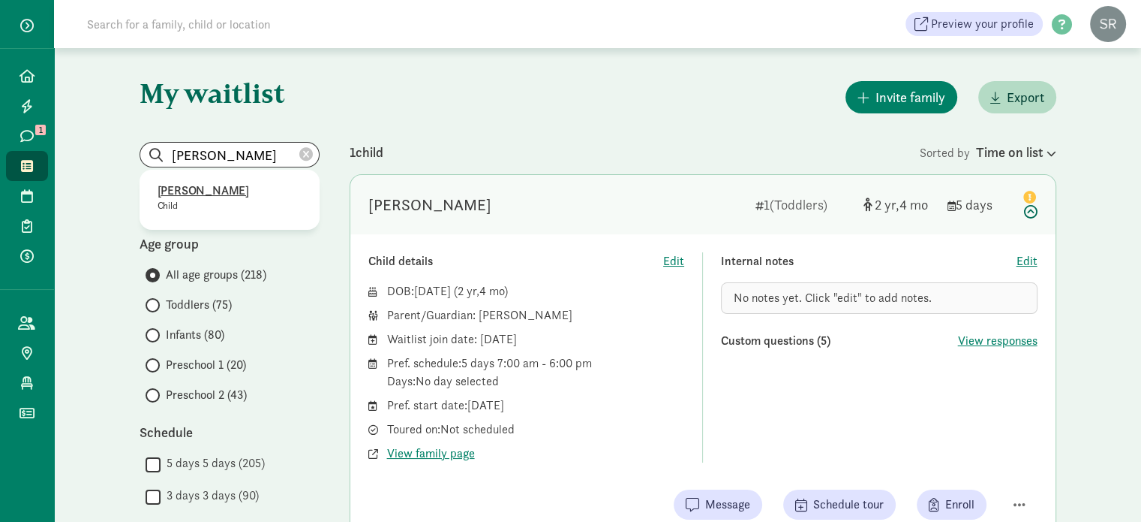
click at [199, 191] on p "[PERSON_NAME]" at bounding box center [230, 191] width 144 height 18
type input "[PERSON_NAME]"
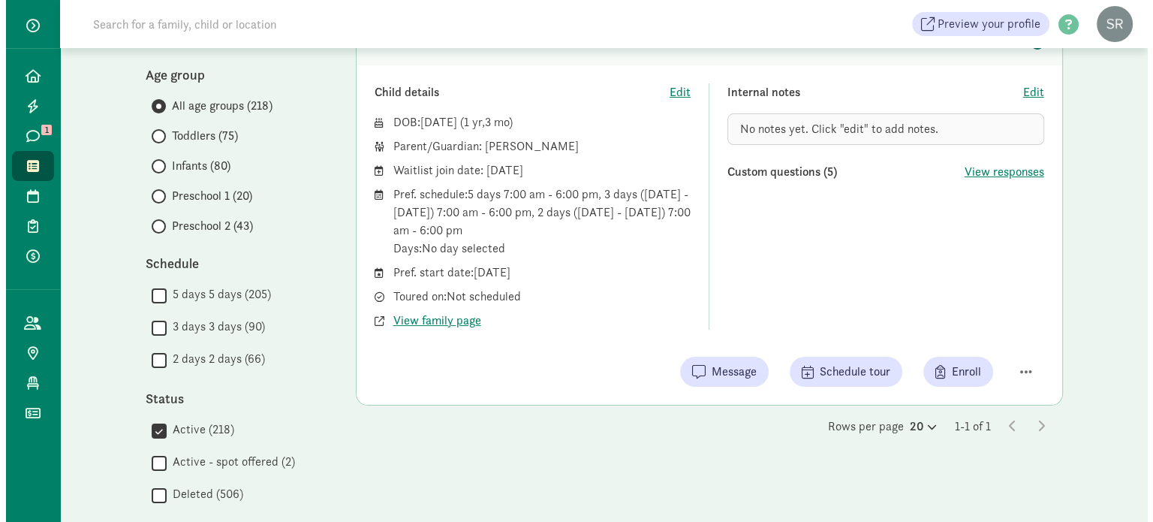
scroll to position [173, 0]
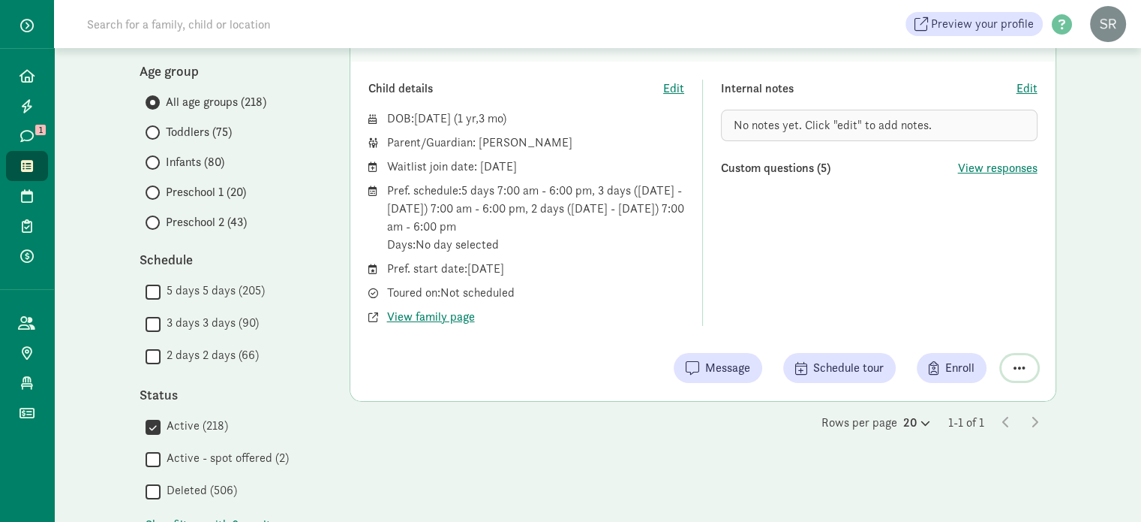
click at [1016, 368] on span "button" at bounding box center [1020, 368] width 12 height 14
click at [969, 329] on div "Remove from list" at bounding box center [967, 329] width 116 height 18
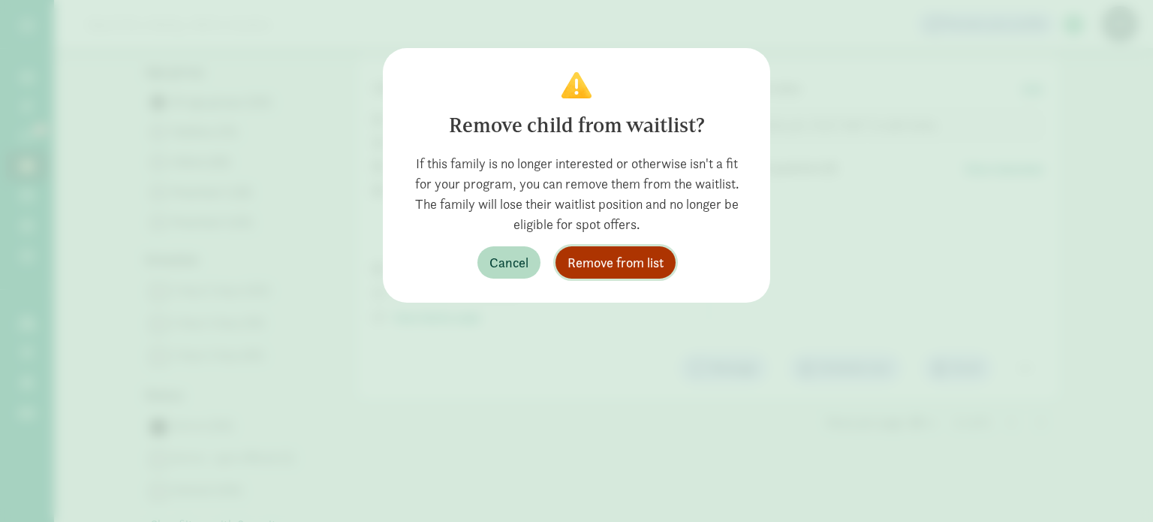
click at [654, 266] on span "Remove from list" at bounding box center [615, 262] width 96 height 20
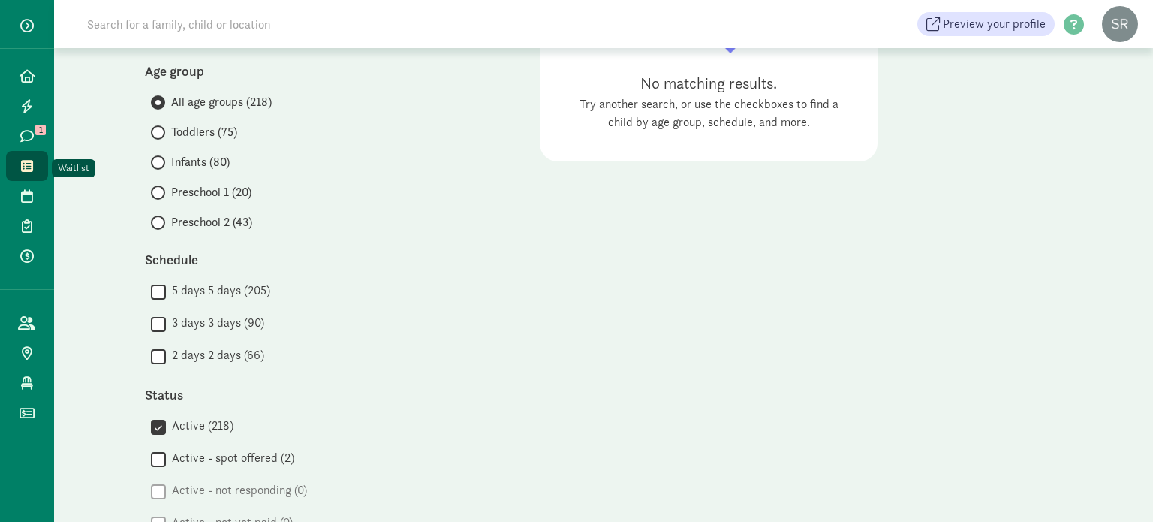
click at [17, 160] on link "Waitlist" at bounding box center [27, 166] width 42 height 30
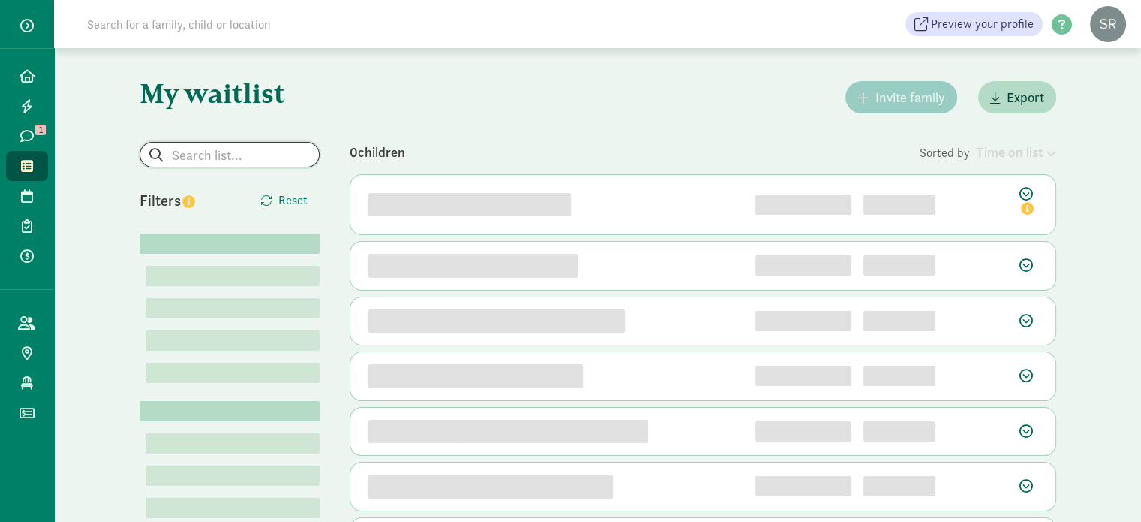
click at [227, 143] on input "search" at bounding box center [229, 155] width 179 height 24
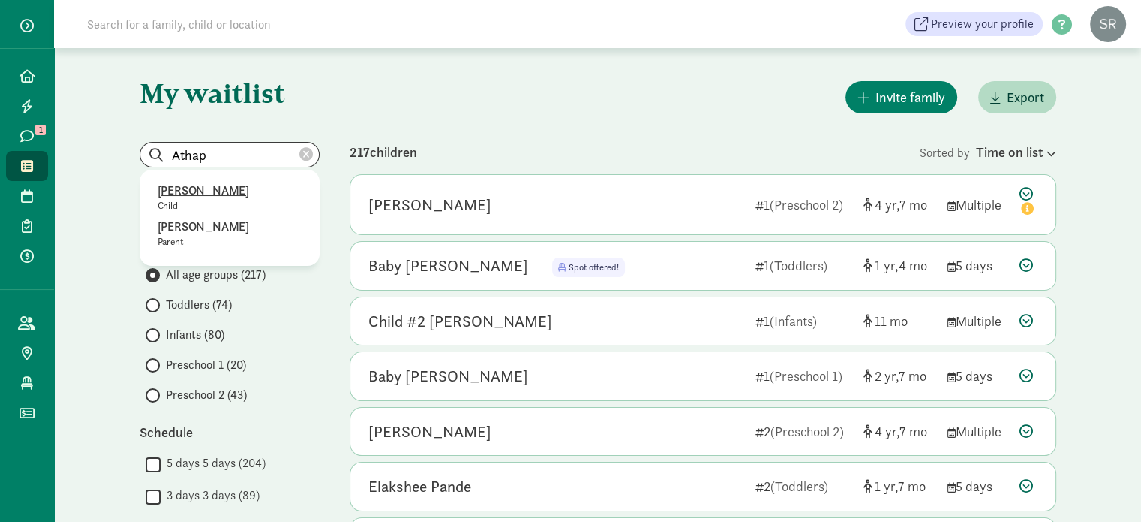
click at [214, 191] on p "[PERSON_NAME]" at bounding box center [230, 191] width 144 height 18
type input "[PERSON_NAME]"
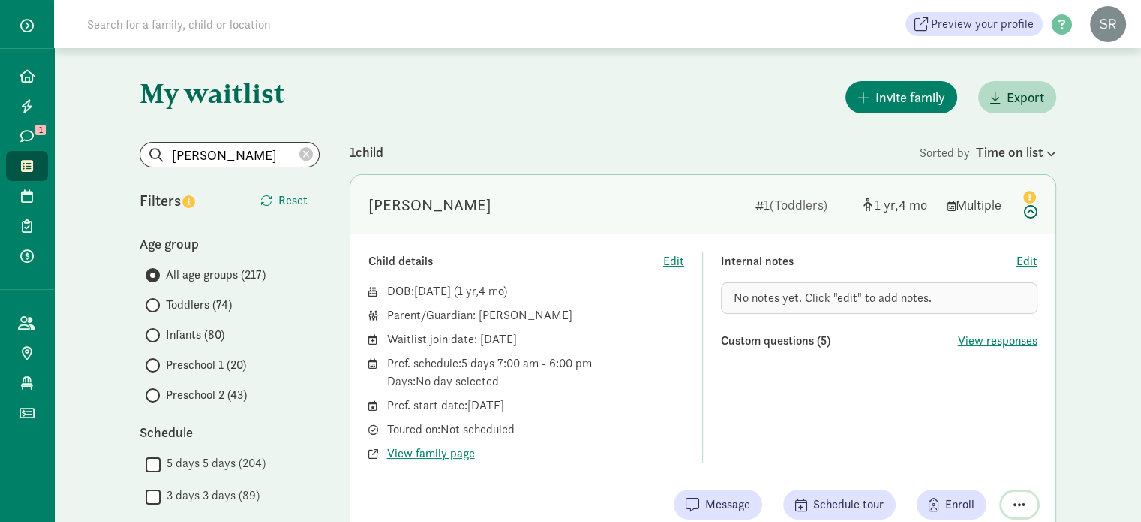
click at [1012, 502] on button "button" at bounding box center [1020, 504] width 36 height 26
click at [987, 466] on div "Remove from list" at bounding box center [967, 466] width 116 height 18
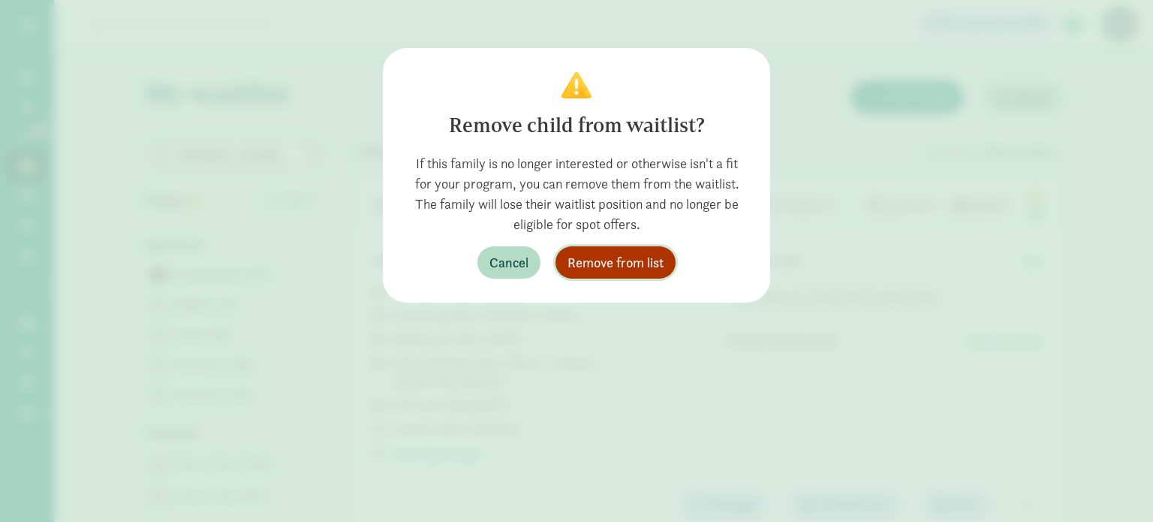
click at [639, 260] on span "Remove from list" at bounding box center [615, 262] width 96 height 20
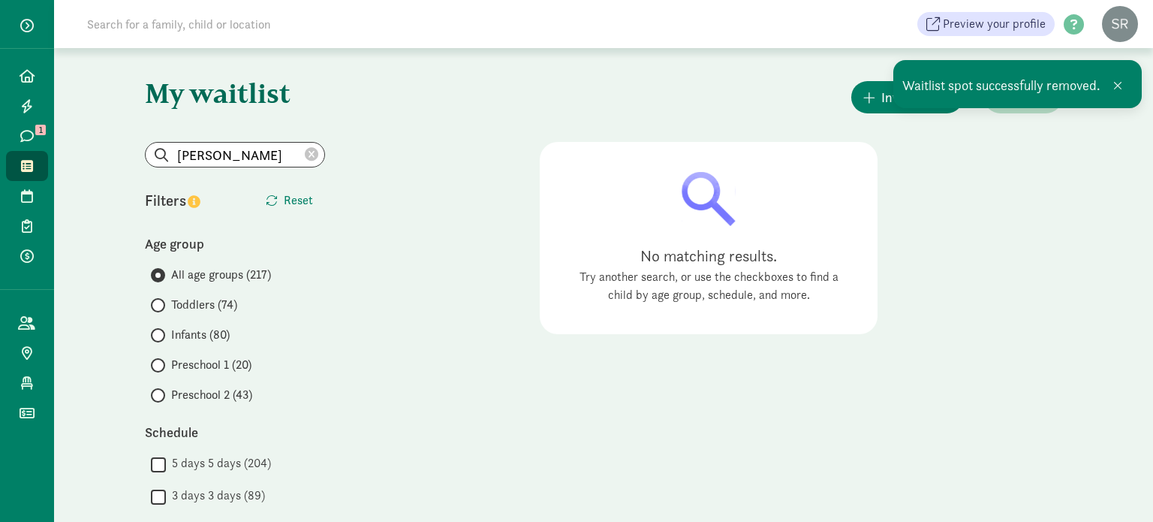
click at [313, 158] on icon at bounding box center [312, 155] width 14 height 14
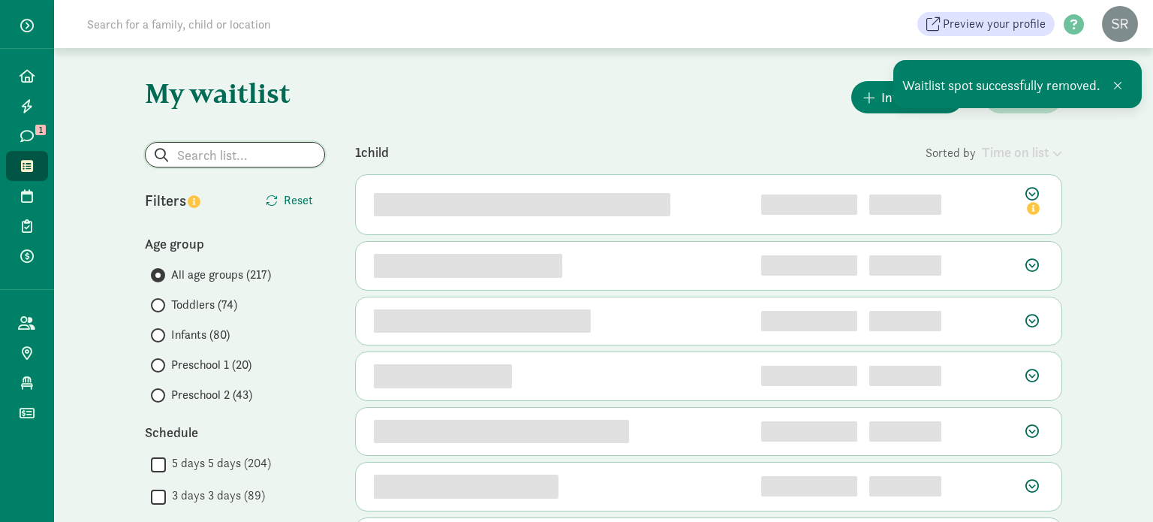
click at [284, 154] on input "search" at bounding box center [235, 155] width 179 height 24
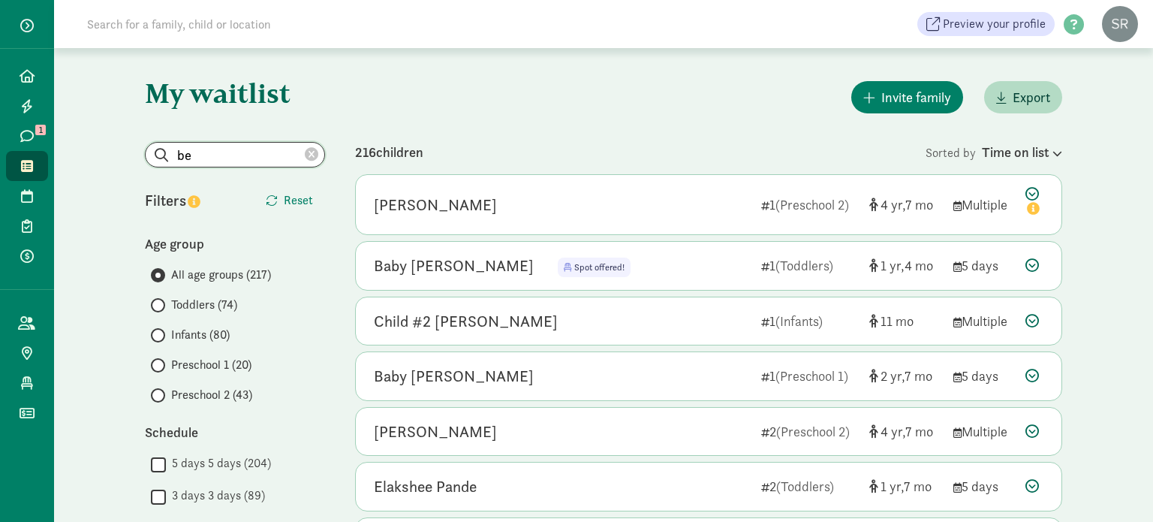
type input "b"
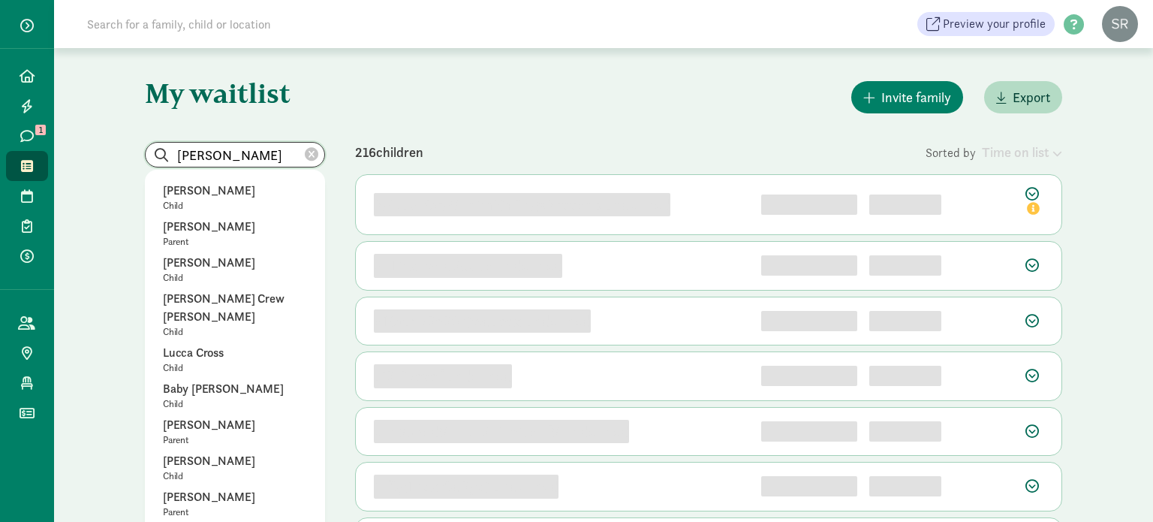
click at [244, 157] on input "cruz" at bounding box center [235, 155] width 179 height 24
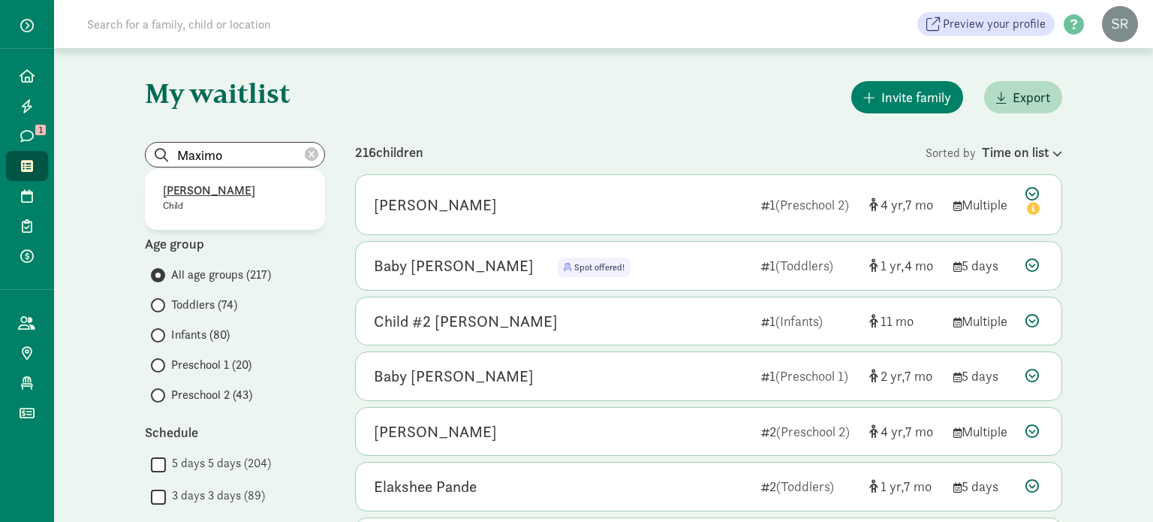
click at [217, 188] on p "Maximos Miller" at bounding box center [235, 191] width 144 height 18
type input "Maximos Miller"
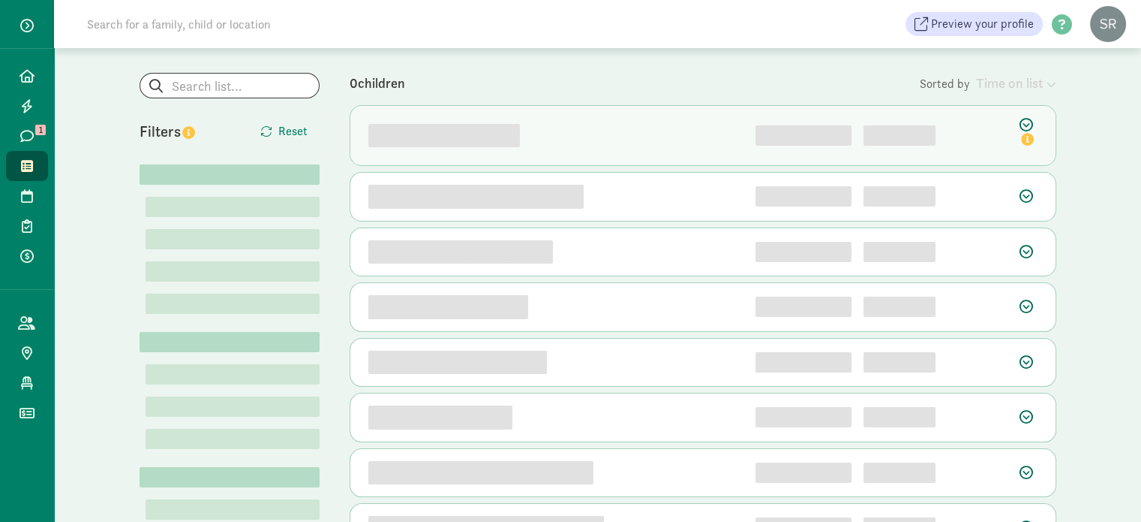
scroll to position [71, 0]
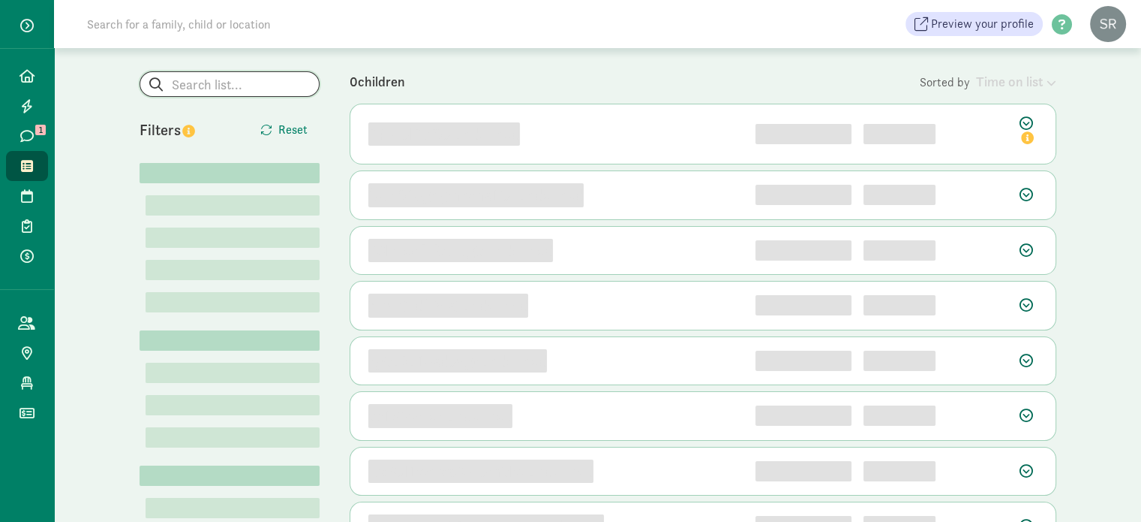
click at [251, 89] on input "search" at bounding box center [229, 84] width 179 height 24
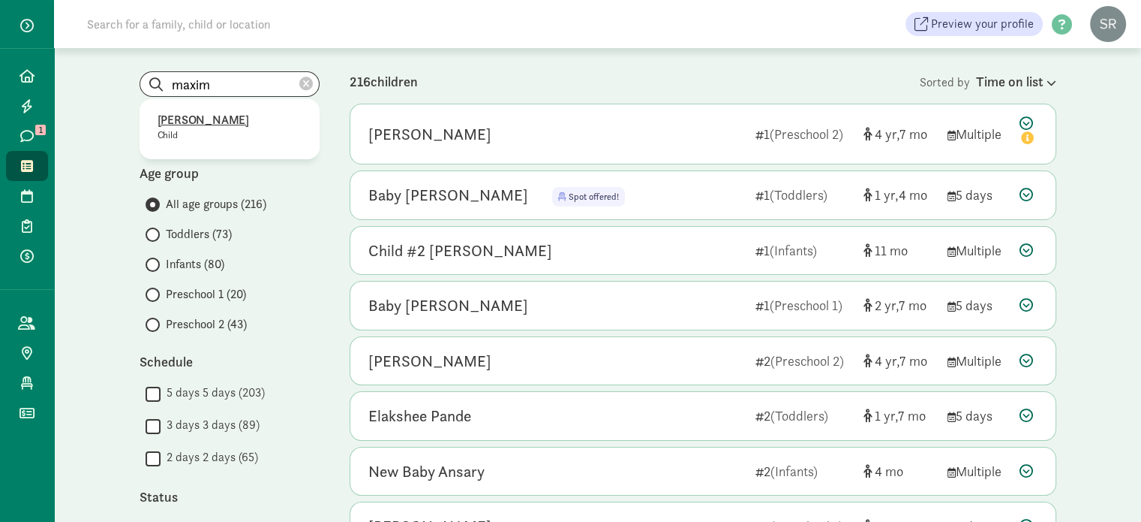
click at [213, 114] on p "[PERSON_NAME]" at bounding box center [230, 120] width 144 height 18
type input "[PERSON_NAME]"
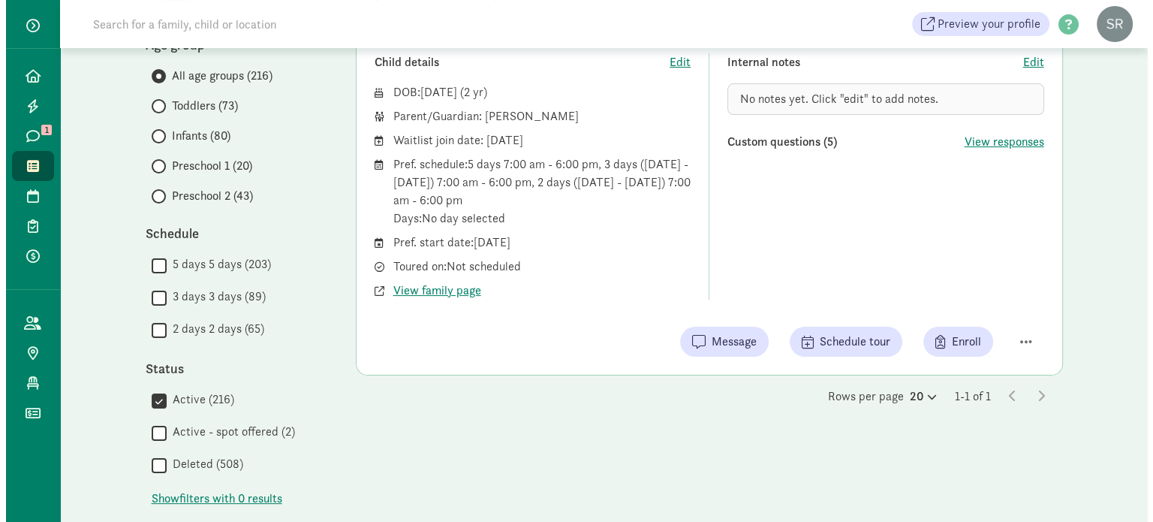
scroll to position [225, 0]
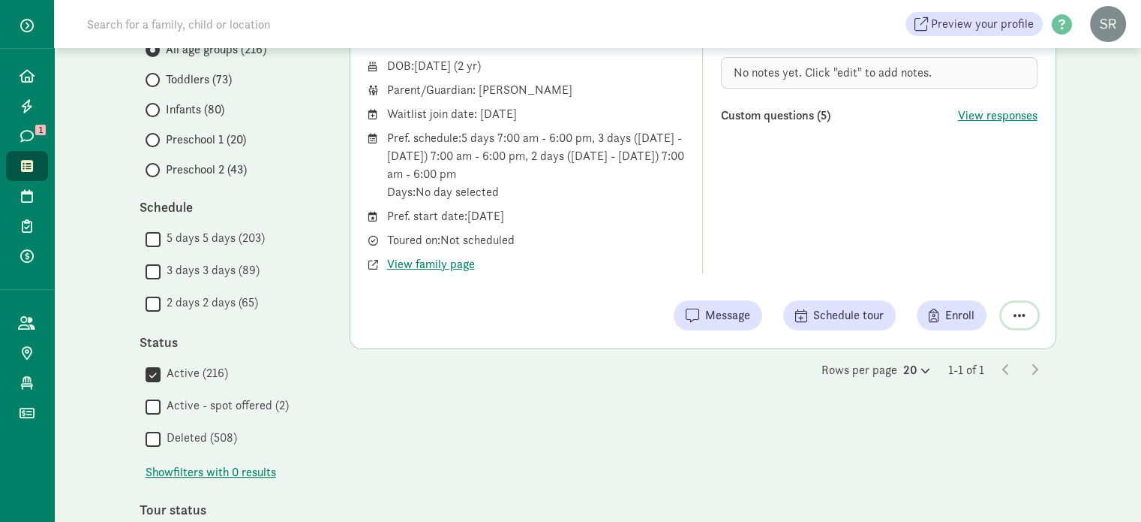
click at [1021, 316] on span "button" at bounding box center [1020, 315] width 12 height 14
click at [966, 278] on div "Remove from list" at bounding box center [967, 277] width 116 height 18
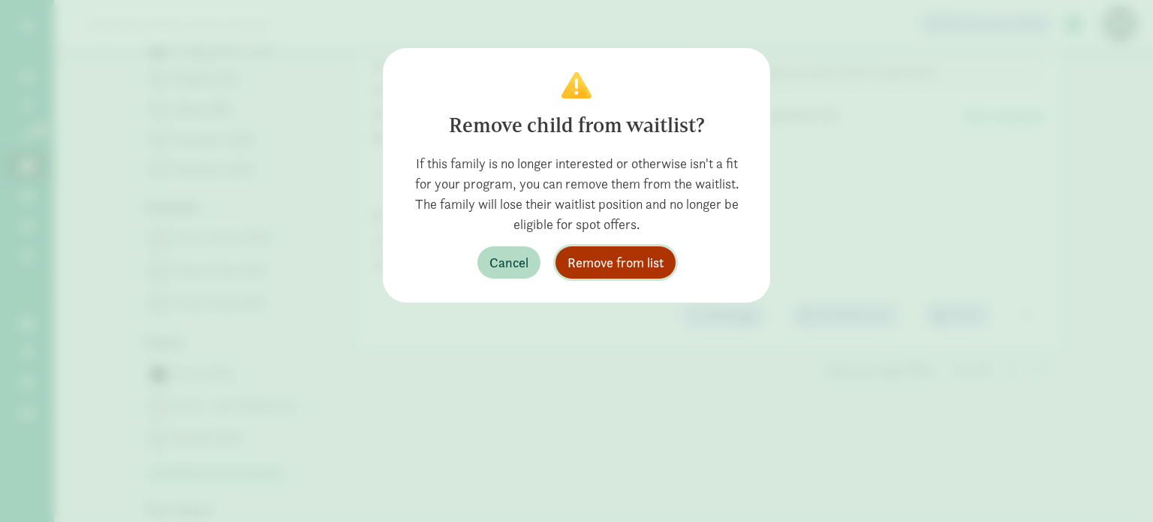
click at [672, 266] on button "Remove from list" at bounding box center [615, 262] width 120 height 32
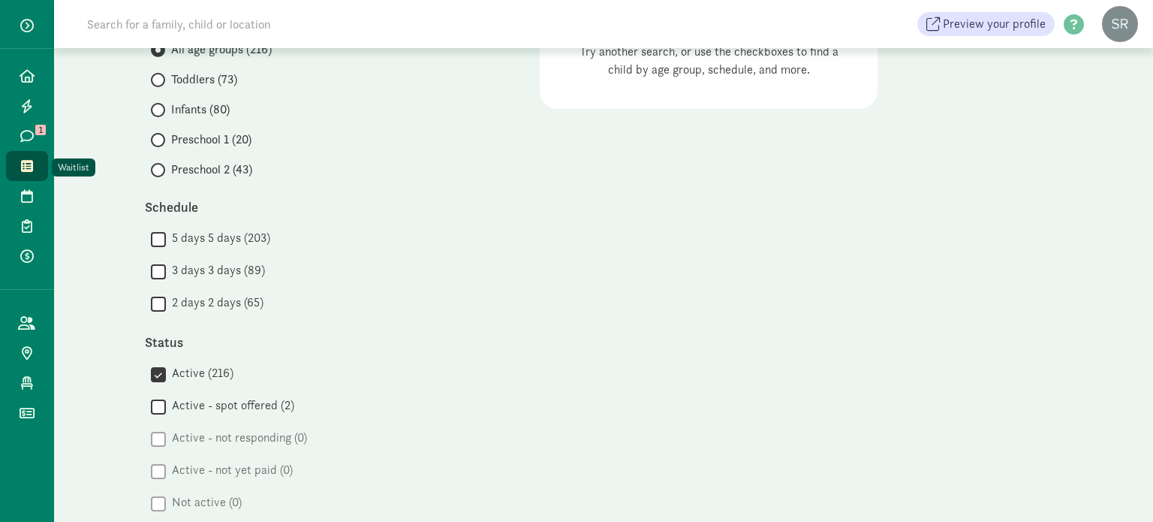
click at [24, 162] on icon at bounding box center [27, 166] width 12 height 14
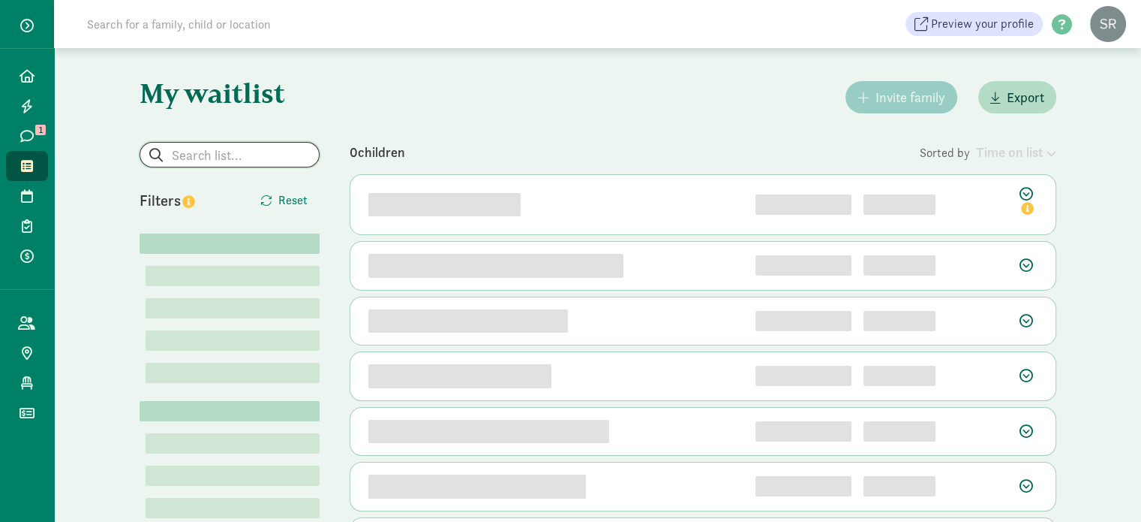
click at [264, 147] on input "search" at bounding box center [229, 155] width 179 height 24
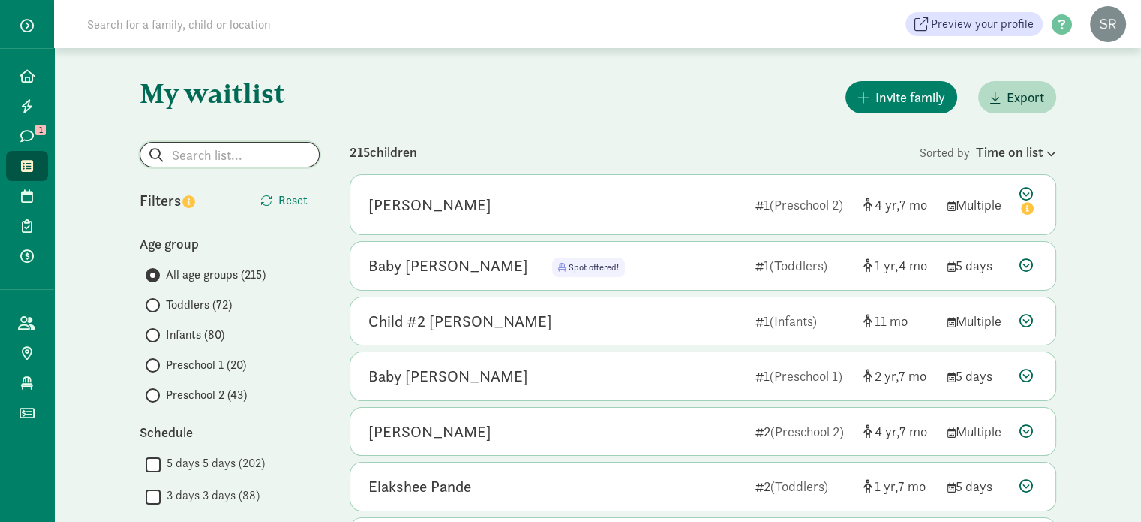
click at [203, 159] on input "search" at bounding box center [229, 155] width 179 height 24
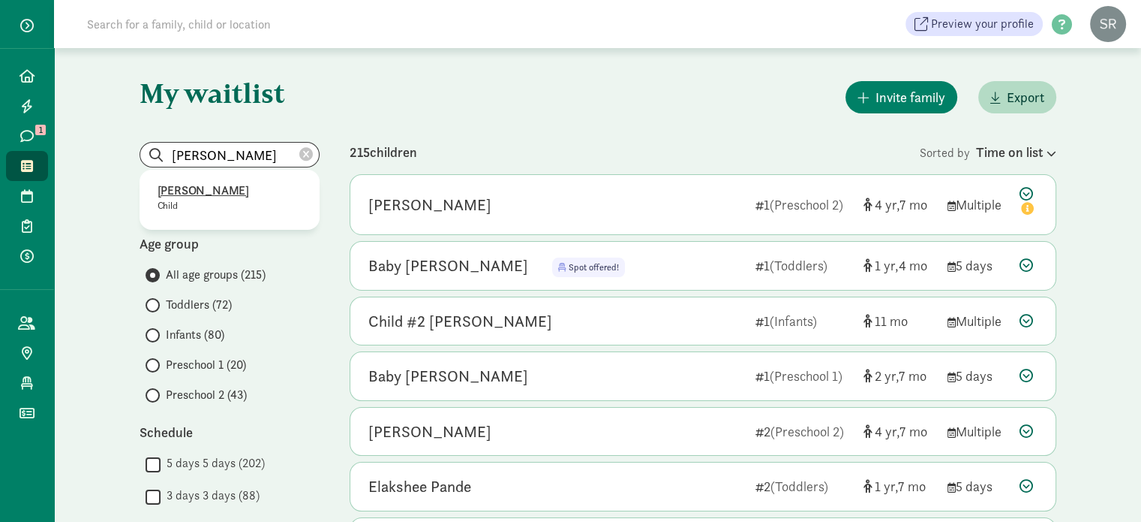
click at [161, 188] on p "Leo Zhu" at bounding box center [230, 191] width 144 height 18
type input "Leo Zhu"
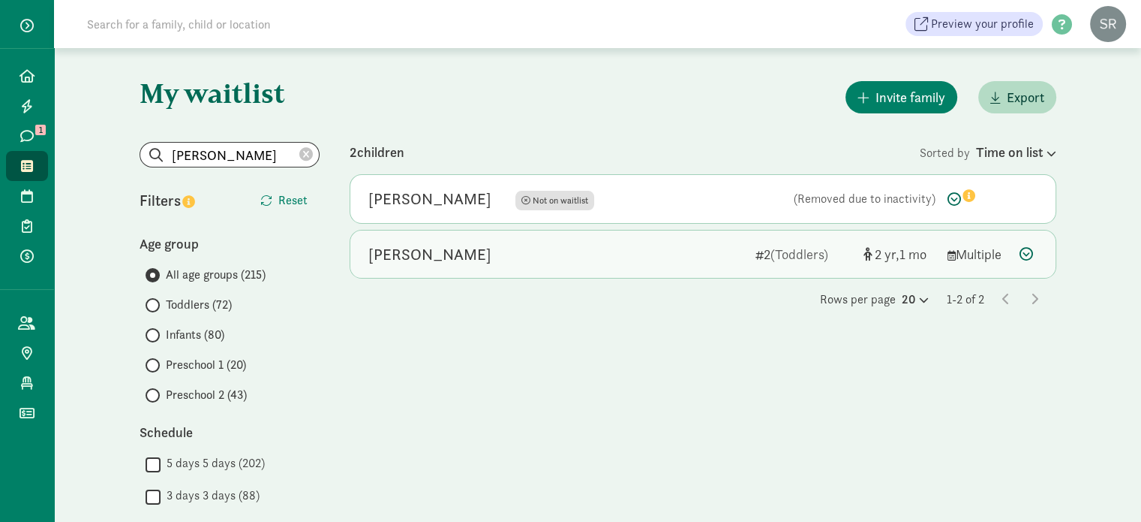
click at [695, 263] on div "Leo Zhu" at bounding box center [555, 254] width 375 height 24
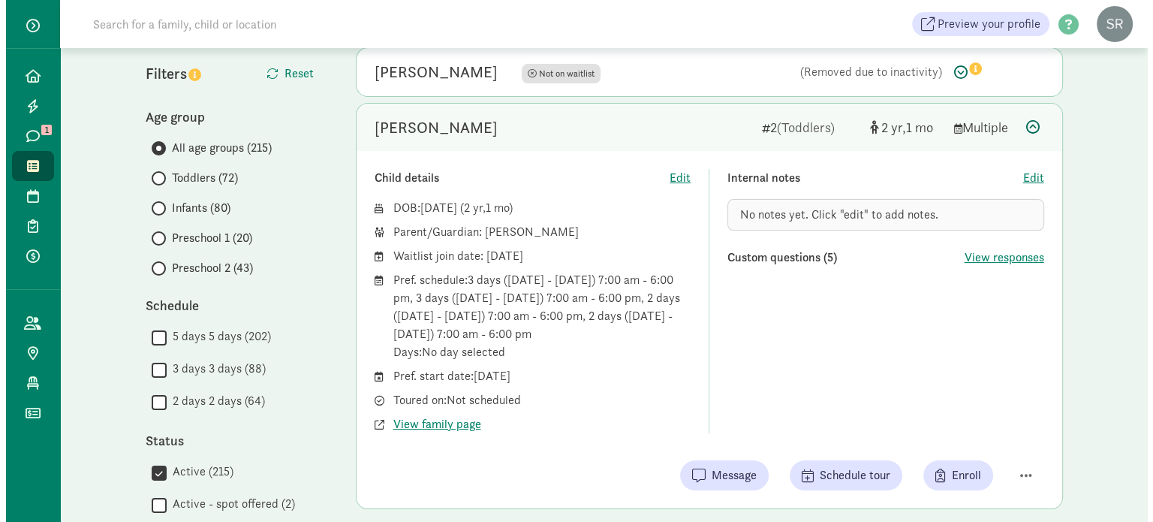
scroll to position [150, 0]
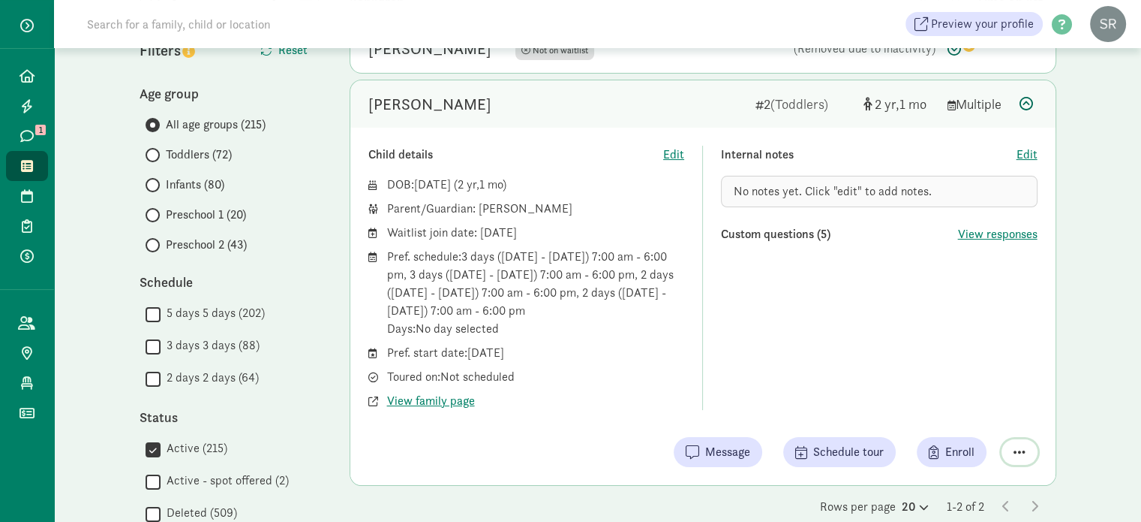
click at [1019, 458] on span "button" at bounding box center [1020, 452] width 12 height 14
click at [987, 415] on div "Remove from list" at bounding box center [967, 413] width 116 height 18
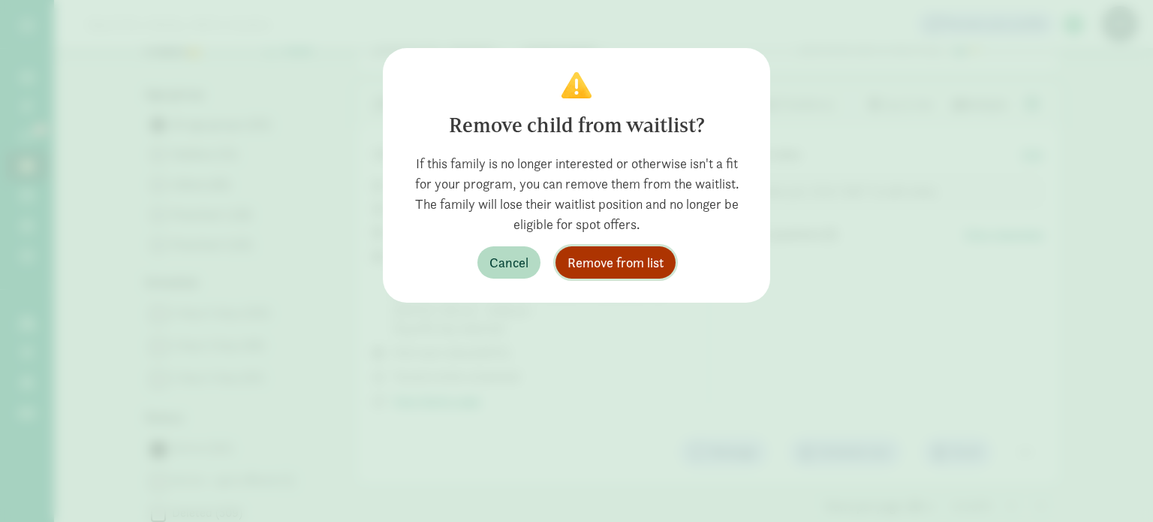
click at [597, 248] on button "Remove from list" at bounding box center [615, 262] width 120 height 32
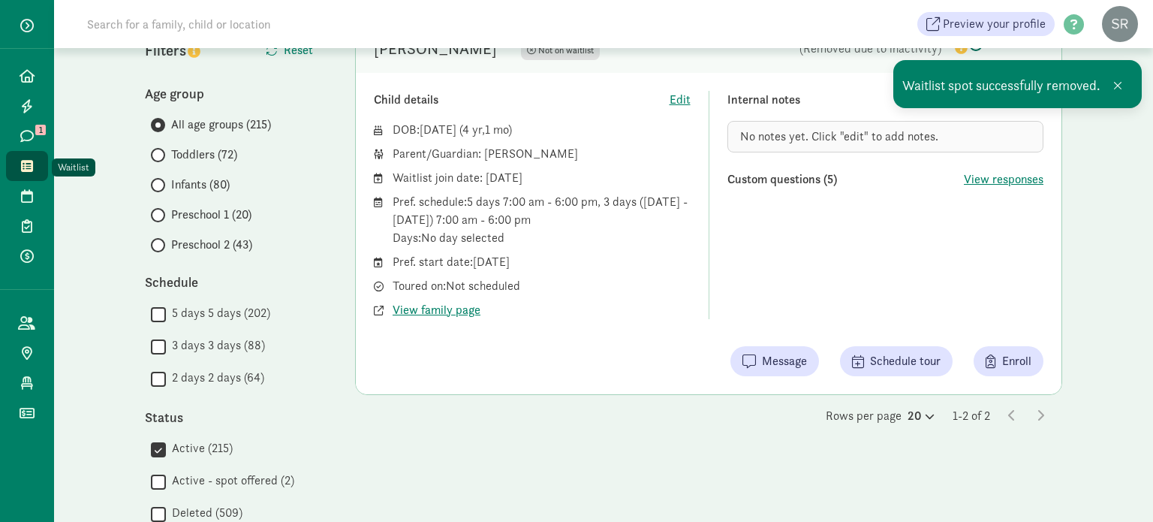
click at [29, 159] on icon at bounding box center [27, 166] width 12 height 14
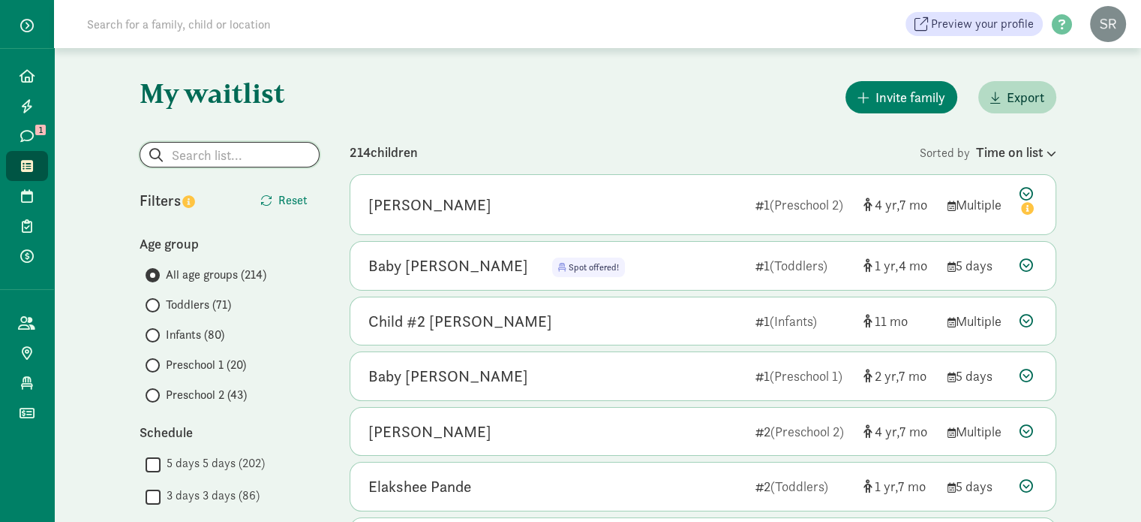
click at [223, 151] on input "search" at bounding box center [229, 155] width 179 height 24
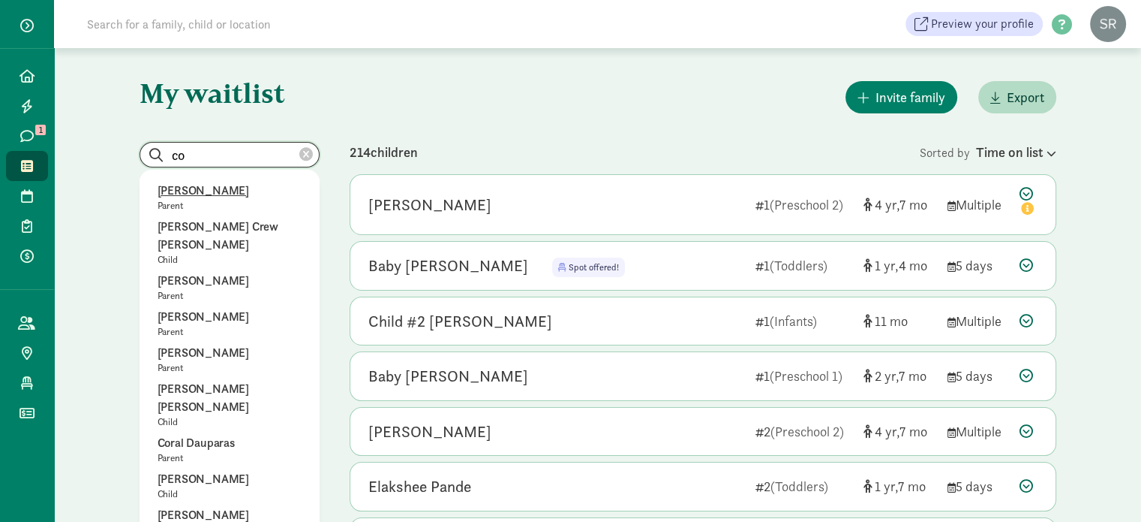
type input "c"
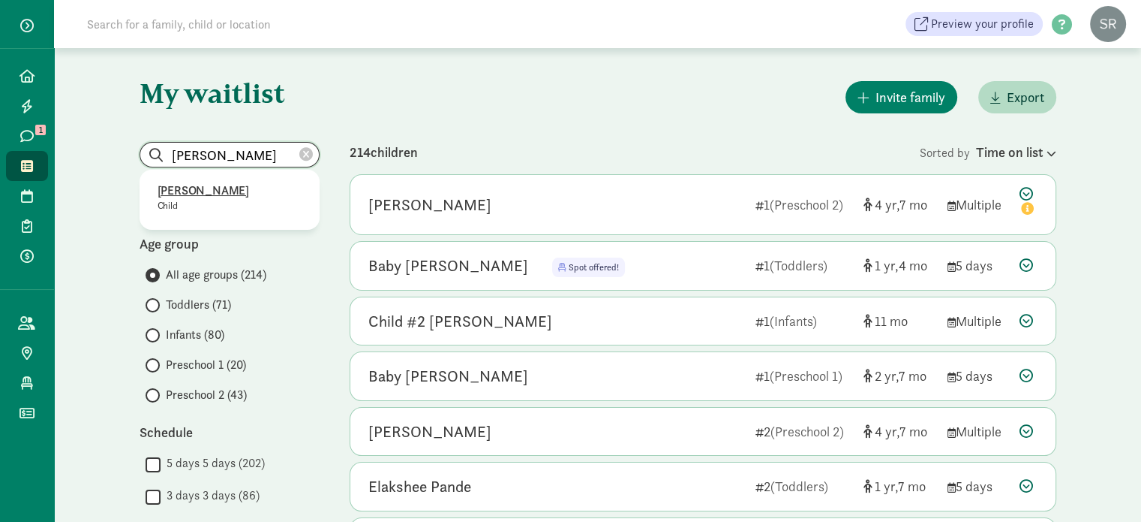
type input "Allen Yin"
click at [170, 189] on p "Allen Yin" at bounding box center [230, 191] width 144 height 18
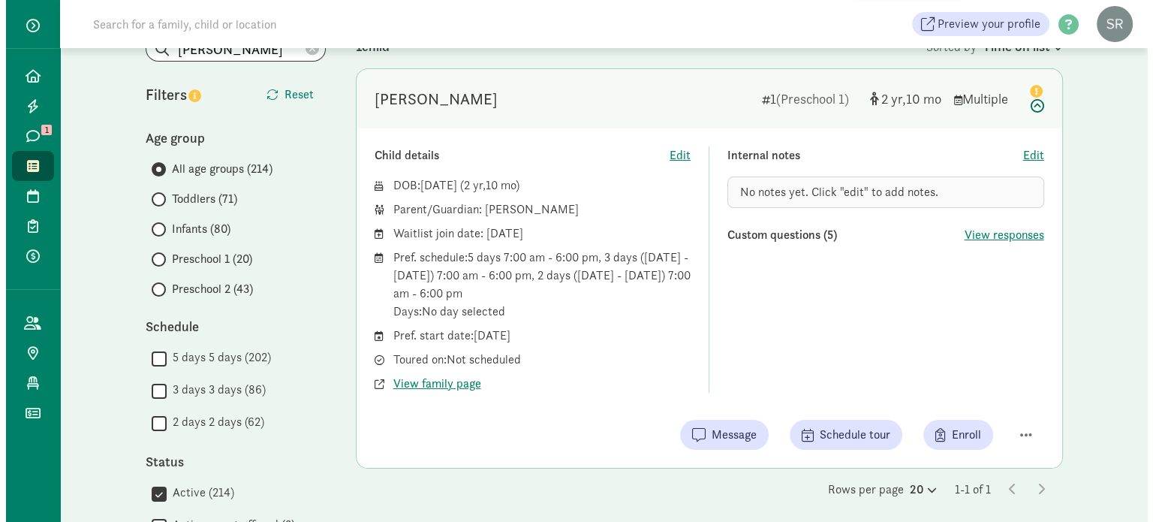
scroll to position [150, 0]
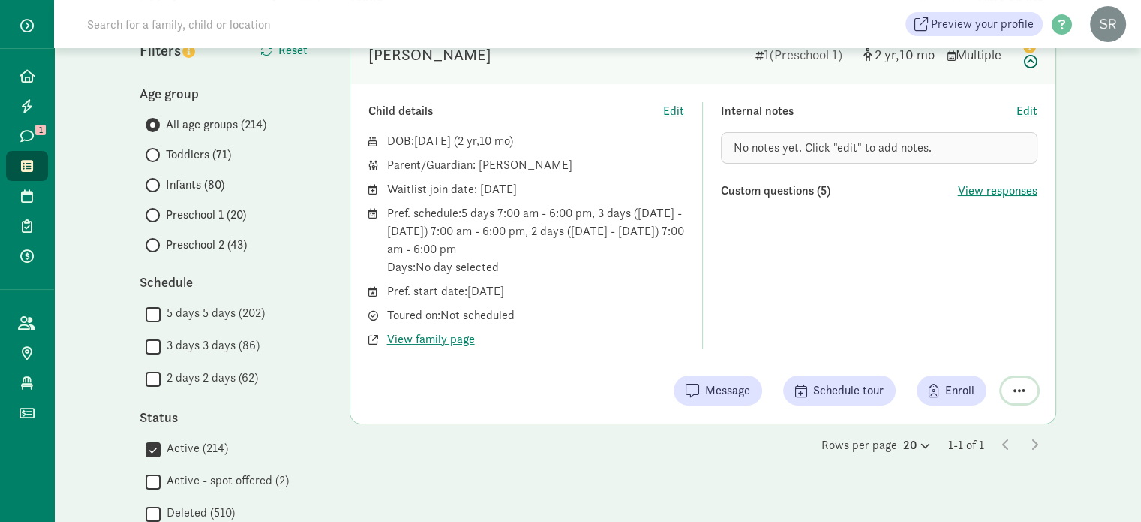
click at [1024, 389] on span "button" at bounding box center [1020, 390] width 12 height 14
click at [967, 348] on div "Remove from list" at bounding box center [967, 352] width 116 height 18
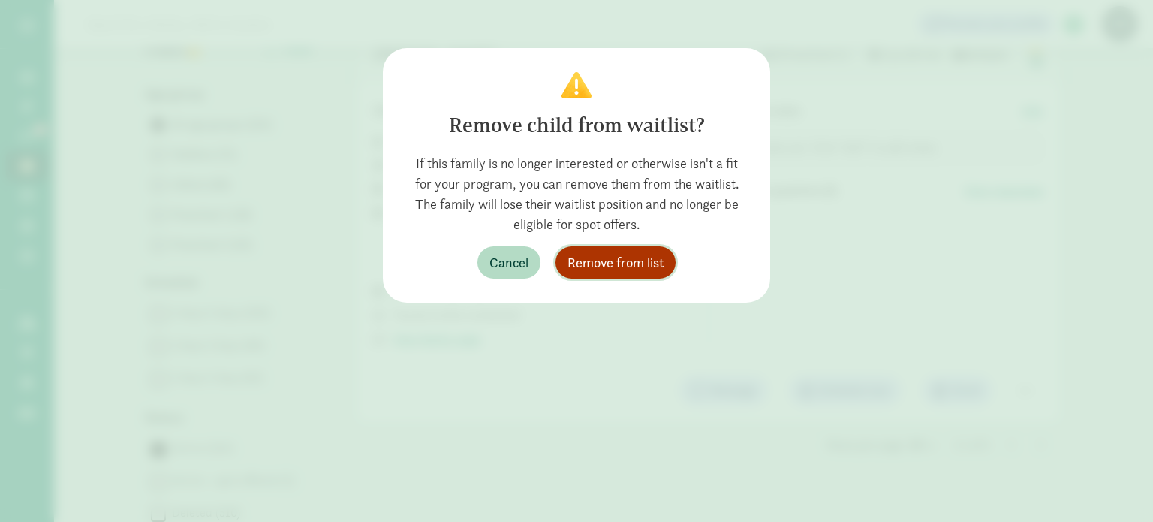
click at [615, 272] on button "Remove from list" at bounding box center [615, 262] width 120 height 32
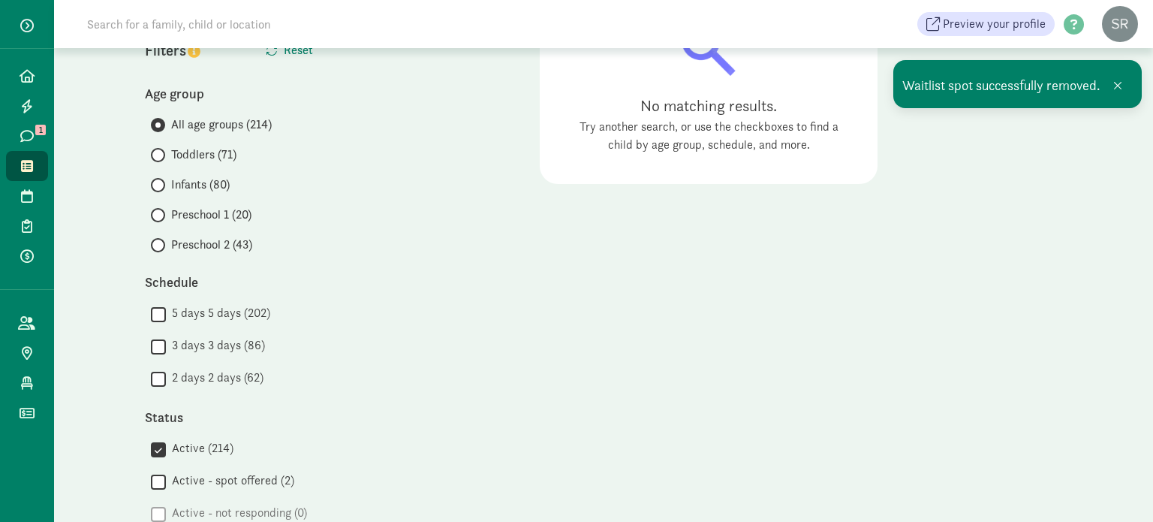
click at [27, 172] on icon at bounding box center [27, 166] width 12 height 14
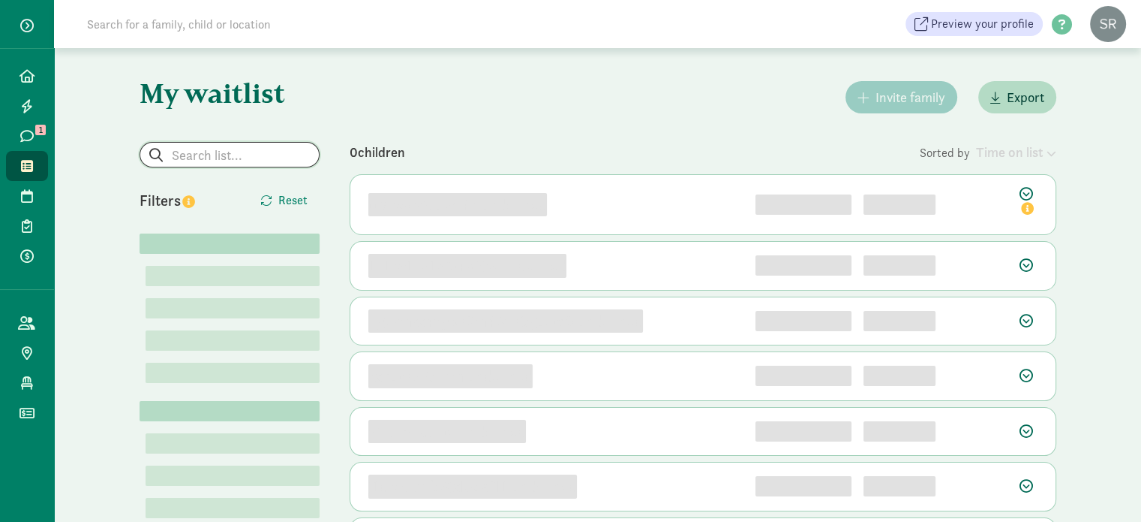
click at [174, 158] on input "search" at bounding box center [229, 155] width 179 height 24
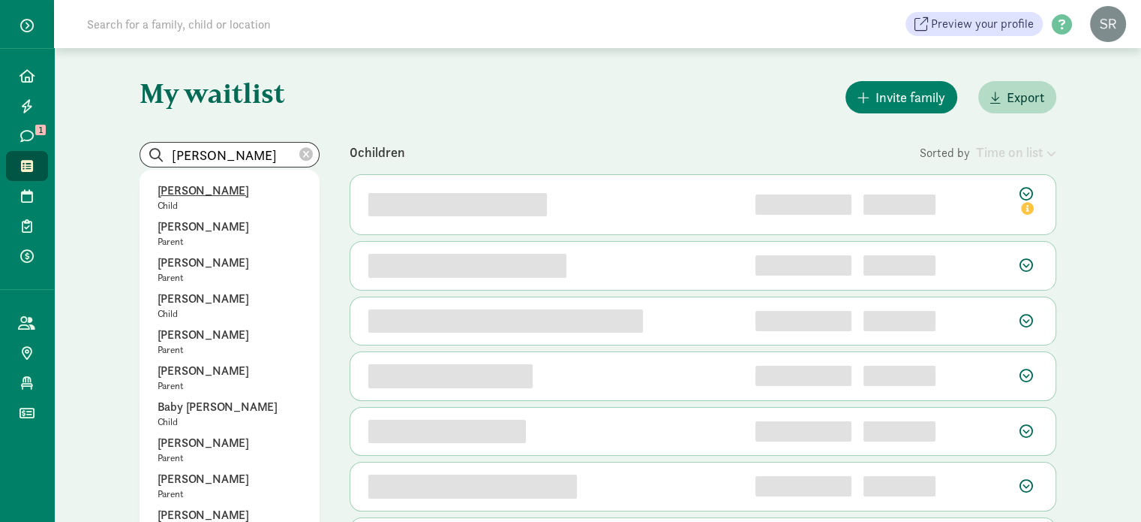
click at [205, 188] on p "[PERSON_NAME]" at bounding box center [230, 191] width 144 height 18
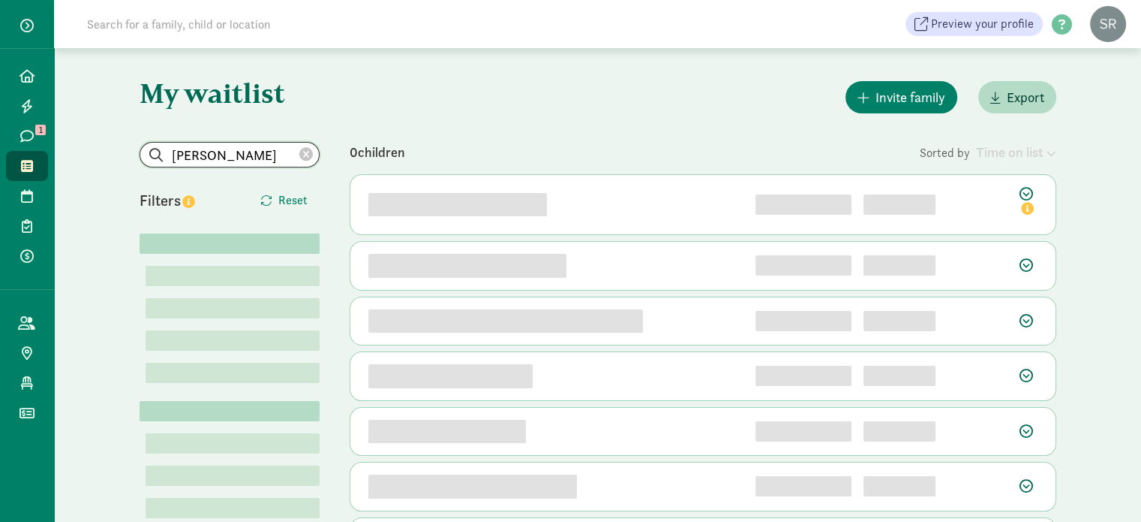
click at [230, 158] on input "[PERSON_NAME]" at bounding box center [229, 155] width 179 height 24
click at [230, 155] on input "[PERSON_NAME]" at bounding box center [229, 155] width 179 height 24
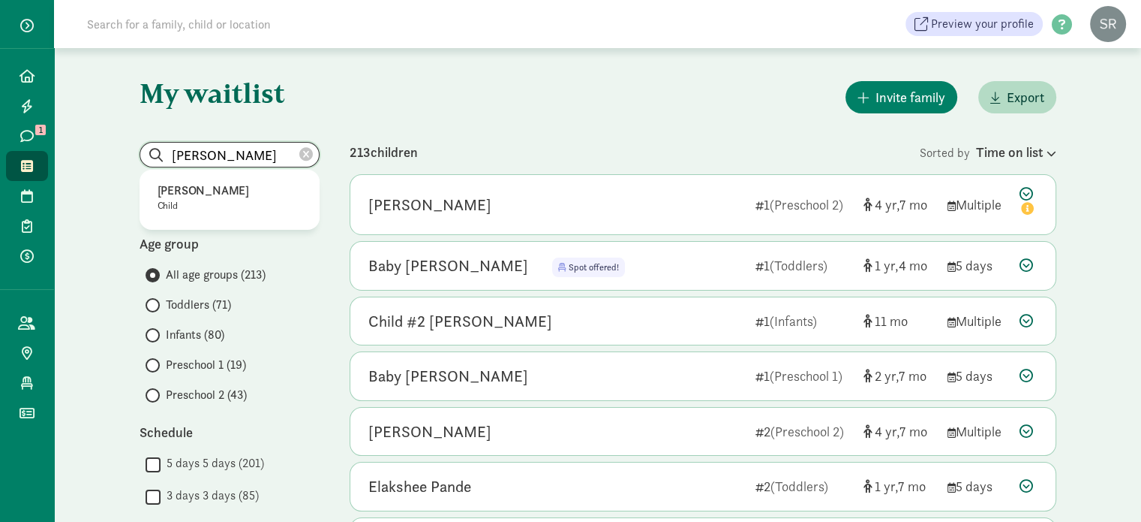
click at [197, 150] on input "[PERSON_NAME]" at bounding box center [229, 155] width 179 height 24
drag, startPoint x: 149, startPoint y: 161, endPoint x: 121, endPoint y: 161, distance: 27.8
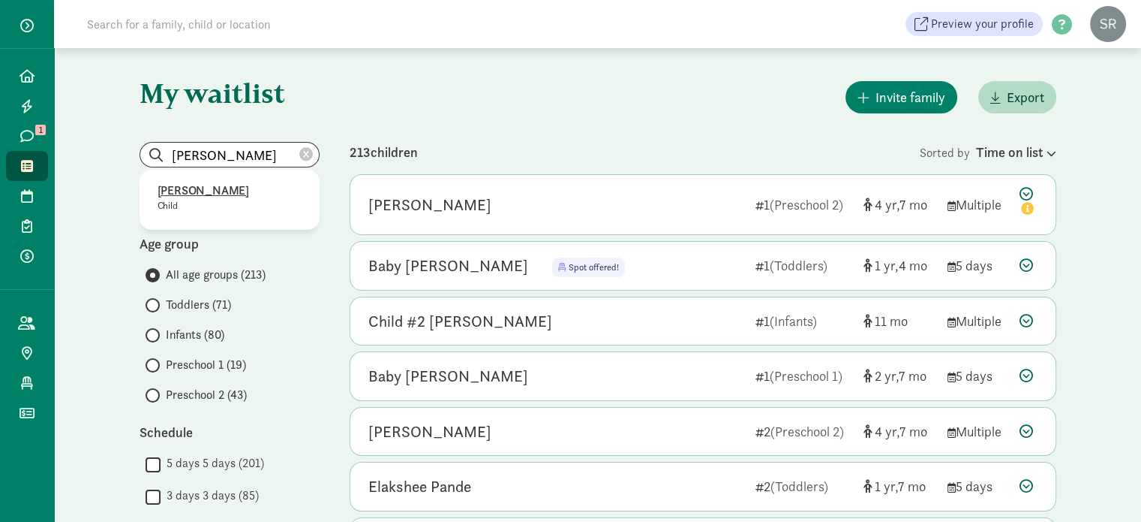
click at [186, 193] on p "[PERSON_NAME]" at bounding box center [230, 191] width 144 height 18
type input "[PERSON_NAME]"
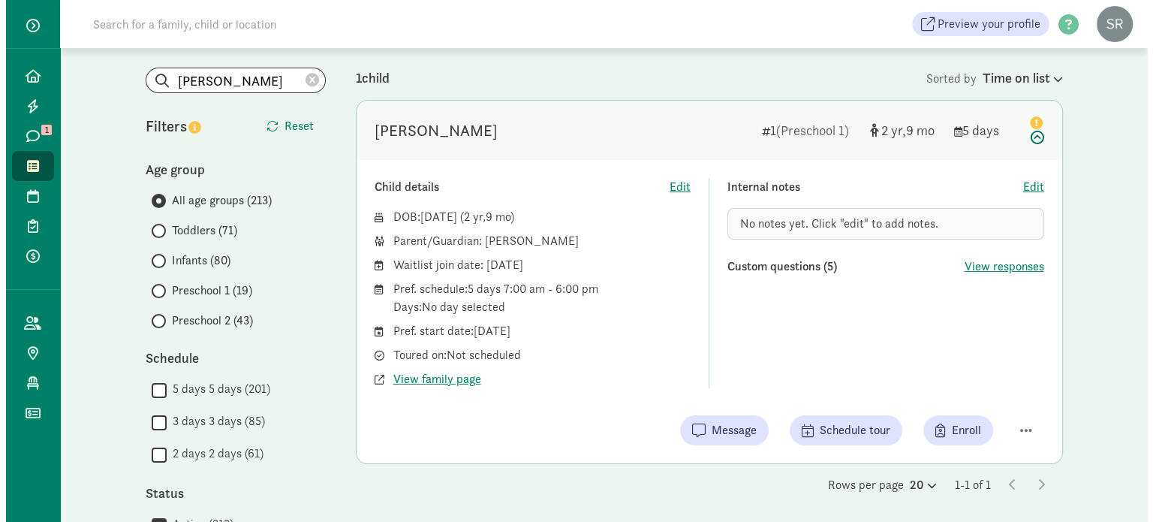
scroll to position [75, 0]
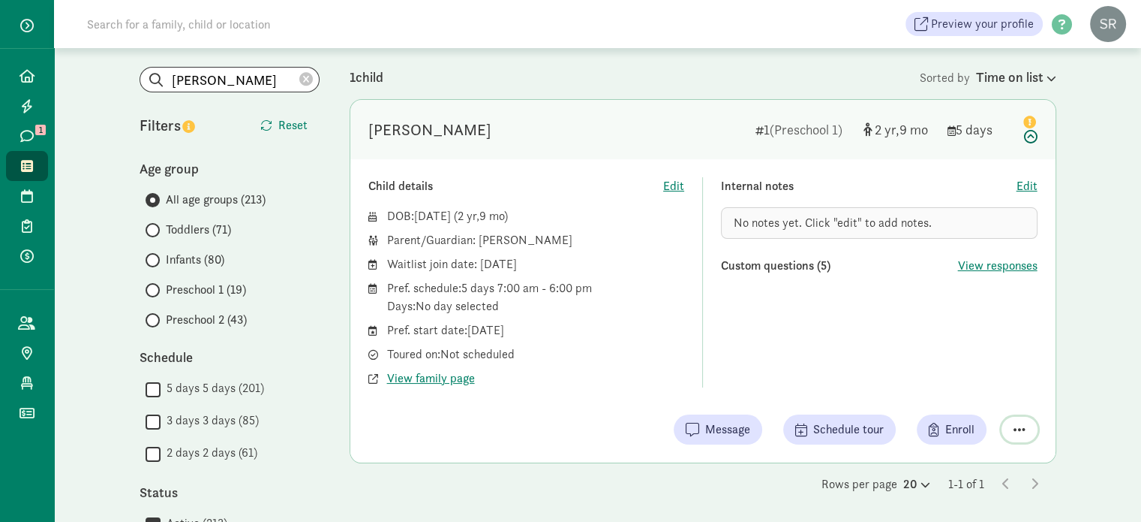
click at [1015, 429] on span "button" at bounding box center [1020, 429] width 12 height 14
click at [964, 393] on div "Remove from list" at bounding box center [967, 391] width 116 height 18
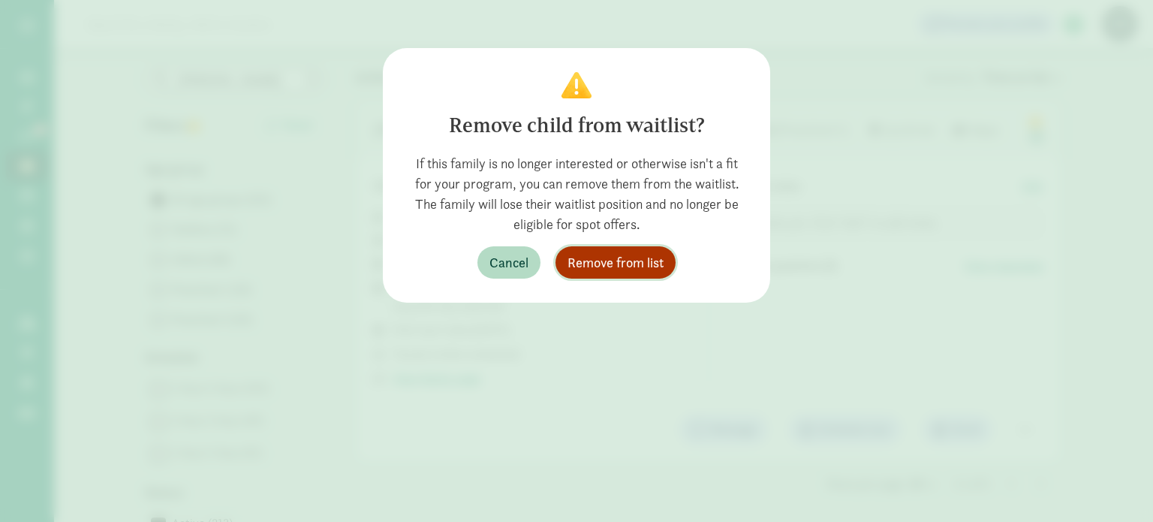
click at [621, 269] on span "Remove from list" at bounding box center [615, 262] width 96 height 20
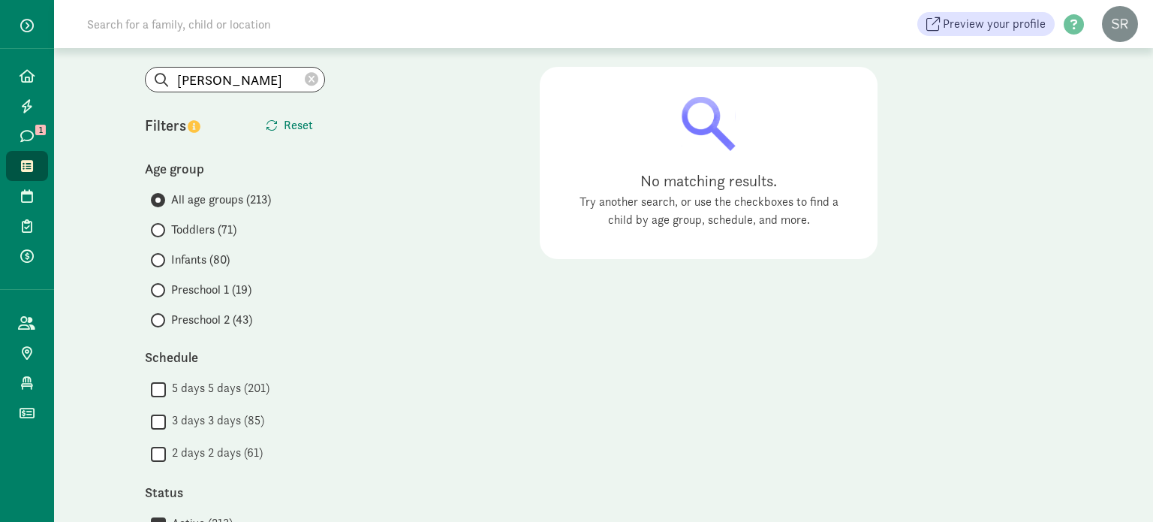
drag, startPoint x: 309, startPoint y: 80, endPoint x: 242, endPoint y: 82, distance: 66.8
click at [309, 80] on icon at bounding box center [312, 80] width 14 height 14
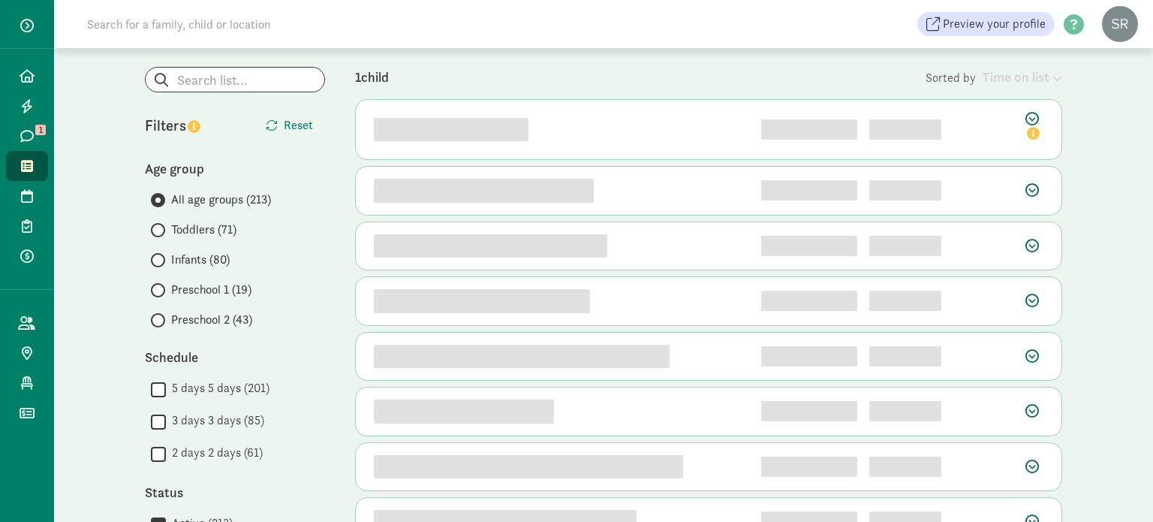
scroll to position [0, 0]
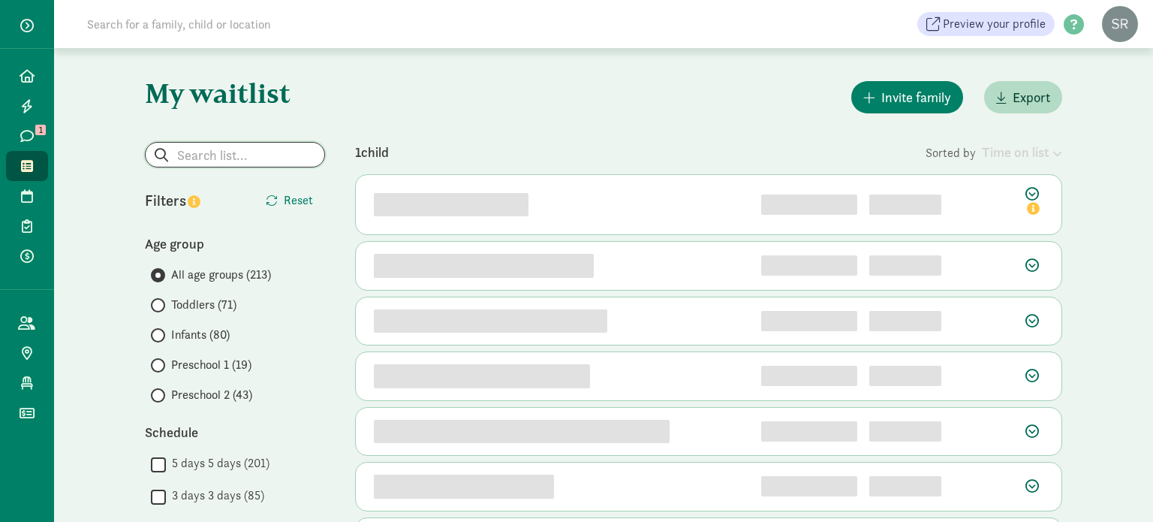
click at [218, 156] on input "search" at bounding box center [235, 155] width 179 height 24
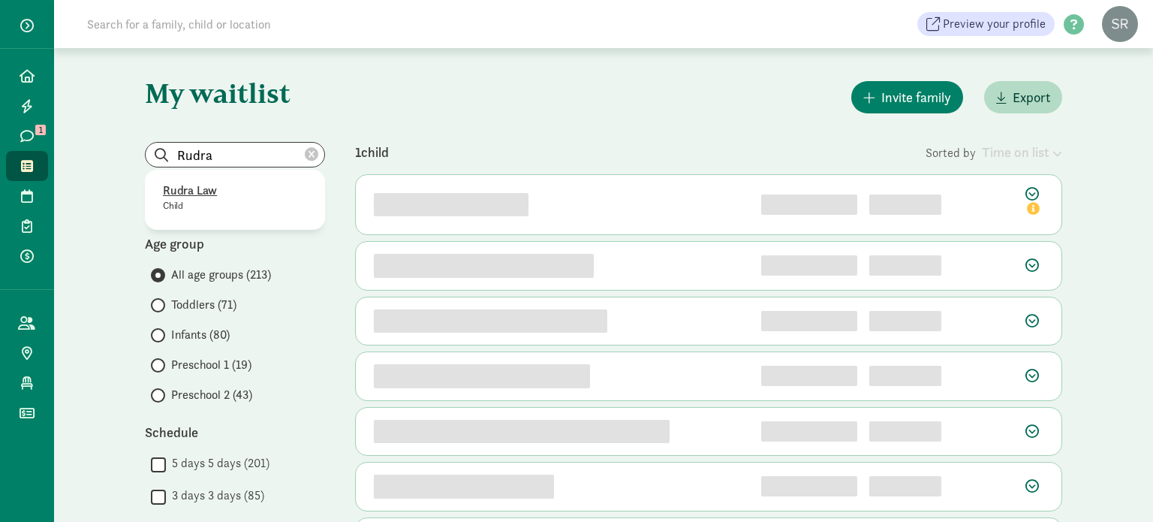
click at [200, 188] on p "Rudra Law" at bounding box center [235, 191] width 144 height 18
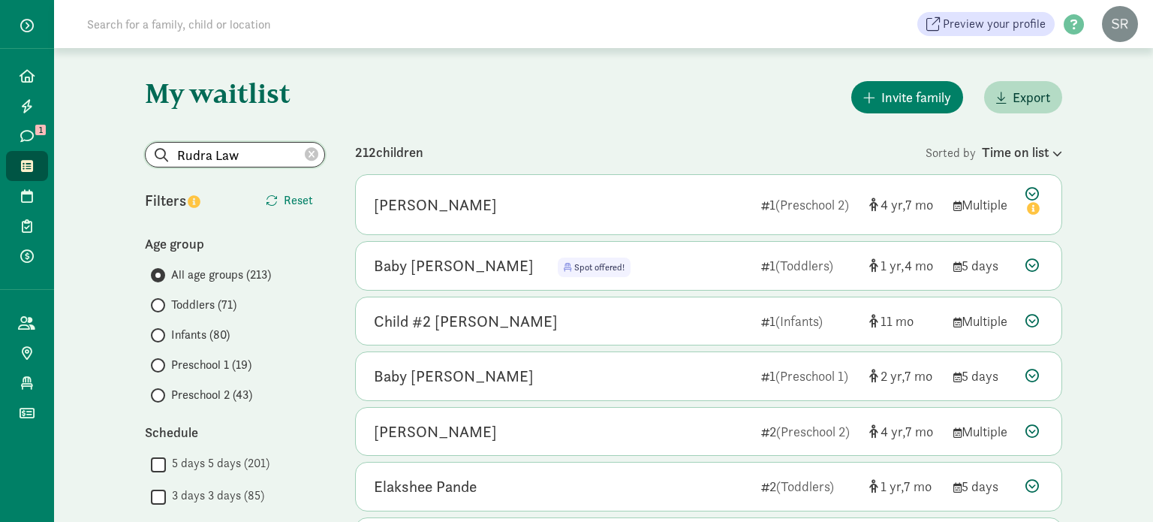
click at [243, 154] on input "Rudra Law" at bounding box center [235, 155] width 179 height 24
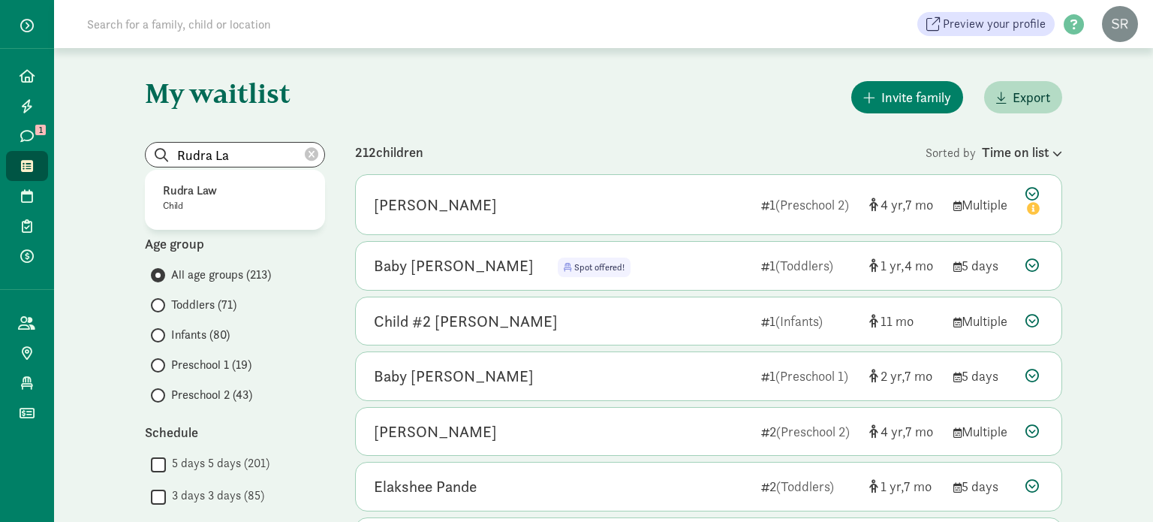
drag, startPoint x: 209, startPoint y: 188, endPoint x: 234, endPoint y: 188, distance: 24.8
click at [209, 188] on p "Rudra Law" at bounding box center [235, 191] width 144 height 18
type input "Rudra Law"
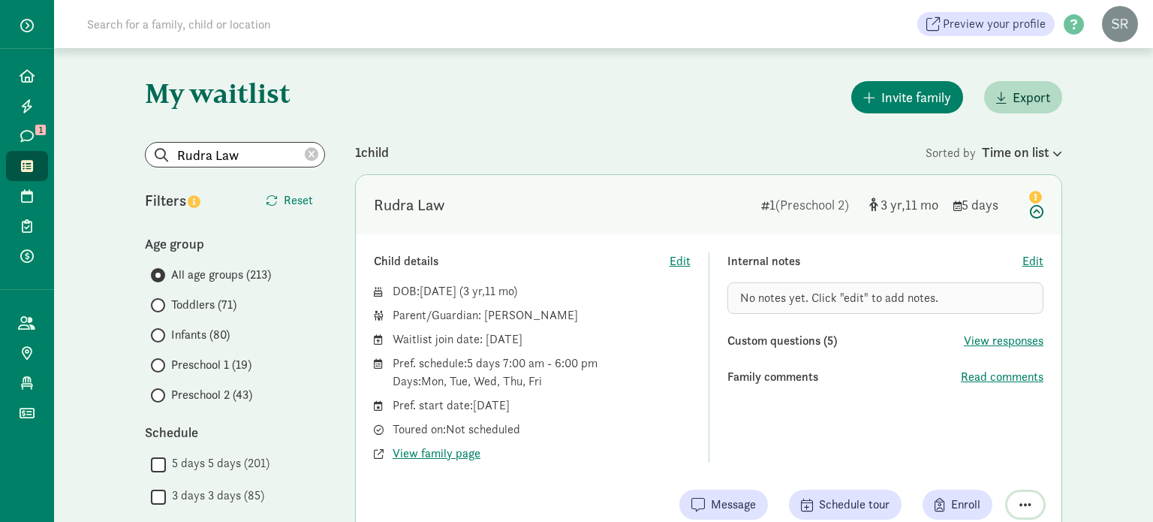
click at [1020, 503] on span "button" at bounding box center [1025, 504] width 12 height 14
click at [986, 467] on div "Remove from list" at bounding box center [972, 466] width 116 height 18
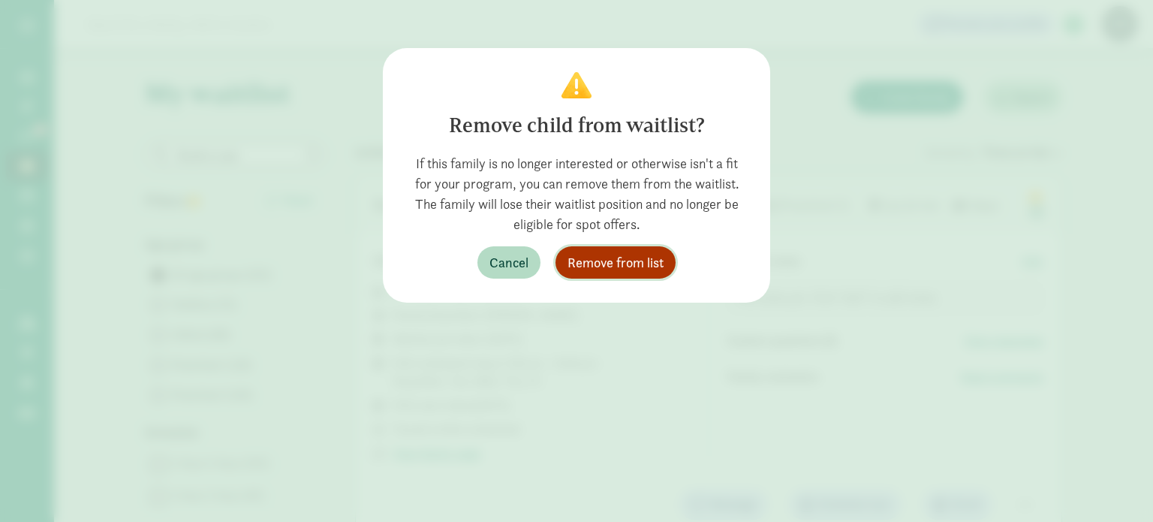
click at [617, 263] on span "Remove from list" at bounding box center [615, 262] width 96 height 20
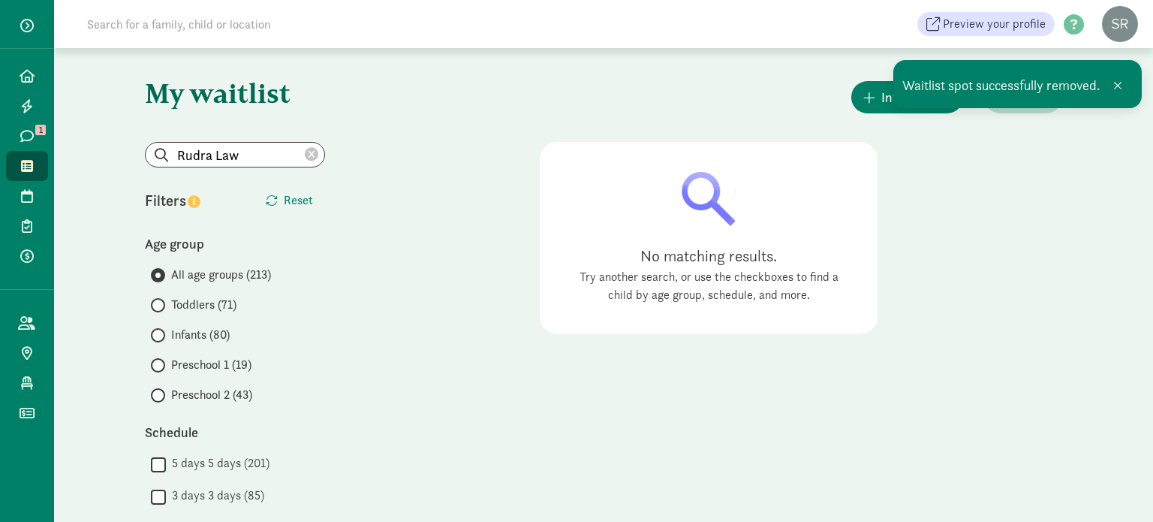
click at [317, 153] on icon at bounding box center [312, 155] width 14 height 14
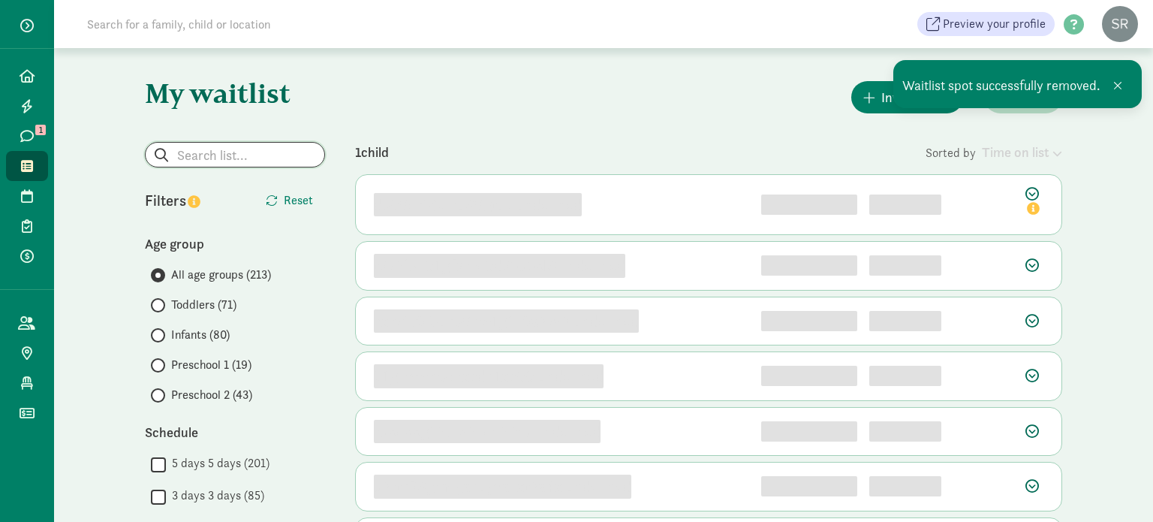
click at [274, 153] on input "search" at bounding box center [235, 155] width 179 height 24
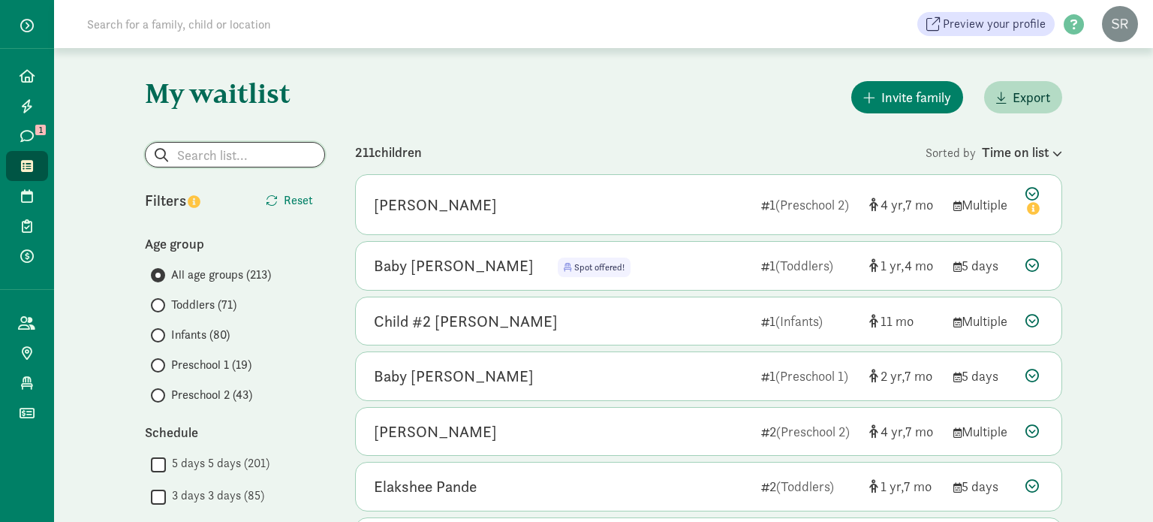
click at [273, 154] on input "search" at bounding box center [235, 155] width 179 height 24
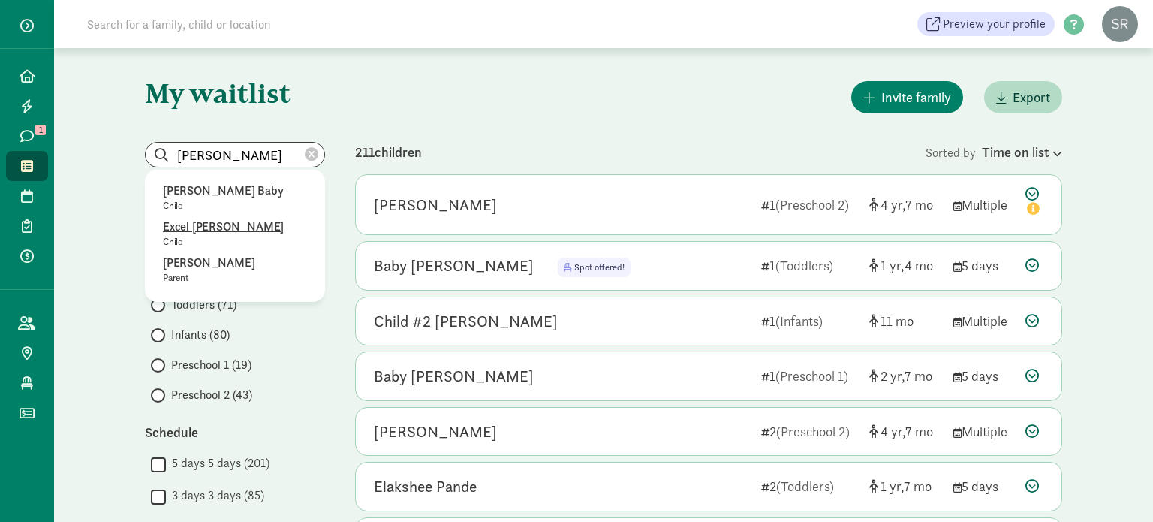
click at [211, 224] on p "Excel Murray" at bounding box center [235, 227] width 144 height 18
type input "Excel Murray"
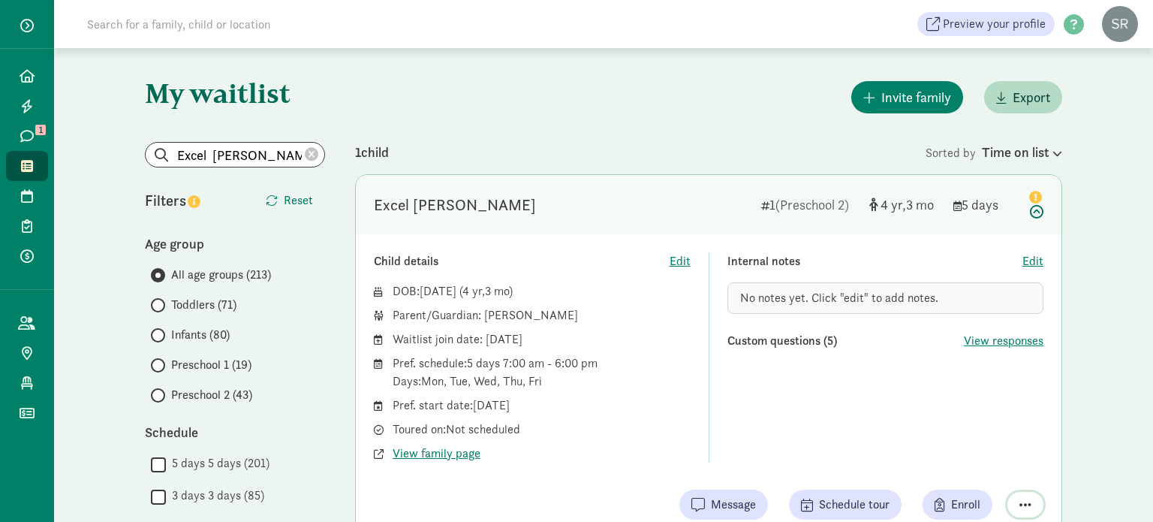
click at [1027, 504] on span "button" at bounding box center [1025, 504] width 12 height 14
click at [973, 460] on div "Remove from list" at bounding box center [972, 466] width 116 height 18
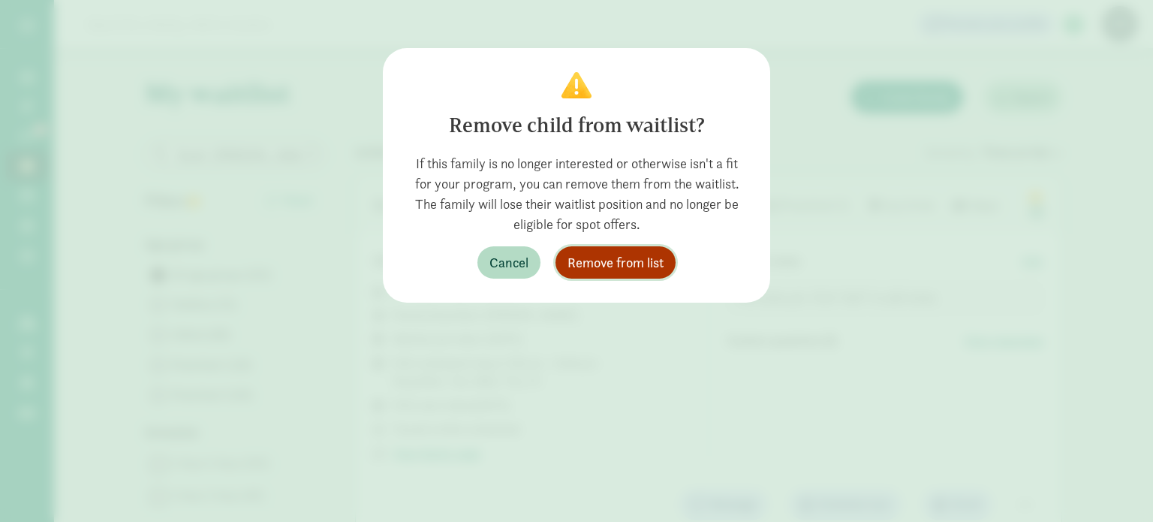
click at [632, 261] on span "Remove from list" at bounding box center [615, 262] width 96 height 20
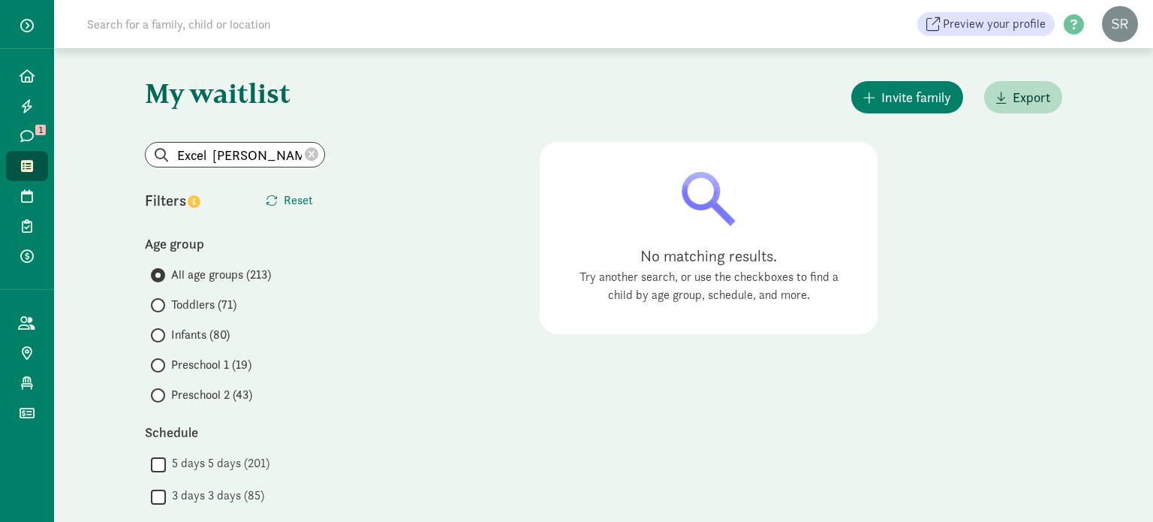
click at [308, 155] on icon at bounding box center [312, 155] width 14 height 14
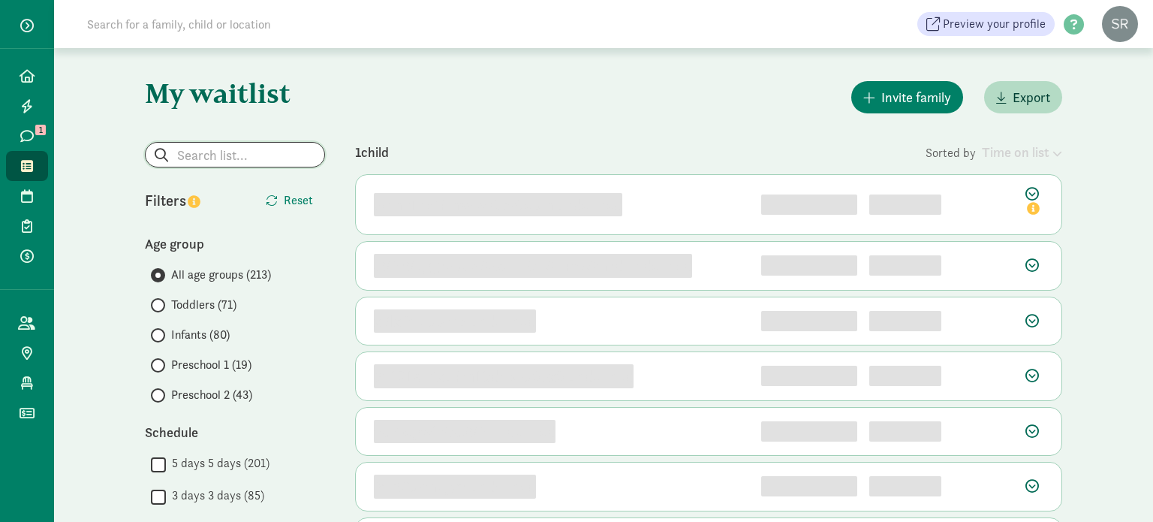
click at [260, 159] on input "search" at bounding box center [235, 155] width 179 height 24
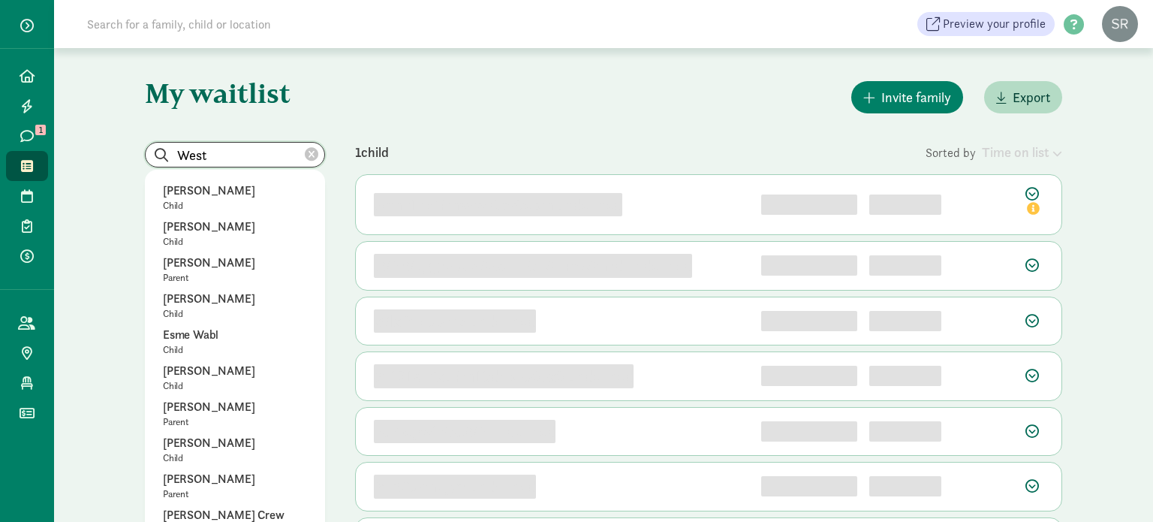
click at [207, 161] on input "West" at bounding box center [235, 155] width 179 height 24
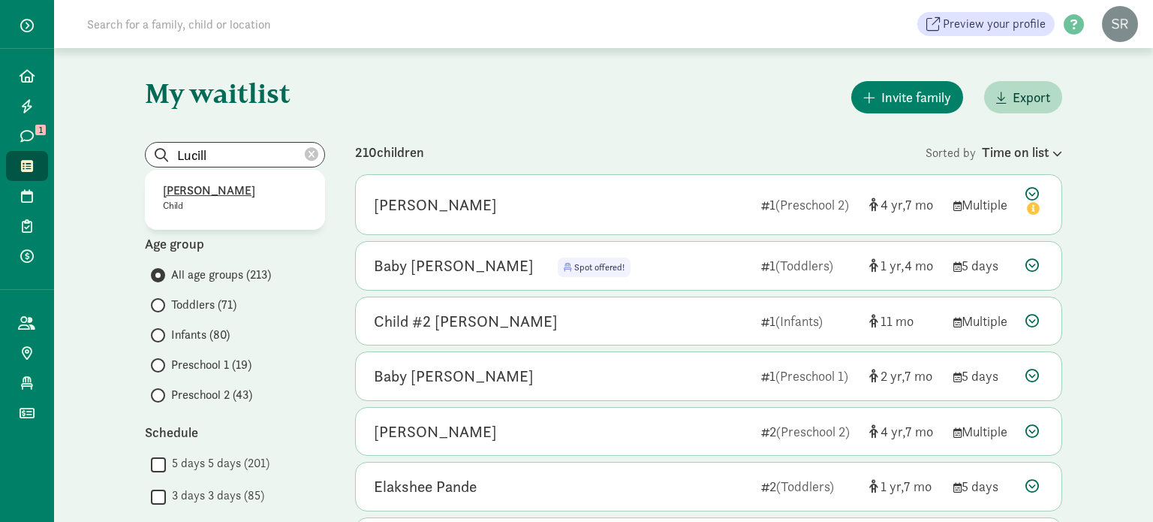
click at [207, 191] on p "Lucille West" at bounding box center [235, 191] width 144 height 18
type input "Lucille West"
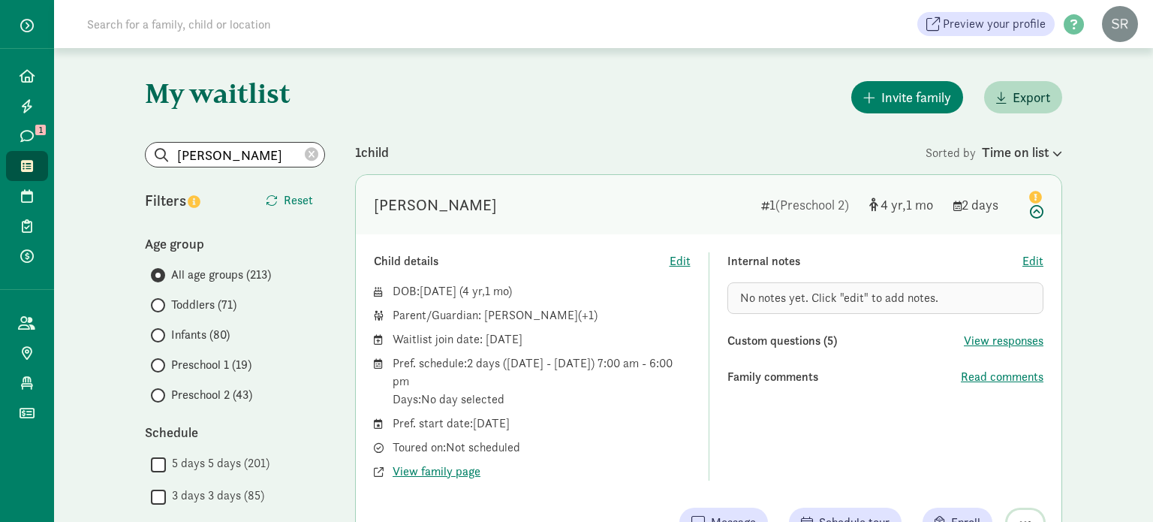
click at [1027, 514] on button "button" at bounding box center [1025, 523] width 36 height 26
click at [988, 485] on div "Remove from list" at bounding box center [972, 484] width 116 height 18
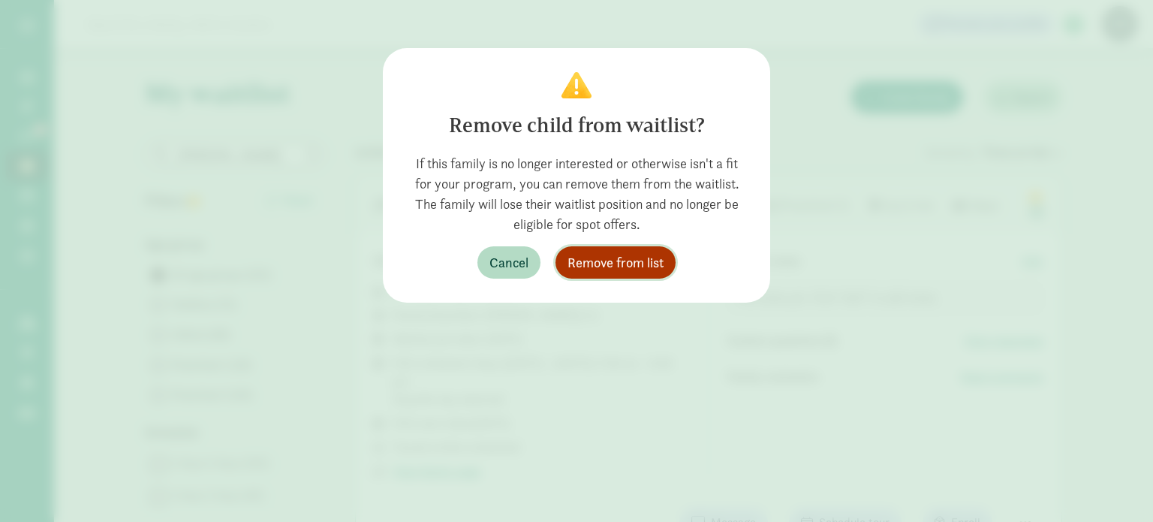
click at [588, 248] on button "Remove from list" at bounding box center [615, 262] width 120 height 32
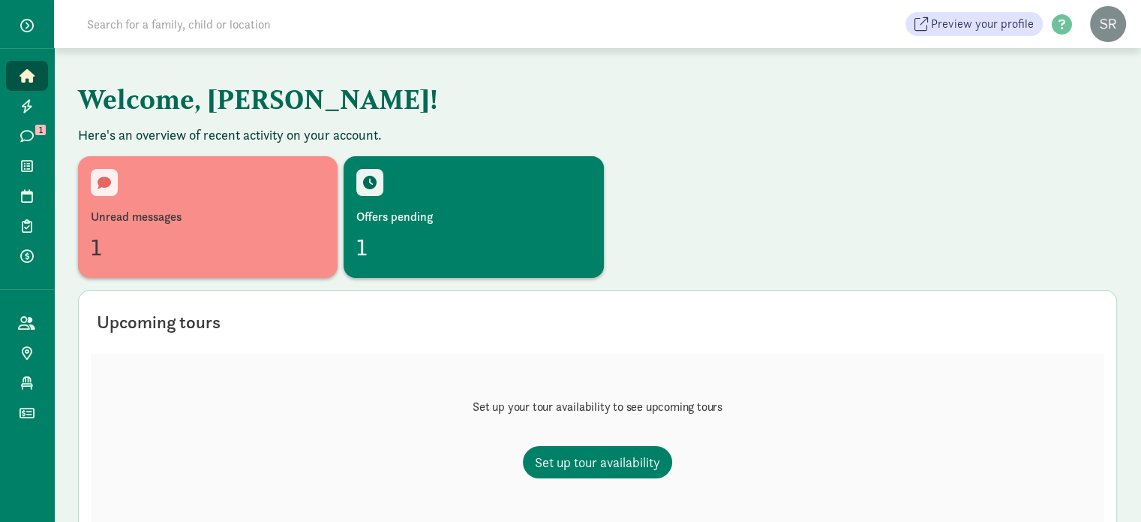
click at [129, 28] on input at bounding box center [288, 24] width 421 height 30
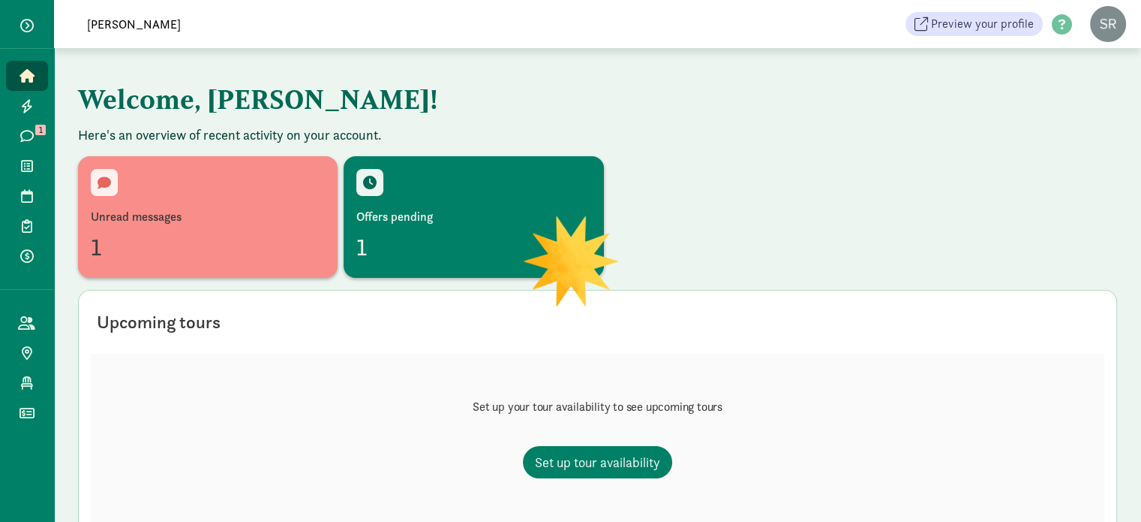
type input "[PERSON_NAME]"
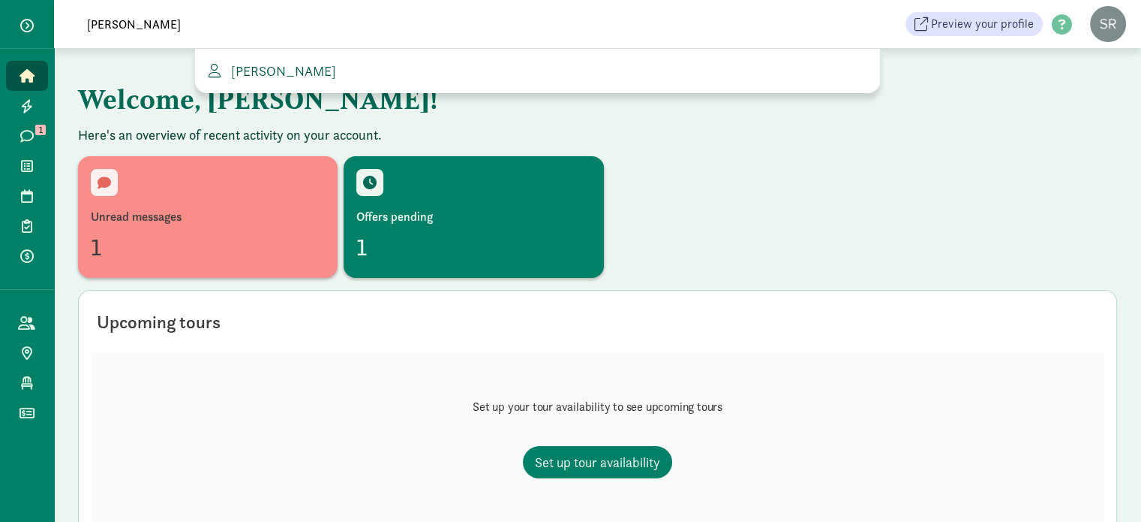
click at [290, 68] on span "[PERSON_NAME]" at bounding box center [280, 70] width 111 height 17
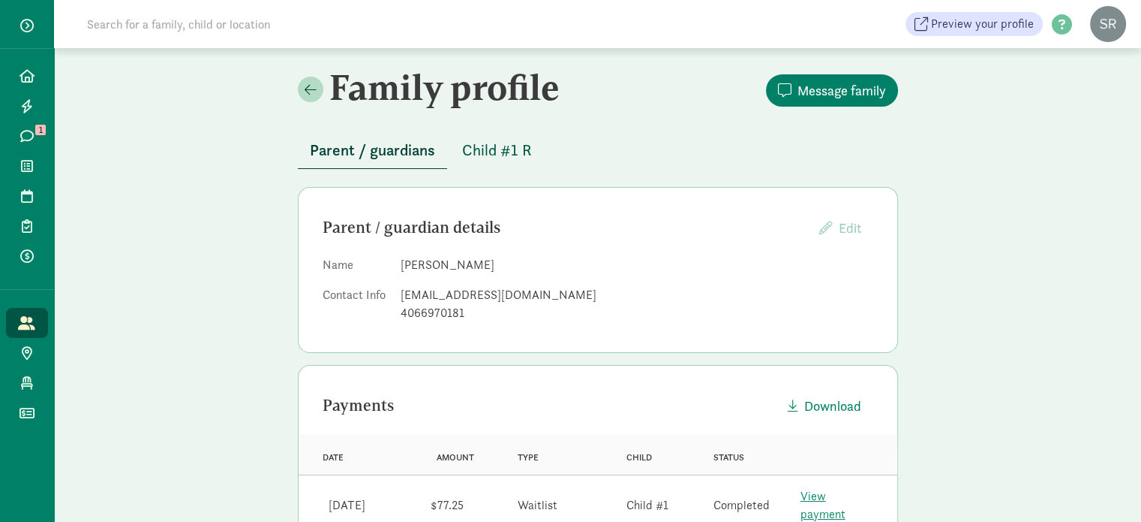
click at [508, 147] on span "Child #1 R" at bounding box center [497, 150] width 70 height 24
